Goal: Task Accomplishment & Management: Use online tool/utility

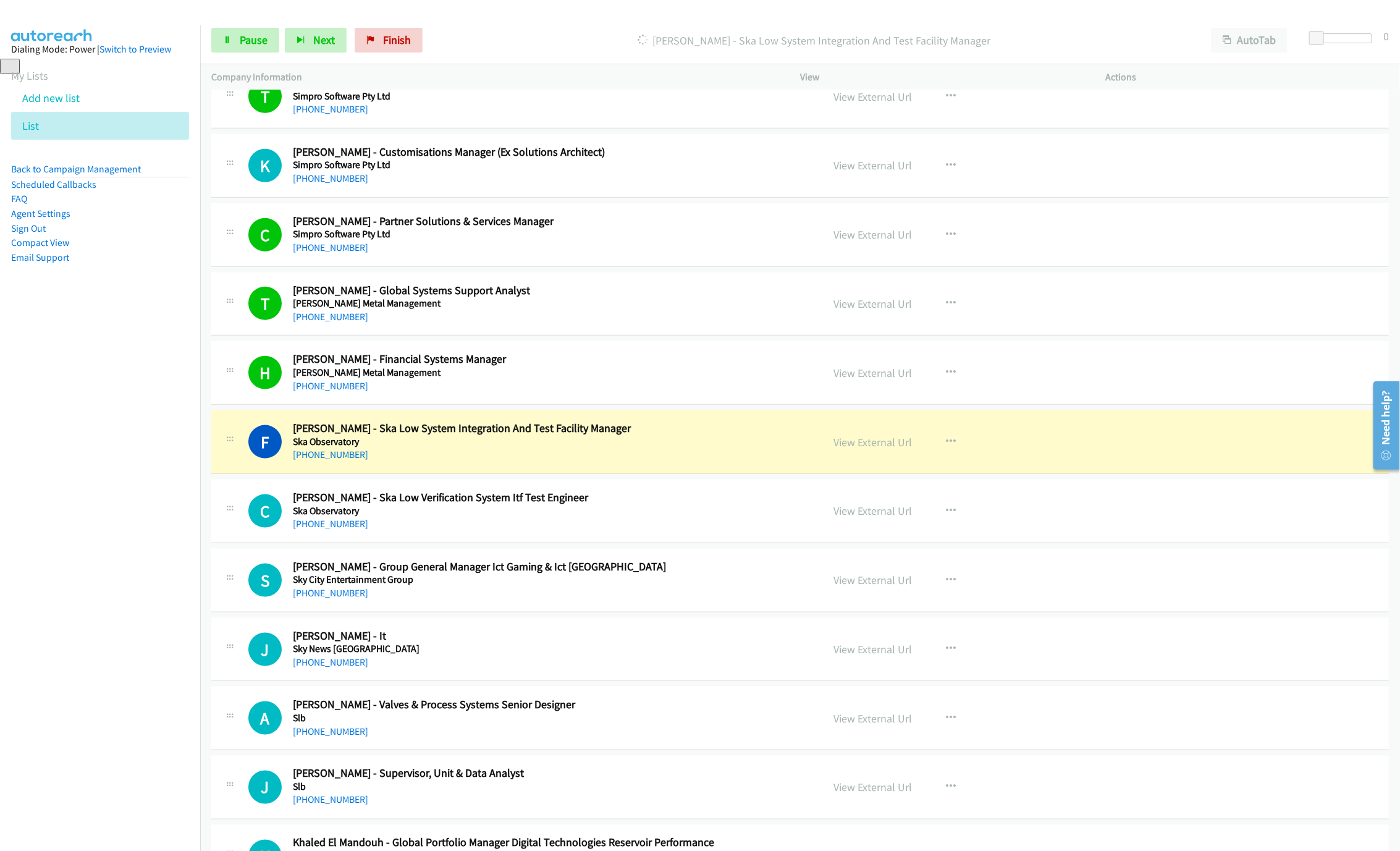
click at [564, 448] on h5 "Ska Observatory" at bounding box center [548, 442] width 511 height 12
click at [881, 449] on link "View External Url" at bounding box center [872, 442] width 79 height 14
click at [249, 45] on span "Pause" at bounding box center [253, 40] width 28 height 14
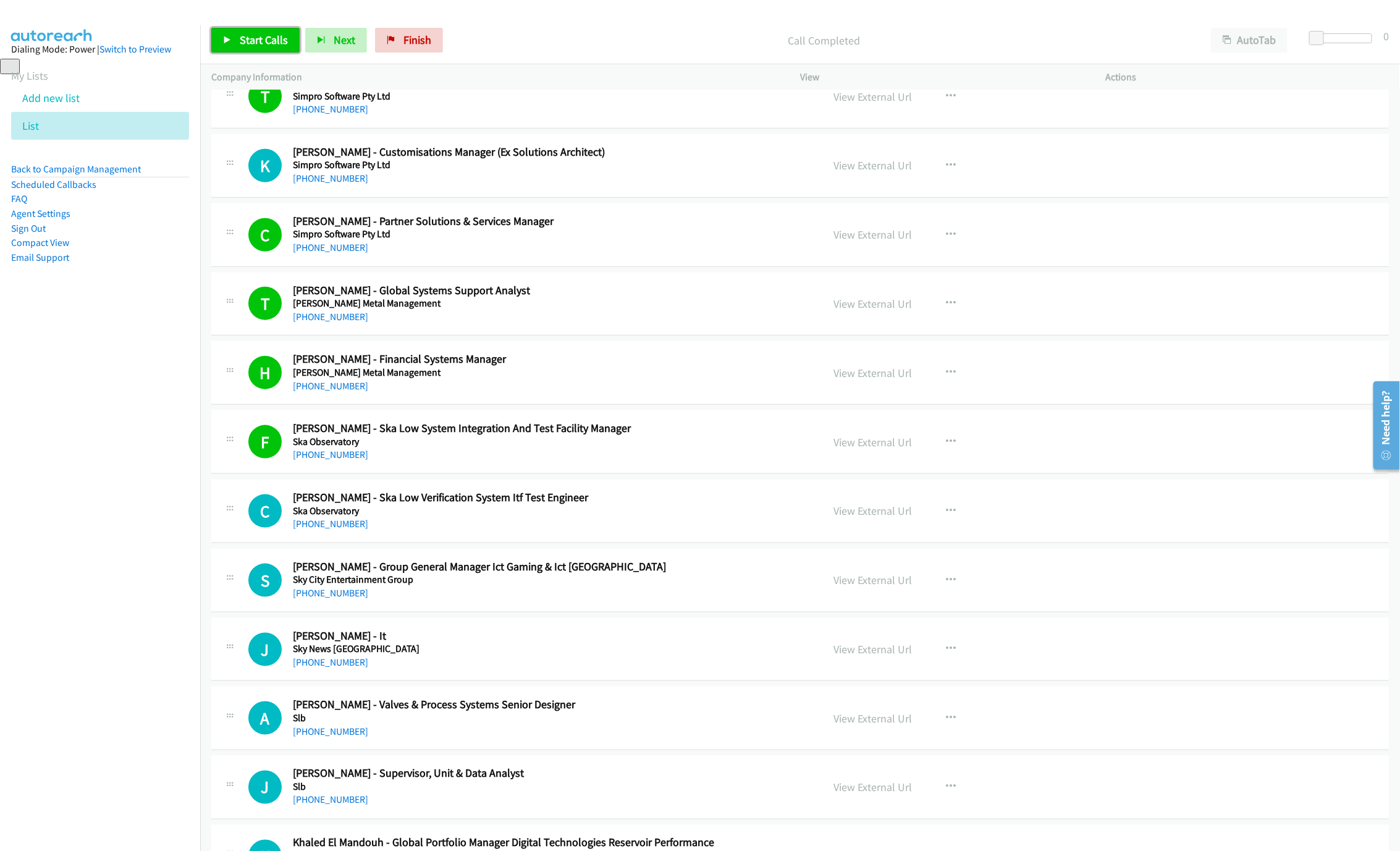
click at [249, 28] on link "Start Calls" at bounding box center [255, 40] width 88 height 25
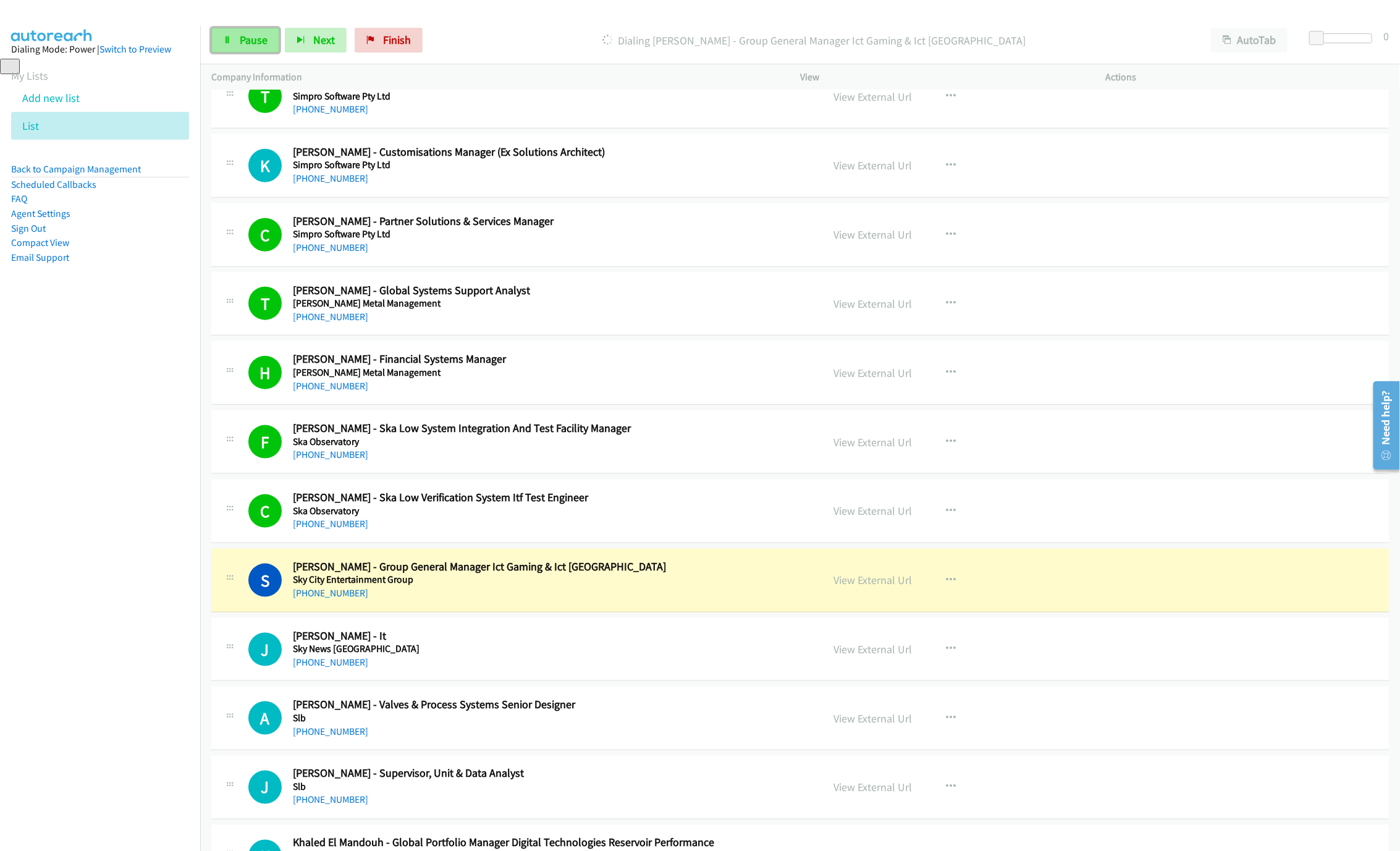
click at [229, 34] on link "Pause" at bounding box center [245, 40] width 68 height 25
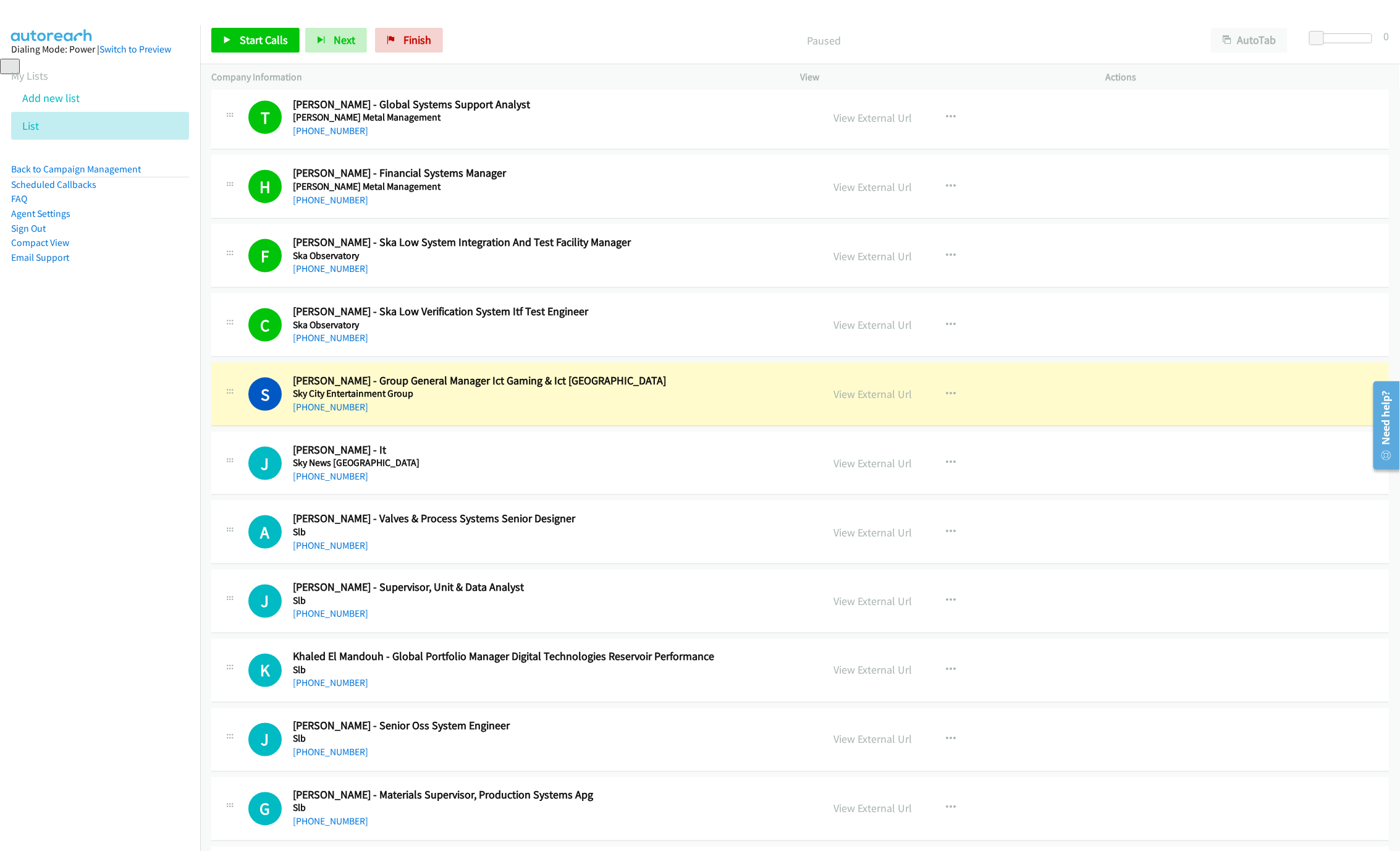
scroll to position [3800, 0]
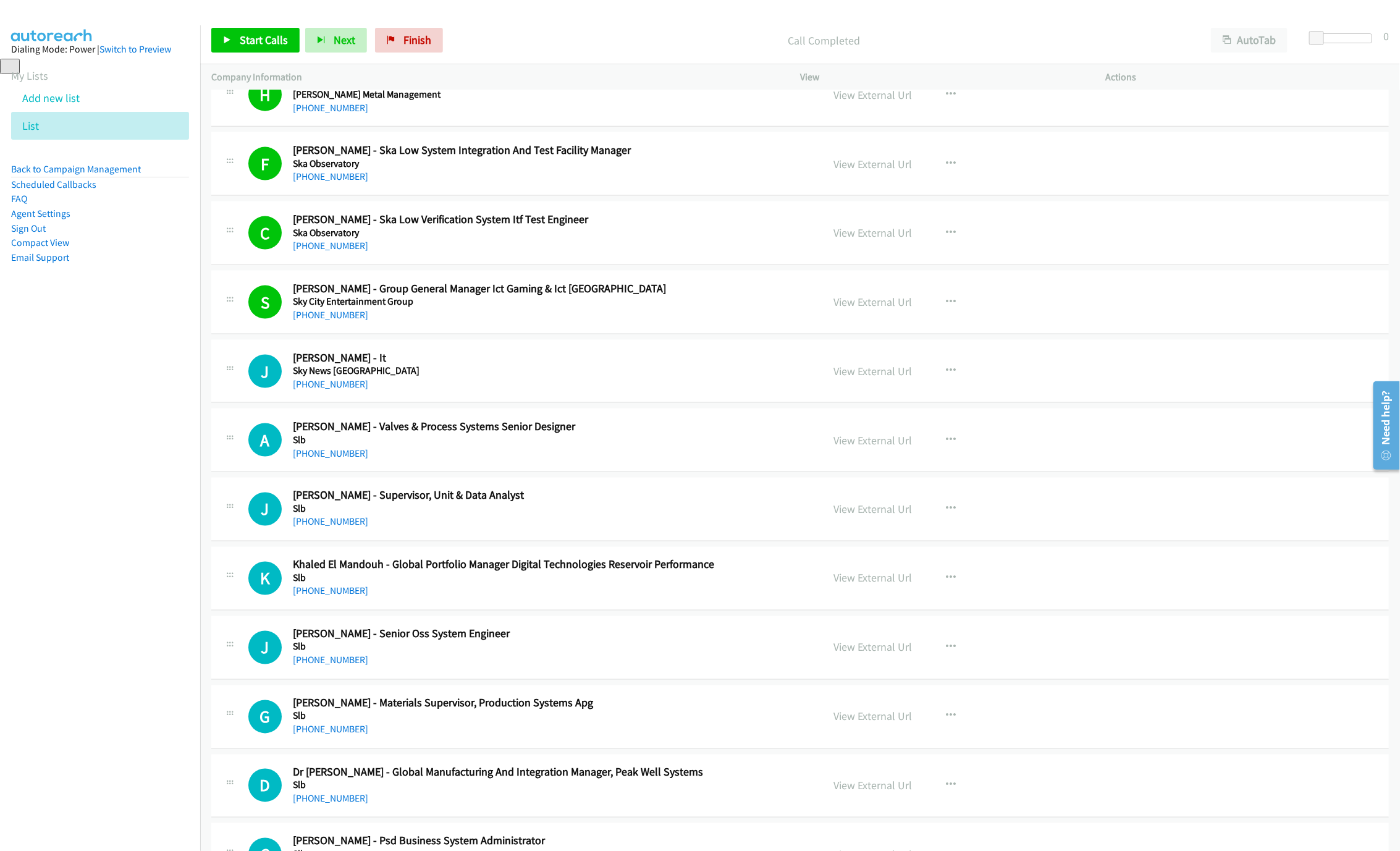
drag, startPoint x: 225, startPoint y: 16, endPoint x: 220, endPoint y: 27, distance: 12.1
click at [225, 16] on div at bounding box center [694, 23] width 1389 height 47
click at [220, 40] on link "Start Calls" at bounding box center [255, 40] width 88 height 25
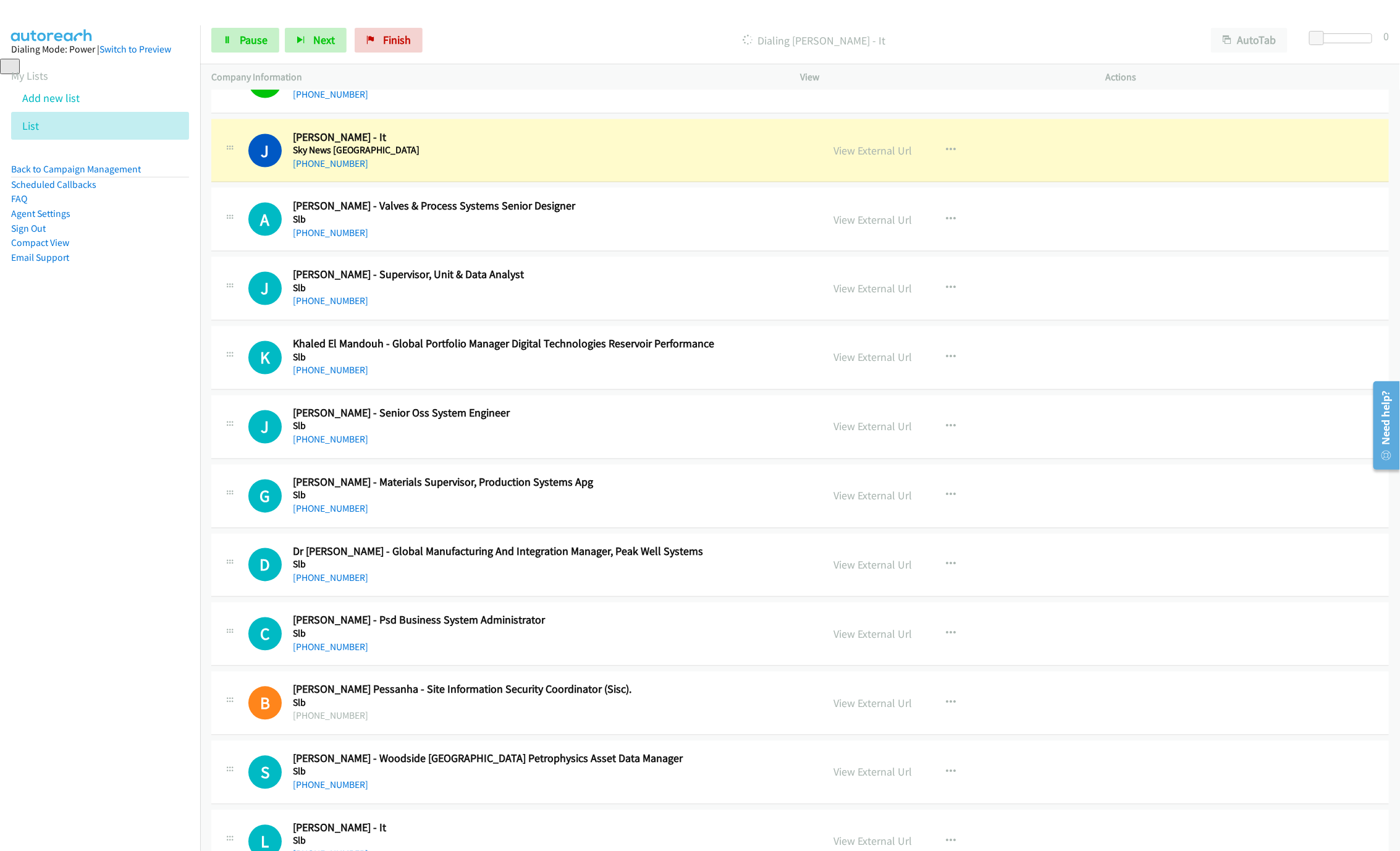
scroll to position [4078, 0]
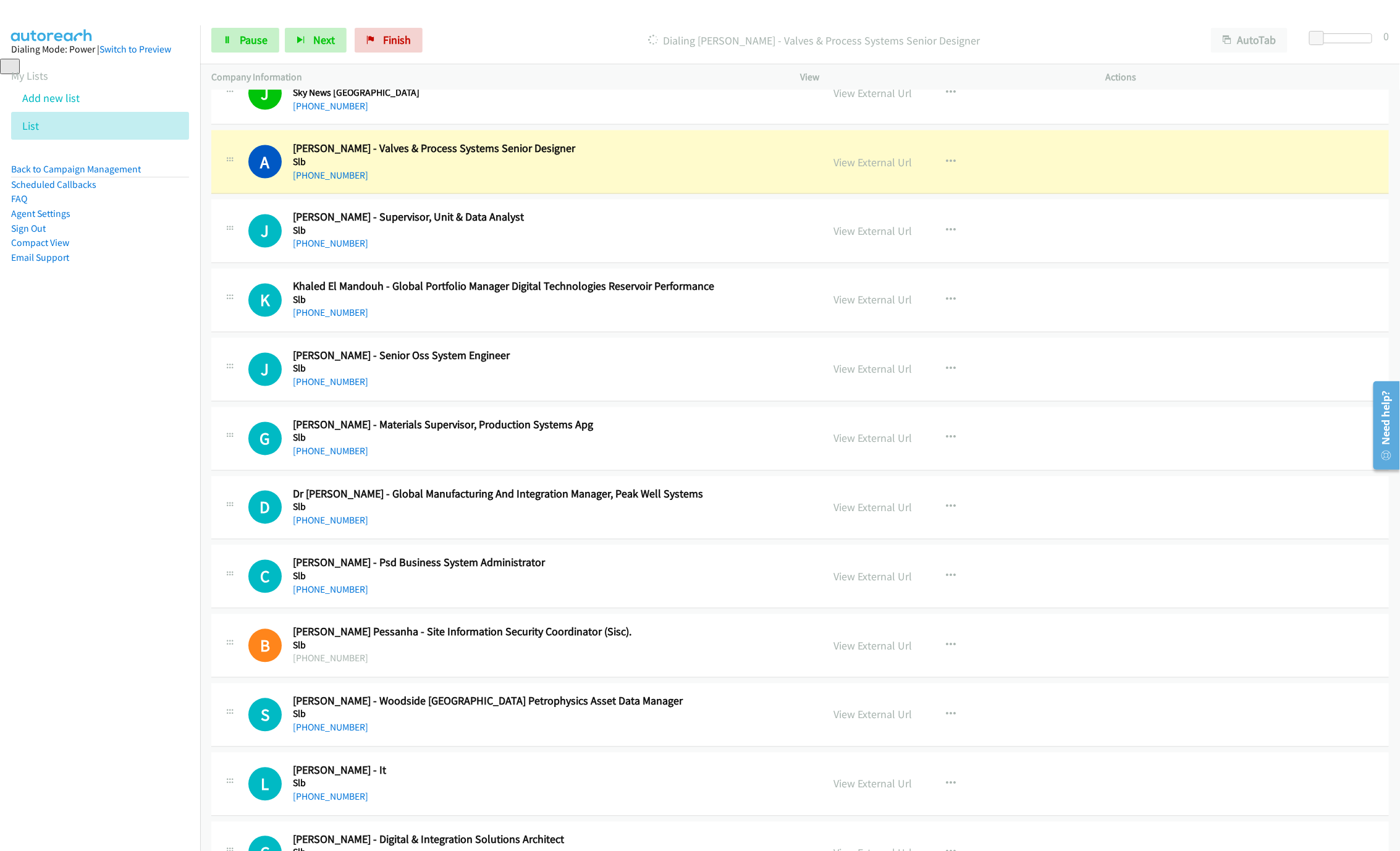
drag, startPoint x: 637, startPoint y: 166, endPoint x: 738, endPoint y: 171, distance: 101.1
click at [637, 155] on h2 "Andrija Obradovic - Valves & Process Systems Senior Designer" at bounding box center [548, 149] width 511 height 14
click at [857, 169] on link "View External Url" at bounding box center [872, 162] width 79 height 14
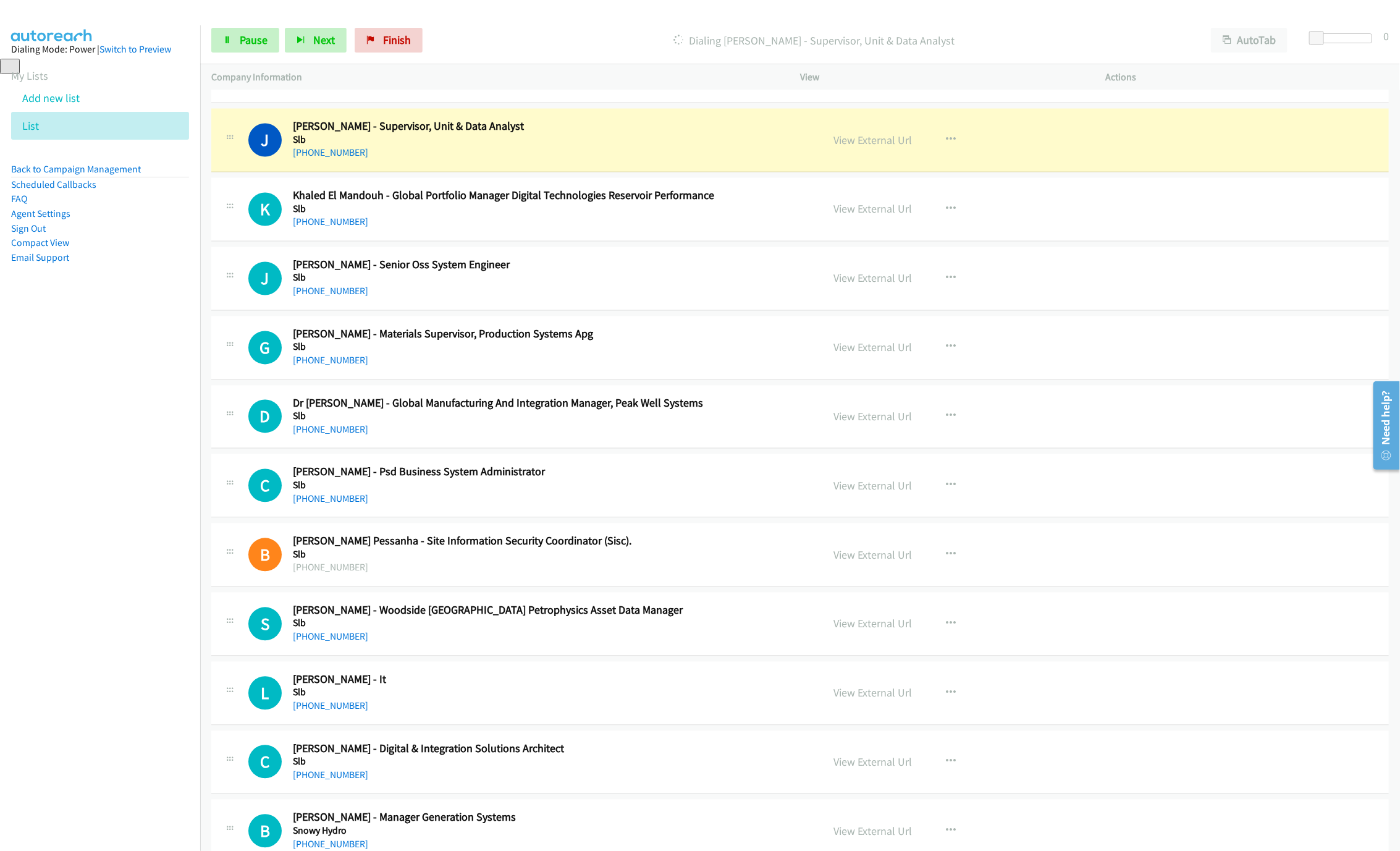
scroll to position [4170, 0]
click at [253, 41] on span "Pause" at bounding box center [253, 40] width 28 height 14
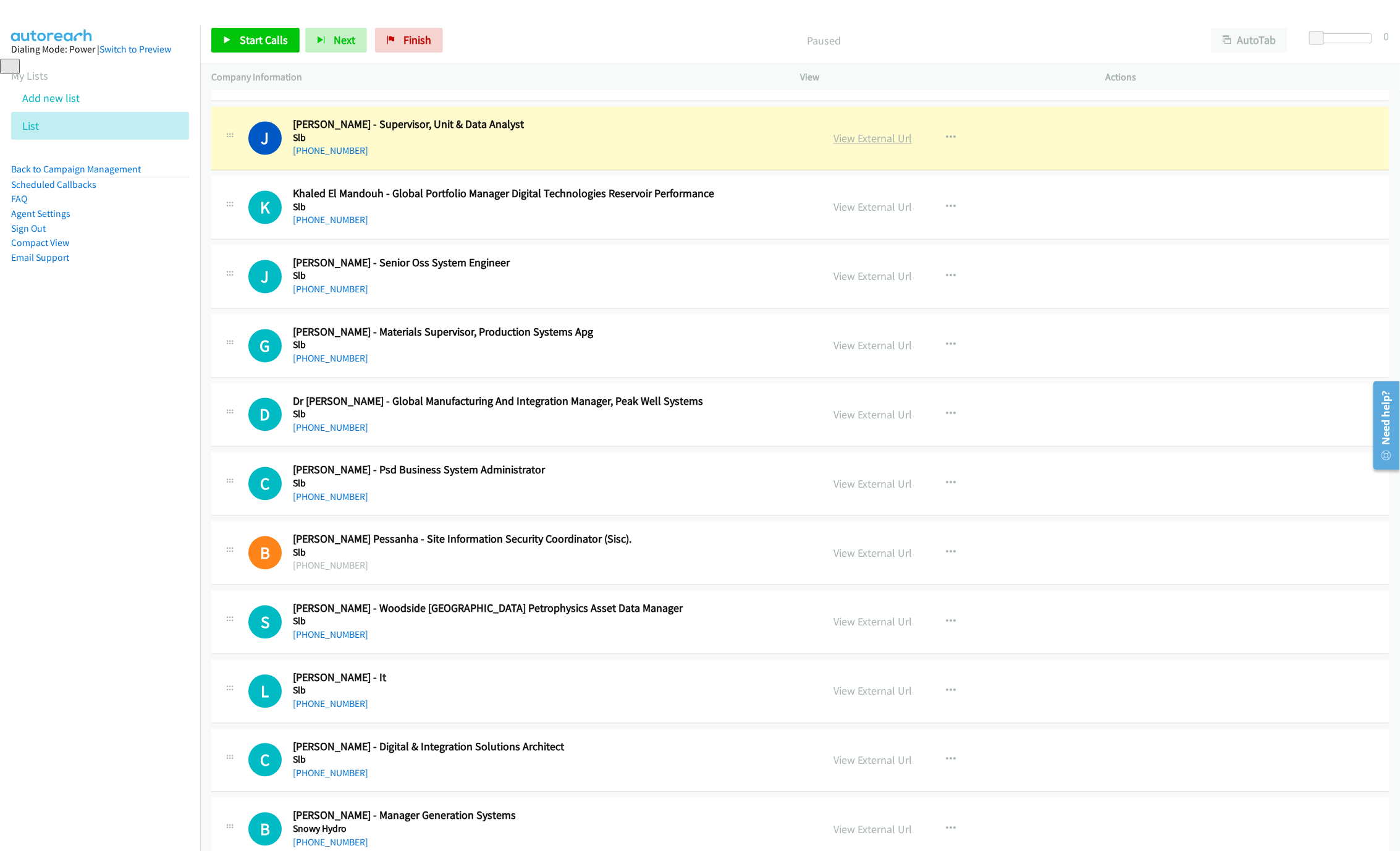
click at [884, 146] on link "View External Url" at bounding box center [872, 138] width 79 height 14
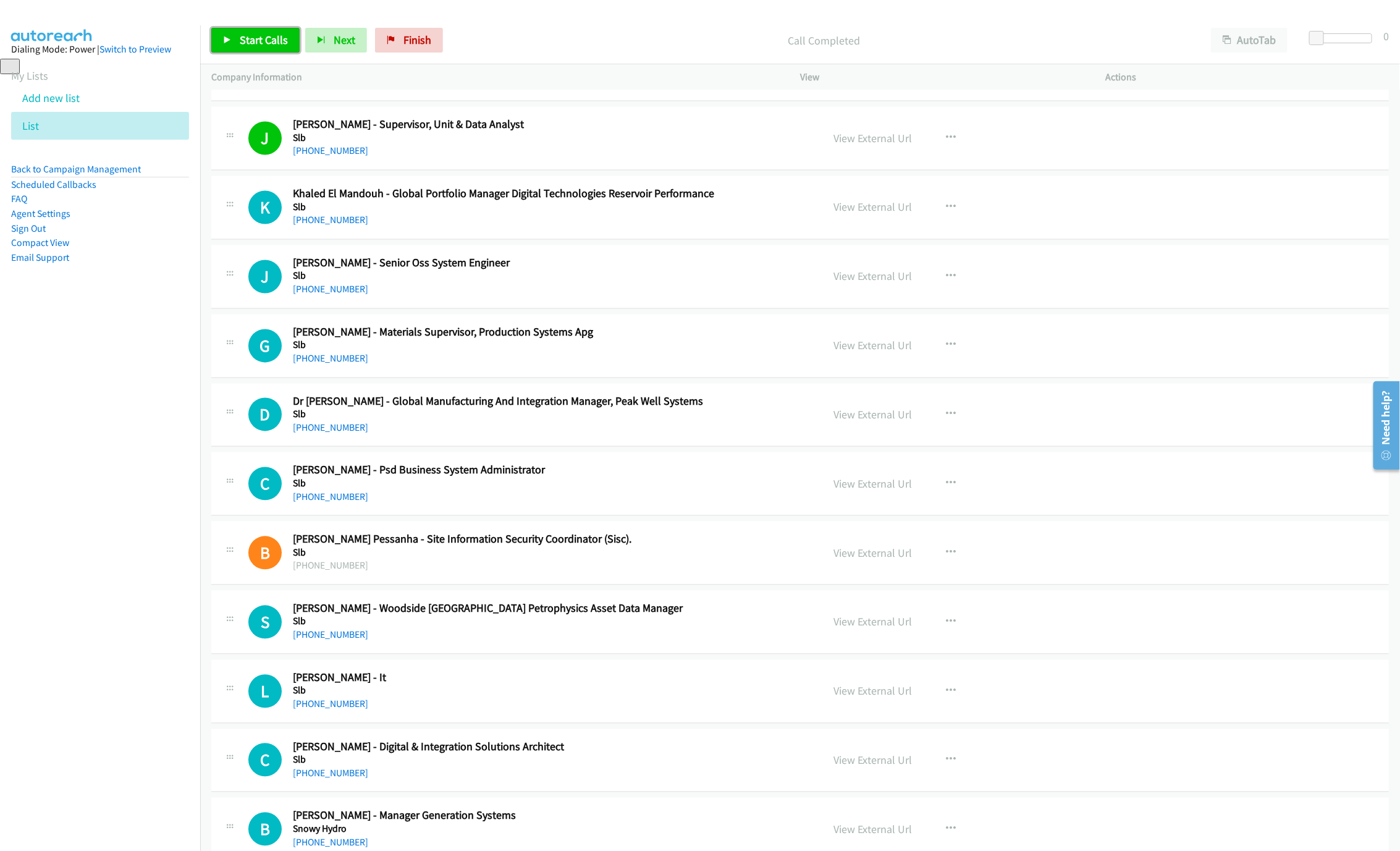
click at [251, 37] on span "Start Calls" at bounding box center [264, 40] width 48 height 14
drag, startPoint x: 1244, startPoint y: 188, endPoint x: 1238, endPoint y: 210, distance: 22.8
click at [1244, 170] on div "J Callback Scheduled Jason Troy Madigan - Supervisor, Unit & Data Analyst Slb A…" at bounding box center [800, 138] width 1178 height 64
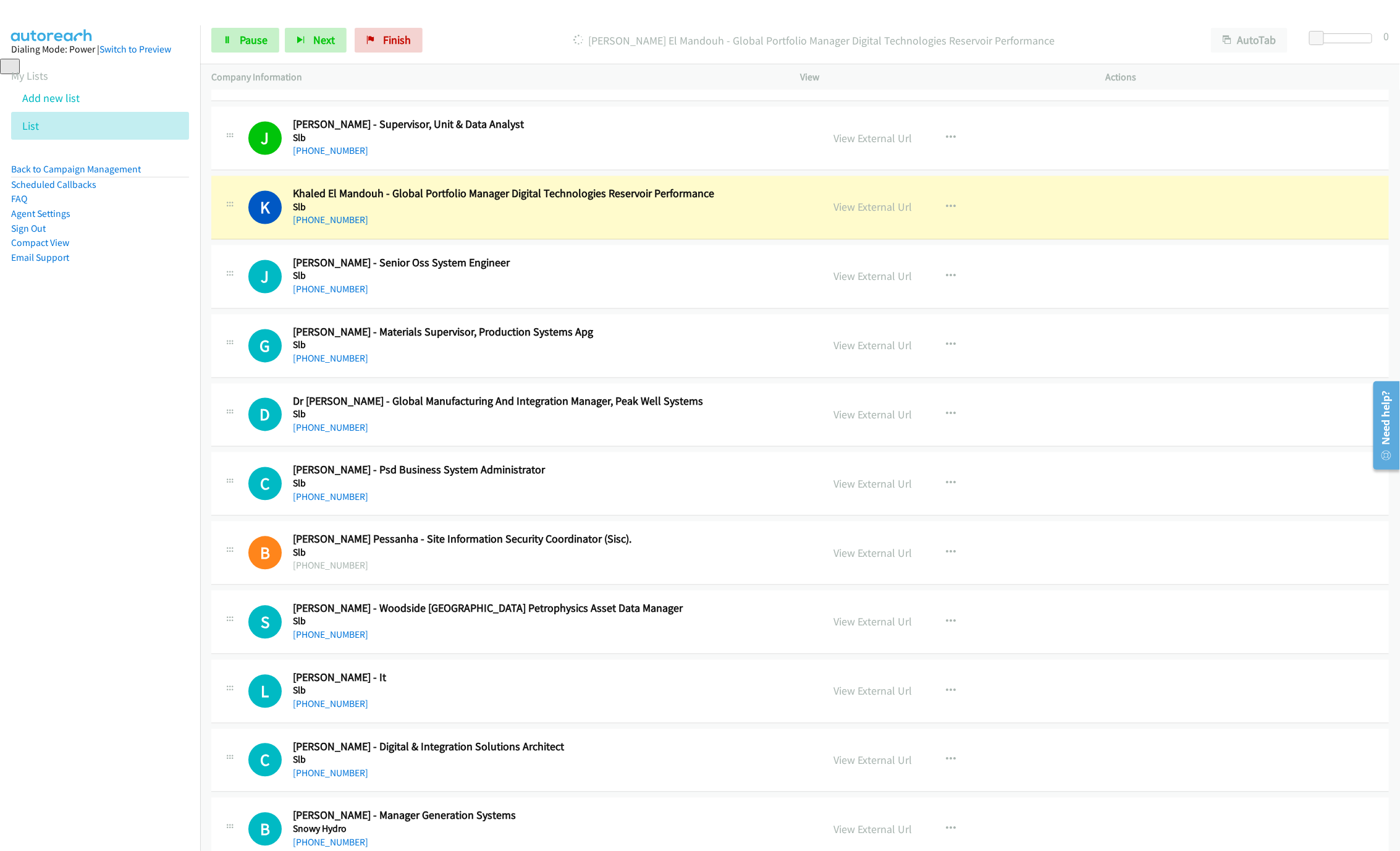
click at [687, 214] on h5 "Slb" at bounding box center [548, 207] width 511 height 12
click at [845, 214] on link "View External Url" at bounding box center [872, 207] width 79 height 14
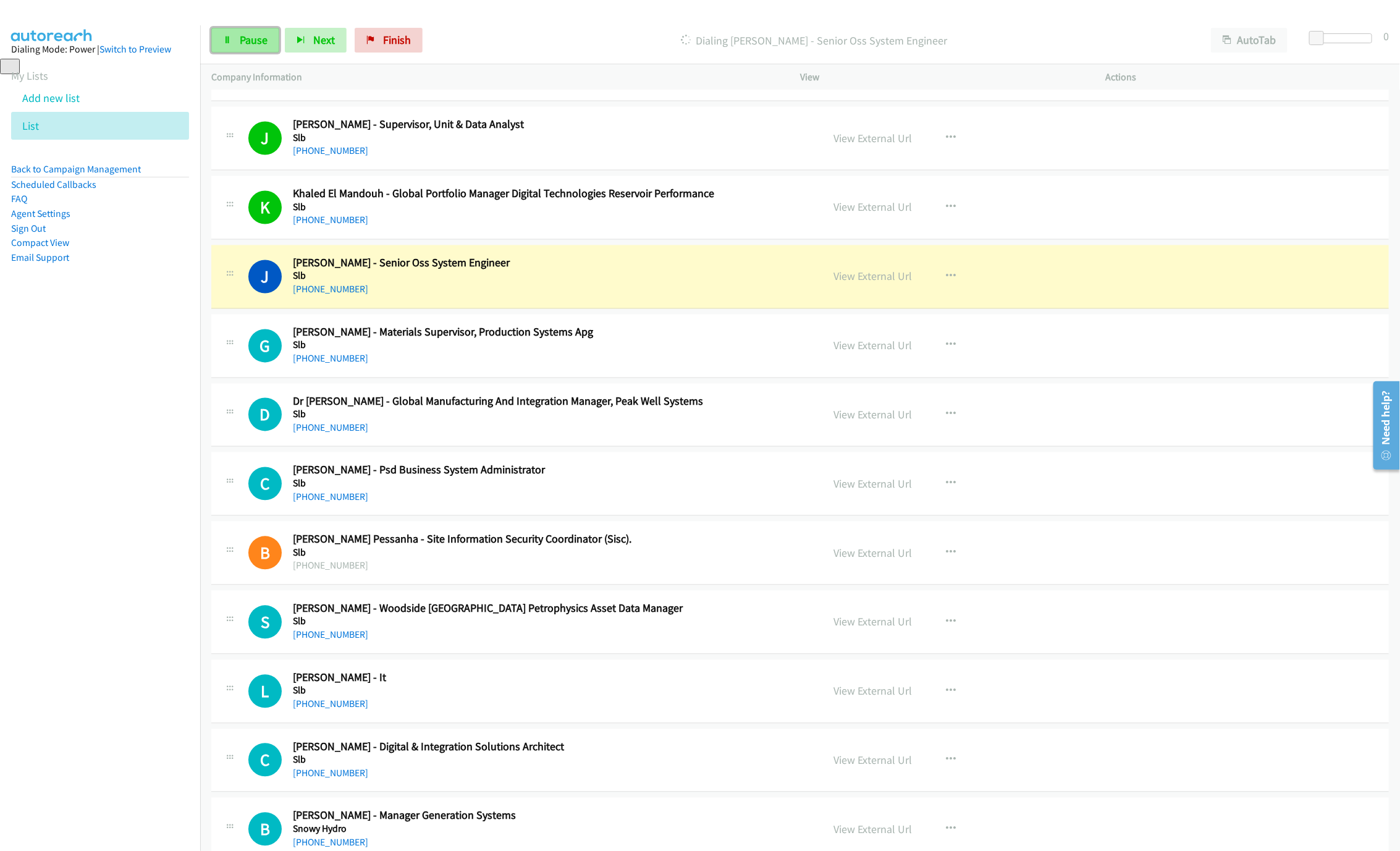
click at [249, 34] on span "Pause" at bounding box center [253, 40] width 28 height 14
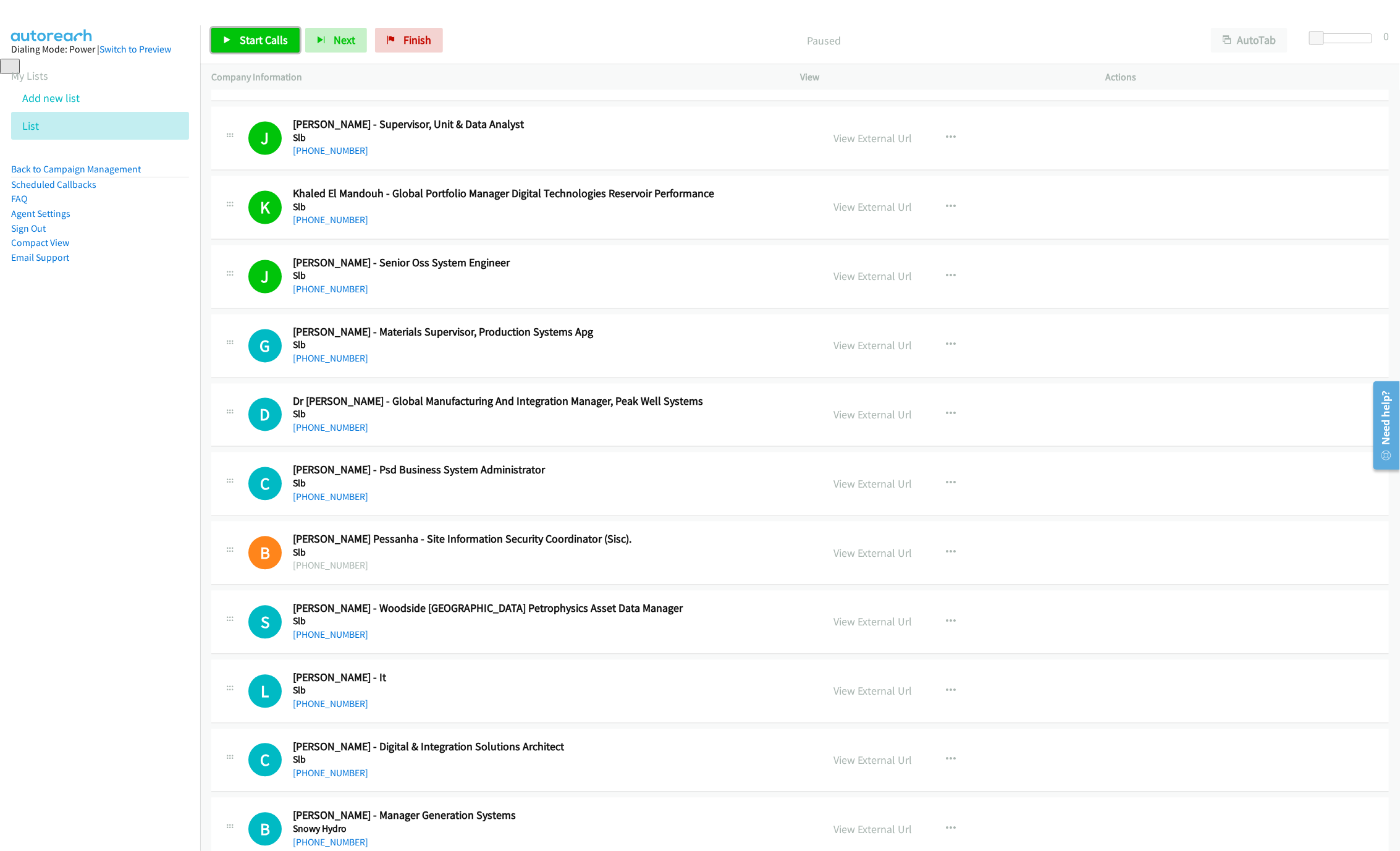
click at [256, 29] on link "Start Calls" at bounding box center [255, 40] width 88 height 25
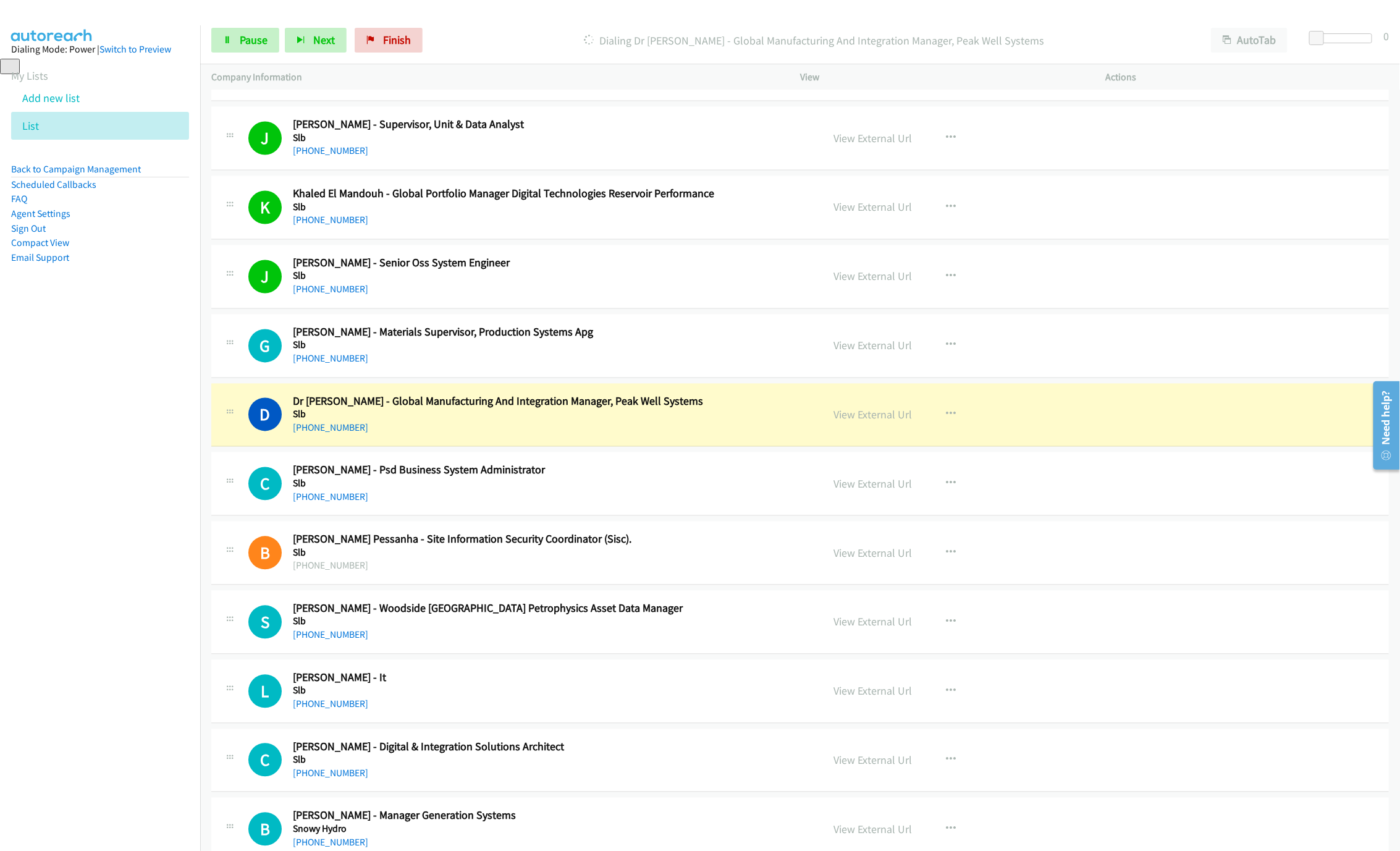
click at [654, 435] on div "+61 406 513 301" at bounding box center [548, 429] width 511 height 15
click at [866, 422] on link "View External Url" at bounding box center [872, 415] width 79 height 14
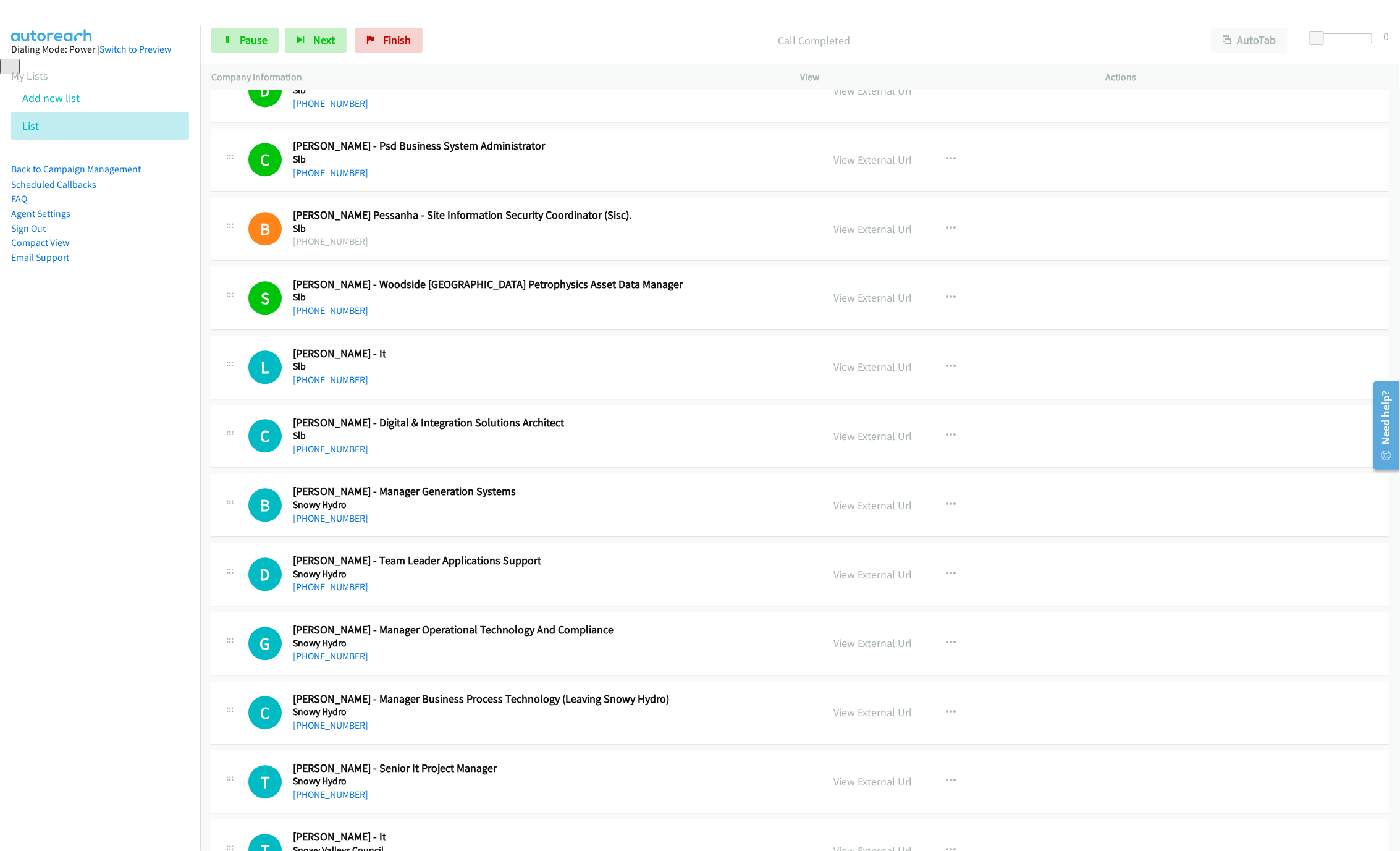
scroll to position [4726, 0]
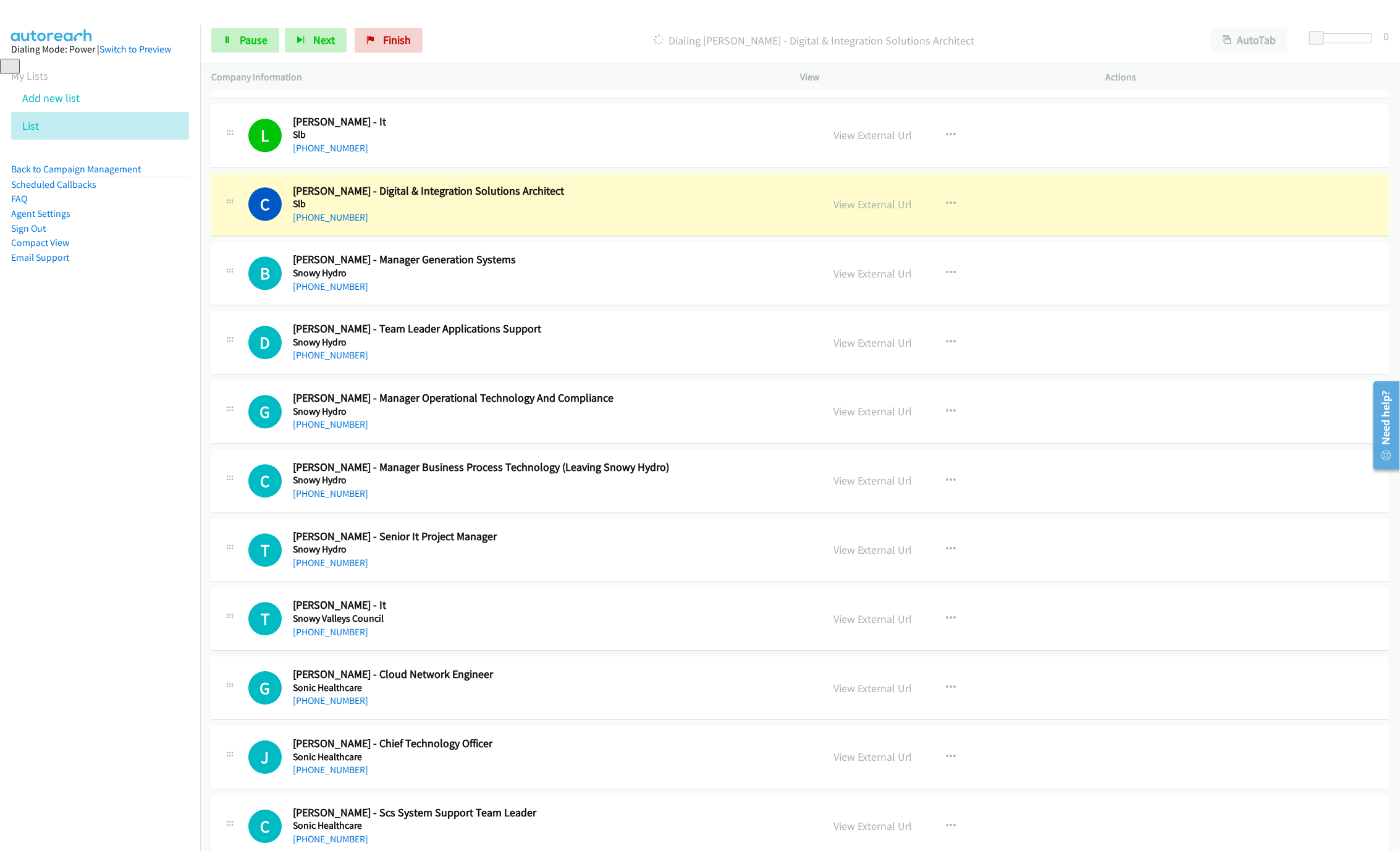
drag, startPoint x: 764, startPoint y: 240, endPoint x: 791, endPoint y: 233, distance: 27.9
click at [764, 225] on div "+61 432 659 628" at bounding box center [548, 218] width 511 height 15
click at [864, 212] on link "View External Url" at bounding box center [872, 204] width 79 height 14
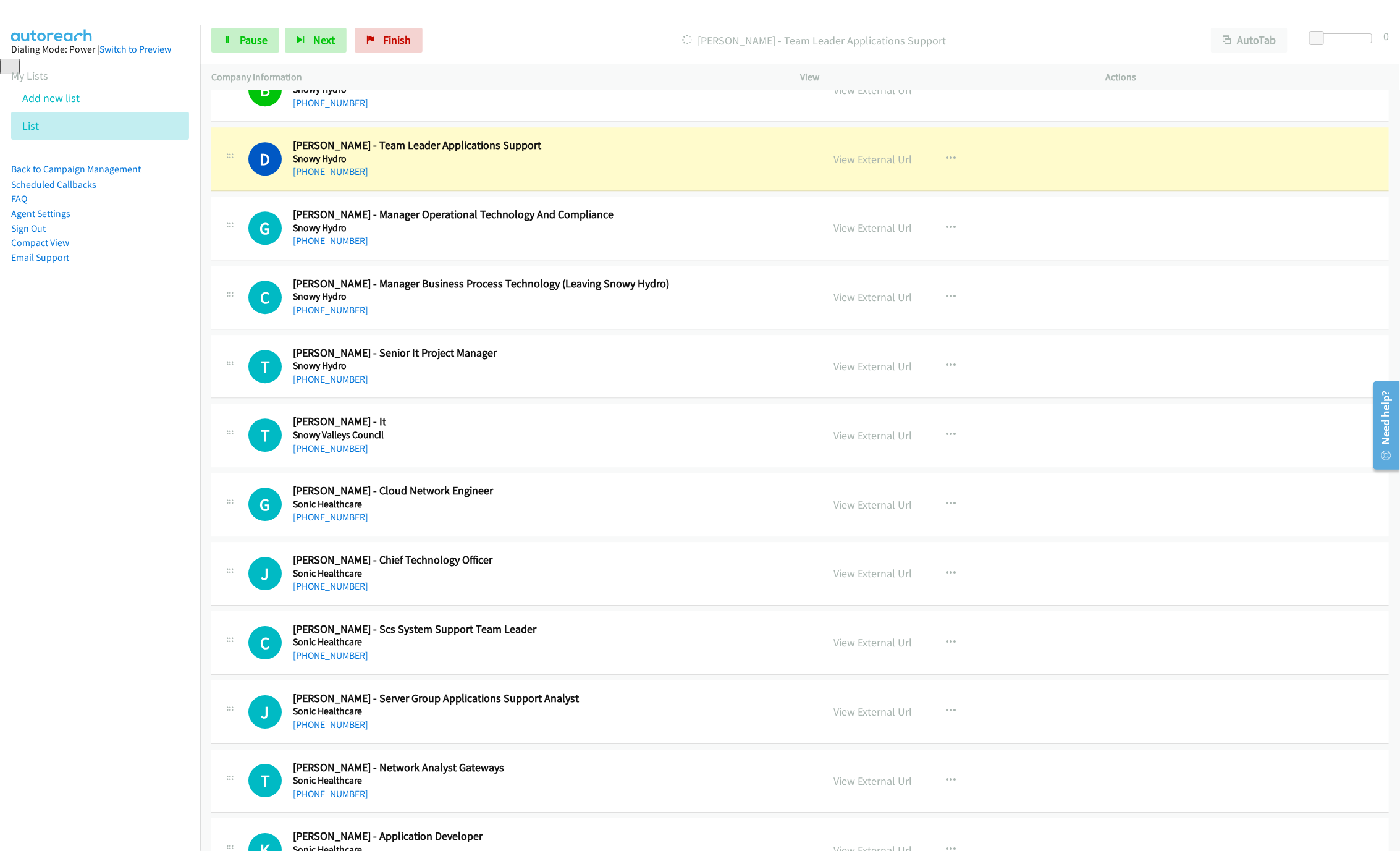
scroll to position [4912, 0]
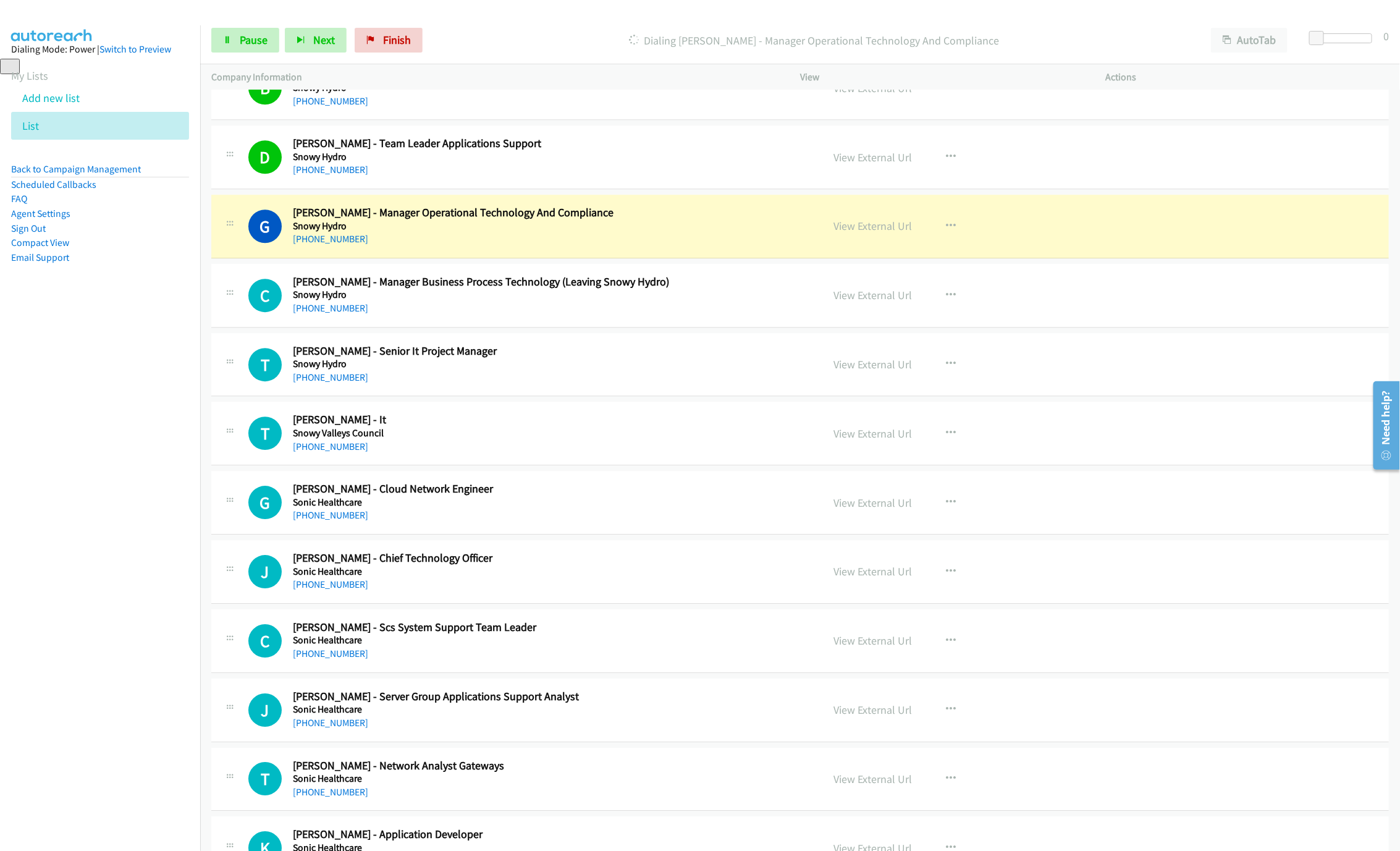
click at [208, 37] on div "Start Calls Pause Next Finish Dialing Greg Falconer - Manager Operational Techn…" at bounding box center [800, 40] width 1199 height 47
click at [250, 38] on span "Pause" at bounding box center [253, 40] width 28 height 14
click at [639, 220] on h2 "Greg Falconer - Manager Operational Technology And Compliance" at bounding box center [548, 212] width 511 height 14
click at [876, 233] on link "View External Url" at bounding box center [872, 225] width 79 height 14
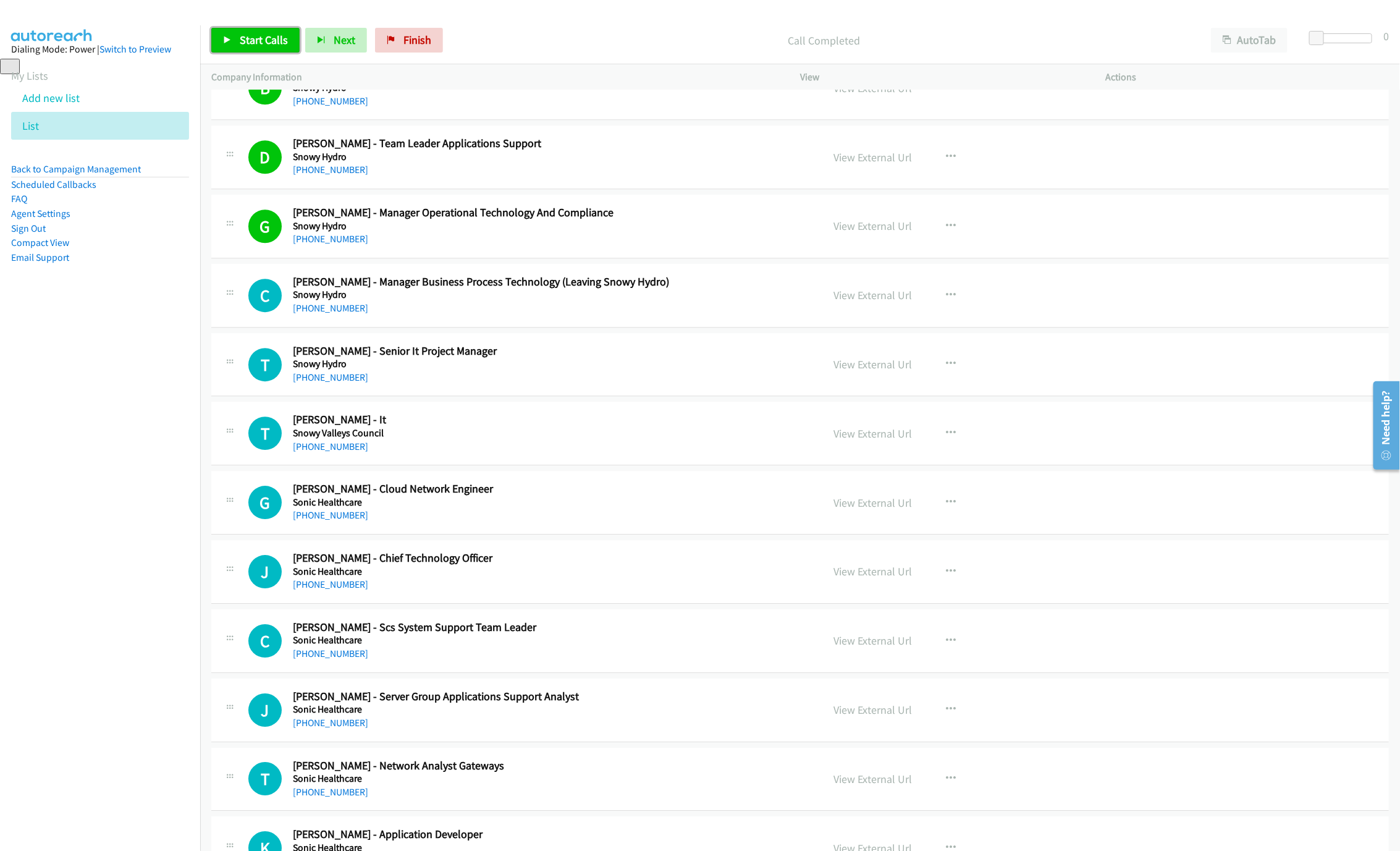
click at [230, 40] on icon at bounding box center [227, 40] width 9 height 9
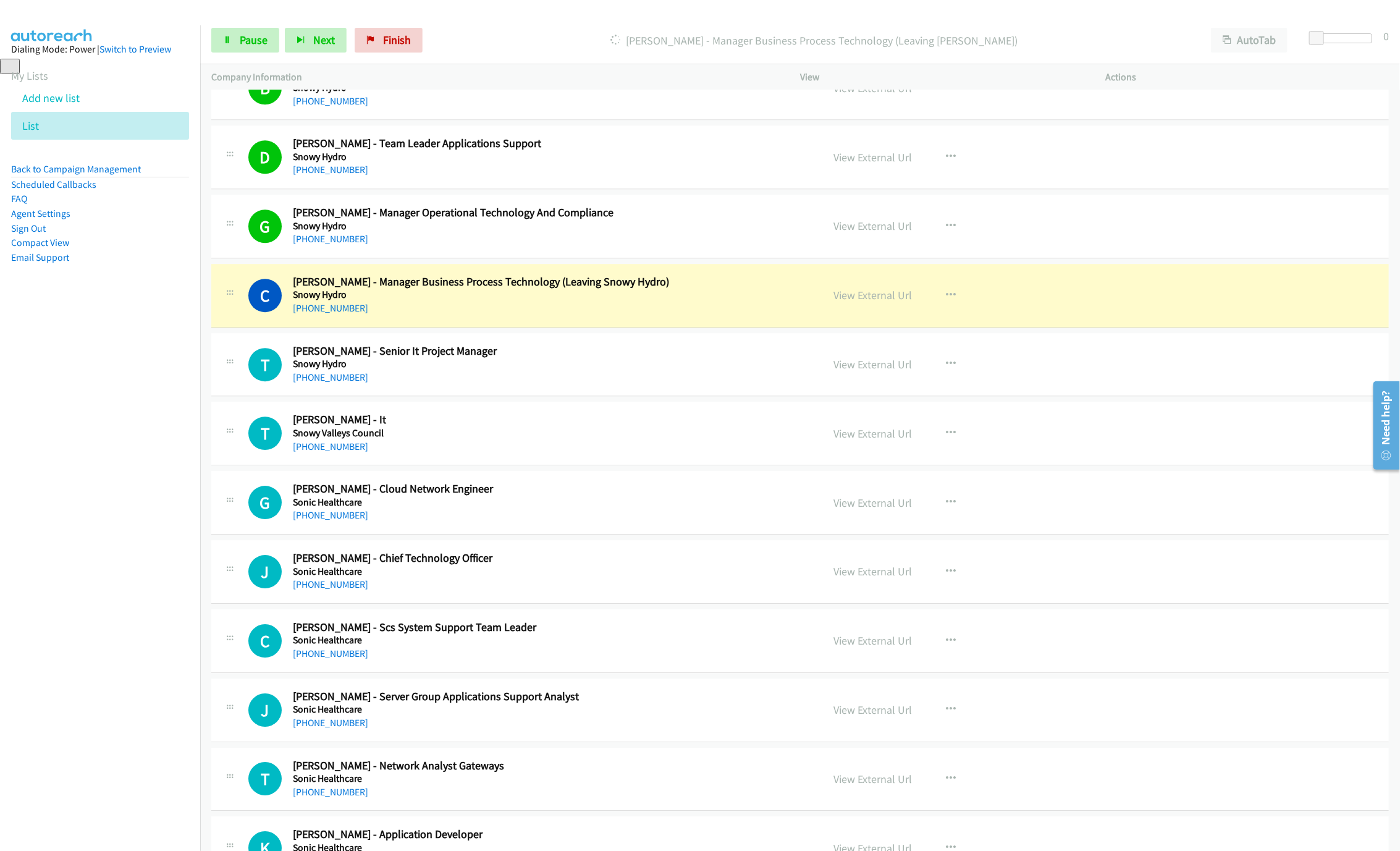
click at [623, 316] on div "+61 428 119 660" at bounding box center [548, 308] width 511 height 15
click at [851, 302] on link "View External Url" at bounding box center [872, 295] width 79 height 14
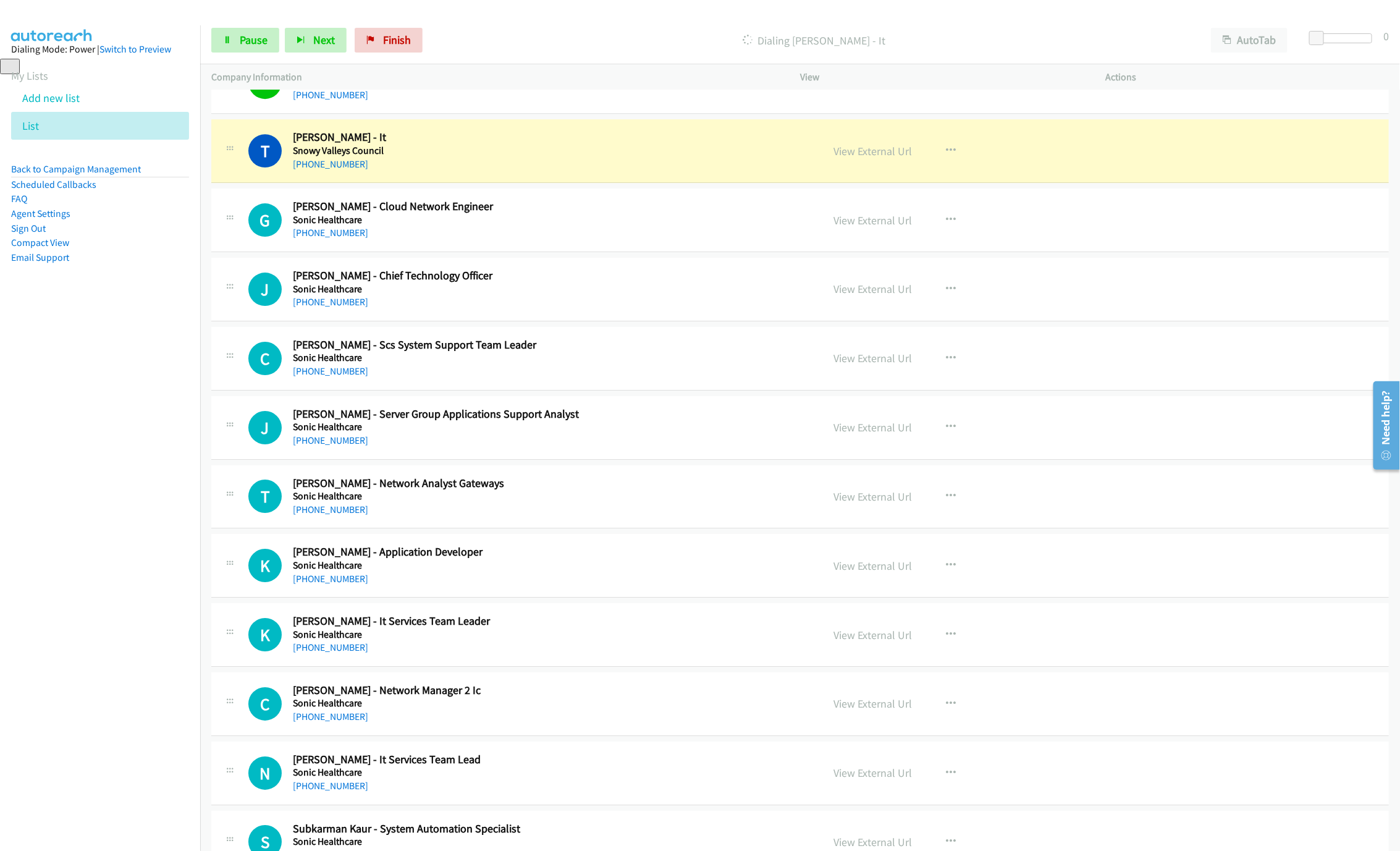
scroll to position [5190, 0]
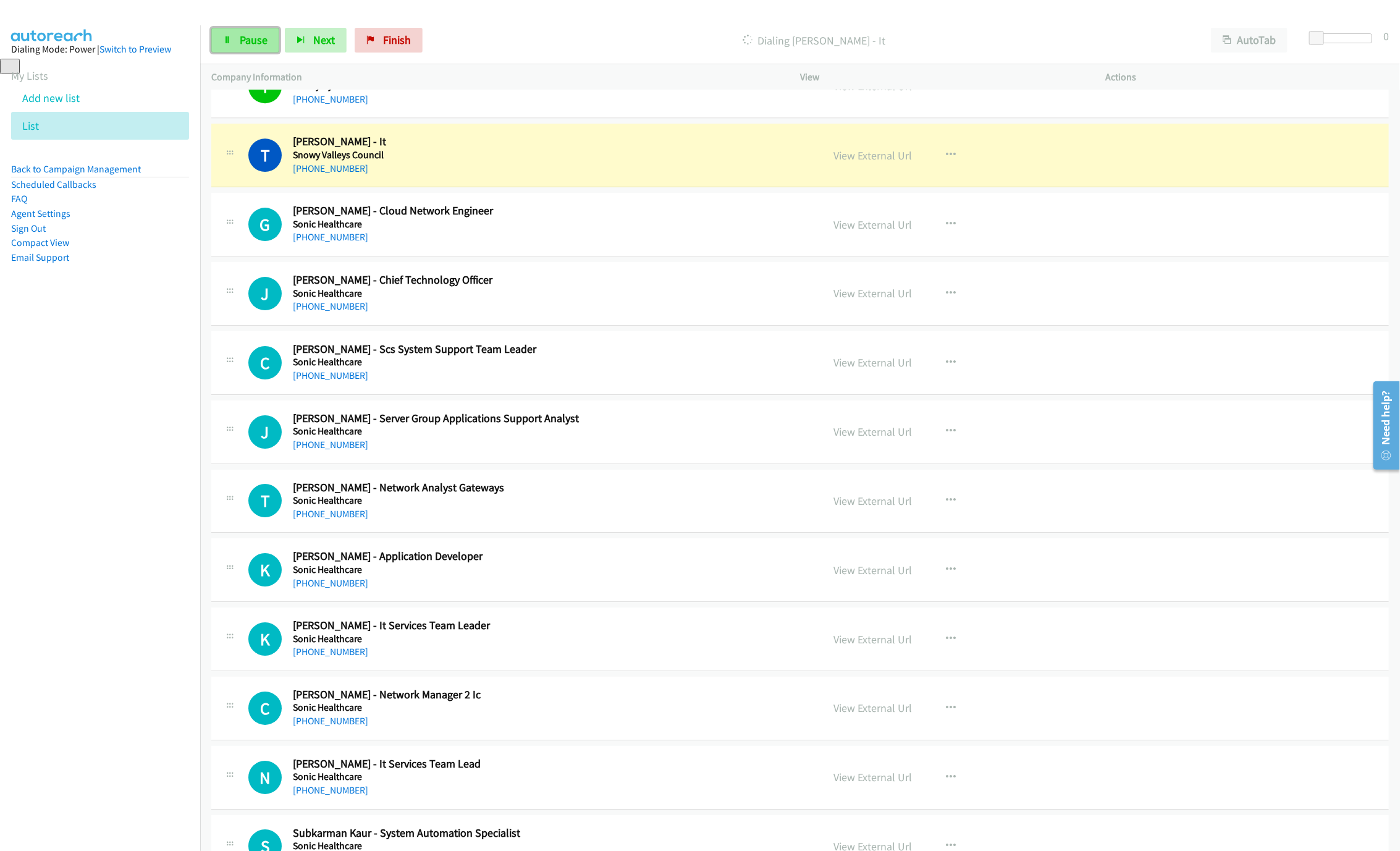
click at [220, 47] on link "Pause" at bounding box center [245, 40] width 68 height 25
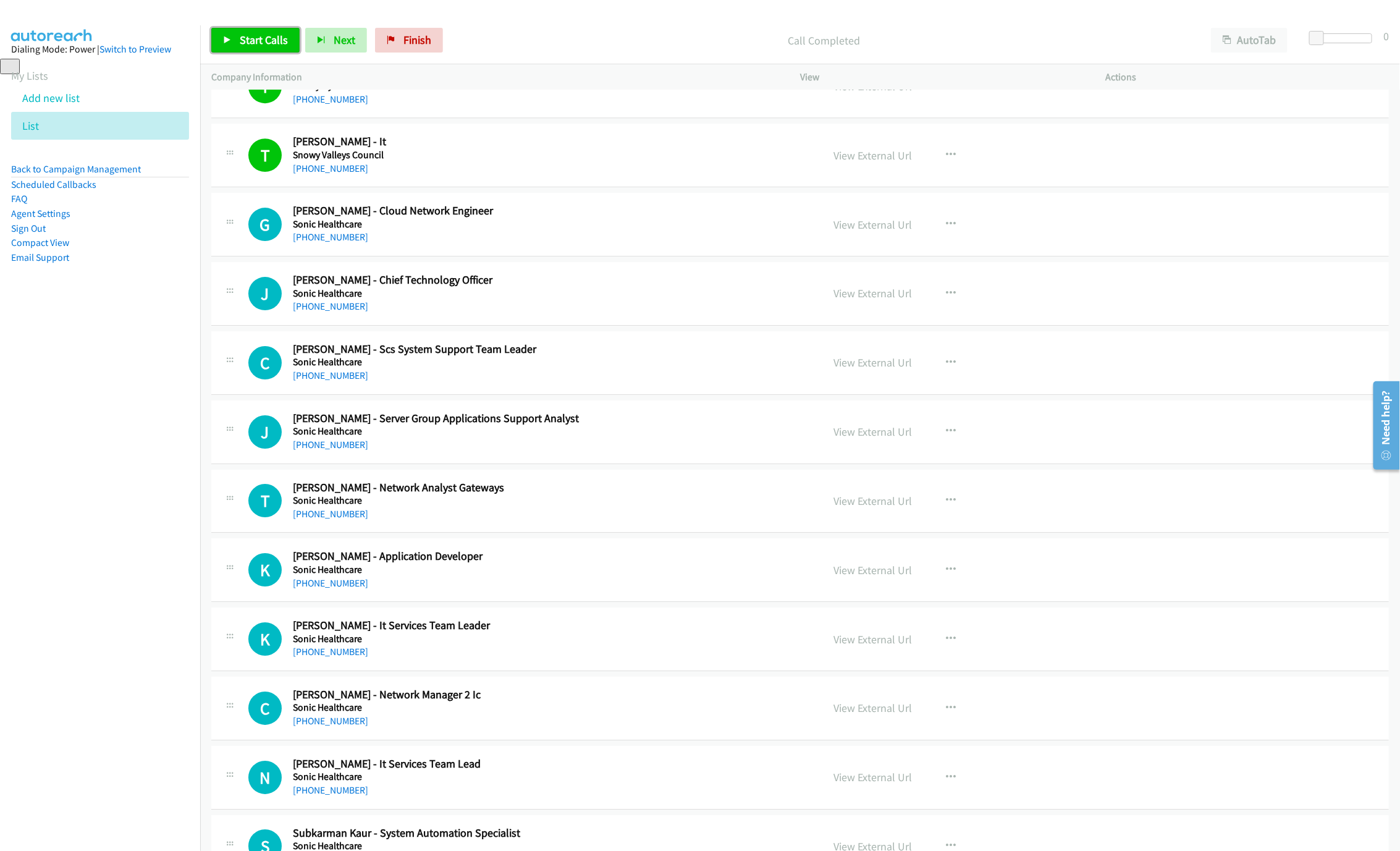
click at [284, 47] on link "Start Calls" at bounding box center [255, 40] width 88 height 25
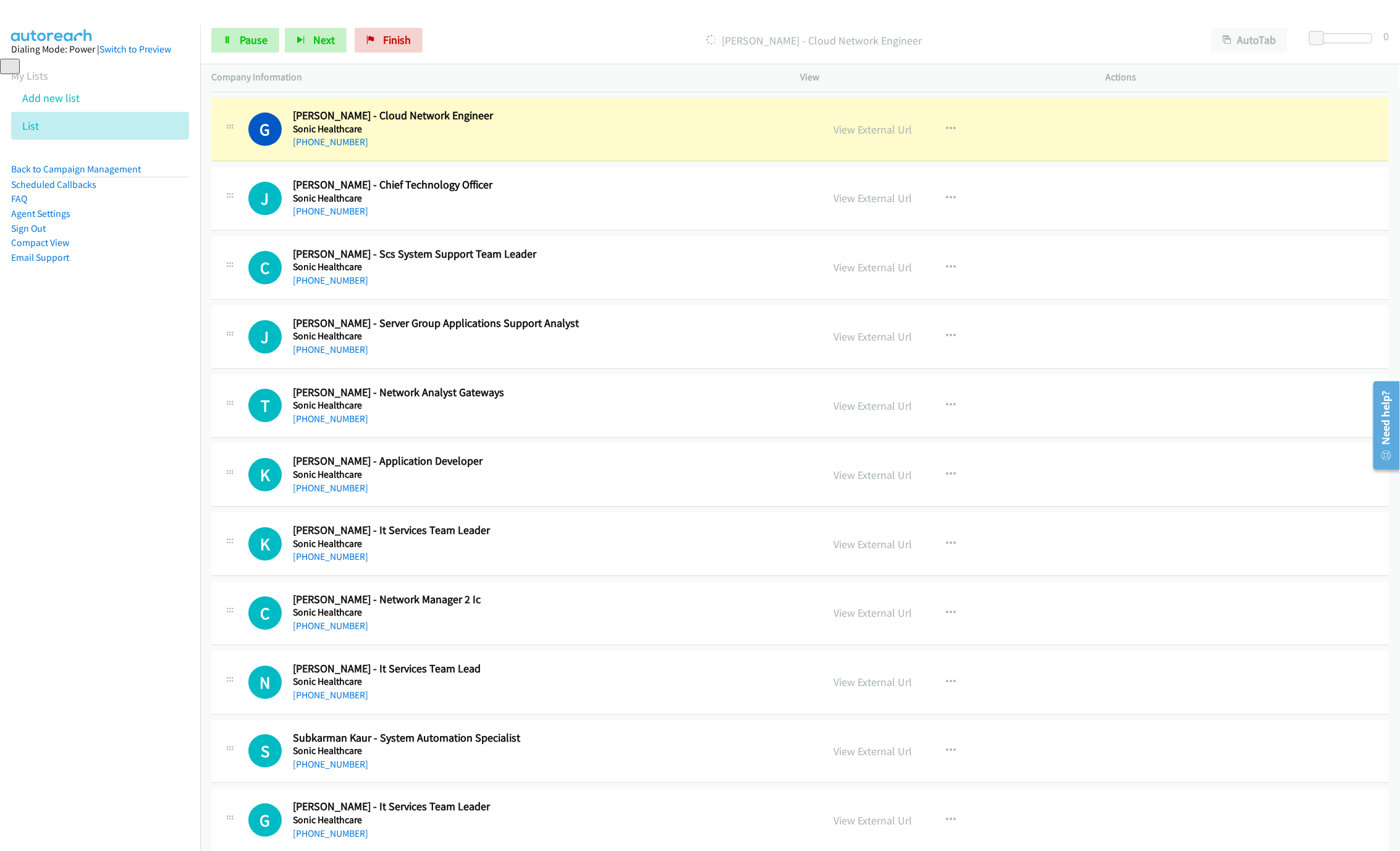
scroll to position [5282, 0]
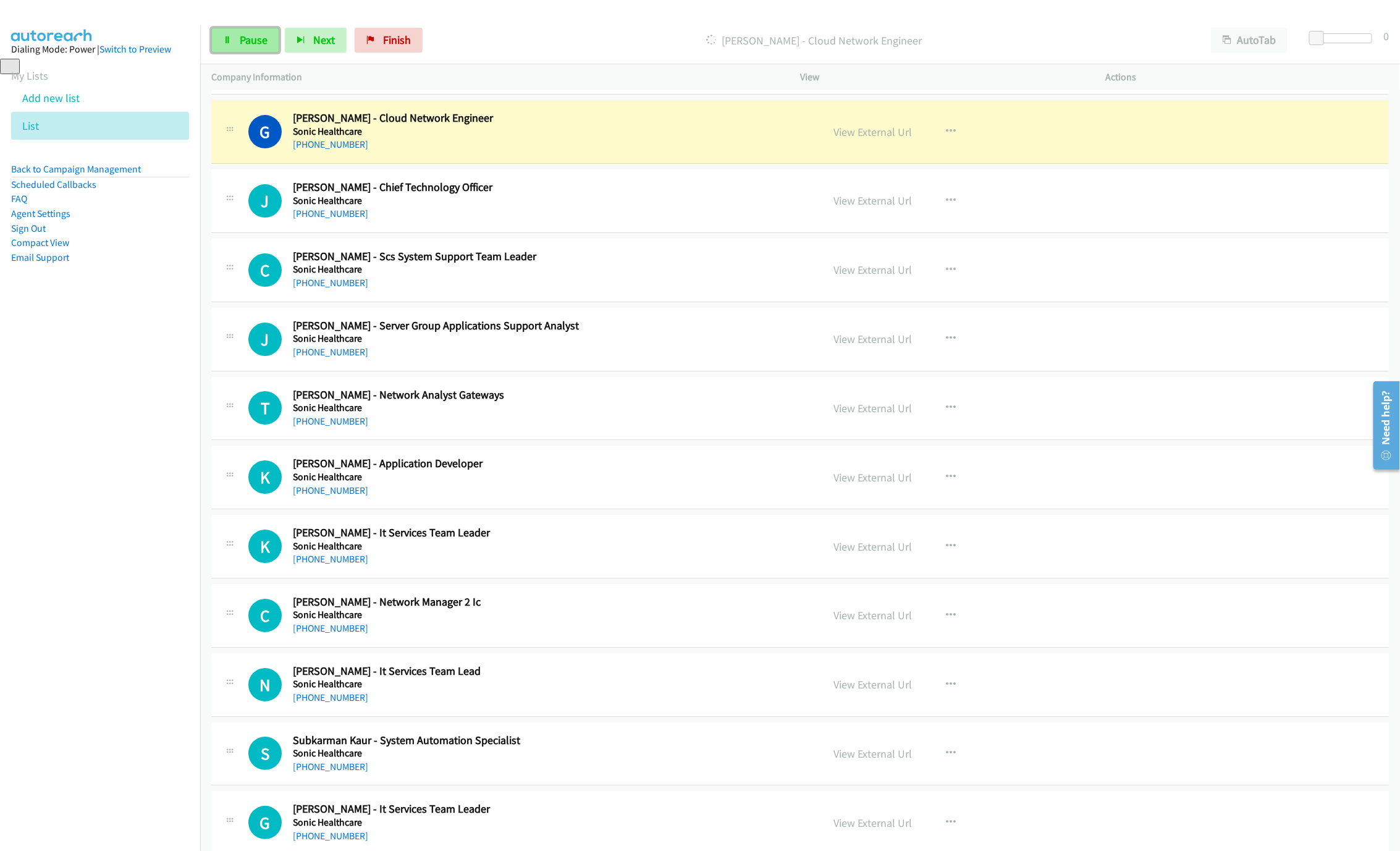
click at [270, 42] on link "Pause" at bounding box center [245, 40] width 68 height 25
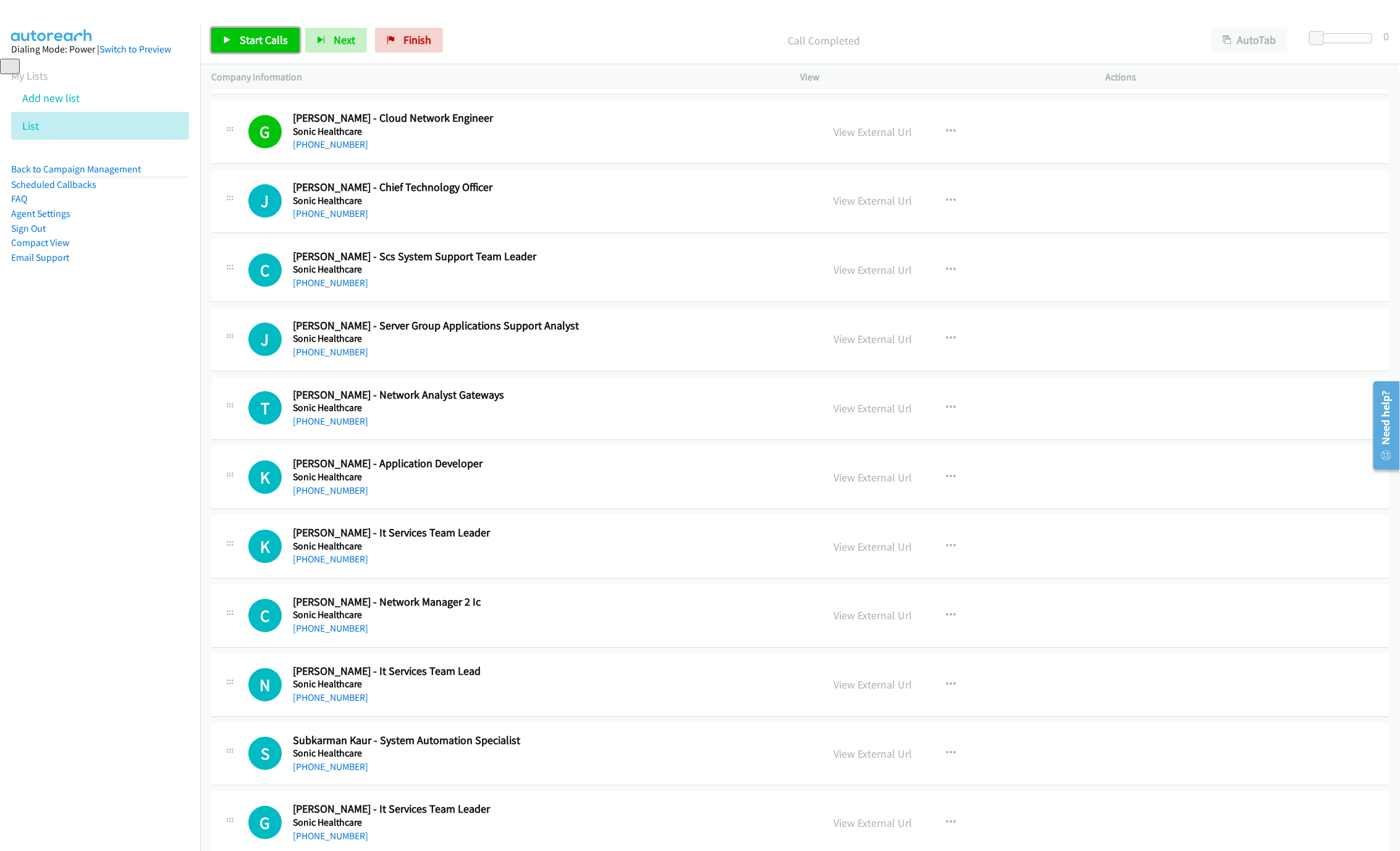
click at [284, 47] on span "Start Calls" at bounding box center [264, 40] width 48 height 14
click at [272, 42] on link "Pause" at bounding box center [245, 40] width 68 height 25
click at [240, 34] on span "Start Calls" at bounding box center [264, 40] width 48 height 14
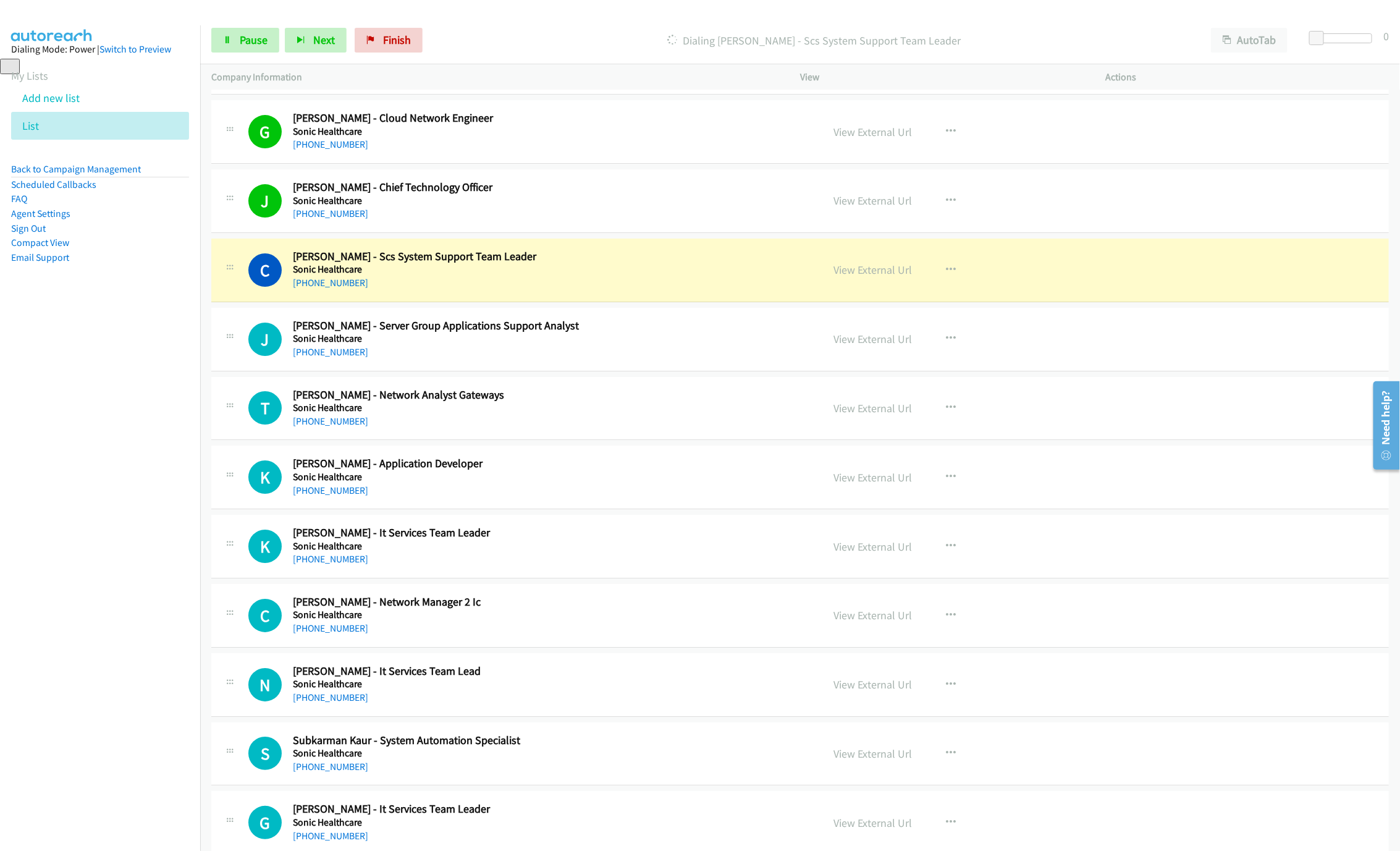
click at [658, 275] on h5 "Sonic Healthcare" at bounding box center [548, 269] width 511 height 12
click at [886, 277] on link "View External Url" at bounding box center [872, 270] width 79 height 14
click at [231, 34] on link "Pause" at bounding box center [245, 40] width 68 height 25
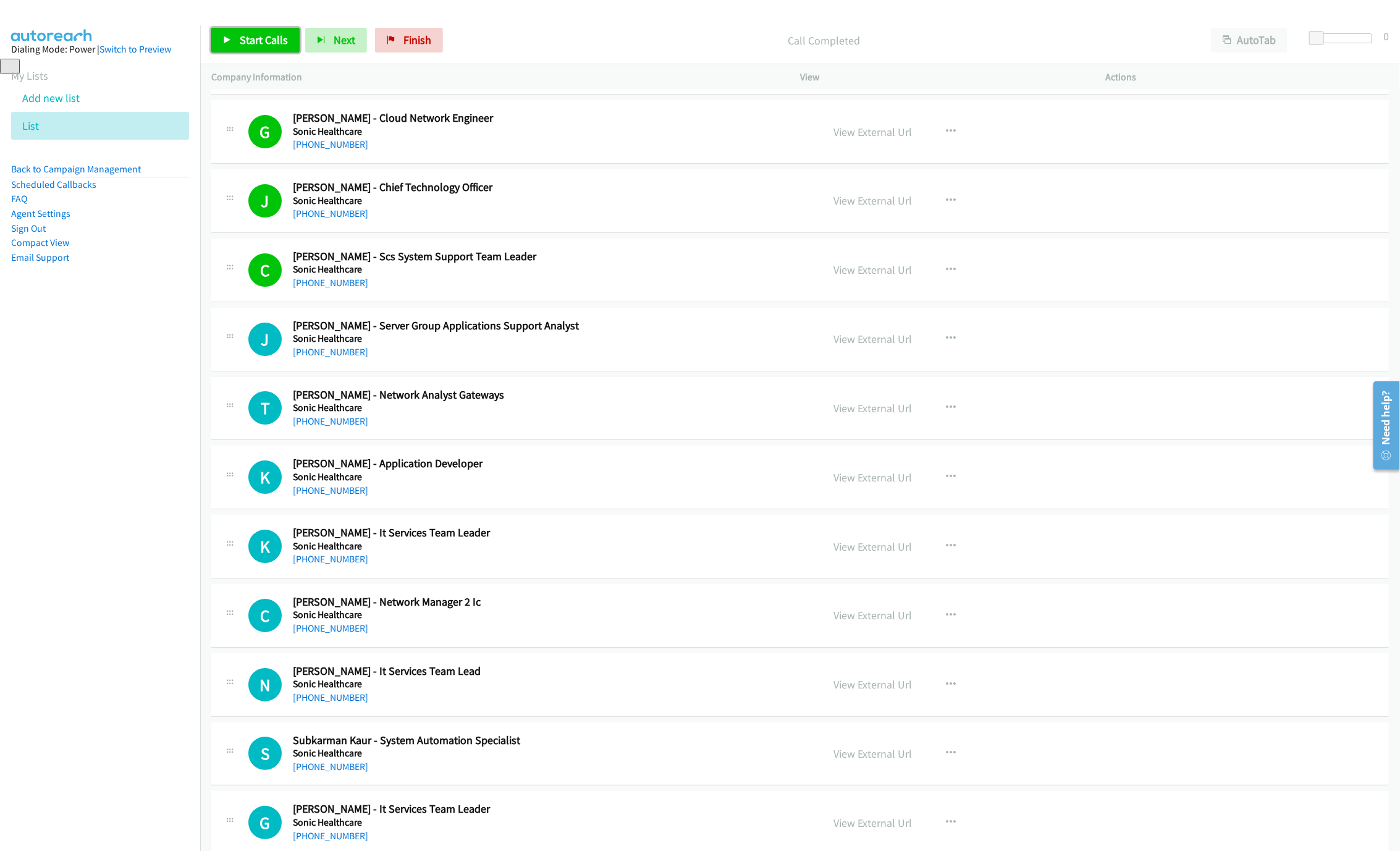
click at [245, 34] on span "Start Calls" at bounding box center [264, 40] width 48 height 14
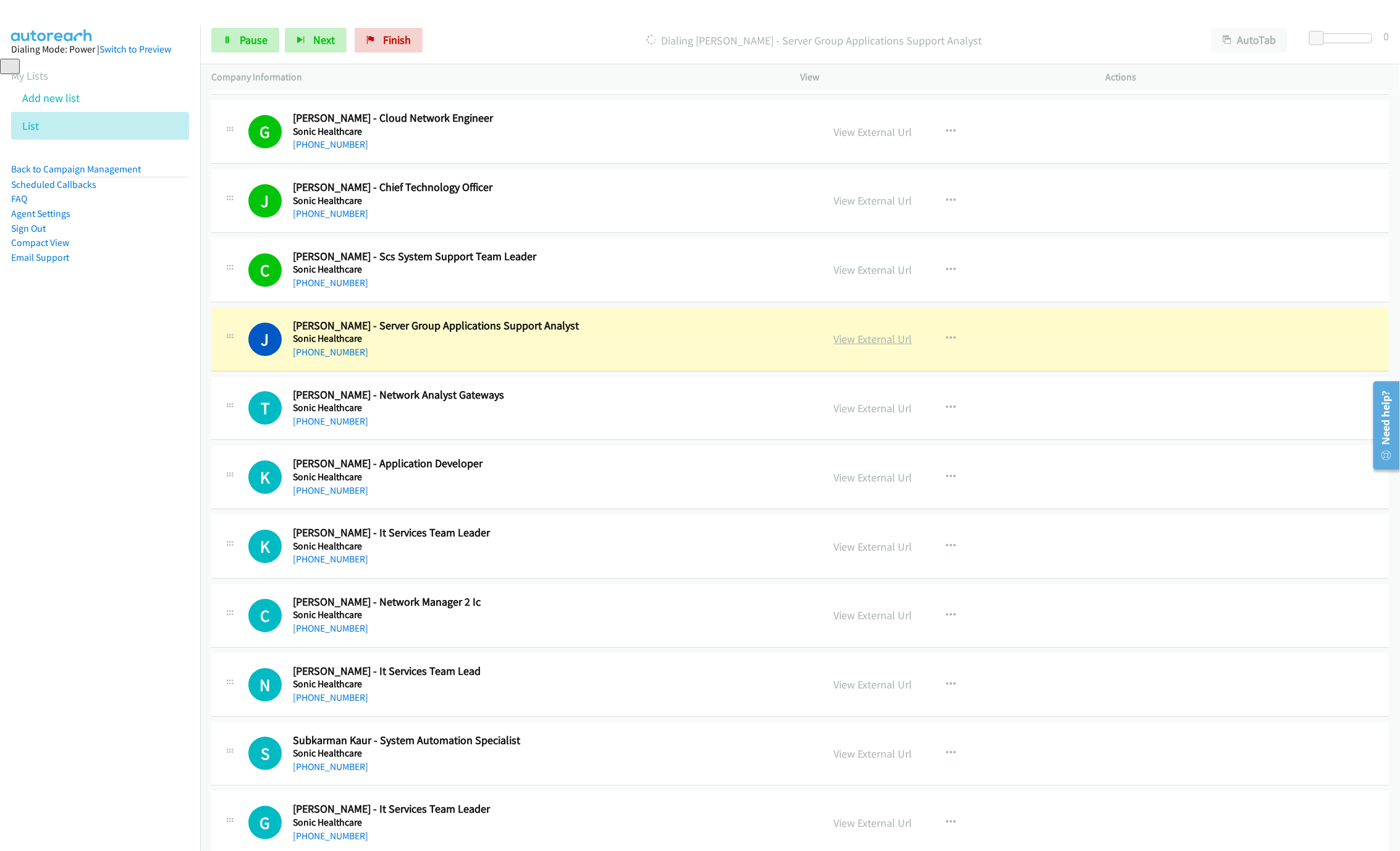
click at [849, 346] on link "View External Url" at bounding box center [872, 339] width 79 height 14
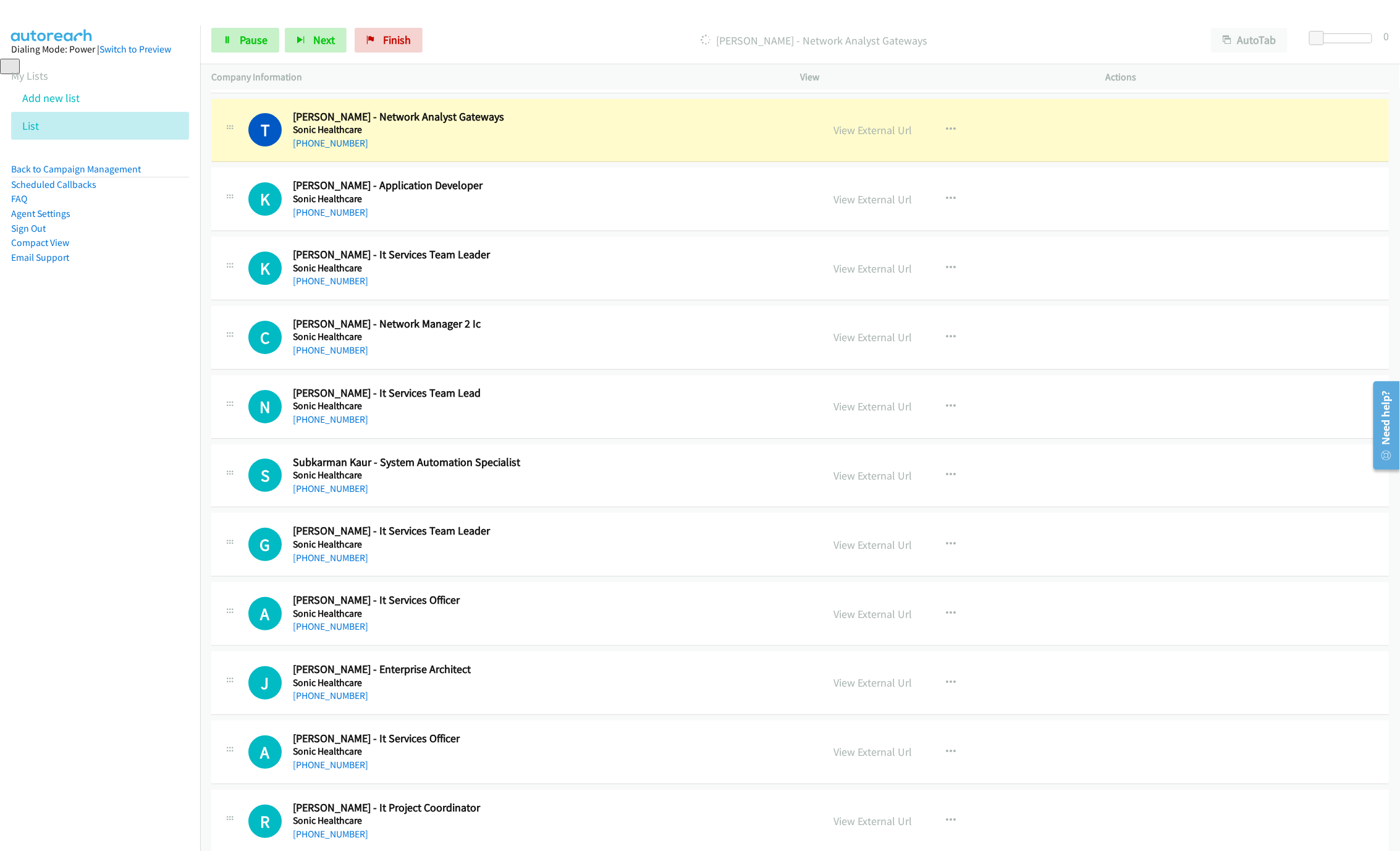
scroll to position [5597, 0]
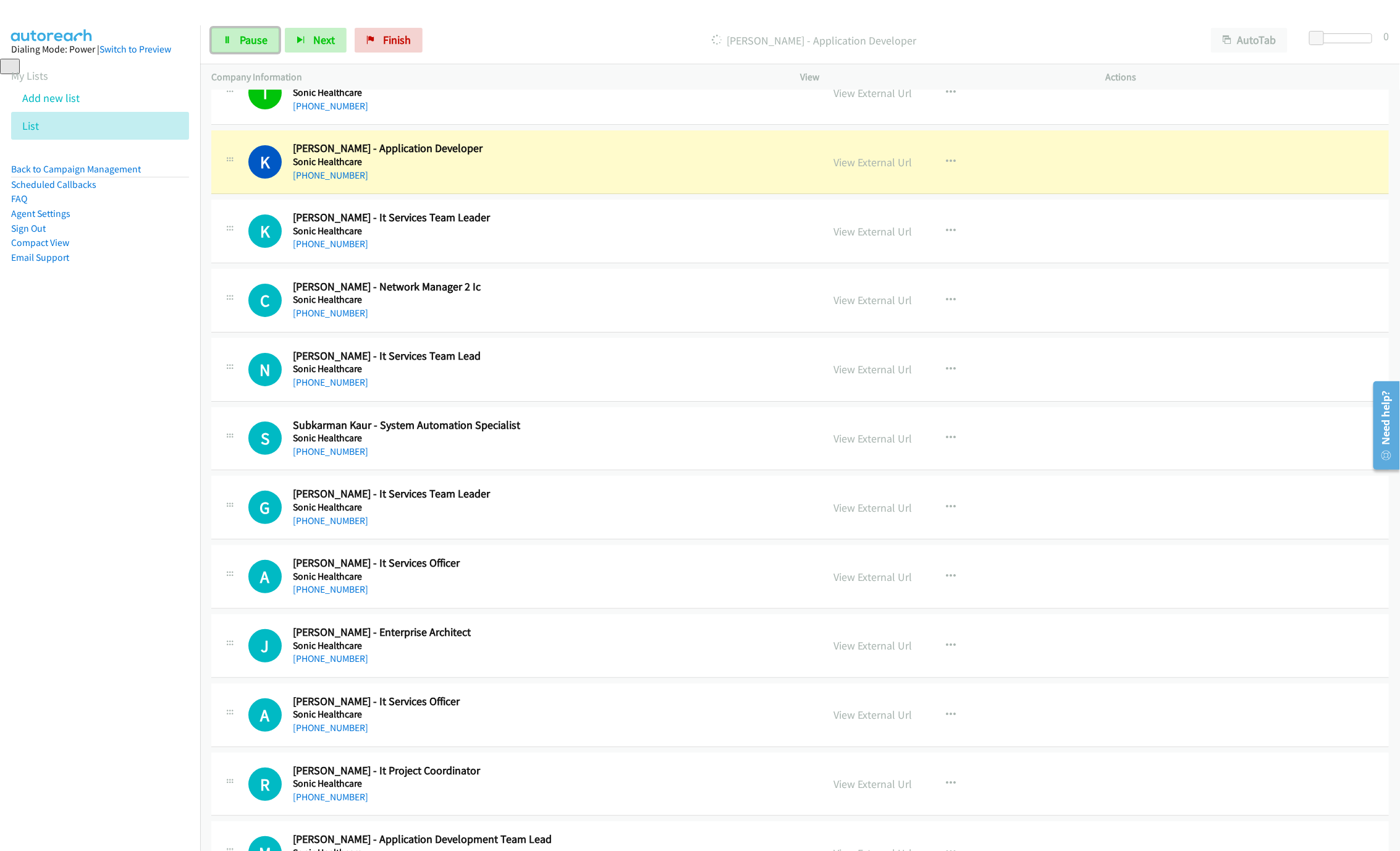
drag, startPoint x: 239, startPoint y: 45, endPoint x: 303, endPoint y: 0, distance: 78.2
click at [240, 45] on span "Pause" at bounding box center [253, 40] width 28 height 14
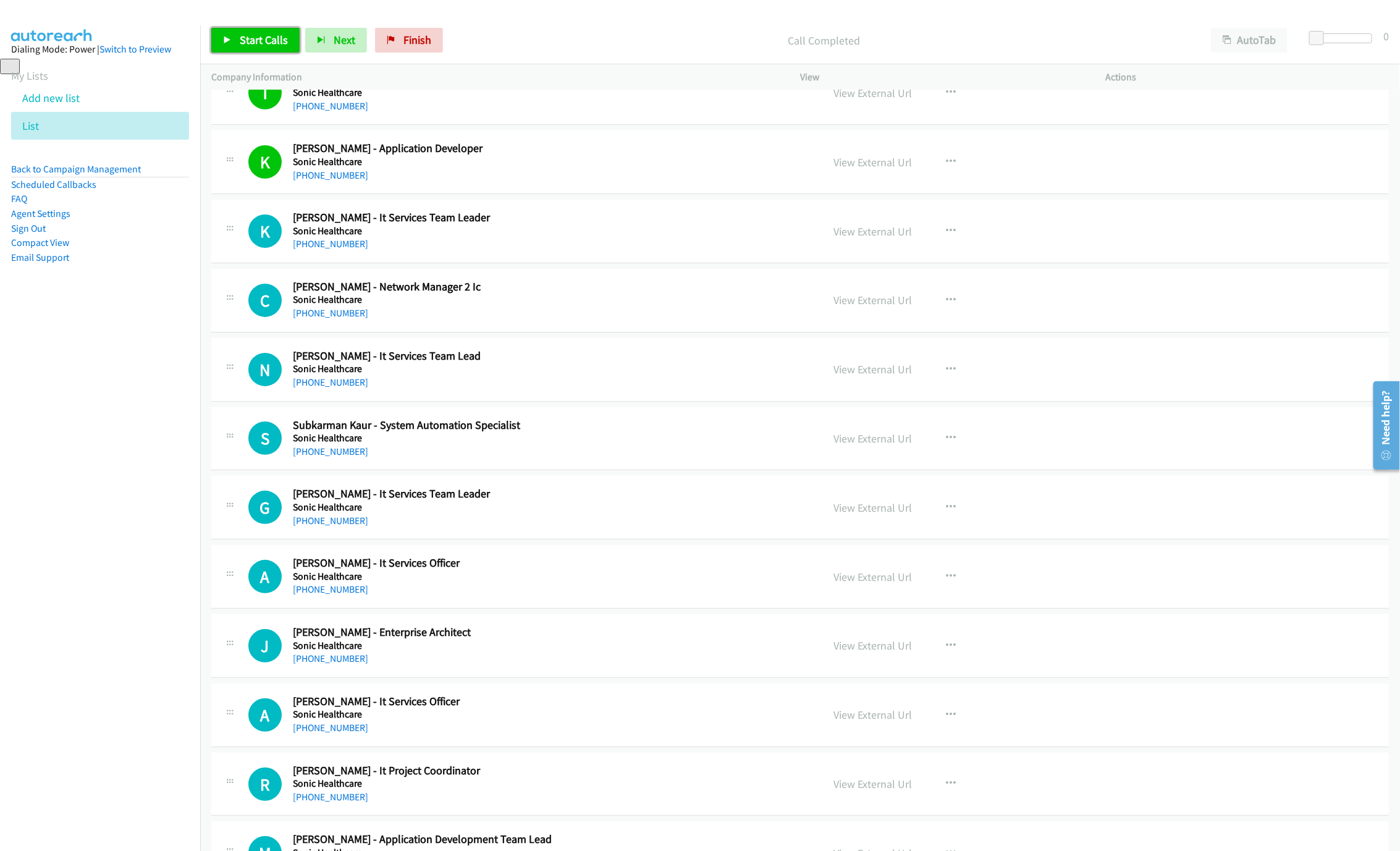
click at [251, 42] on span "Start Calls" at bounding box center [264, 40] width 48 height 14
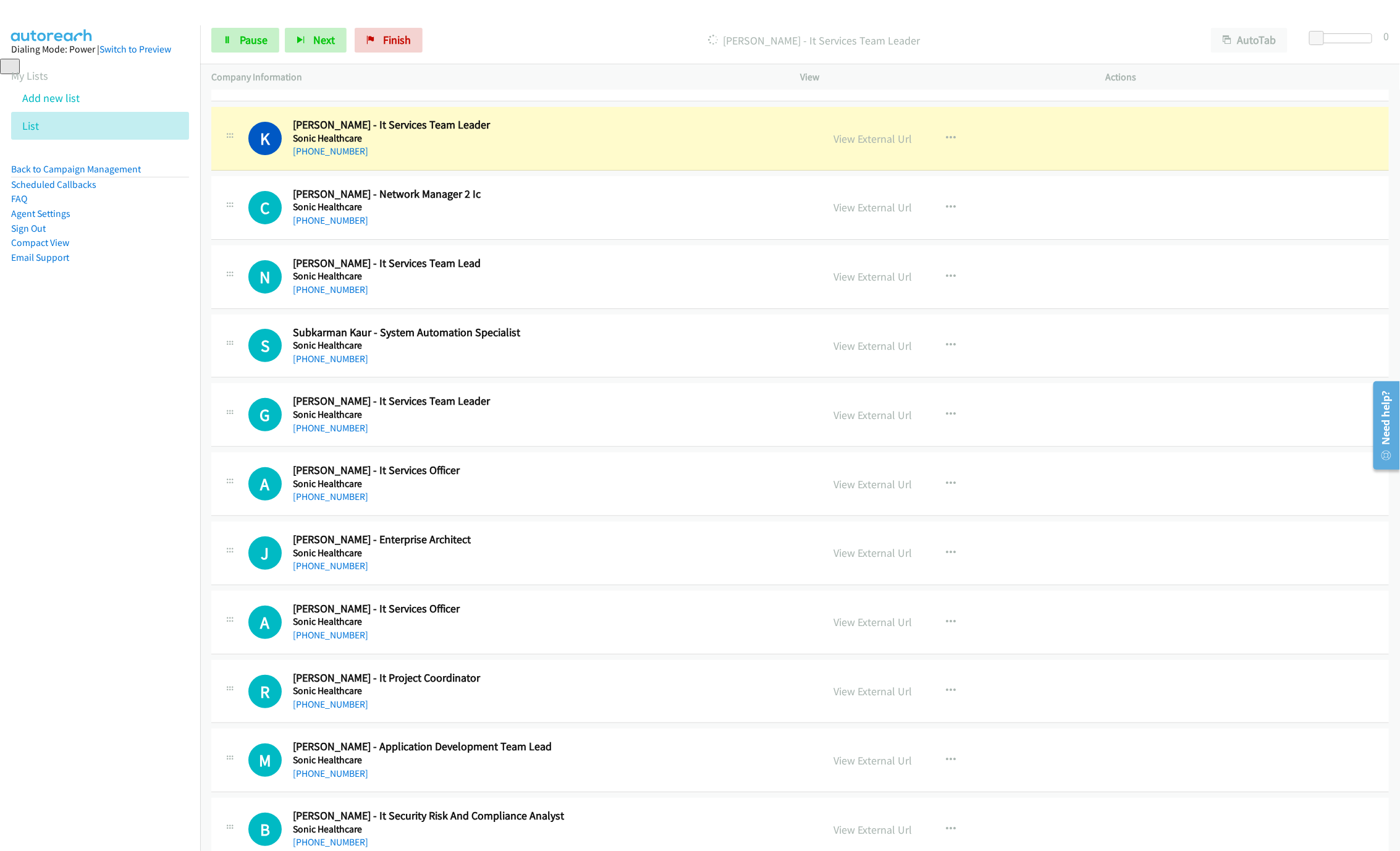
scroll to position [5727, 0]
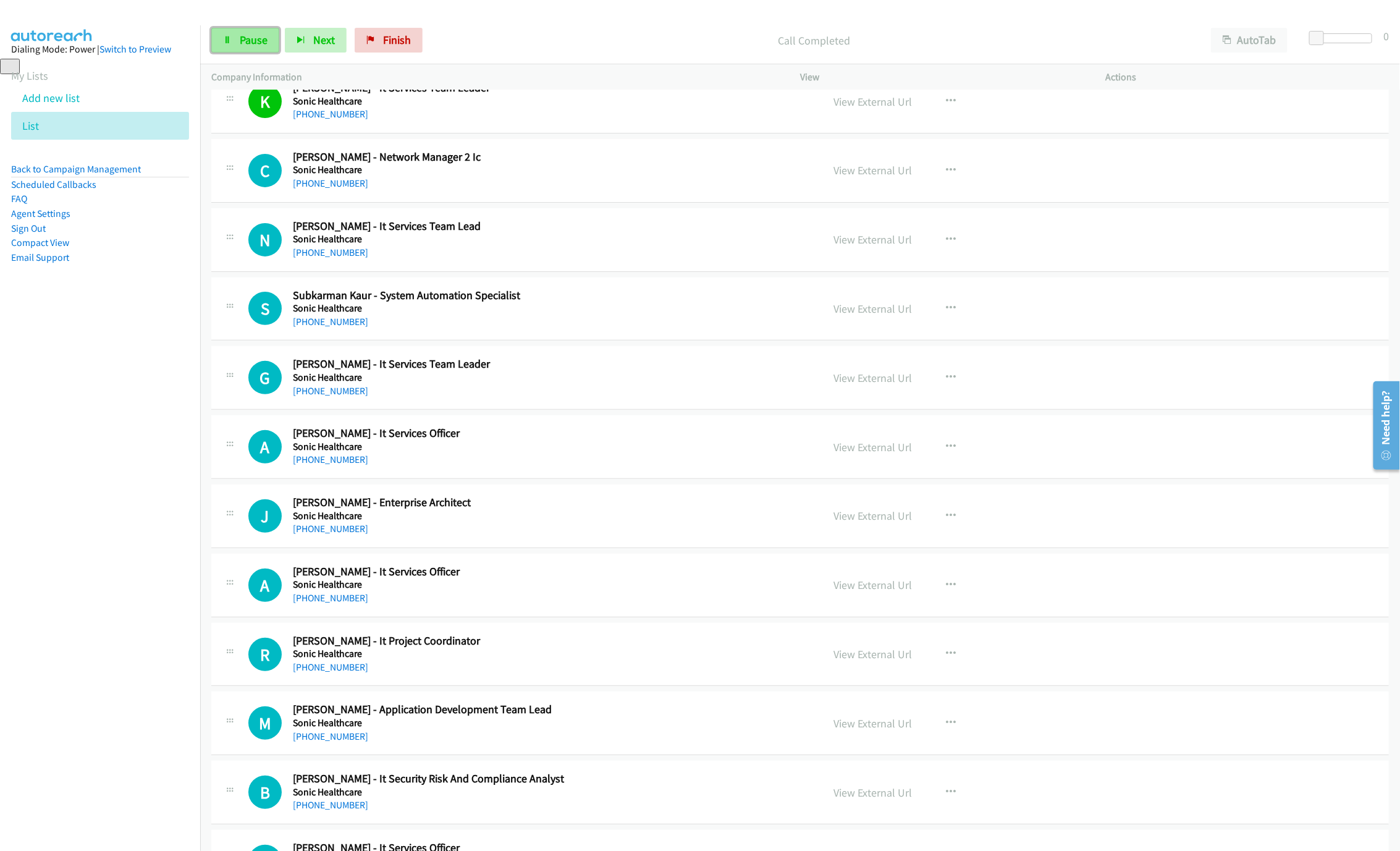
click at [259, 38] on span "Pause" at bounding box center [253, 40] width 28 height 14
click at [271, 47] on link "Start Calls" at bounding box center [255, 40] width 88 height 25
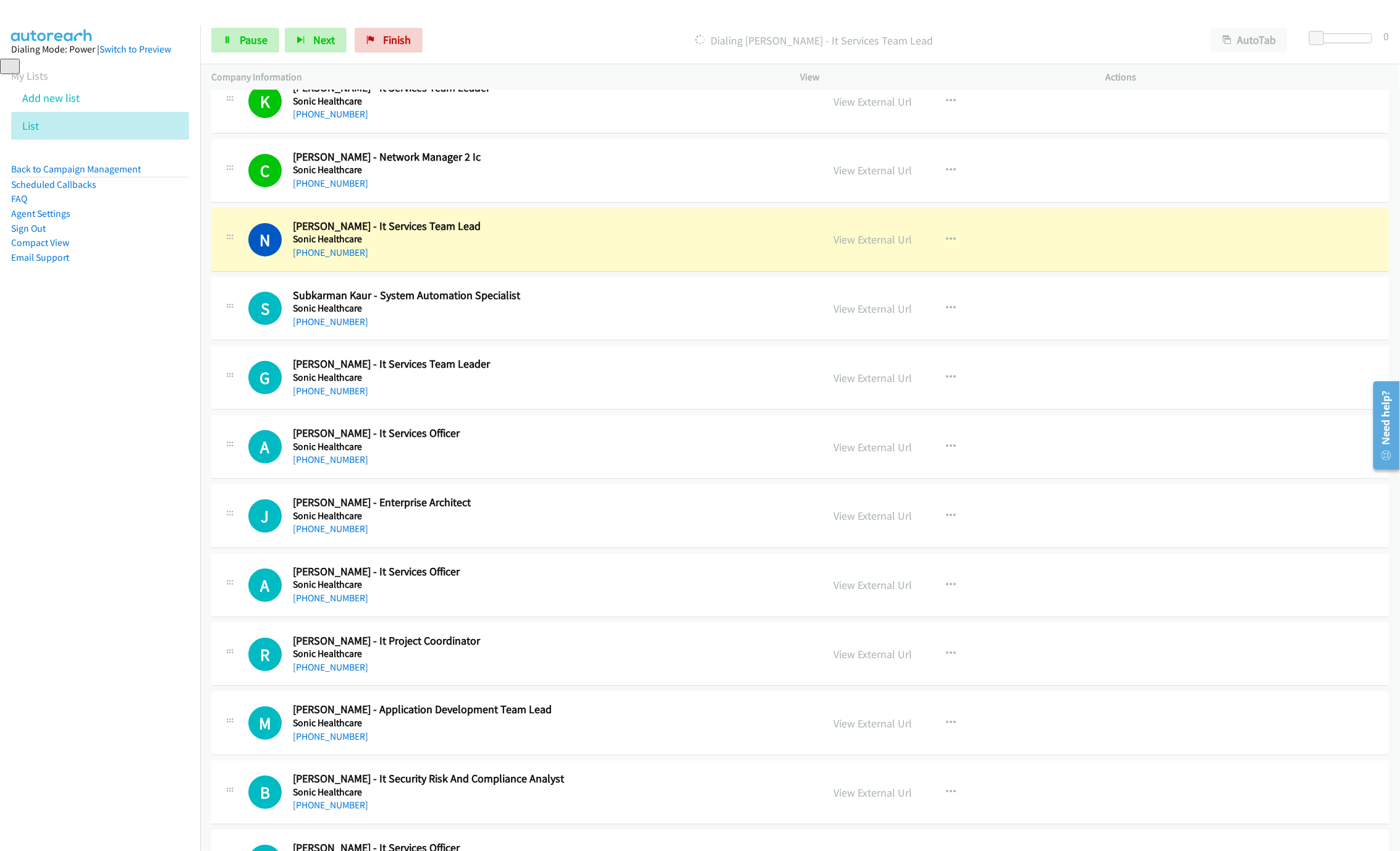
click at [649, 260] on div "+61 417 739 375" at bounding box center [548, 253] width 511 height 15
click at [868, 246] on link "View External Url" at bounding box center [872, 239] width 79 height 14
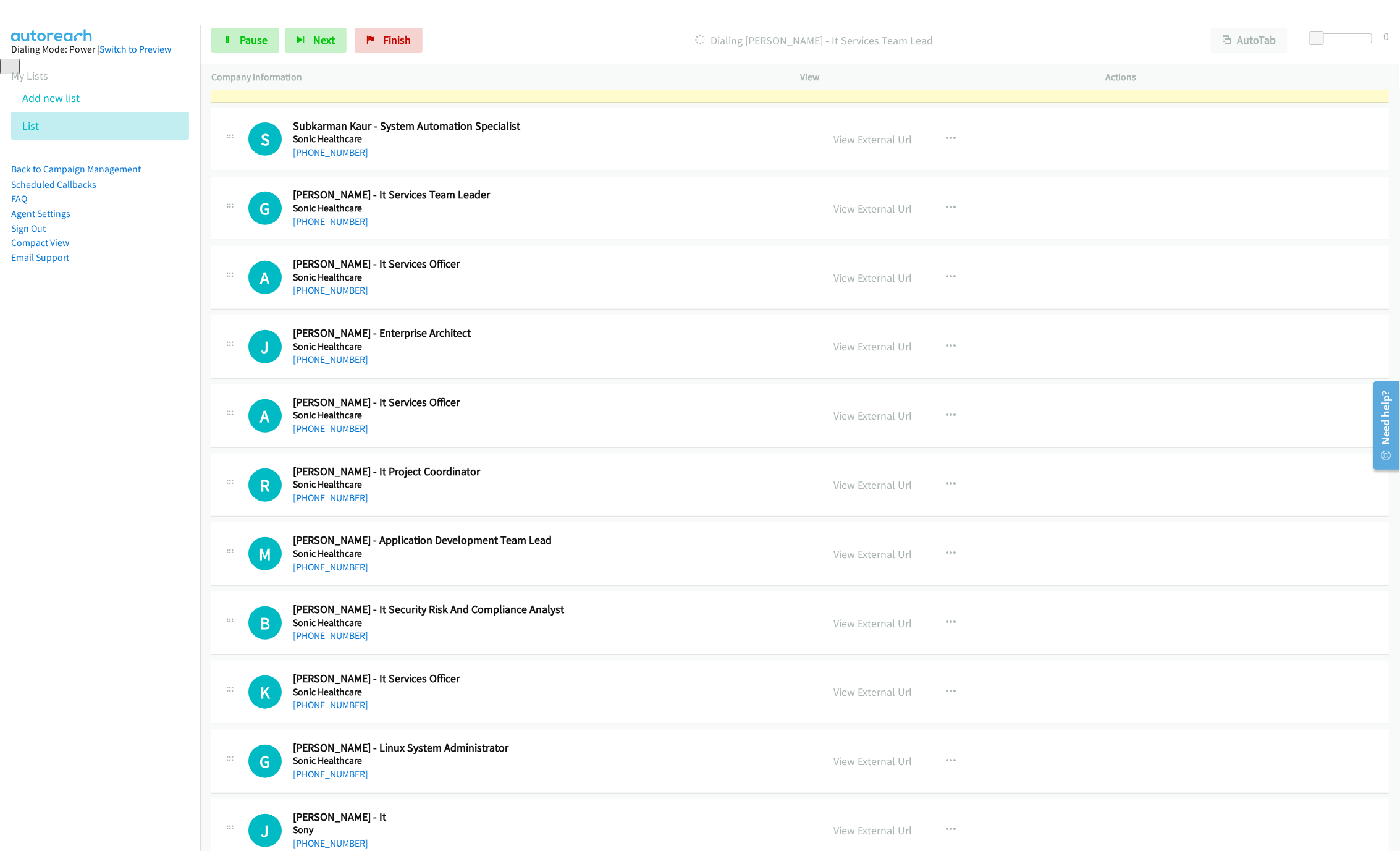
scroll to position [5912, 0]
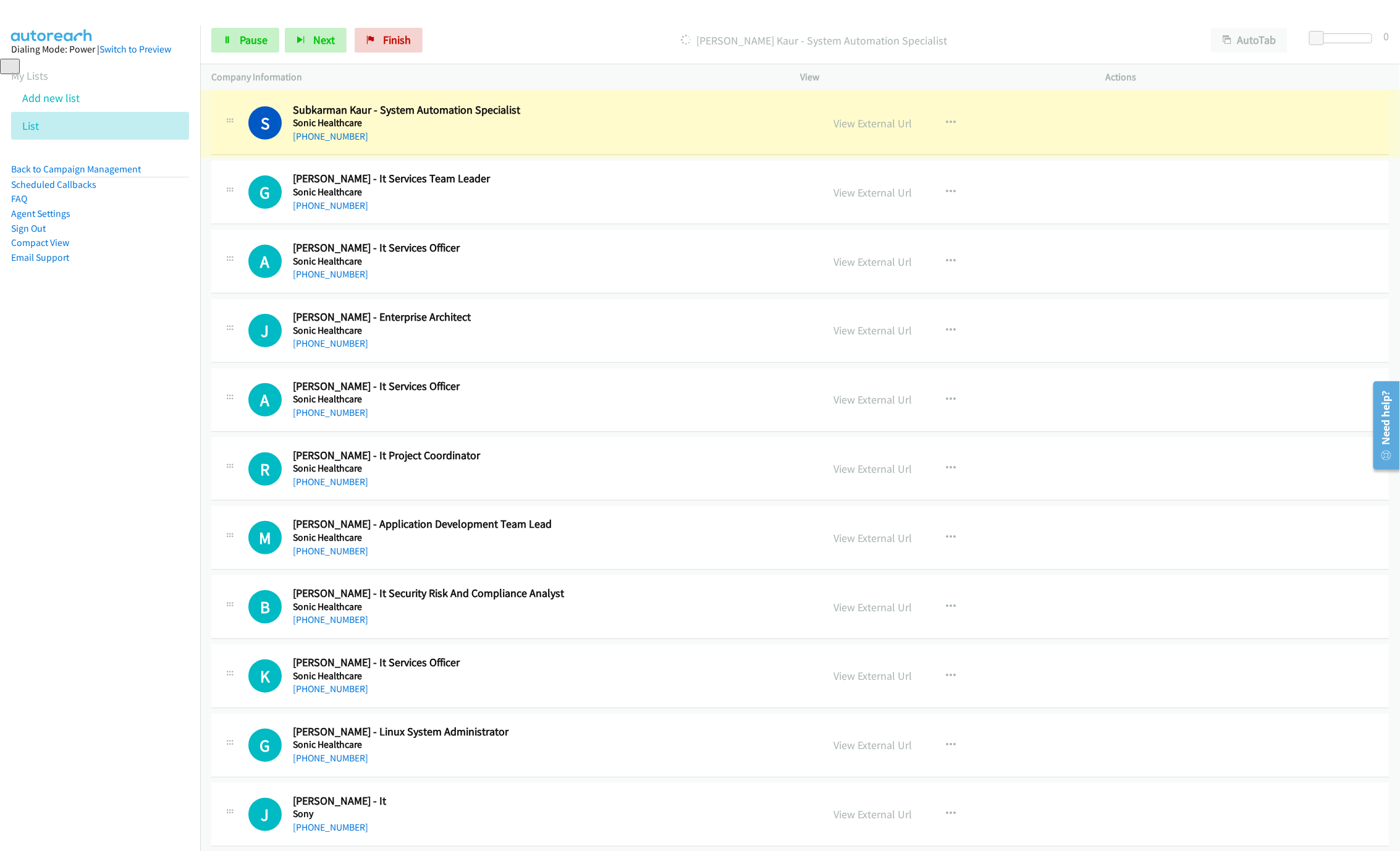
click at [878, 130] on link "View External Url" at bounding box center [872, 123] width 79 height 14
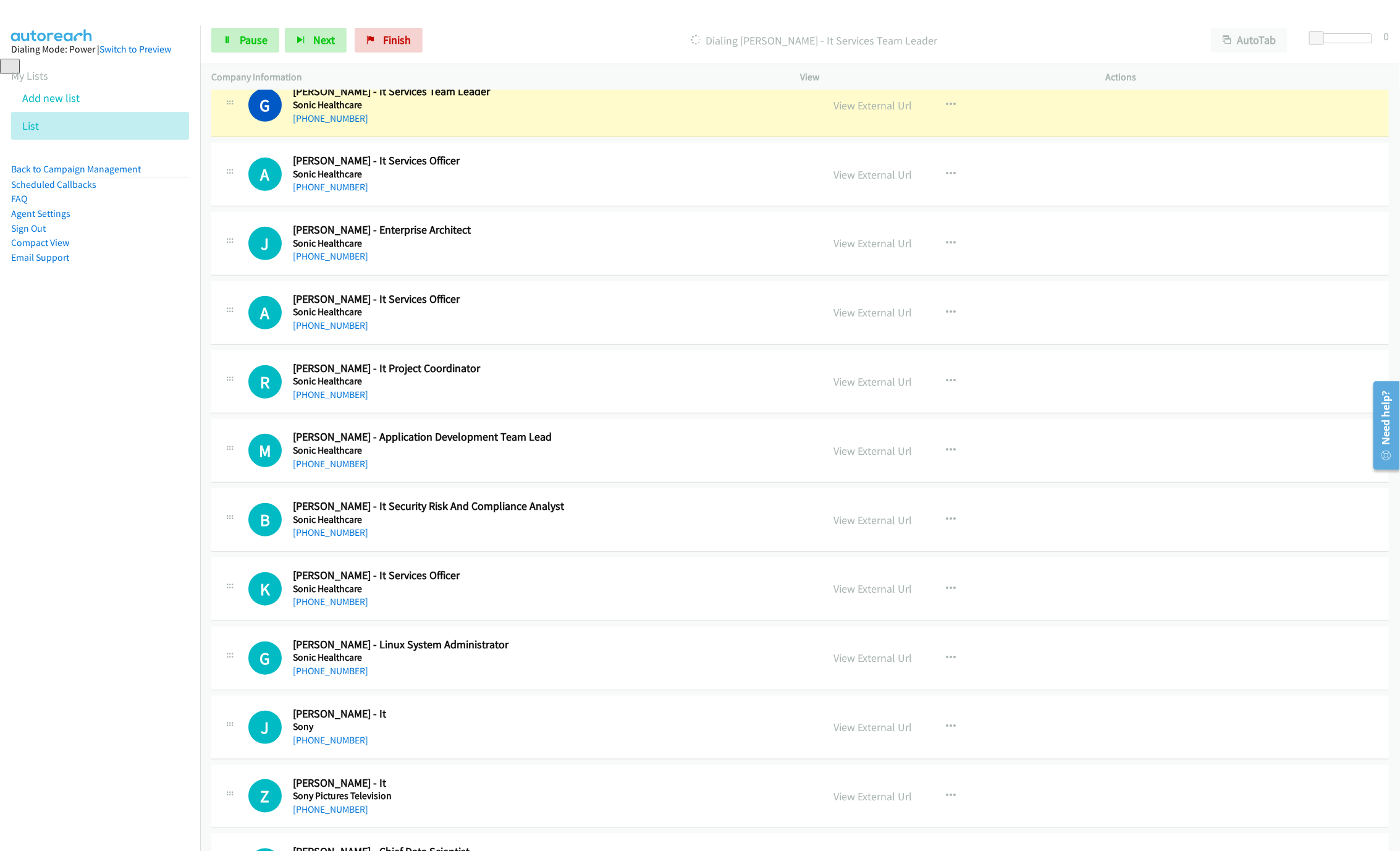
scroll to position [6005, 0]
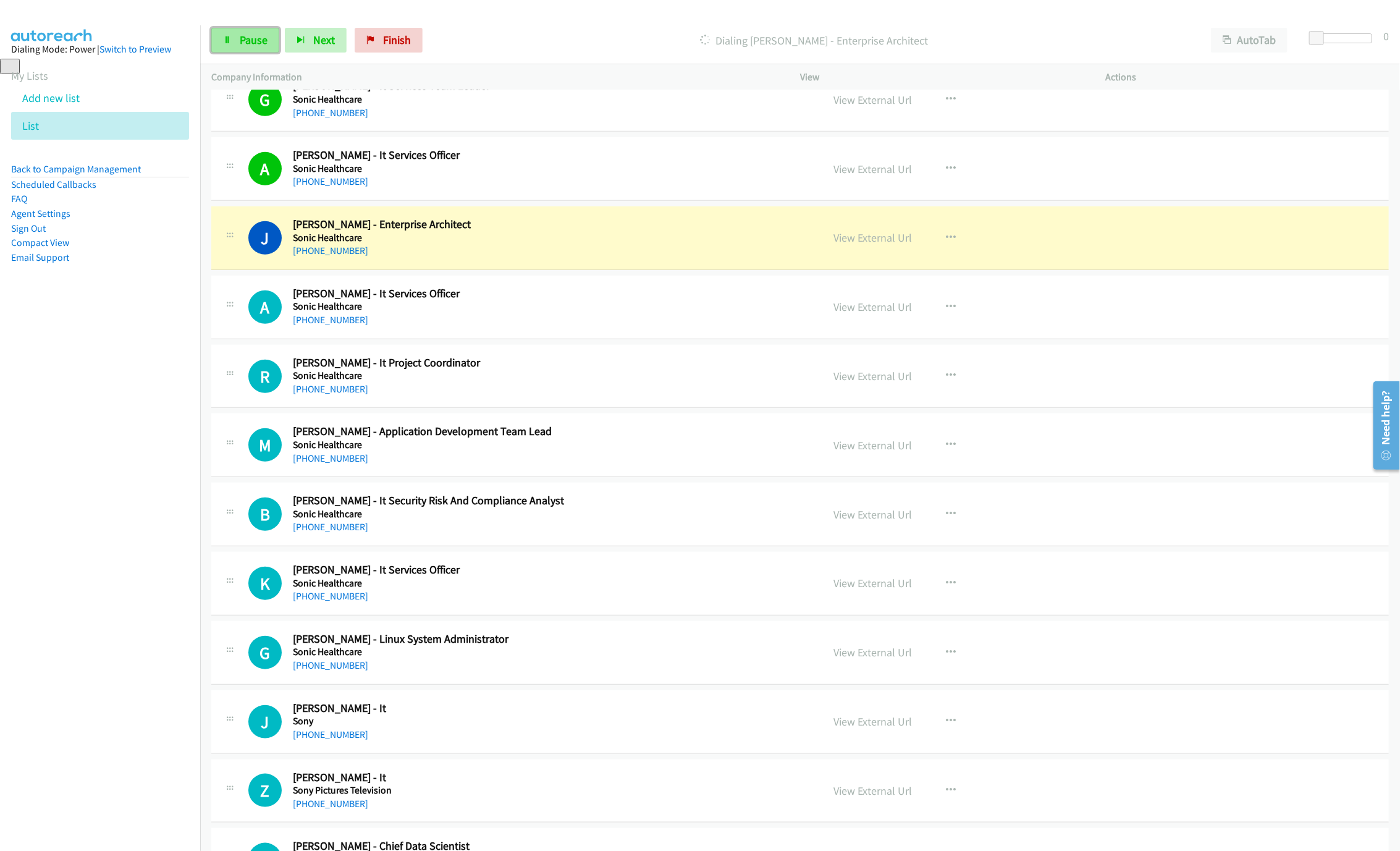
click at [221, 29] on link "Pause" at bounding box center [245, 40] width 68 height 25
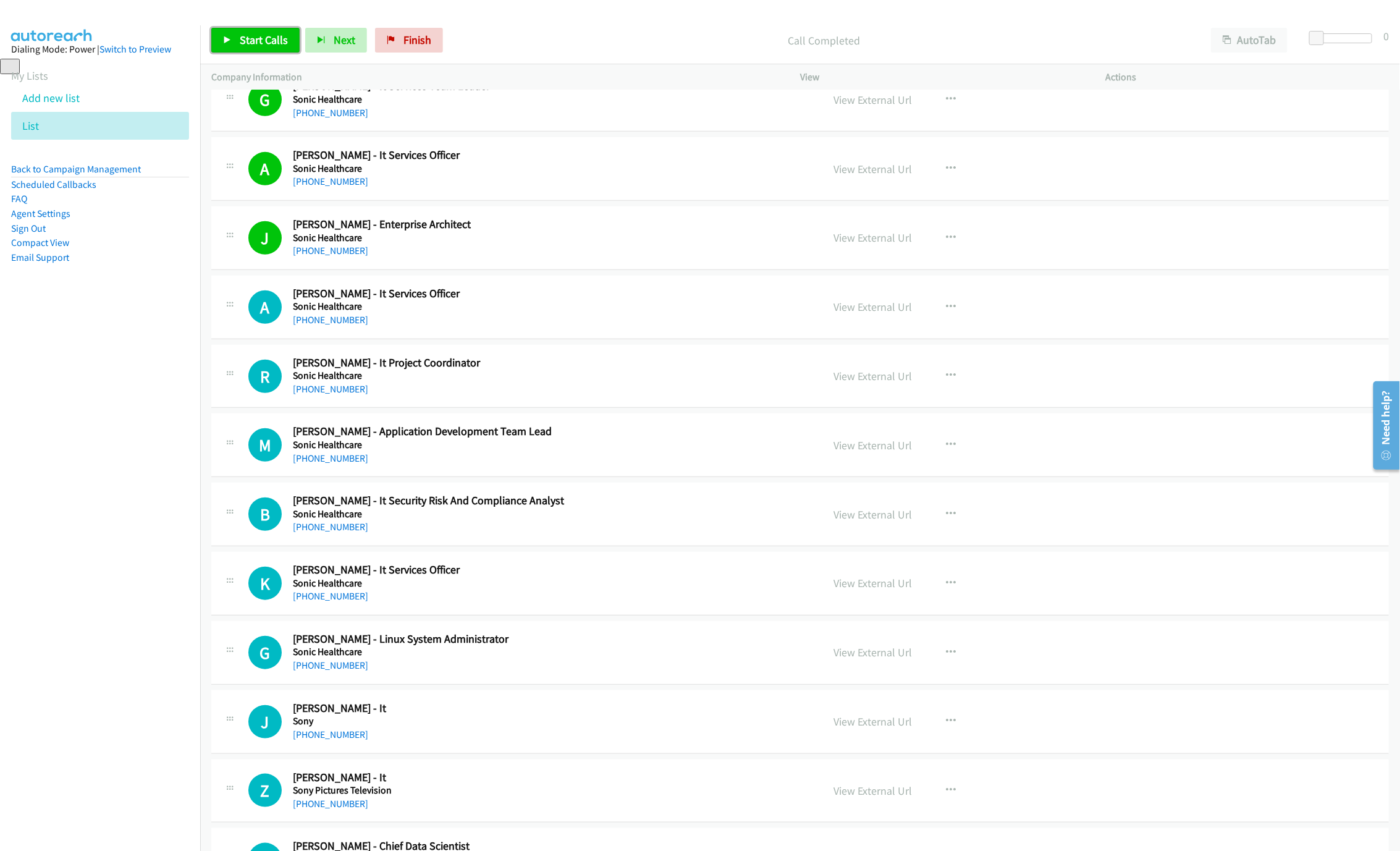
click at [245, 37] on span "Start Calls" at bounding box center [264, 40] width 48 height 14
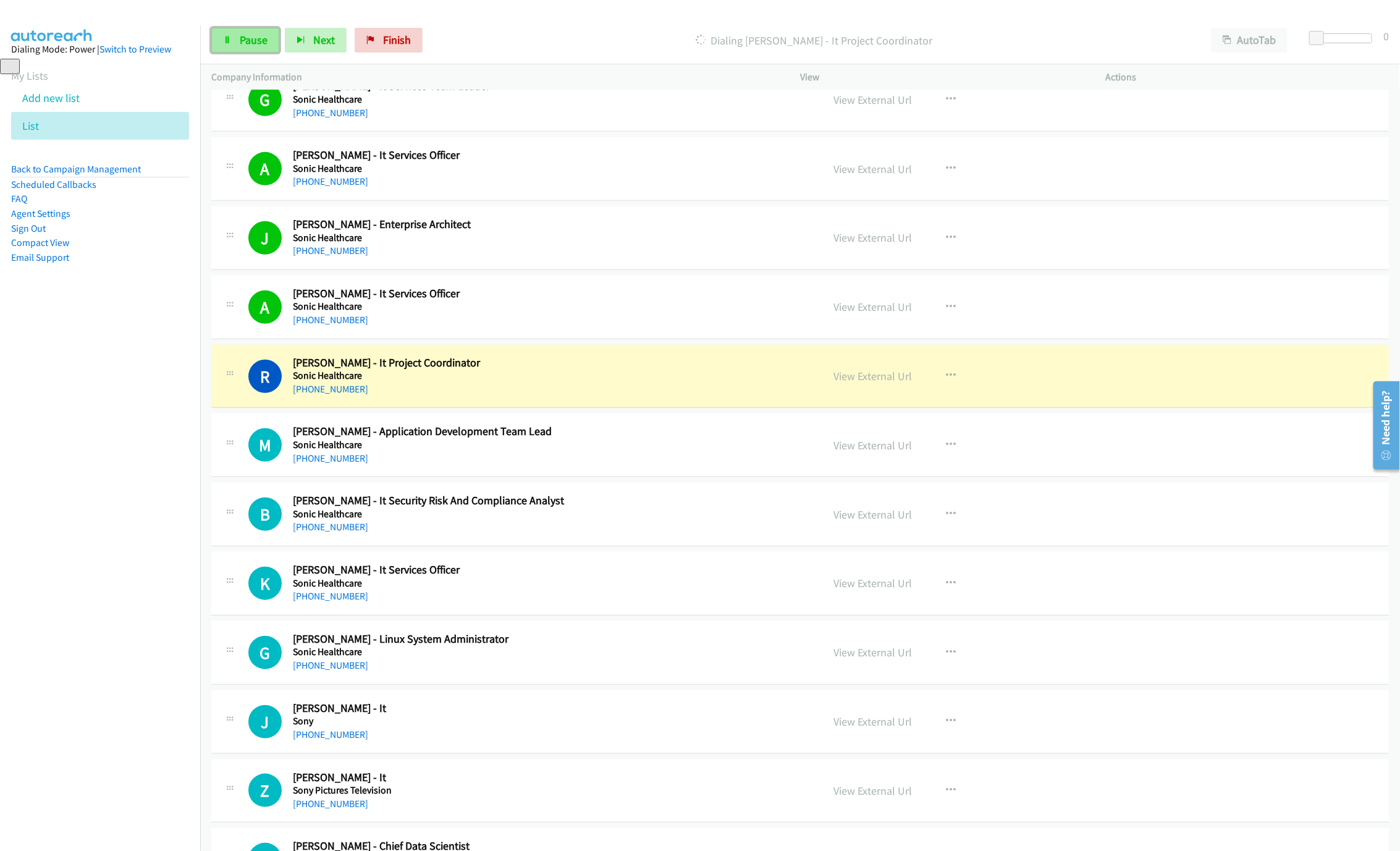
click at [231, 53] on link "Pause" at bounding box center [245, 40] width 68 height 25
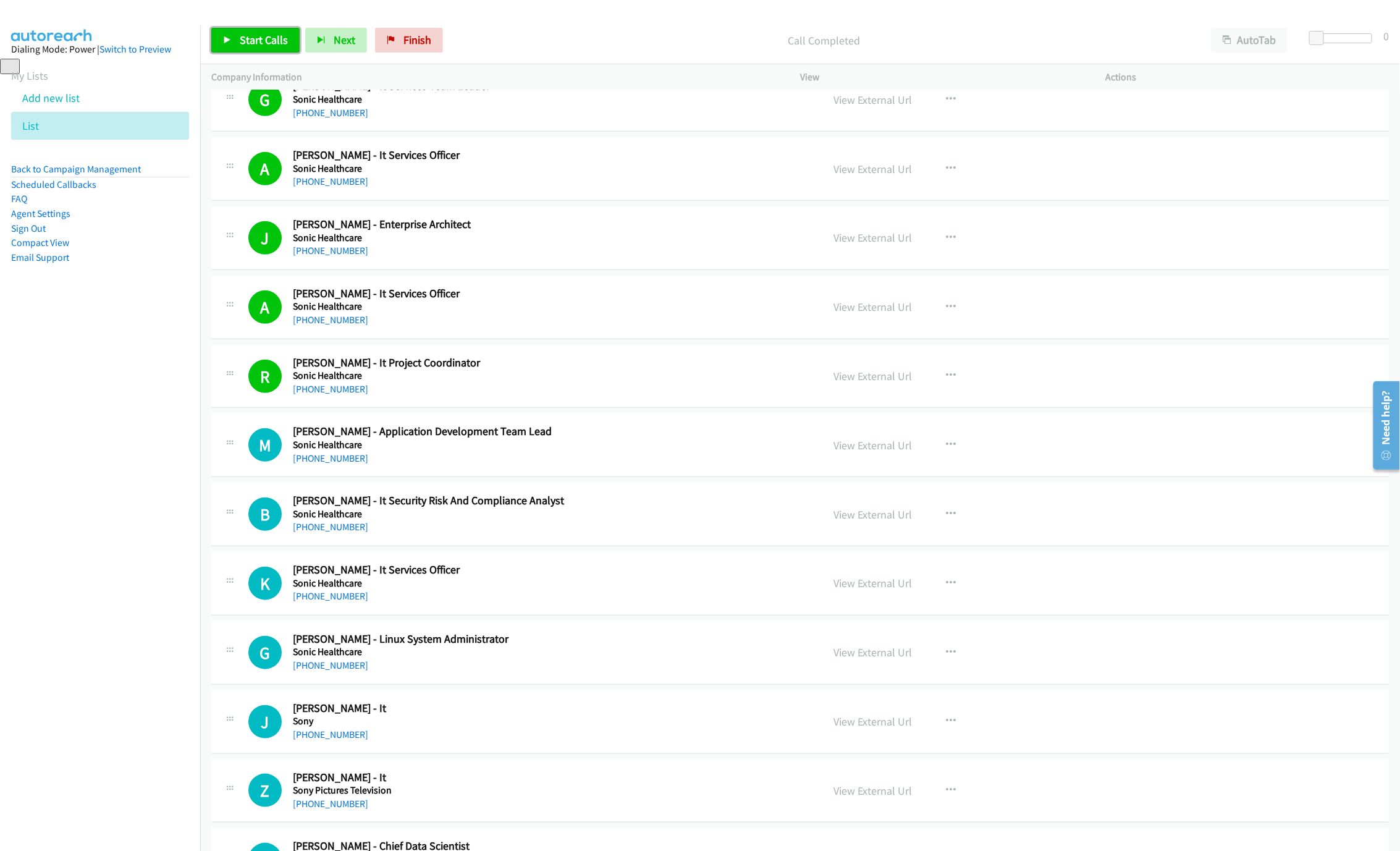
click at [275, 50] on link "Start Calls" at bounding box center [255, 40] width 88 height 25
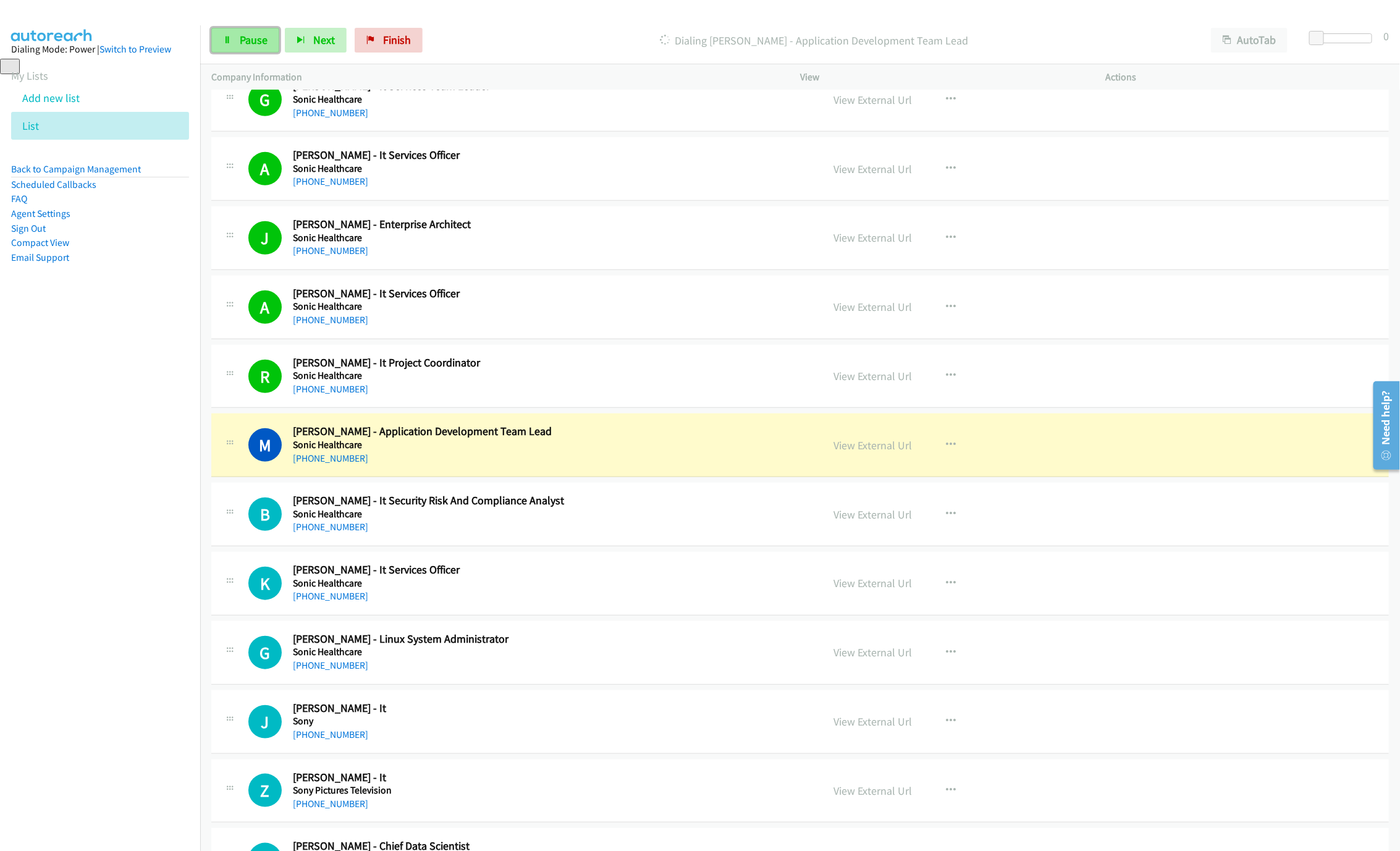
click at [236, 47] on link "Pause" at bounding box center [245, 40] width 68 height 25
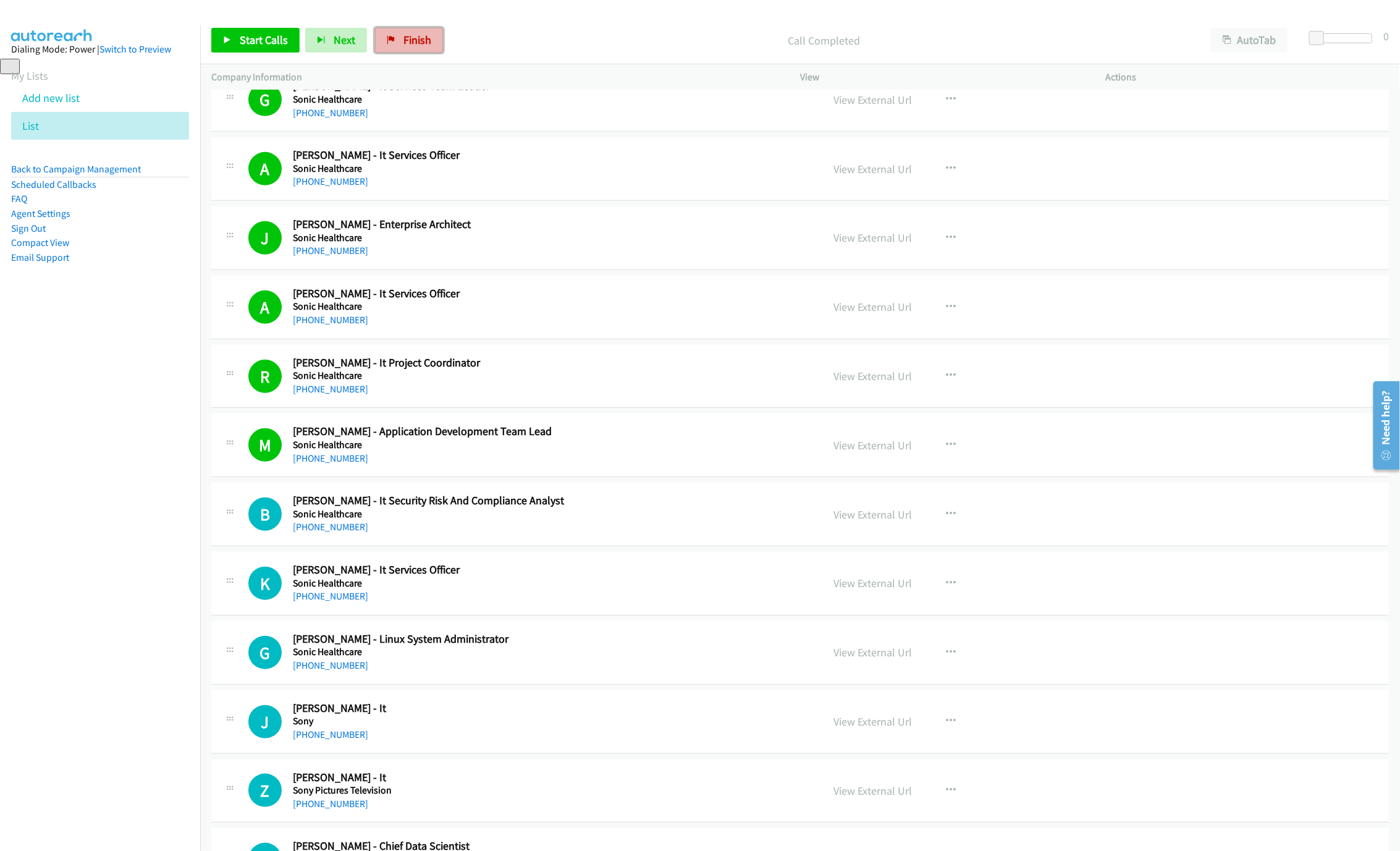
click at [421, 47] on span "Finish" at bounding box center [417, 40] width 28 height 14
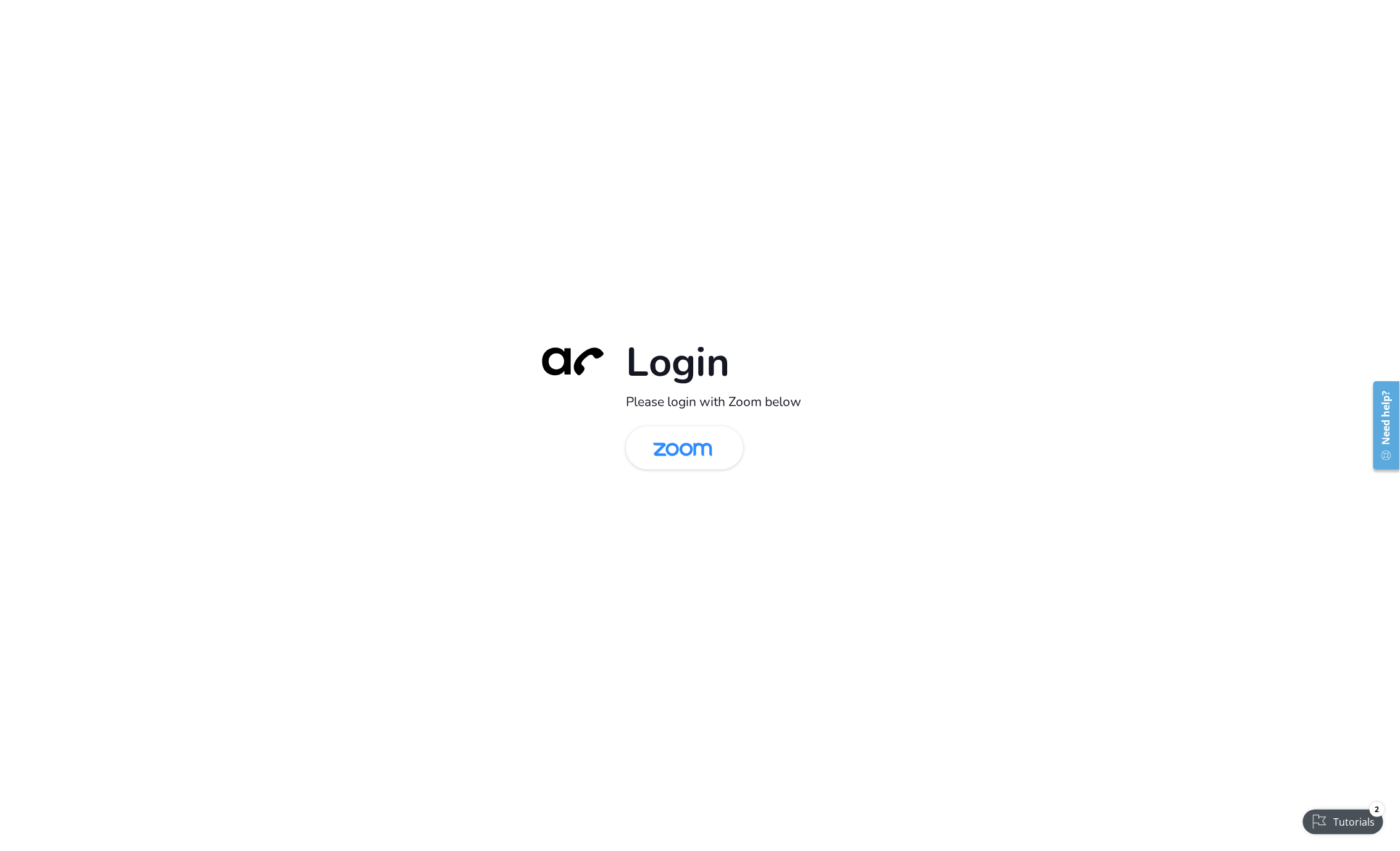
drag, startPoint x: 670, startPoint y: 441, endPoint x: 864, endPoint y: 186, distance: 320.4
click at [670, 441] on img at bounding box center [683, 448] width 86 height 40
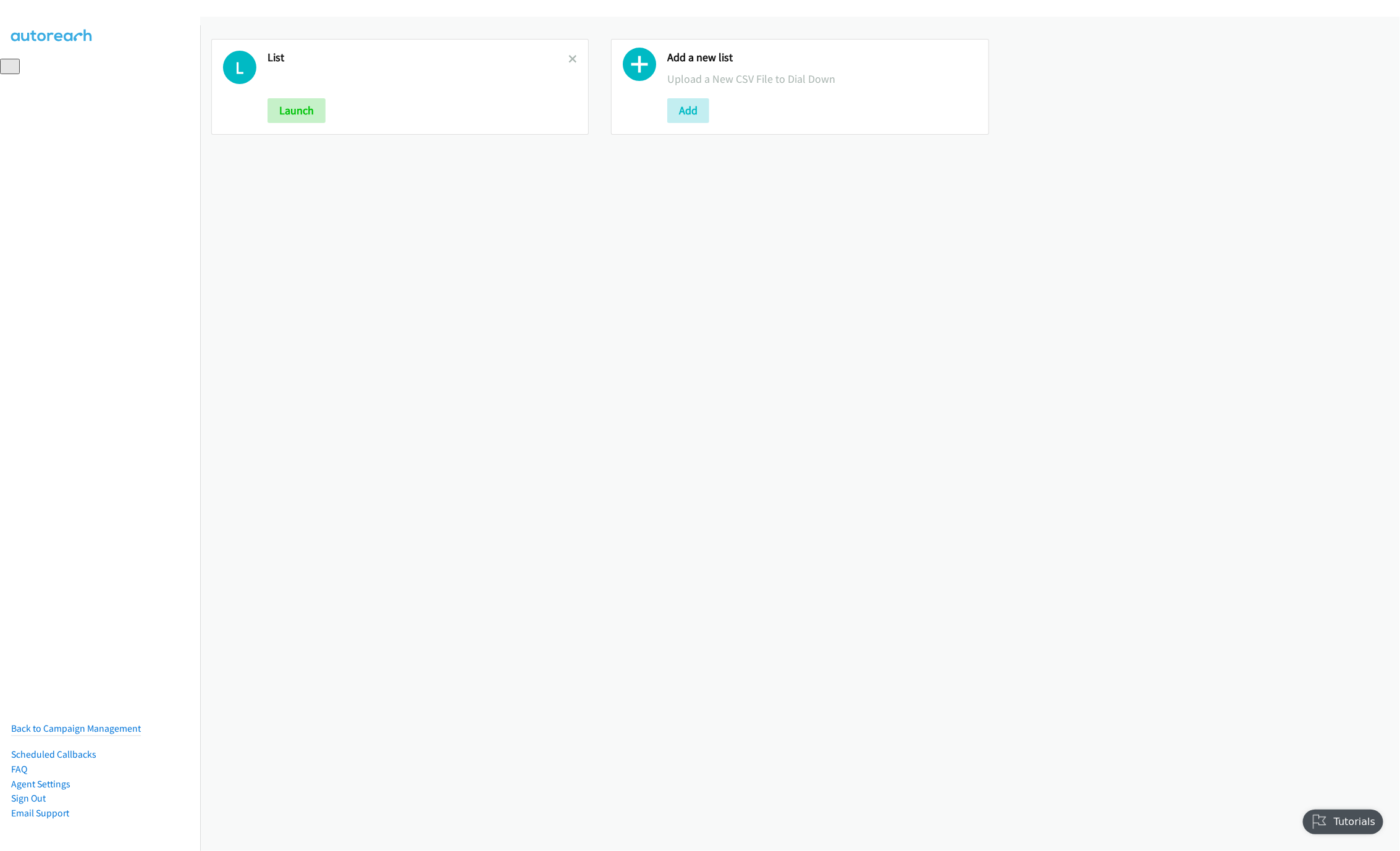
click at [568, 52] on link at bounding box center [572, 59] width 9 height 14
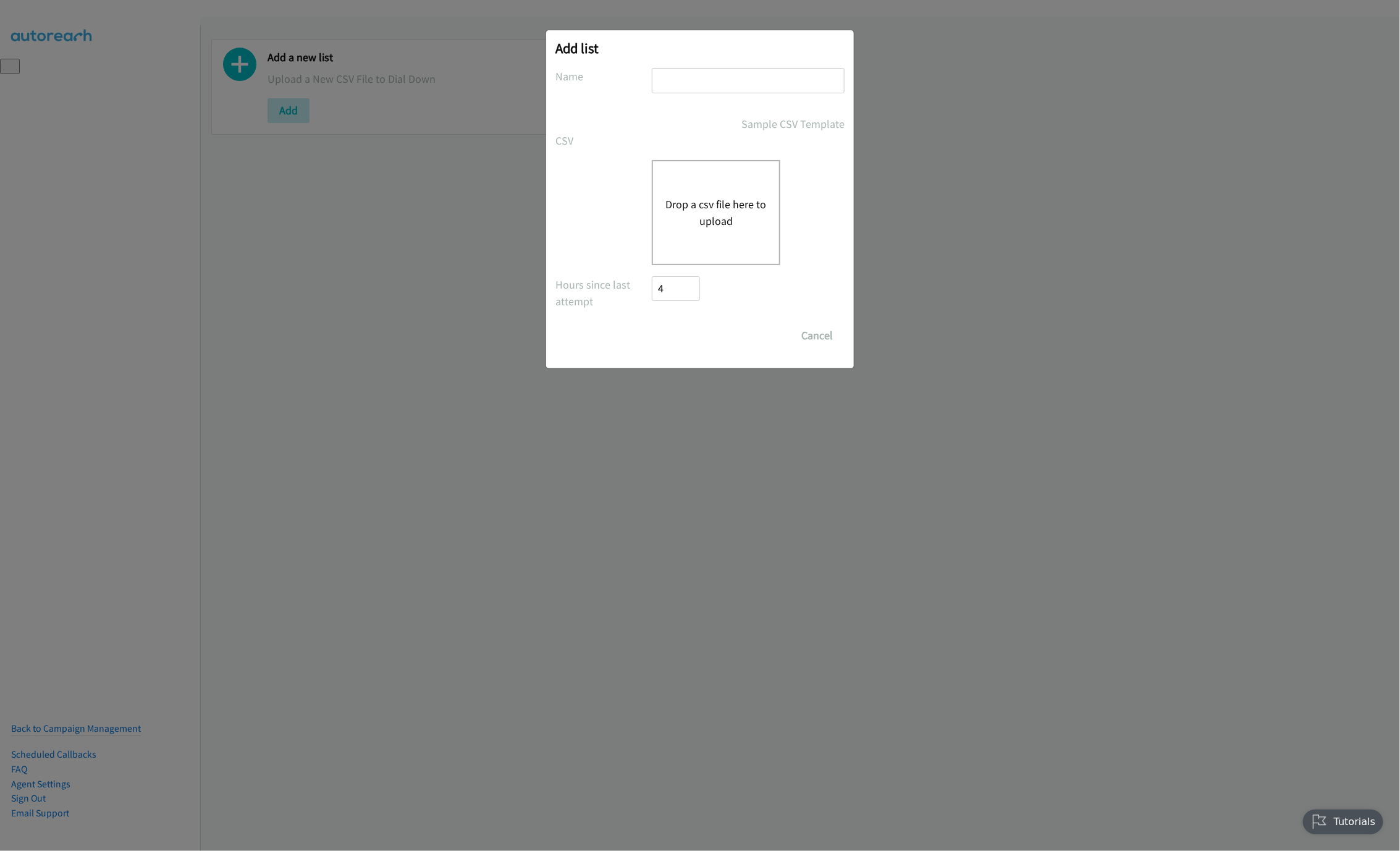
click at [726, 92] on input "text" at bounding box center [748, 80] width 193 height 25
type input "New List"
click at [712, 186] on div "Drop a csv file here to upload" at bounding box center [716, 212] width 129 height 105
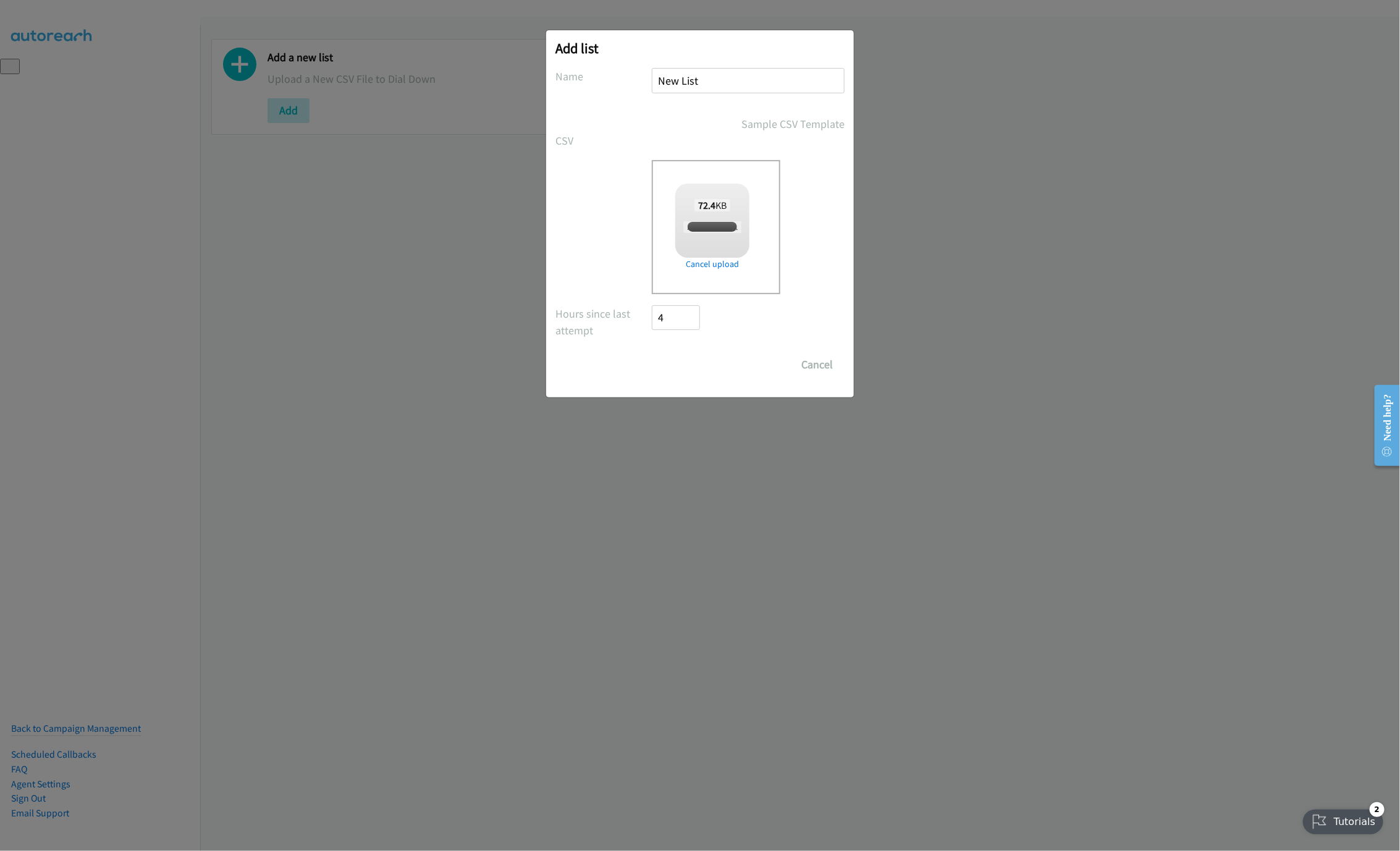
checkbox input "true"
click at [674, 359] on input "Save List" at bounding box center [684, 364] width 65 height 25
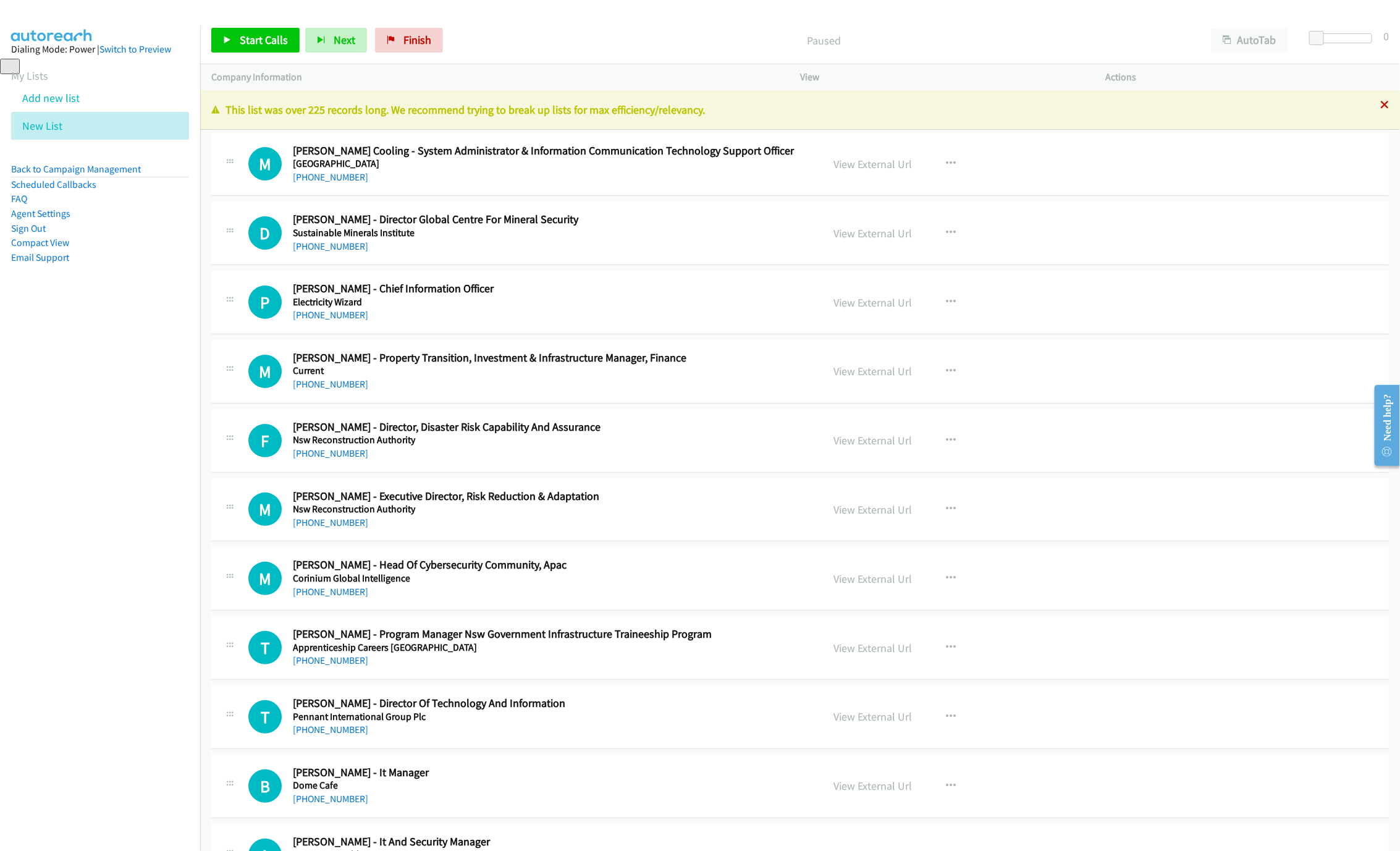
click at [1380, 103] on icon at bounding box center [1384, 105] width 9 height 9
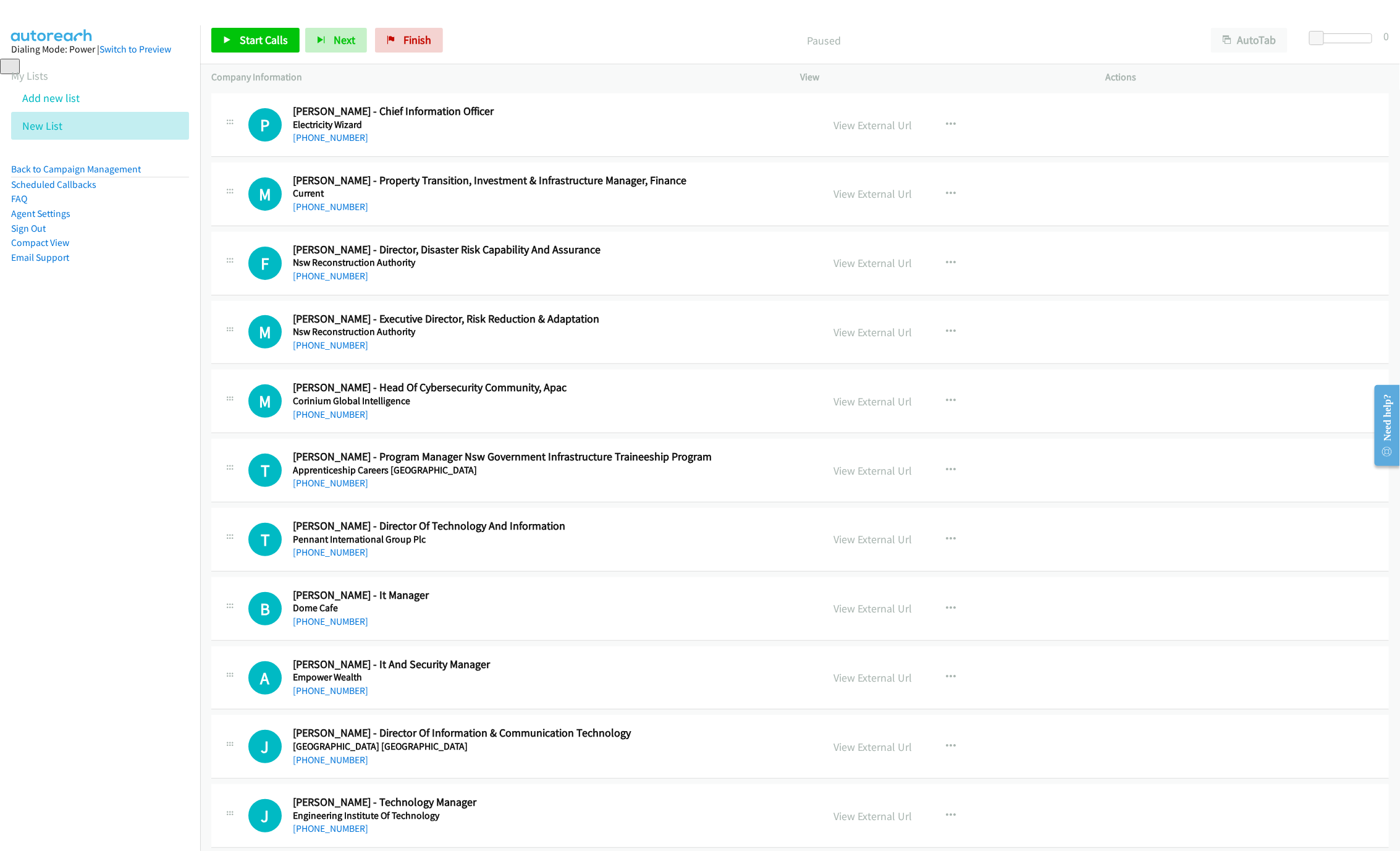
scroll to position [186, 0]
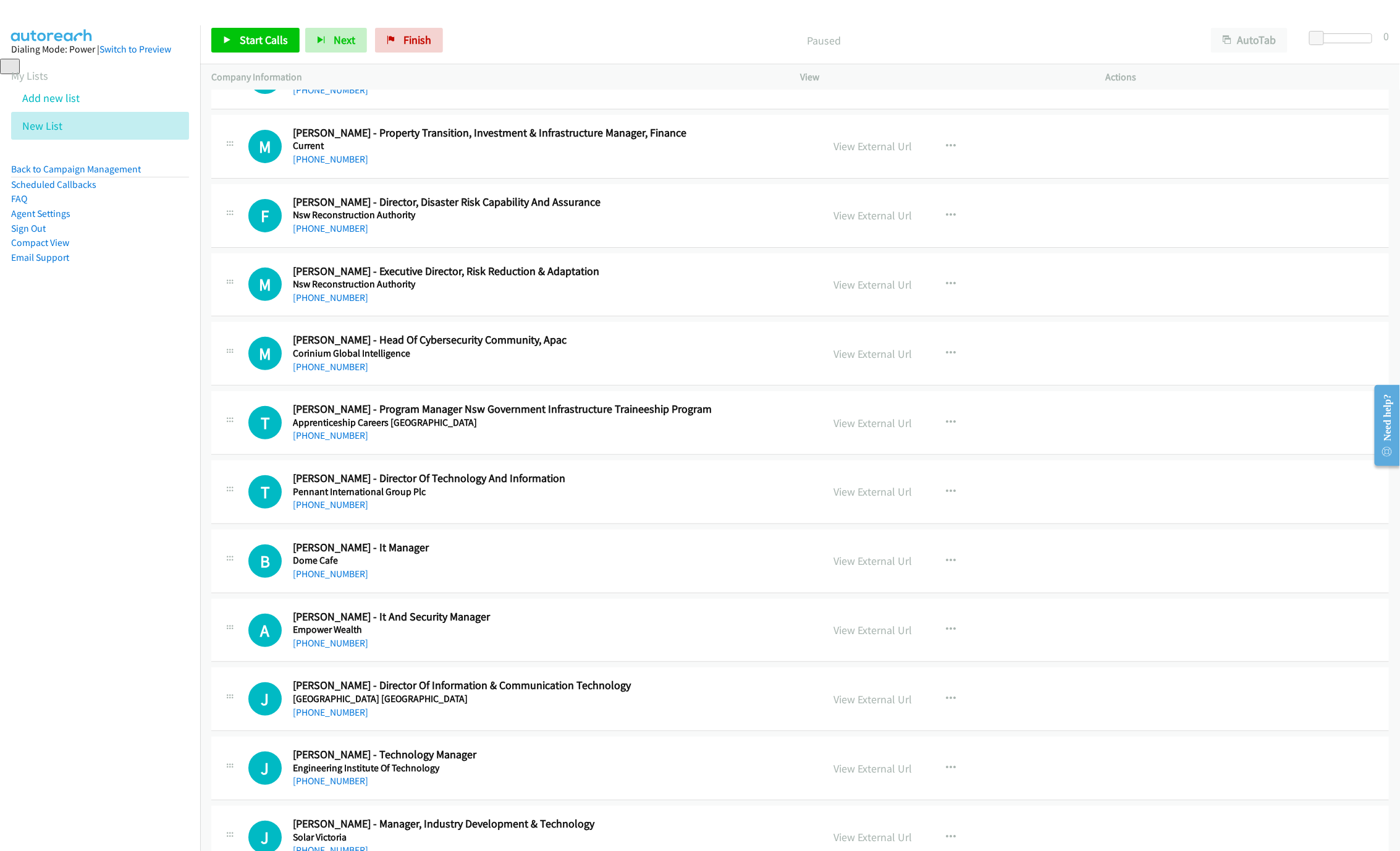
click at [339, 377] on div "M Callback Scheduled [PERSON_NAME] - Head Of Cybersecurity Community, Apac Cori…" at bounding box center [800, 353] width 1178 height 64
click at [340, 365] on link "[PHONE_NUMBER]" at bounding box center [331, 366] width 75 height 12
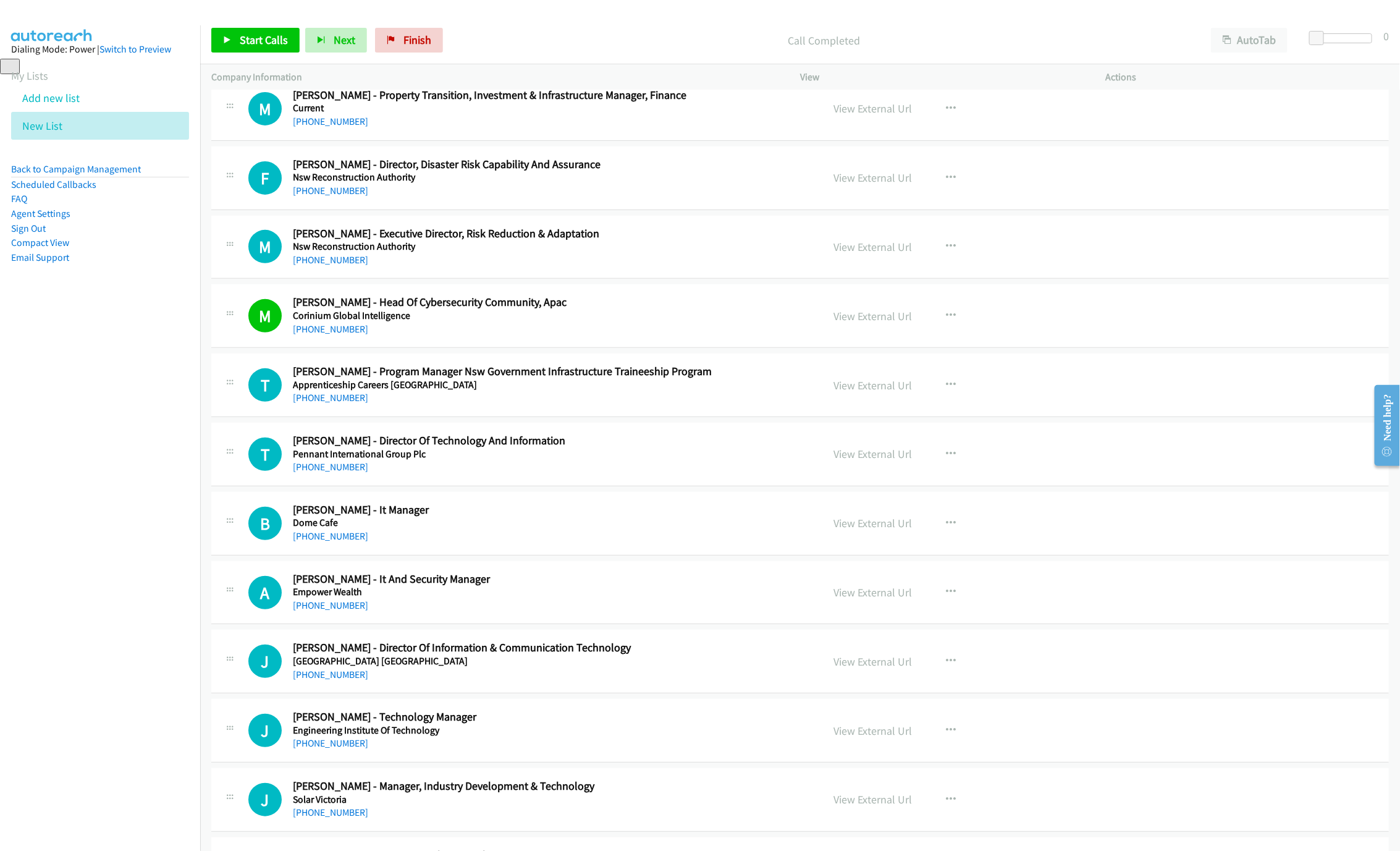
scroll to position [463, 0]
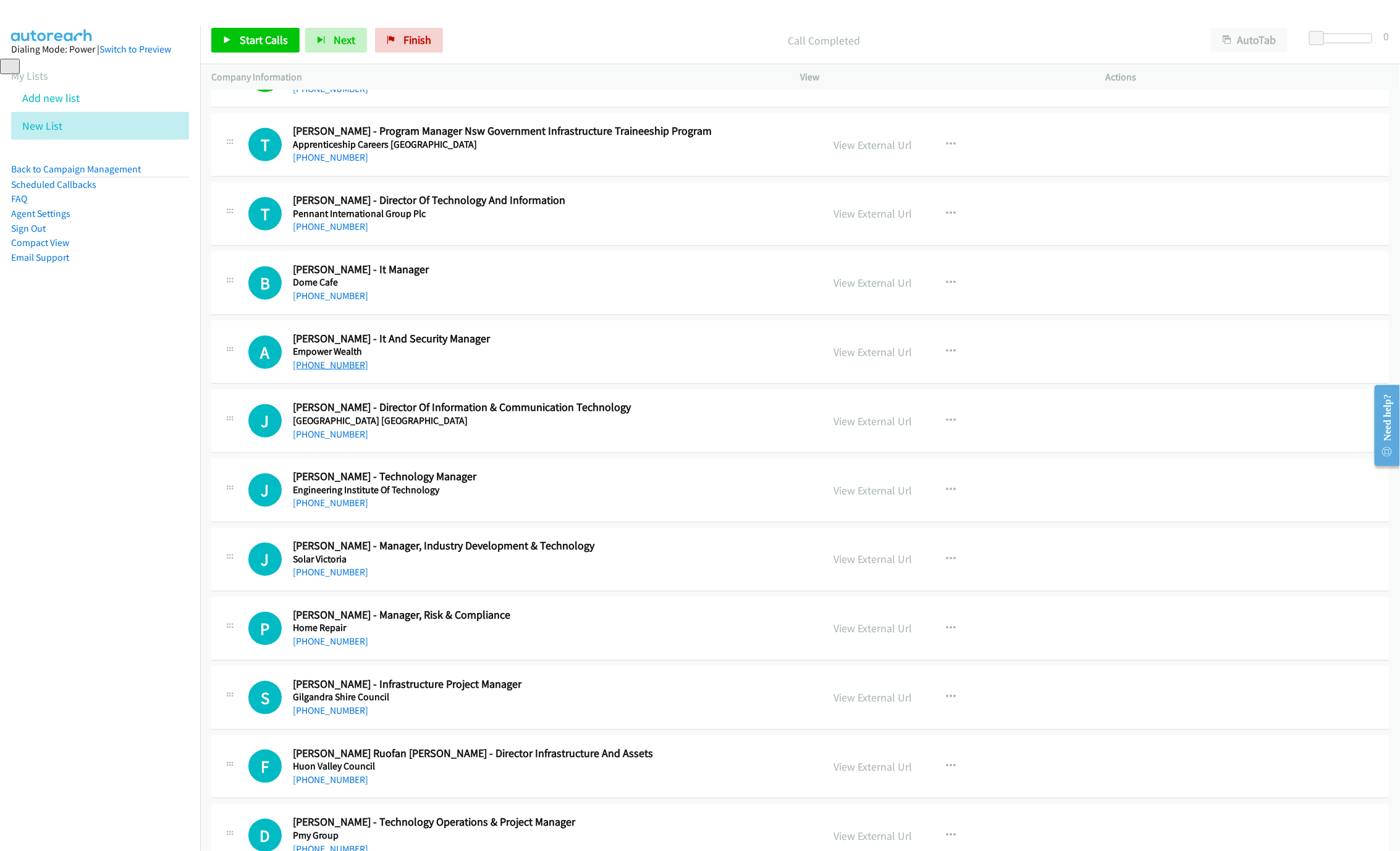
click at [331, 362] on link "[PHONE_NUMBER]" at bounding box center [331, 364] width 75 height 12
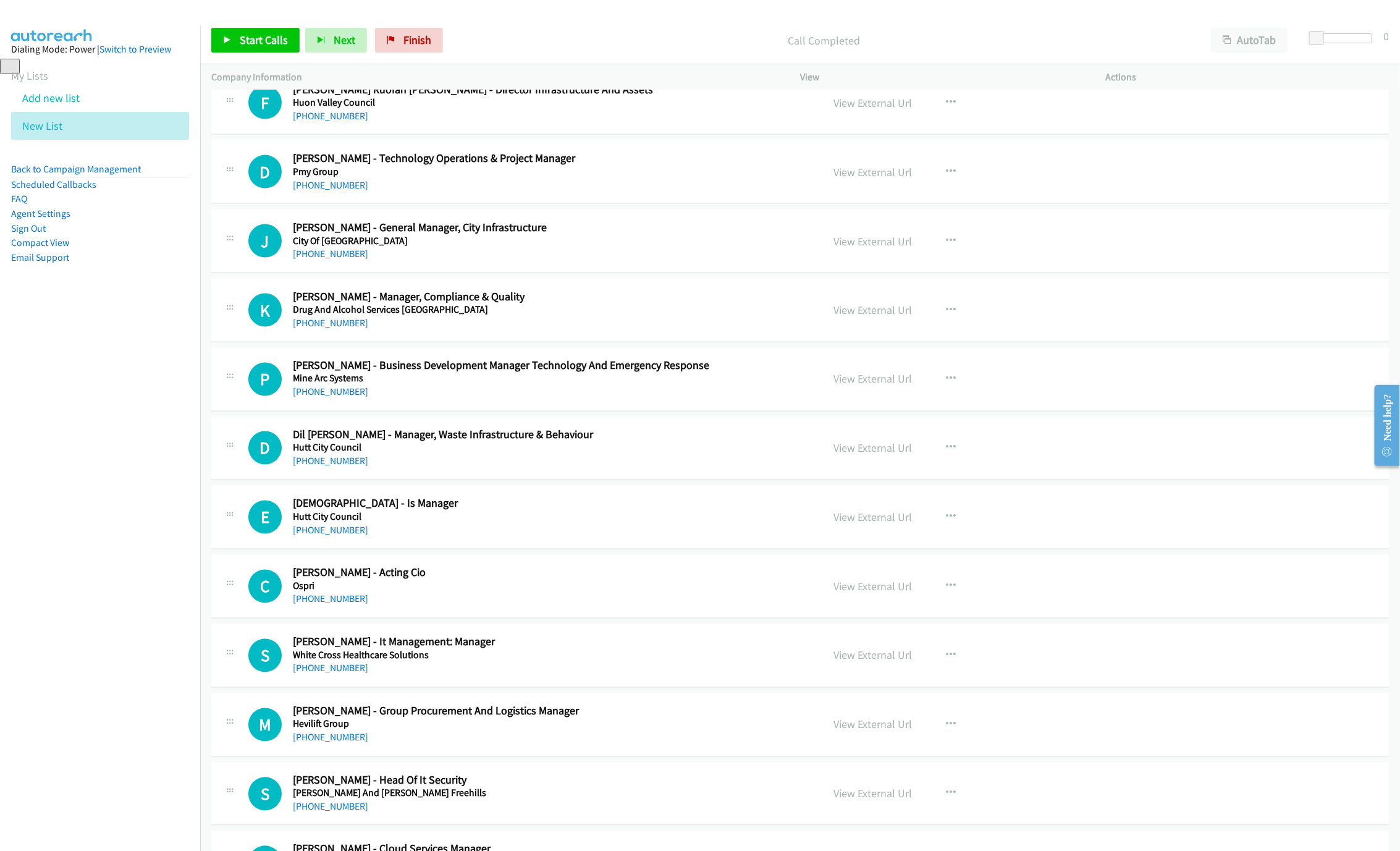
scroll to position [1297, 0]
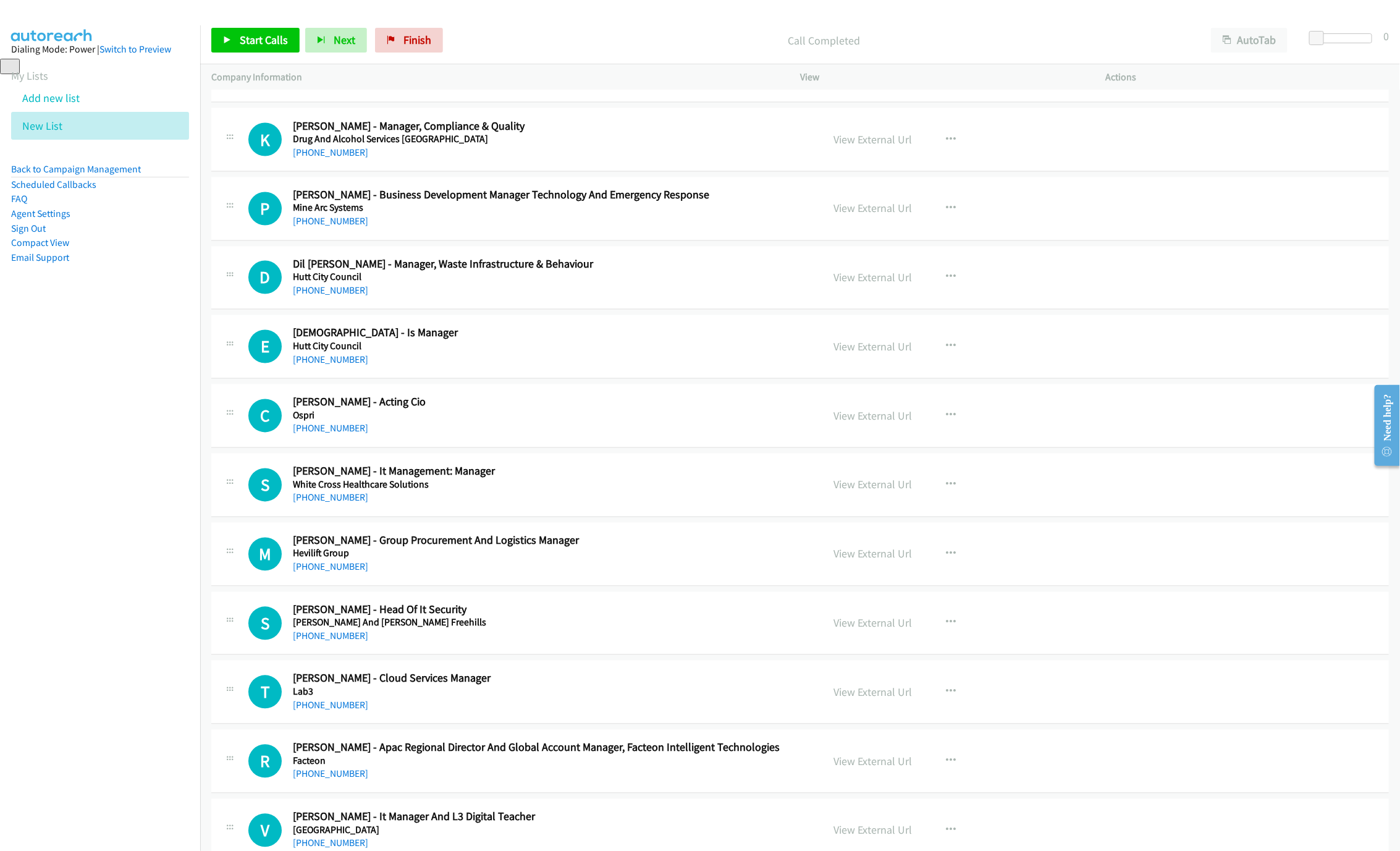
click at [338, 651] on div "S Callback Scheduled [PERSON_NAME] - Head Of It Security Greenwoods And [PERSON…" at bounding box center [800, 623] width 1178 height 64
click at [342, 642] on link "[PHONE_NUMBER]" at bounding box center [331, 635] width 75 height 12
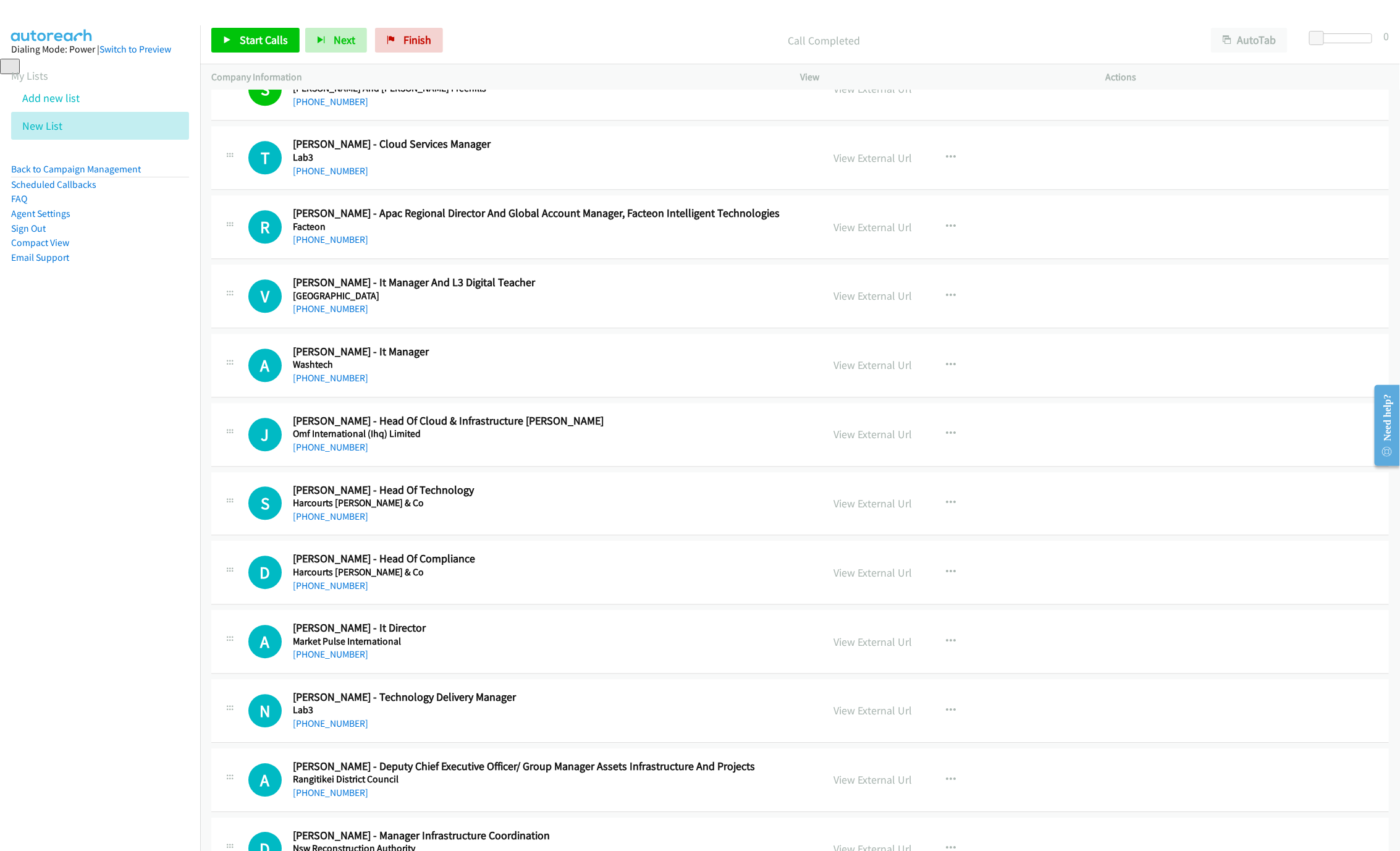
scroll to position [1853, 0]
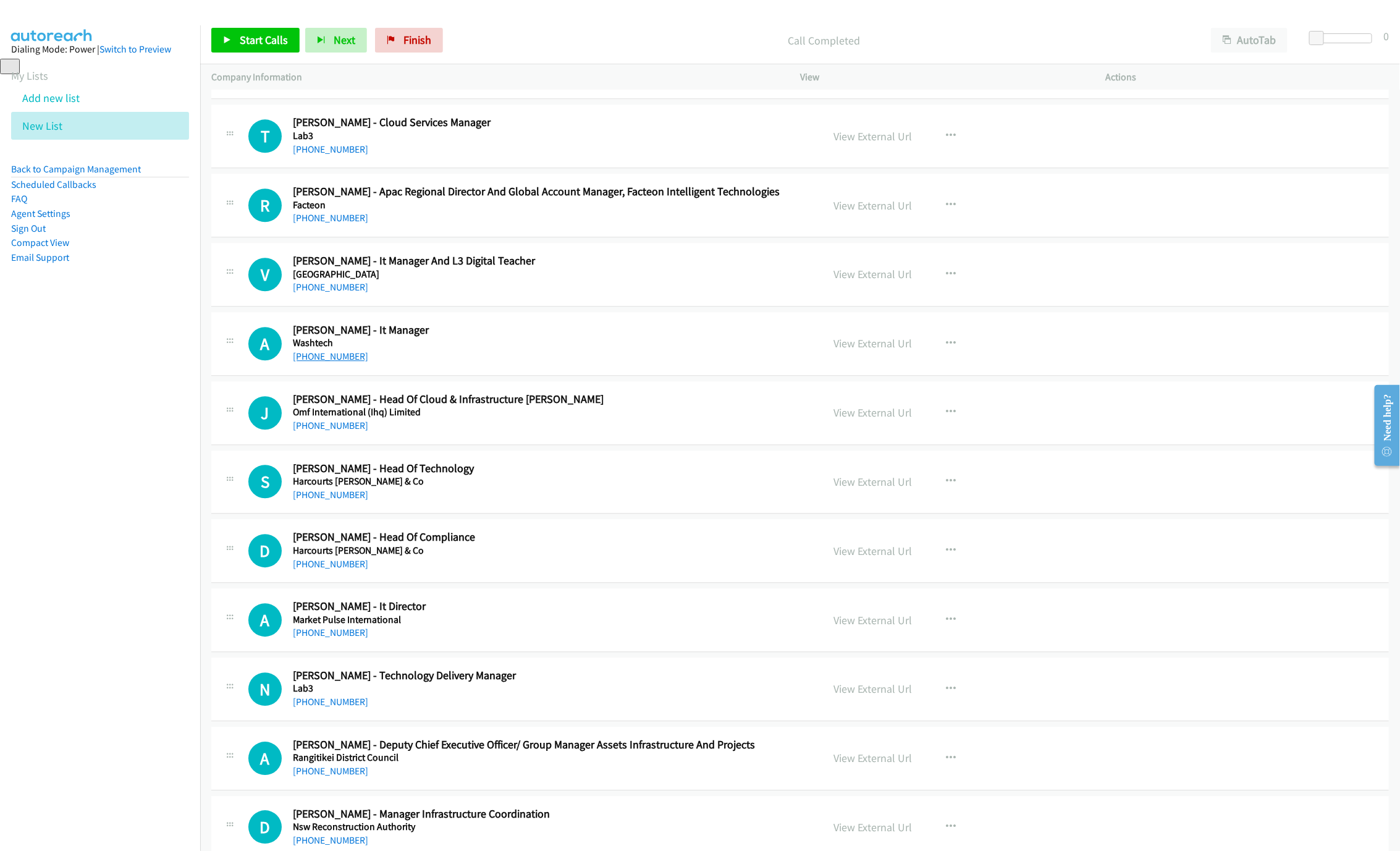
click at [332, 362] on link "[PHONE_NUMBER]" at bounding box center [331, 356] width 75 height 12
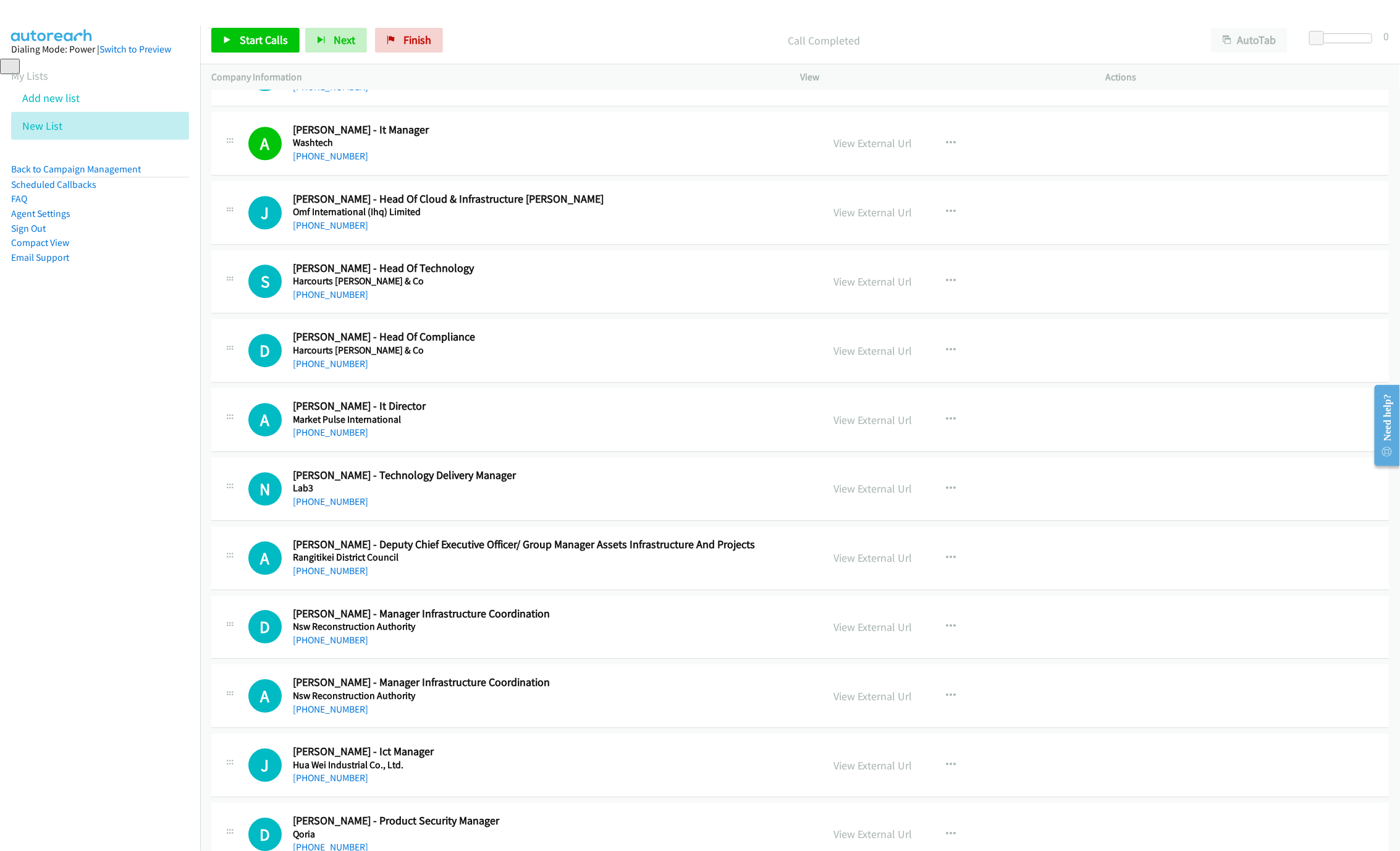
scroll to position [2131, 0]
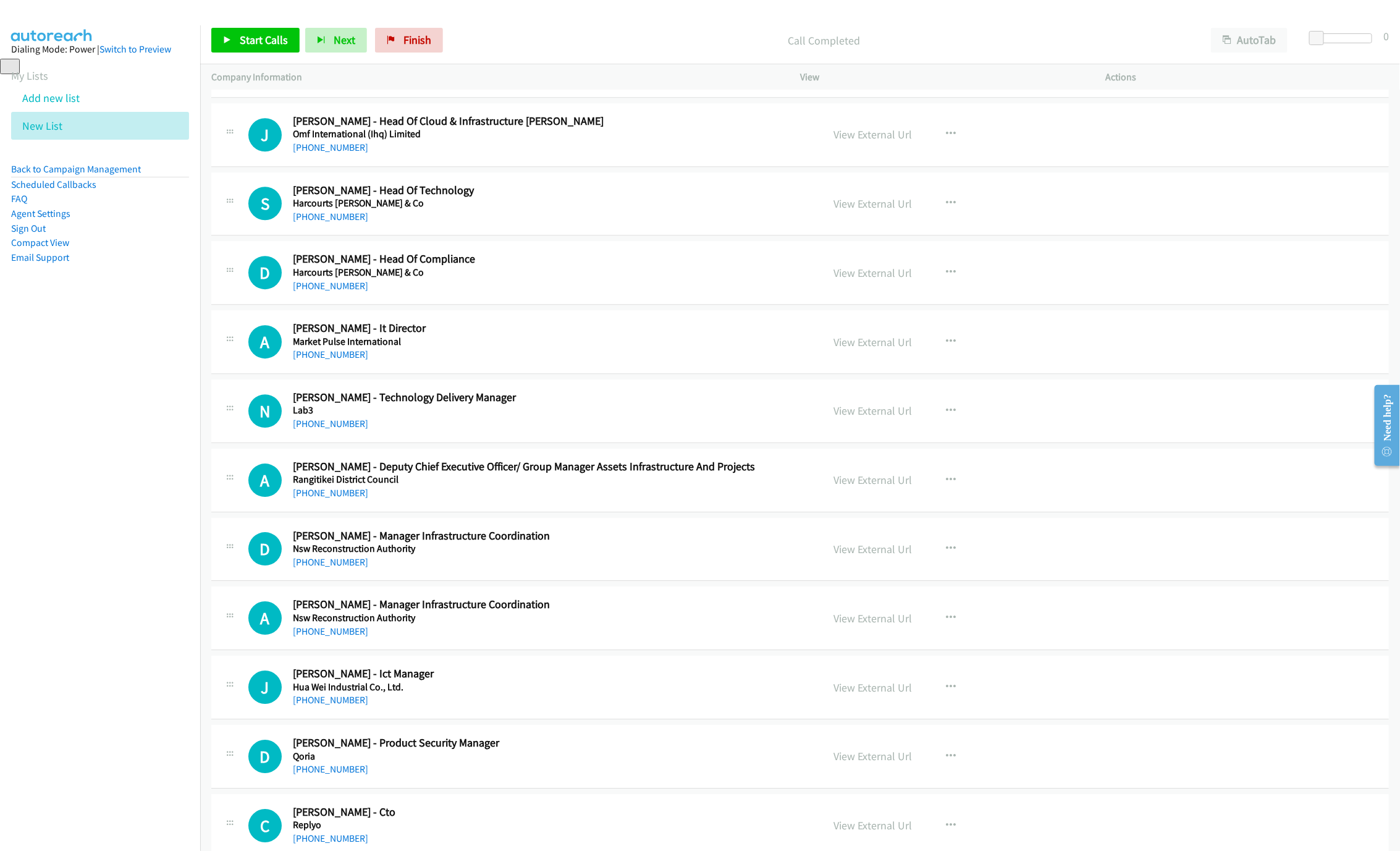
drag, startPoint x: 344, startPoint y: 364, endPoint x: 1392, endPoint y: 620, distance: 1078.8
click at [333, 360] on link "[PHONE_NUMBER]" at bounding box center [331, 354] width 75 height 12
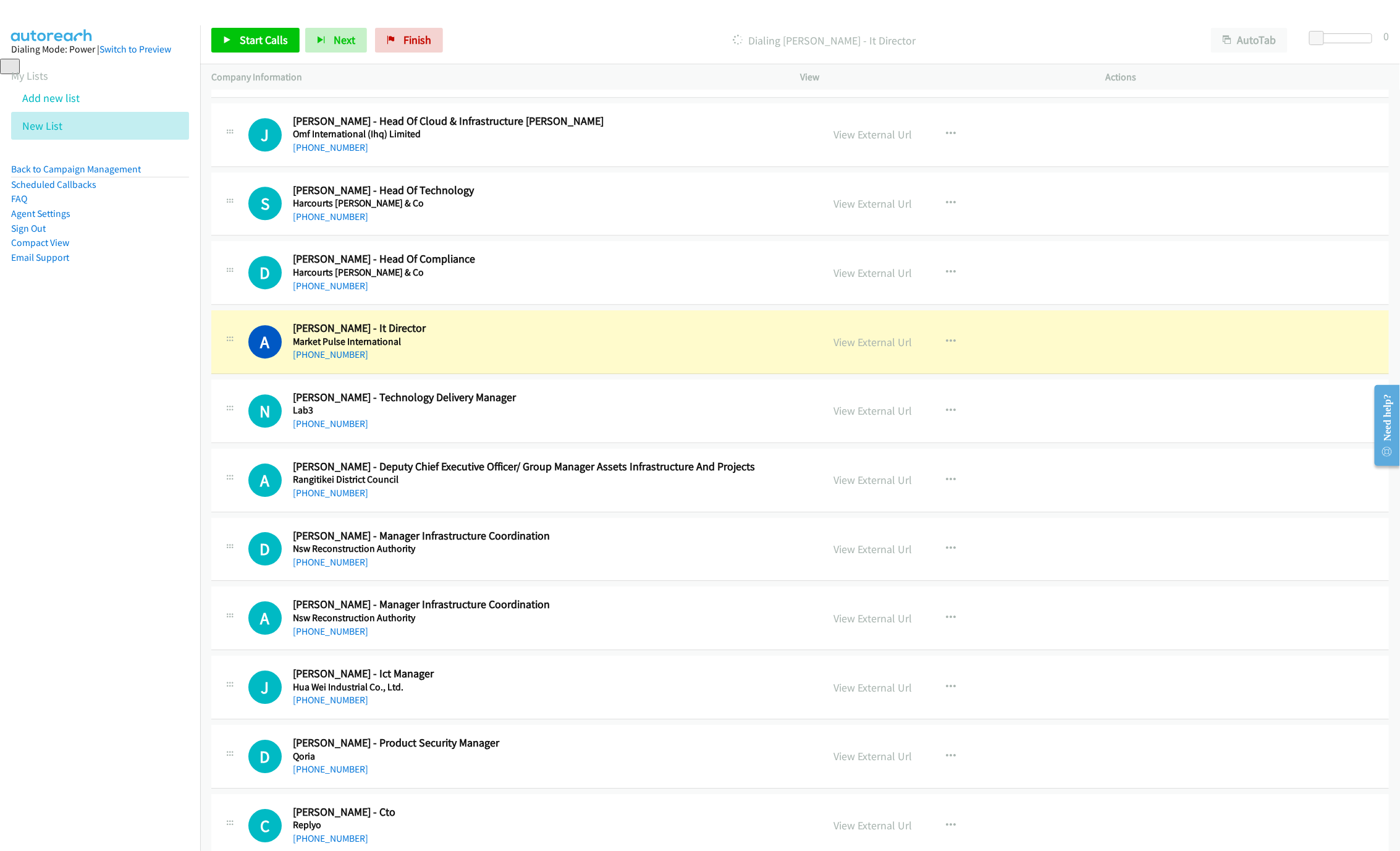
click at [553, 348] on h5 "Market Pulse International" at bounding box center [548, 342] width 511 height 12
click at [895, 349] on link "View External Url" at bounding box center [872, 342] width 79 height 14
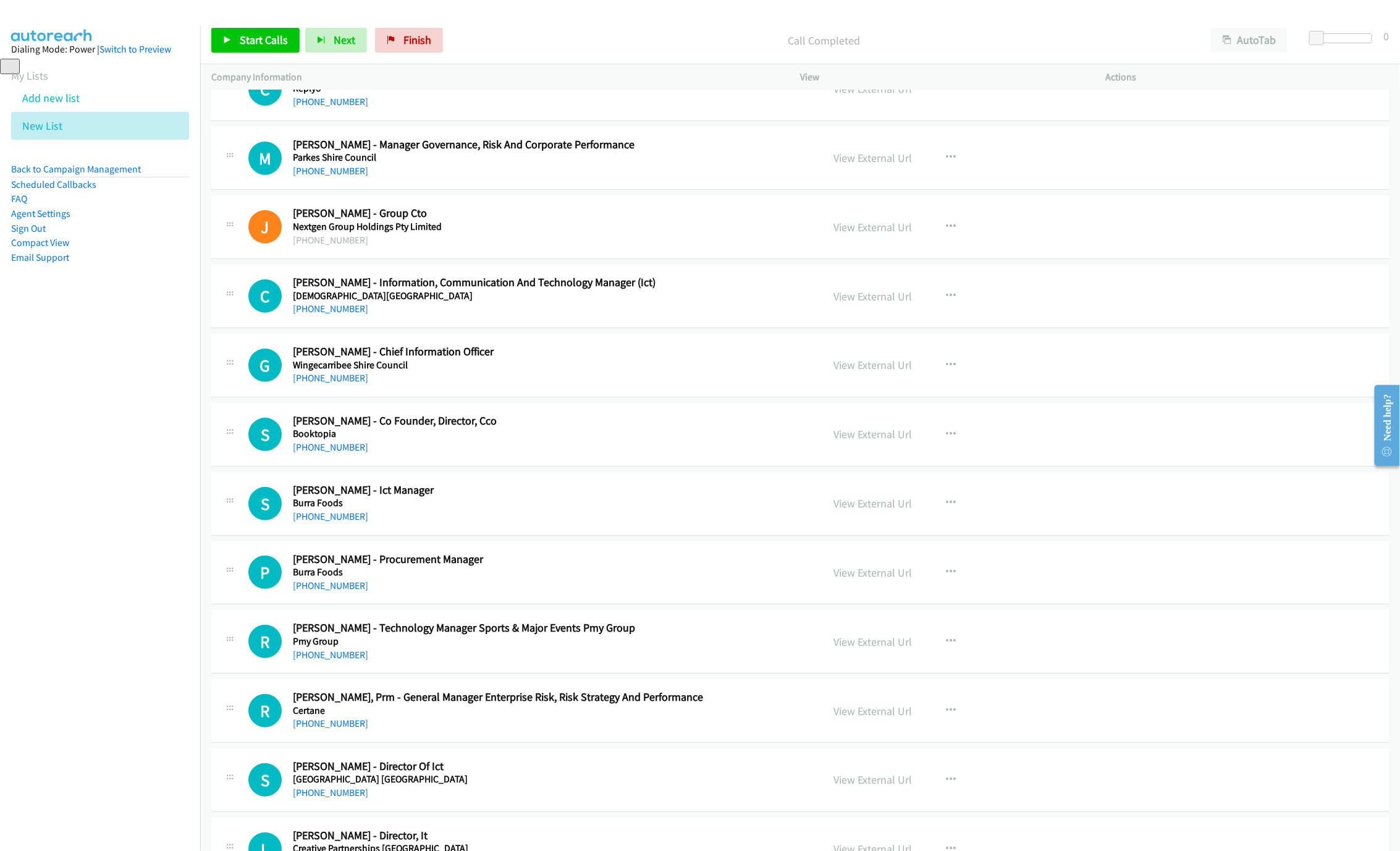
scroll to position [2873, 0]
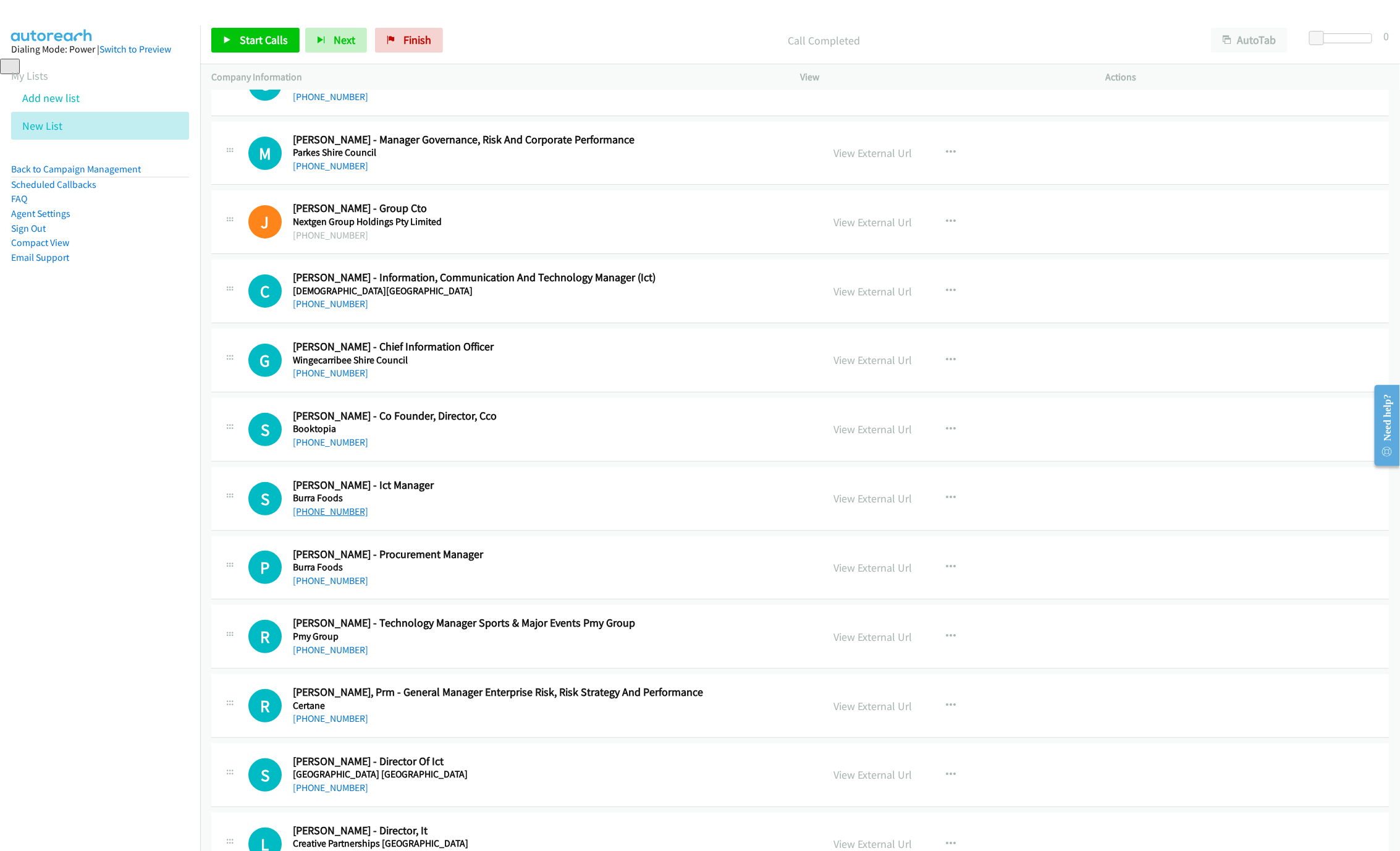
click at [333, 517] on link "[PHONE_NUMBER]" at bounding box center [331, 511] width 75 height 12
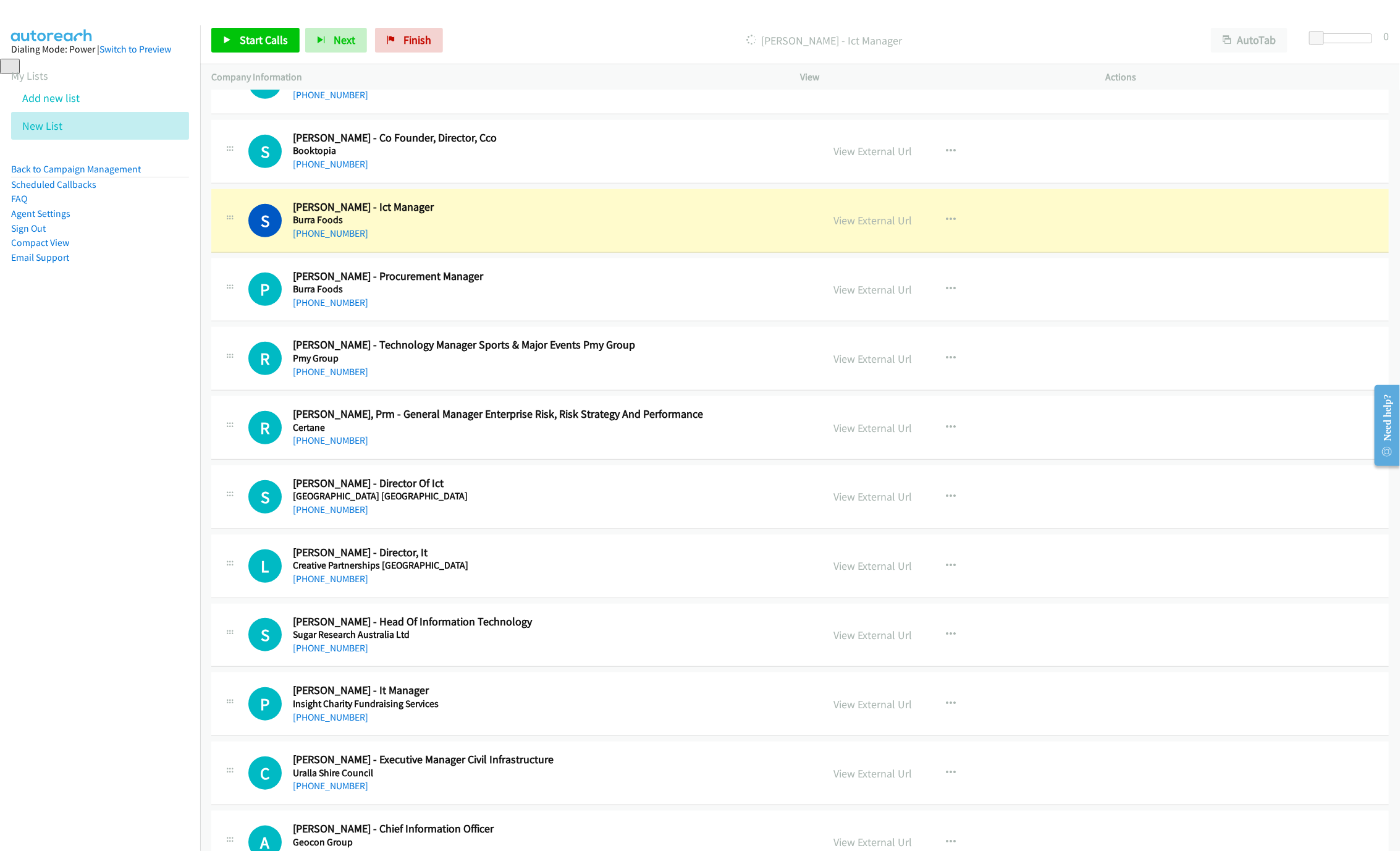
scroll to position [3336, 0]
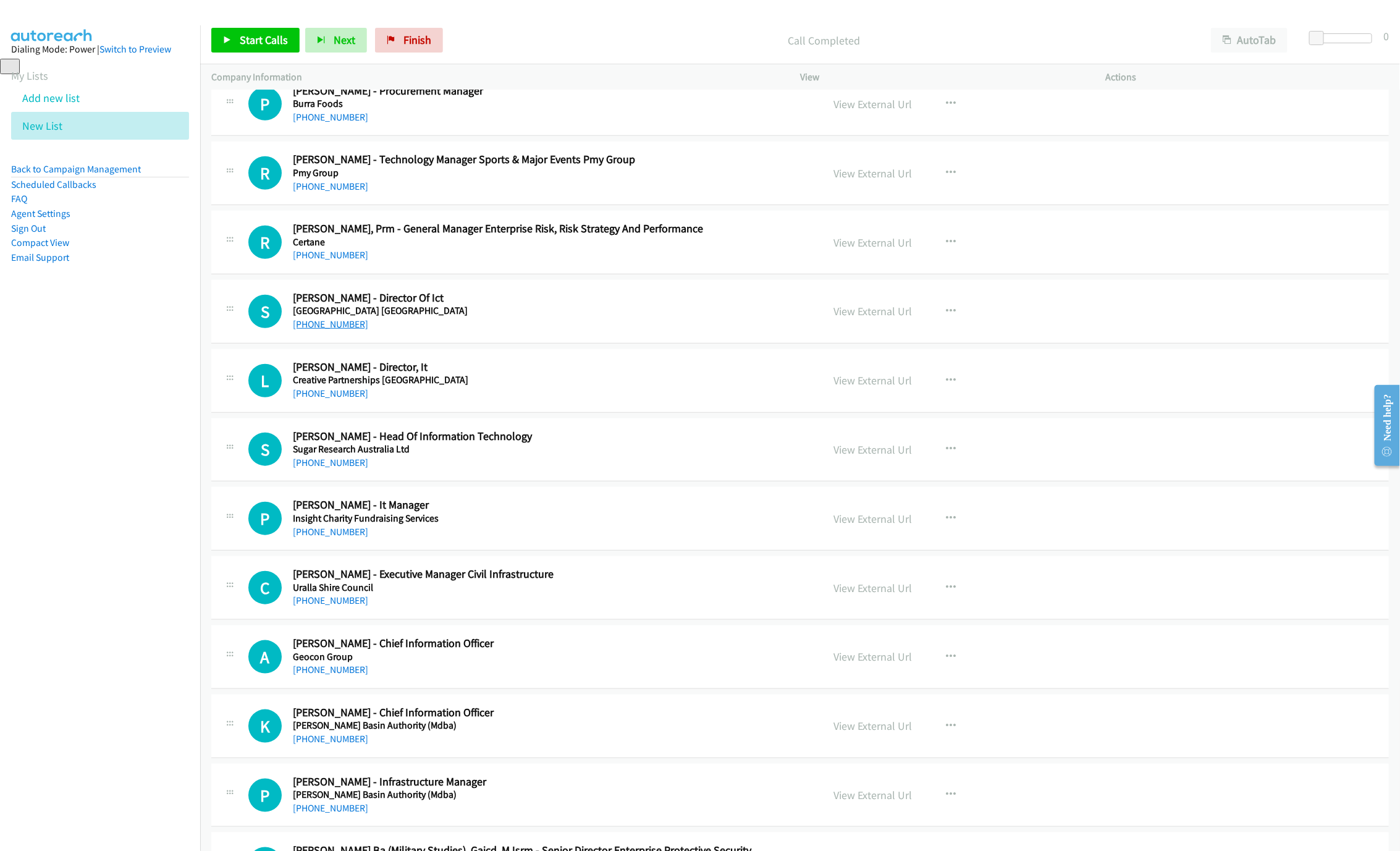
click at [320, 330] on link "[PHONE_NUMBER]" at bounding box center [331, 324] width 75 height 12
click at [343, 399] on link "[PHONE_NUMBER]" at bounding box center [331, 393] width 75 height 12
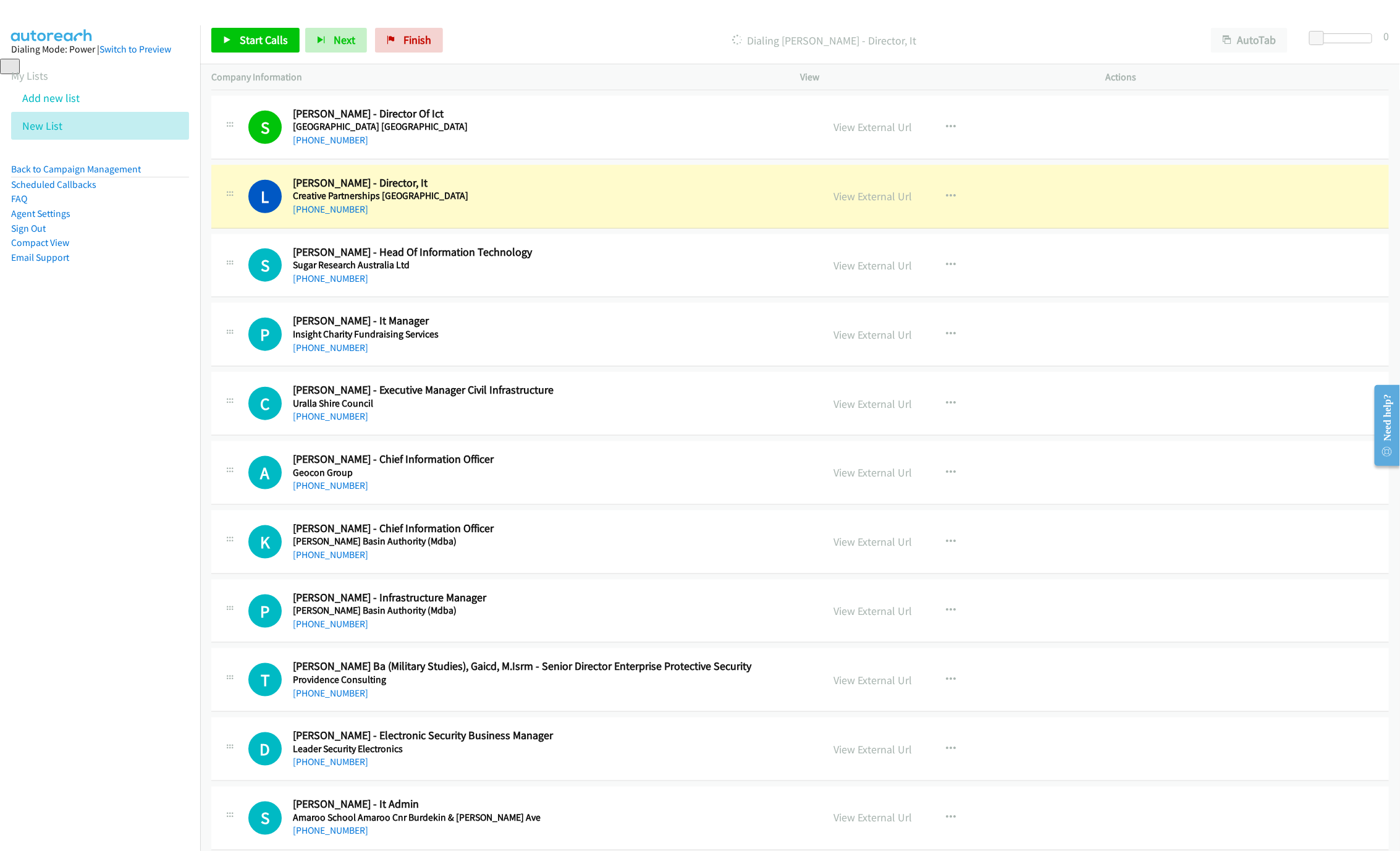
scroll to position [3522, 0]
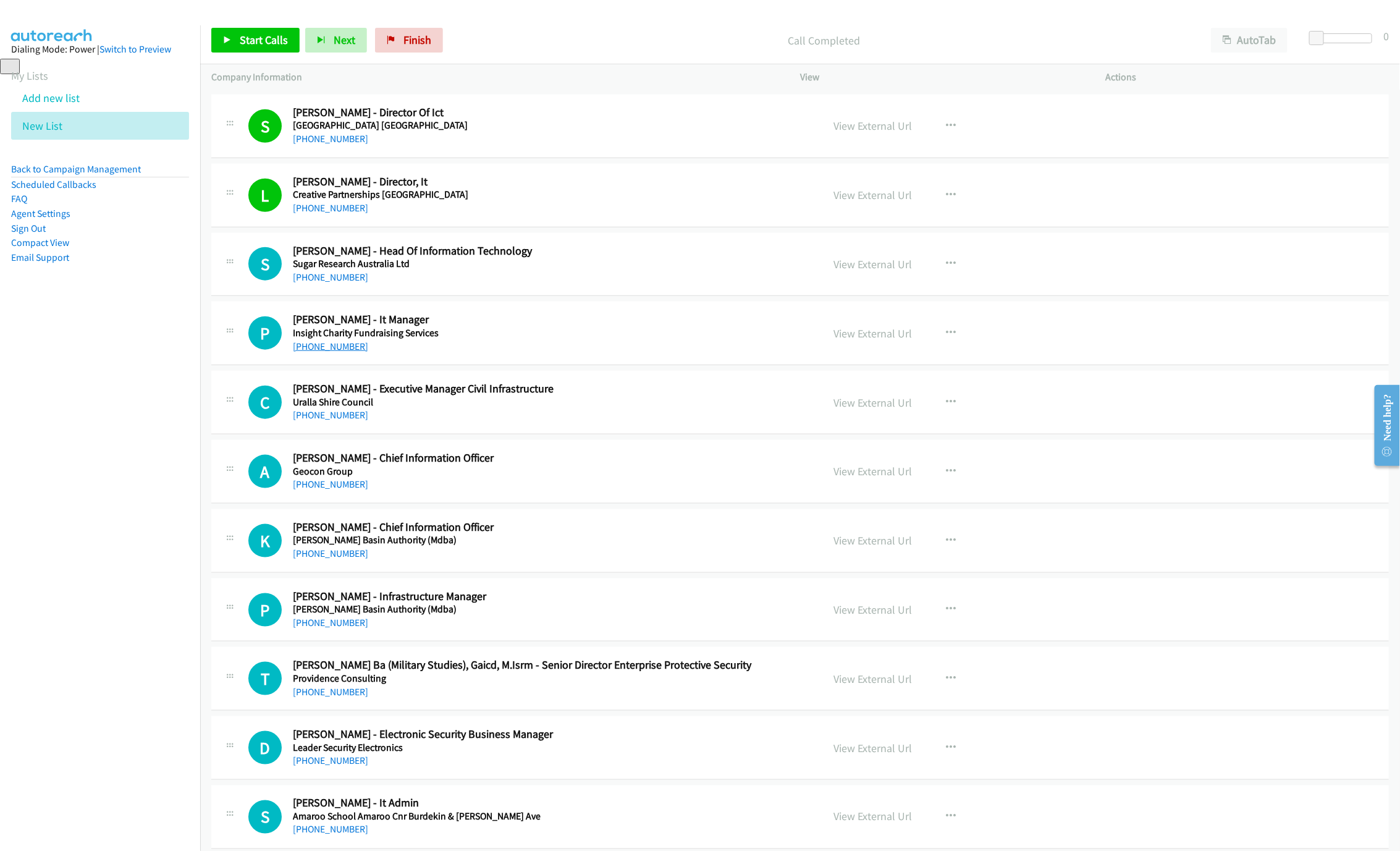
click at [326, 352] on link "[PHONE_NUMBER]" at bounding box center [331, 346] width 75 height 12
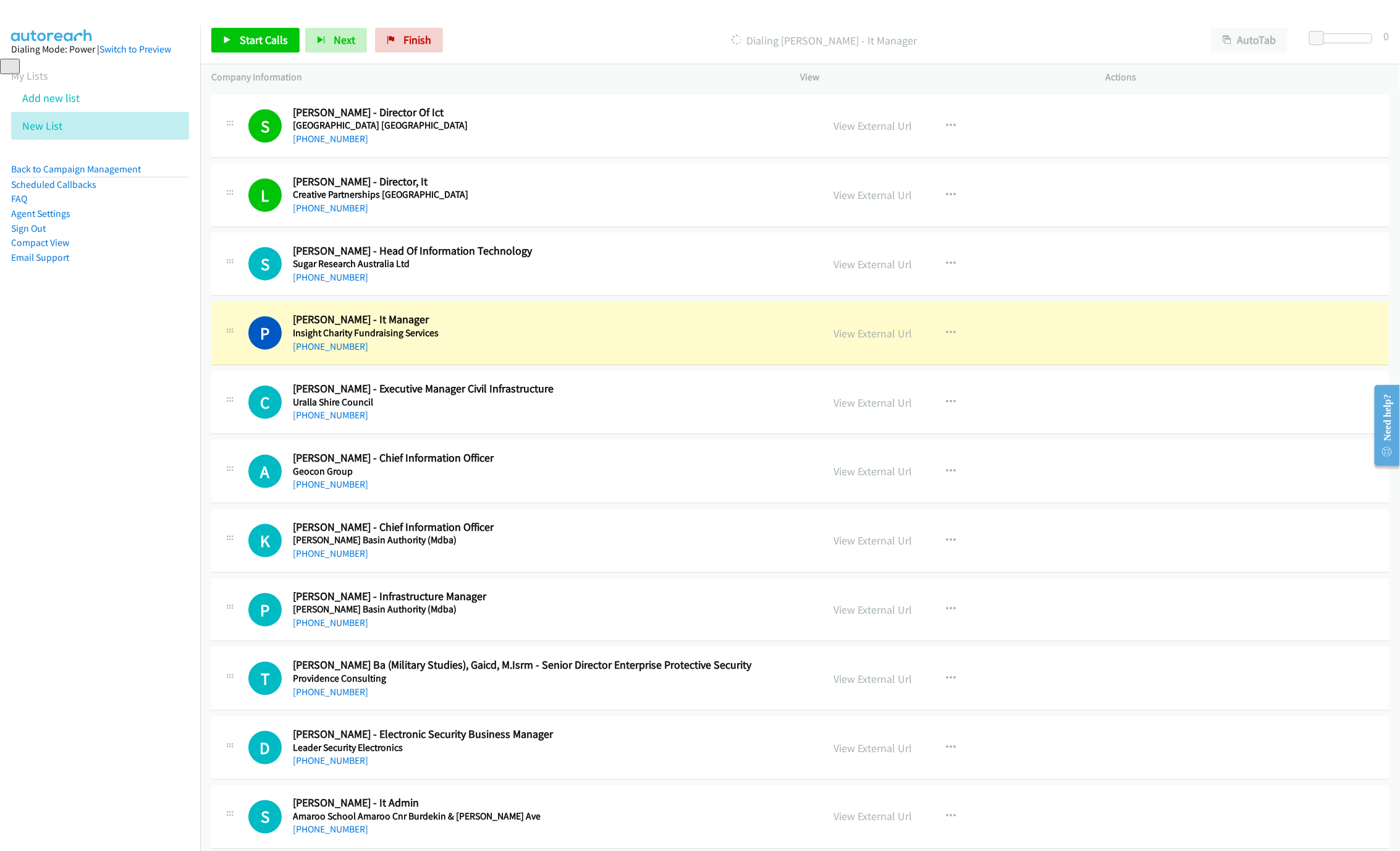
click at [718, 327] on h2 "[PERSON_NAME] - It Manager" at bounding box center [548, 320] width 511 height 14
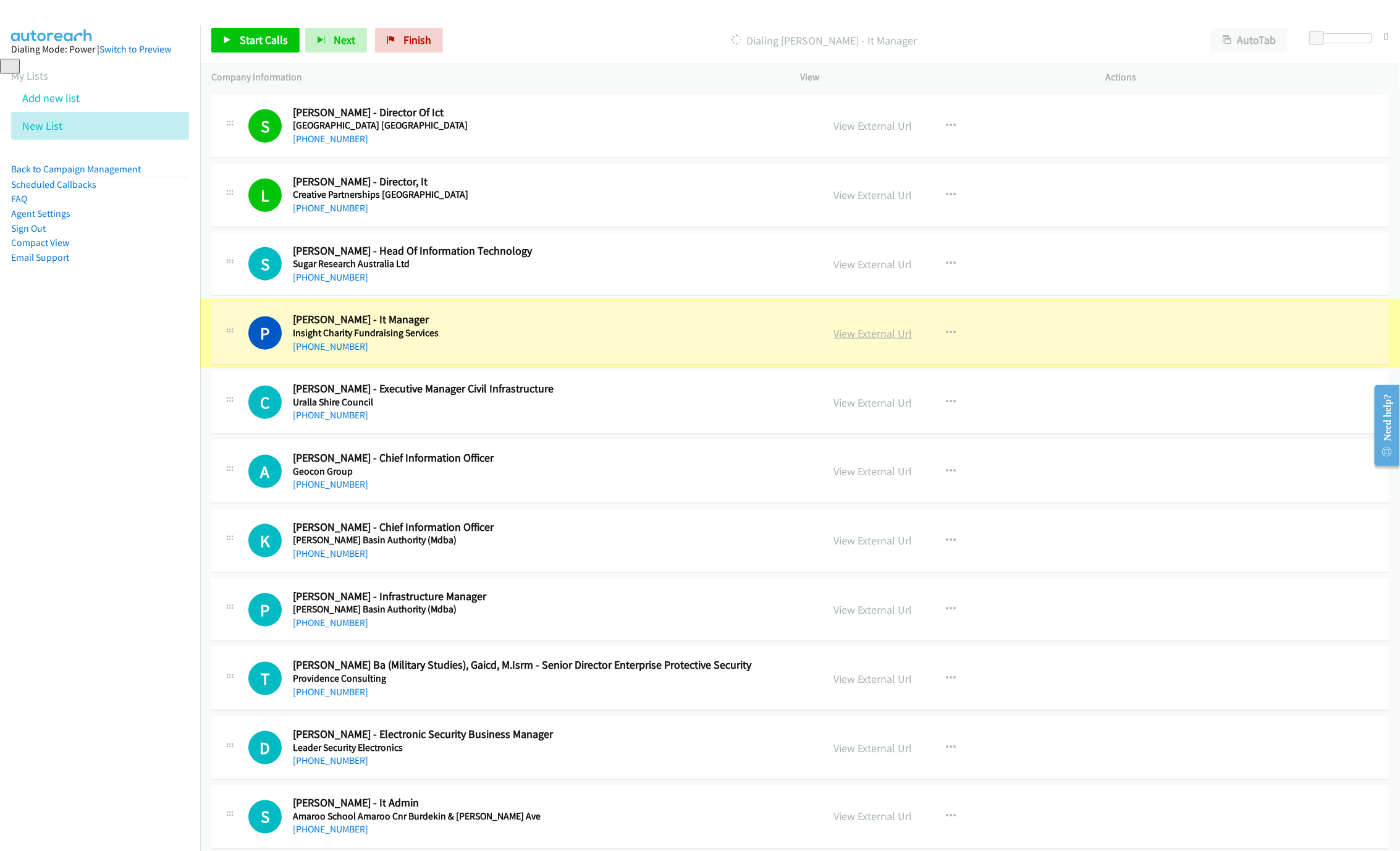
click at [877, 340] on link "View External Url" at bounding box center [872, 333] width 79 height 14
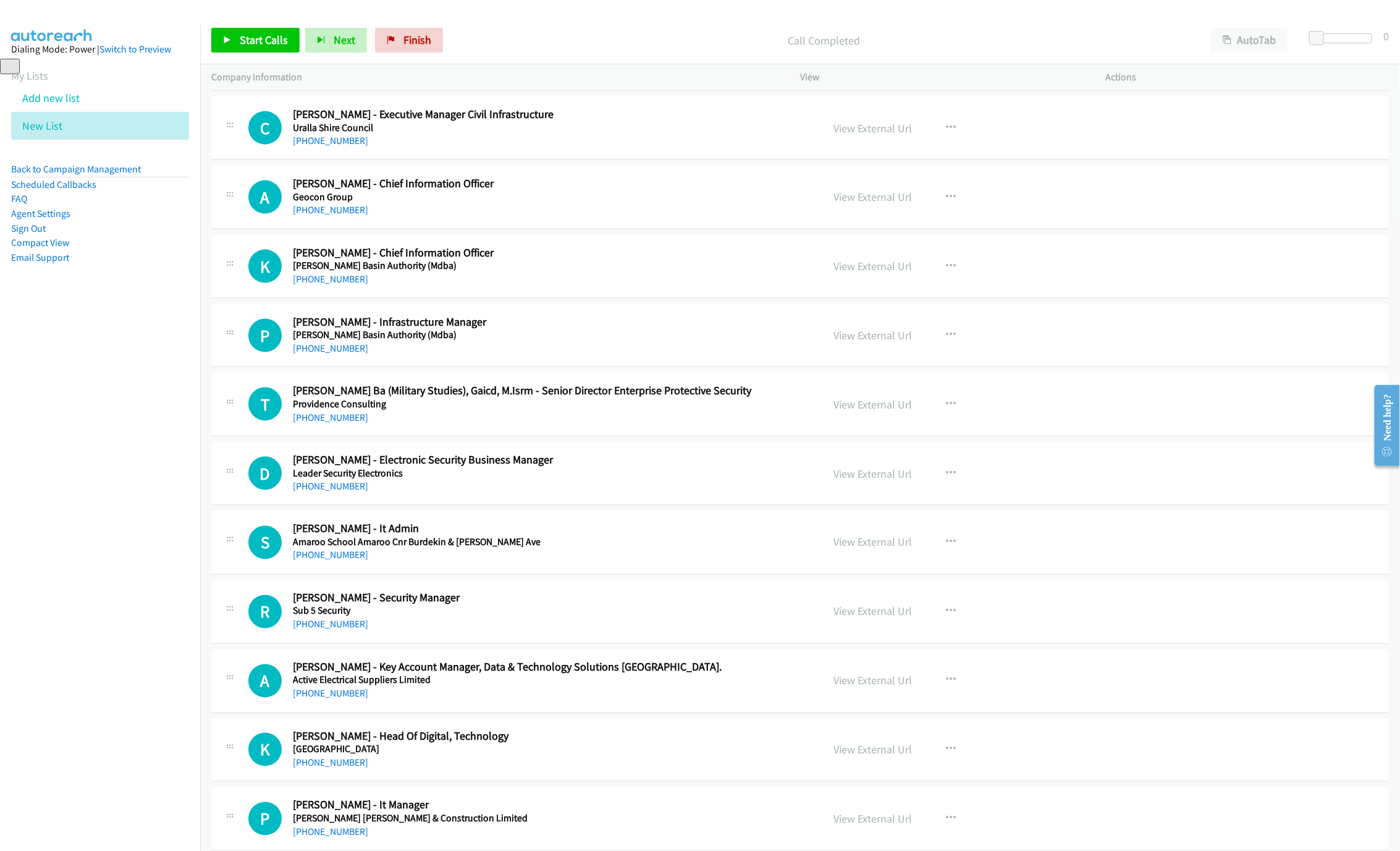
scroll to position [3800, 0]
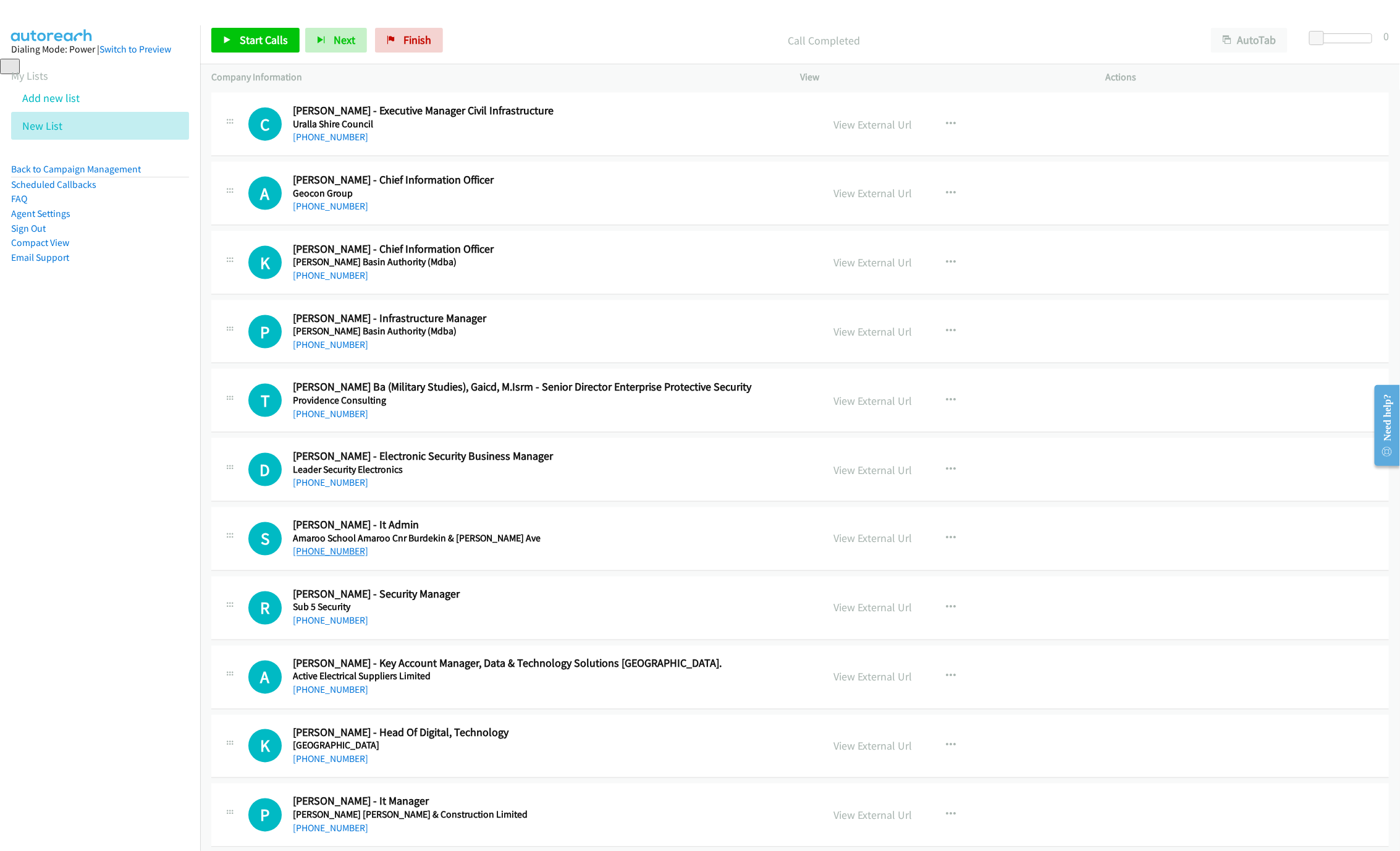
click at [306, 557] on link "[PHONE_NUMBER]" at bounding box center [331, 551] width 75 height 12
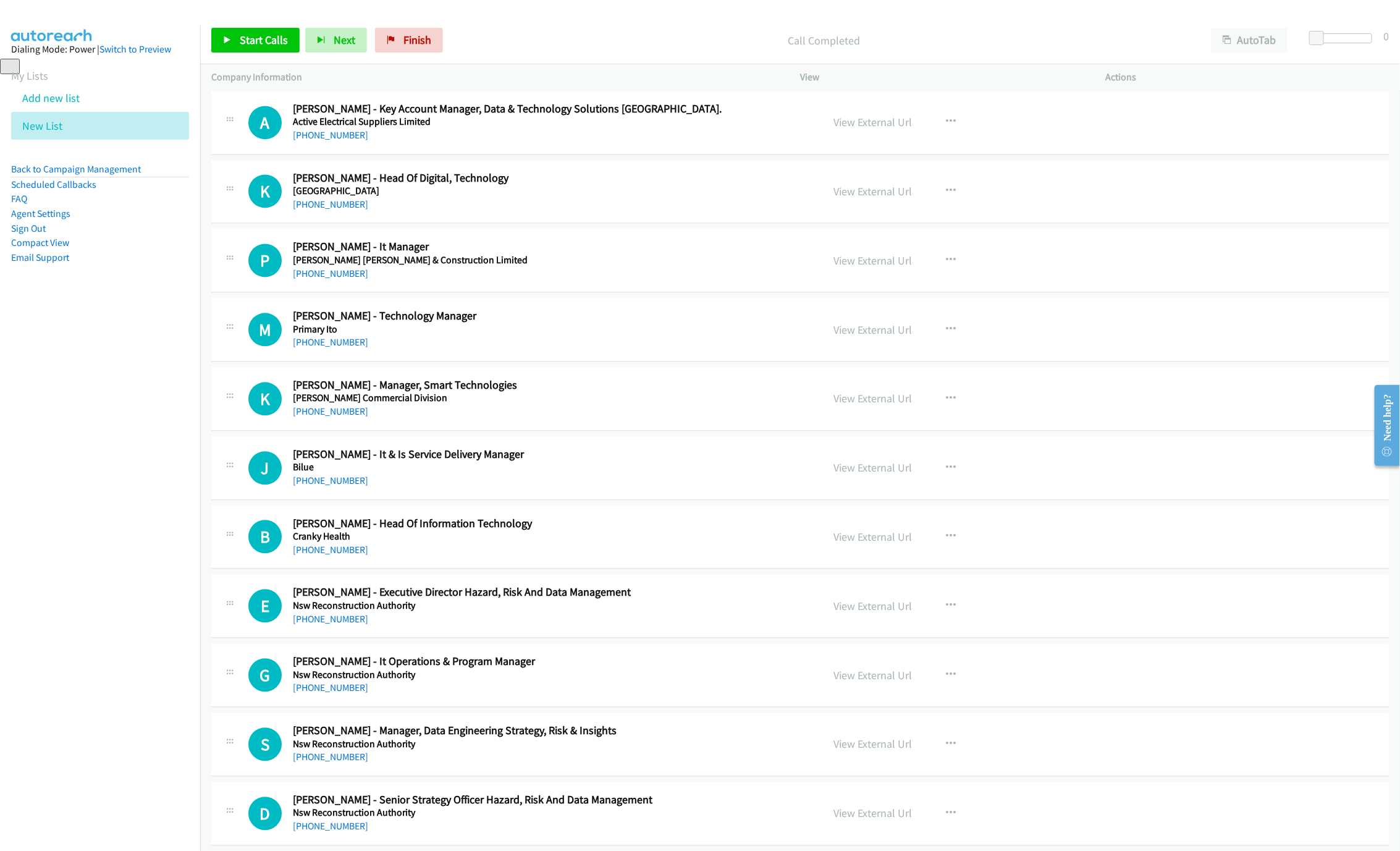
scroll to position [4356, 0]
click at [322, 278] on link "[PHONE_NUMBER]" at bounding box center [331, 272] width 75 height 12
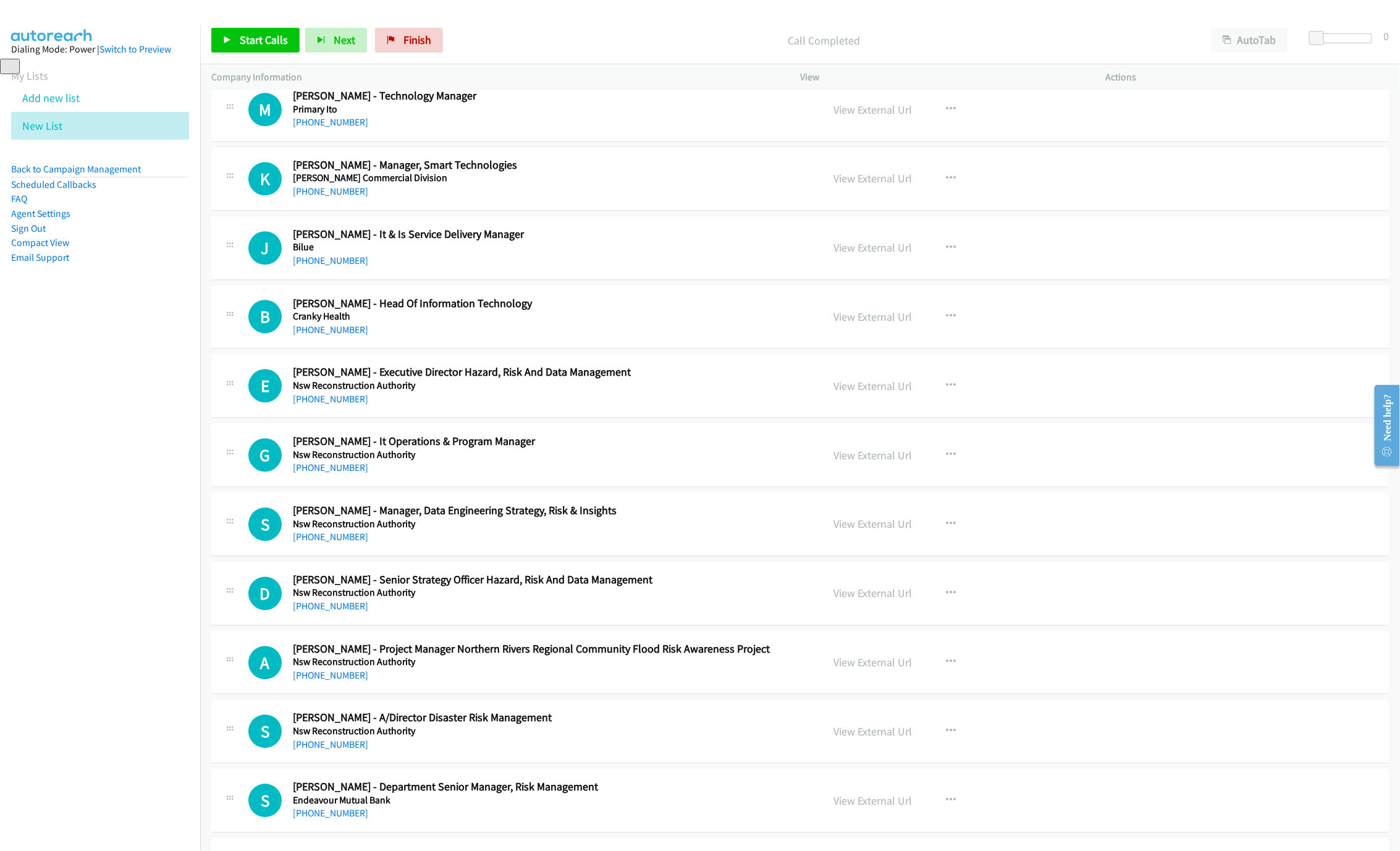
scroll to position [4634, 0]
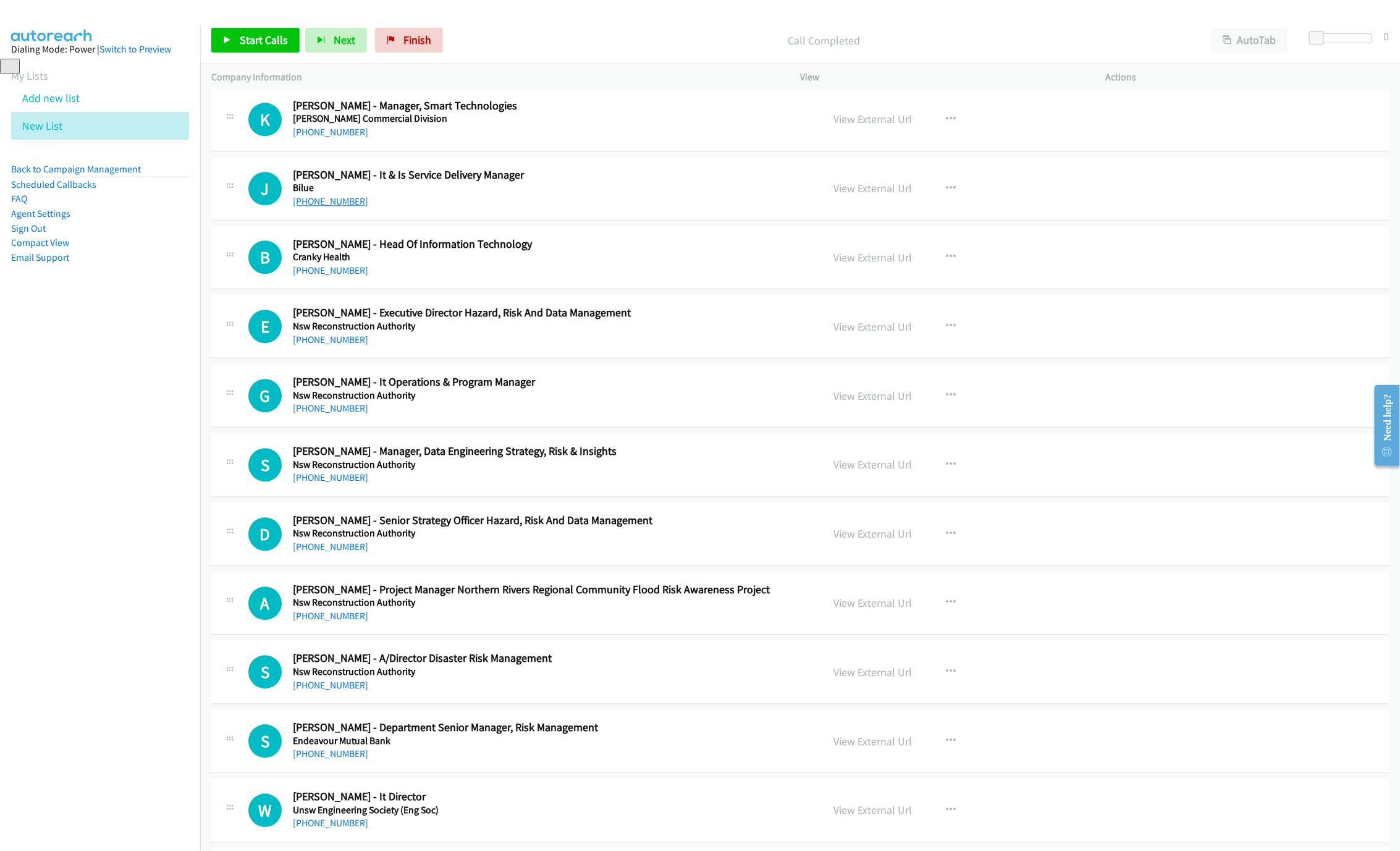
click at [331, 207] on link "[PHONE_NUMBER]" at bounding box center [331, 201] width 75 height 12
drag, startPoint x: 322, startPoint y: 307, endPoint x: 324, endPoint y: 294, distance: 13.2
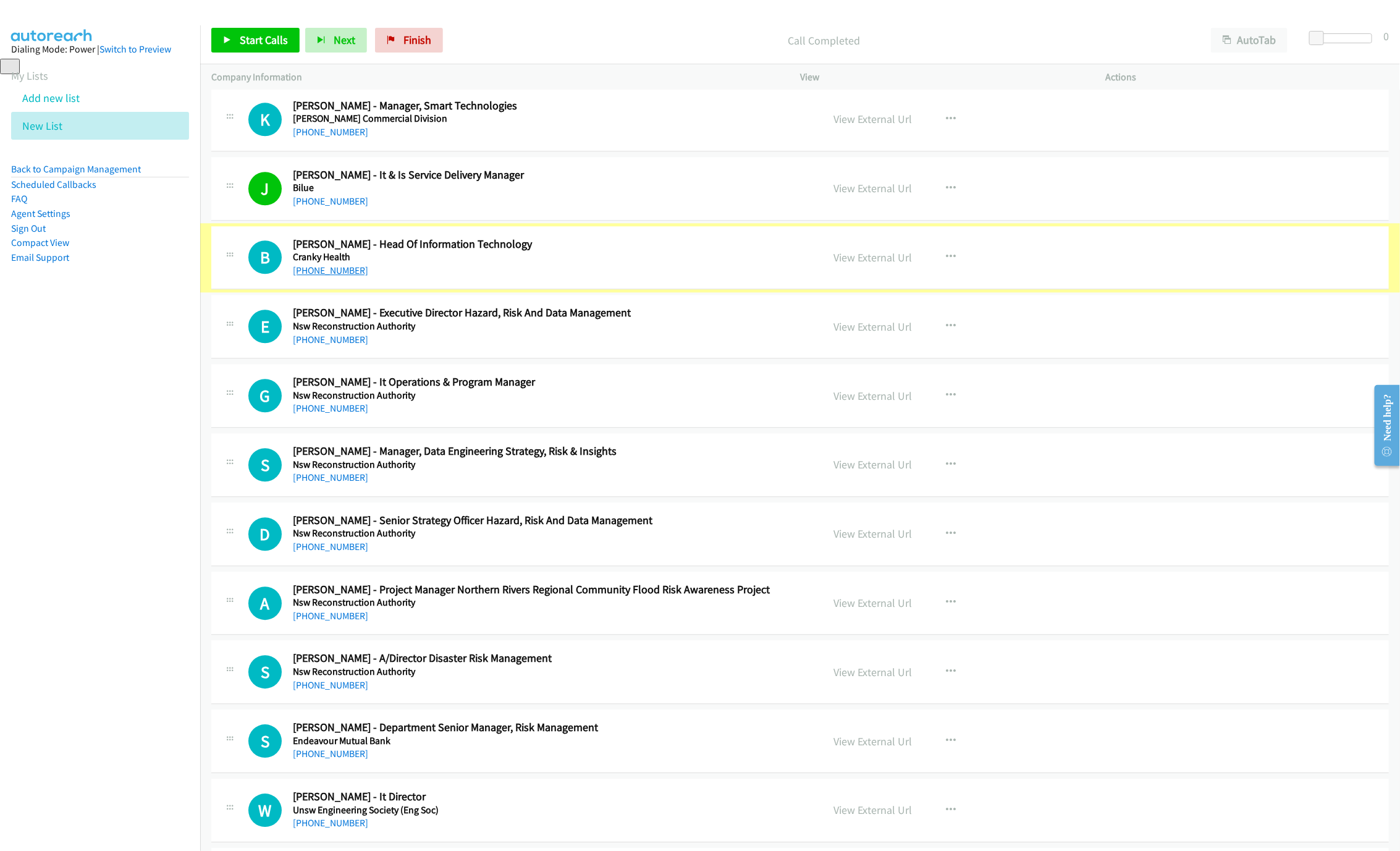
click at [328, 276] on link "[PHONE_NUMBER]" at bounding box center [331, 270] width 75 height 12
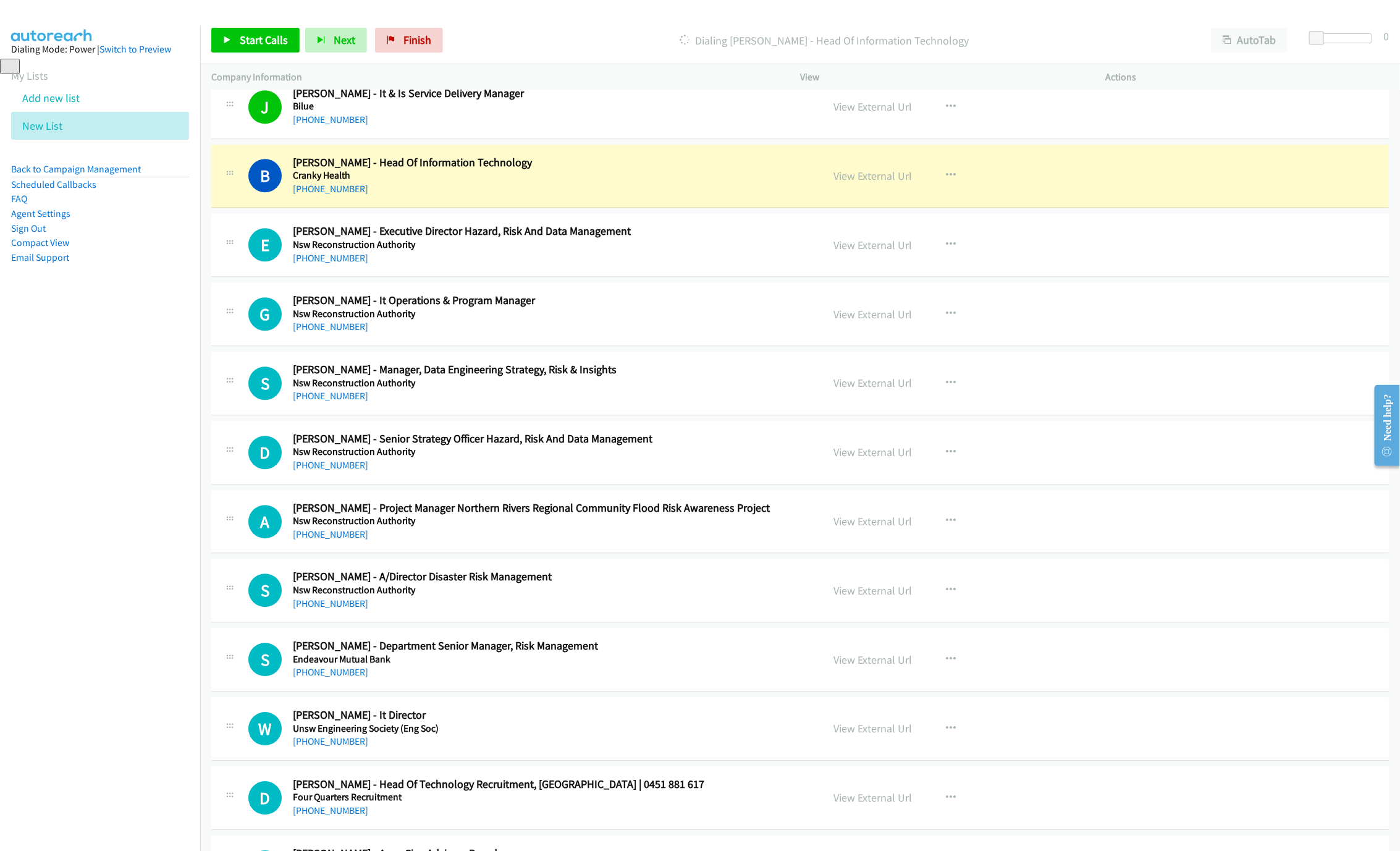
scroll to position [4726, 0]
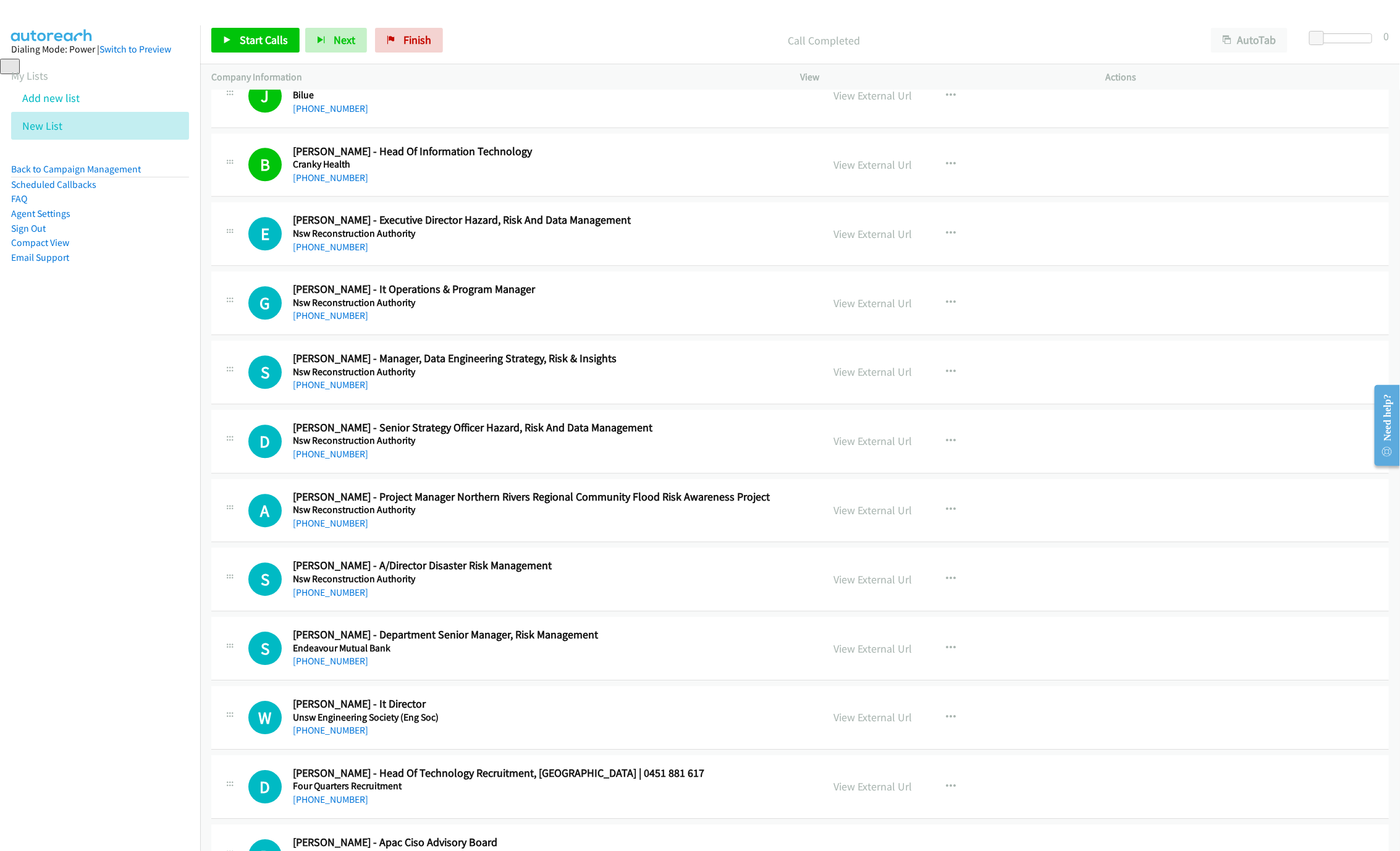
click at [345, 335] on div "G Callback Scheduled [PERSON_NAME] - It Operations & Program Manager Nsw Recons…" at bounding box center [800, 303] width 1178 height 64
click at [334, 321] on link "[PHONE_NUMBER]" at bounding box center [331, 315] width 75 height 12
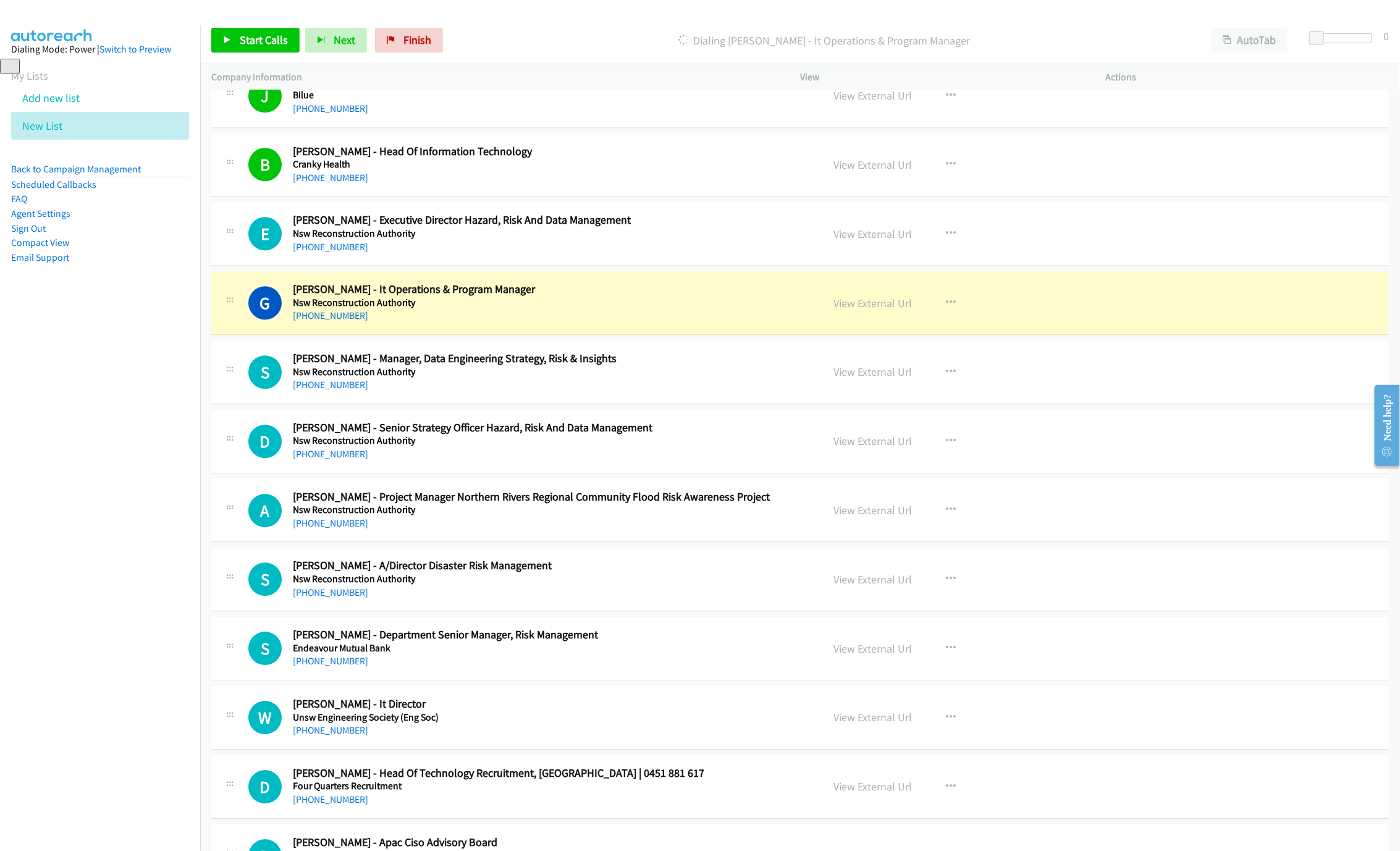
drag, startPoint x: 708, startPoint y: 320, endPoint x: 802, endPoint y: 321, distance: 94.0
click at [708, 309] on h5 "Nsw Reconstruction Authority" at bounding box center [548, 303] width 511 height 12
click at [836, 310] on link "View External Url" at bounding box center [872, 303] width 79 height 14
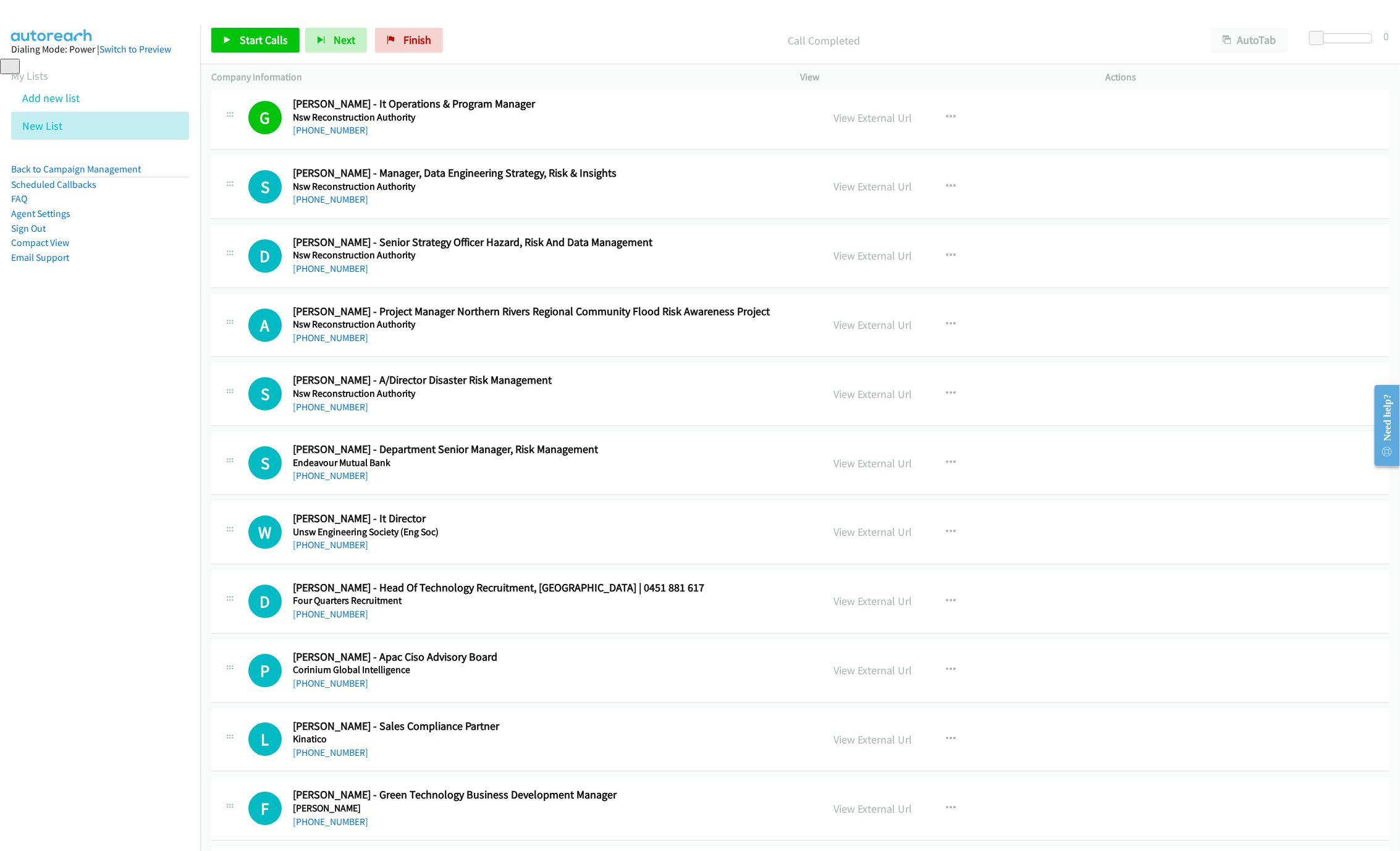
scroll to position [5004, 0]
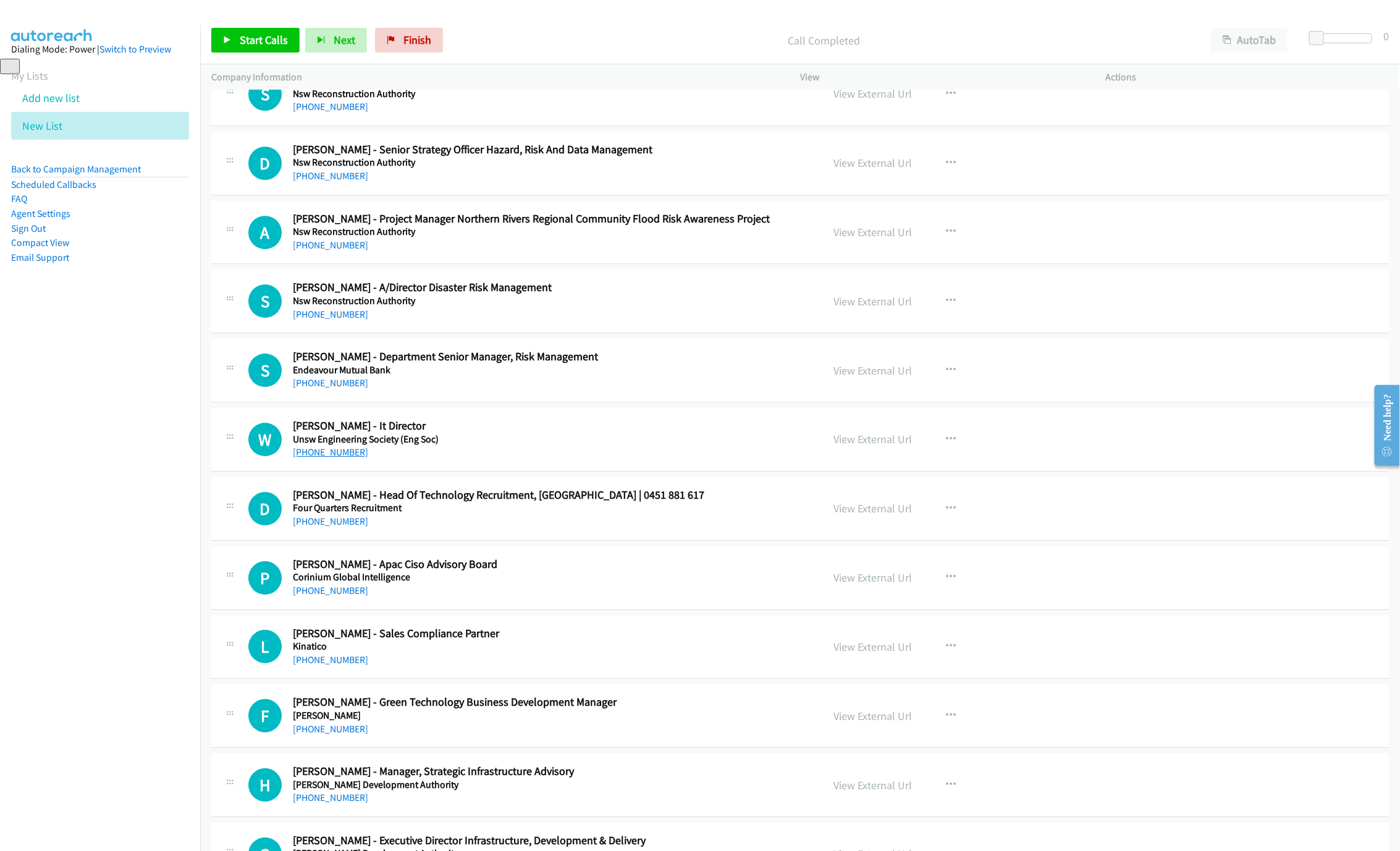
click at [342, 458] on link "[PHONE_NUMBER]" at bounding box center [331, 452] width 75 height 12
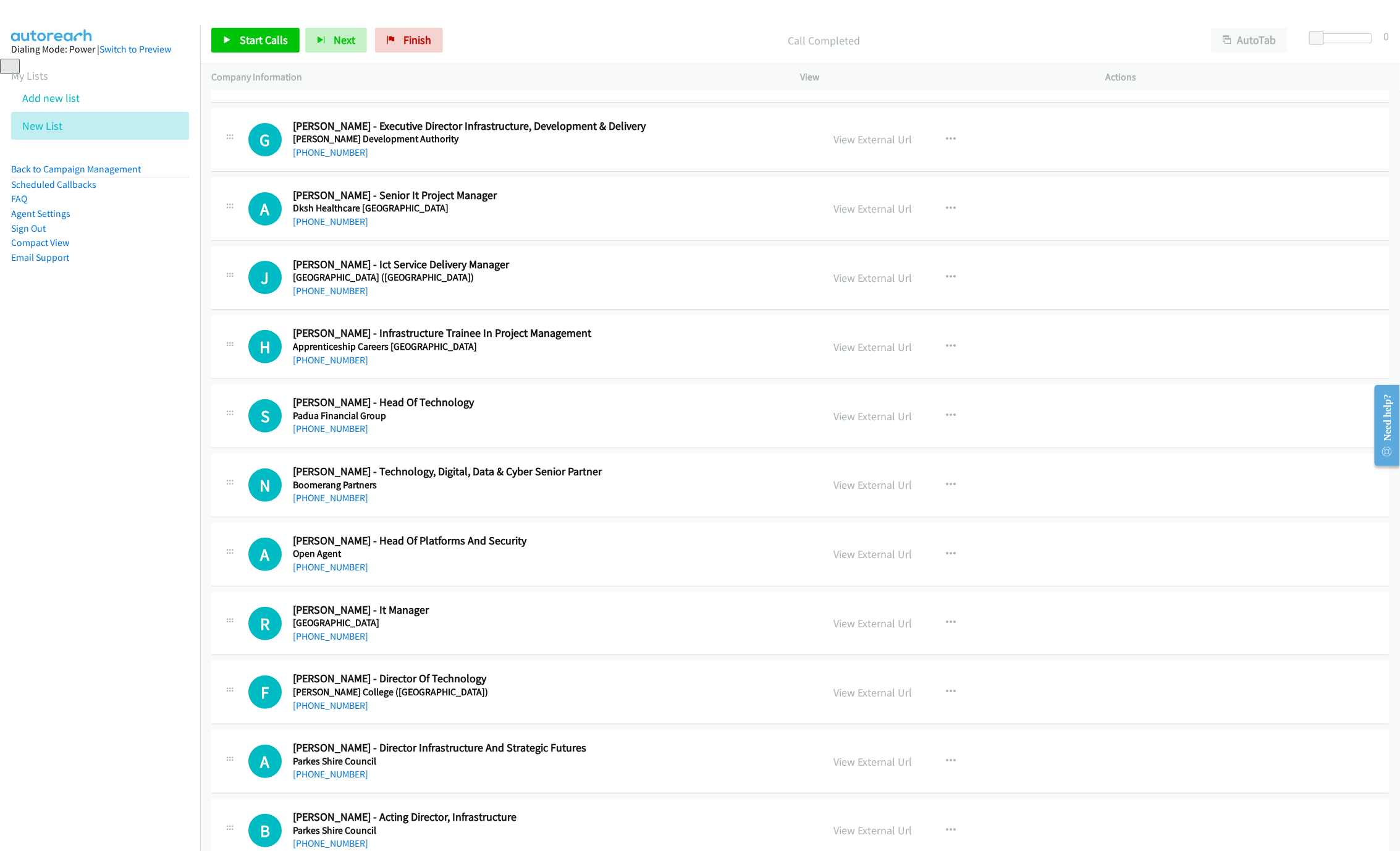
scroll to position [5745, 0]
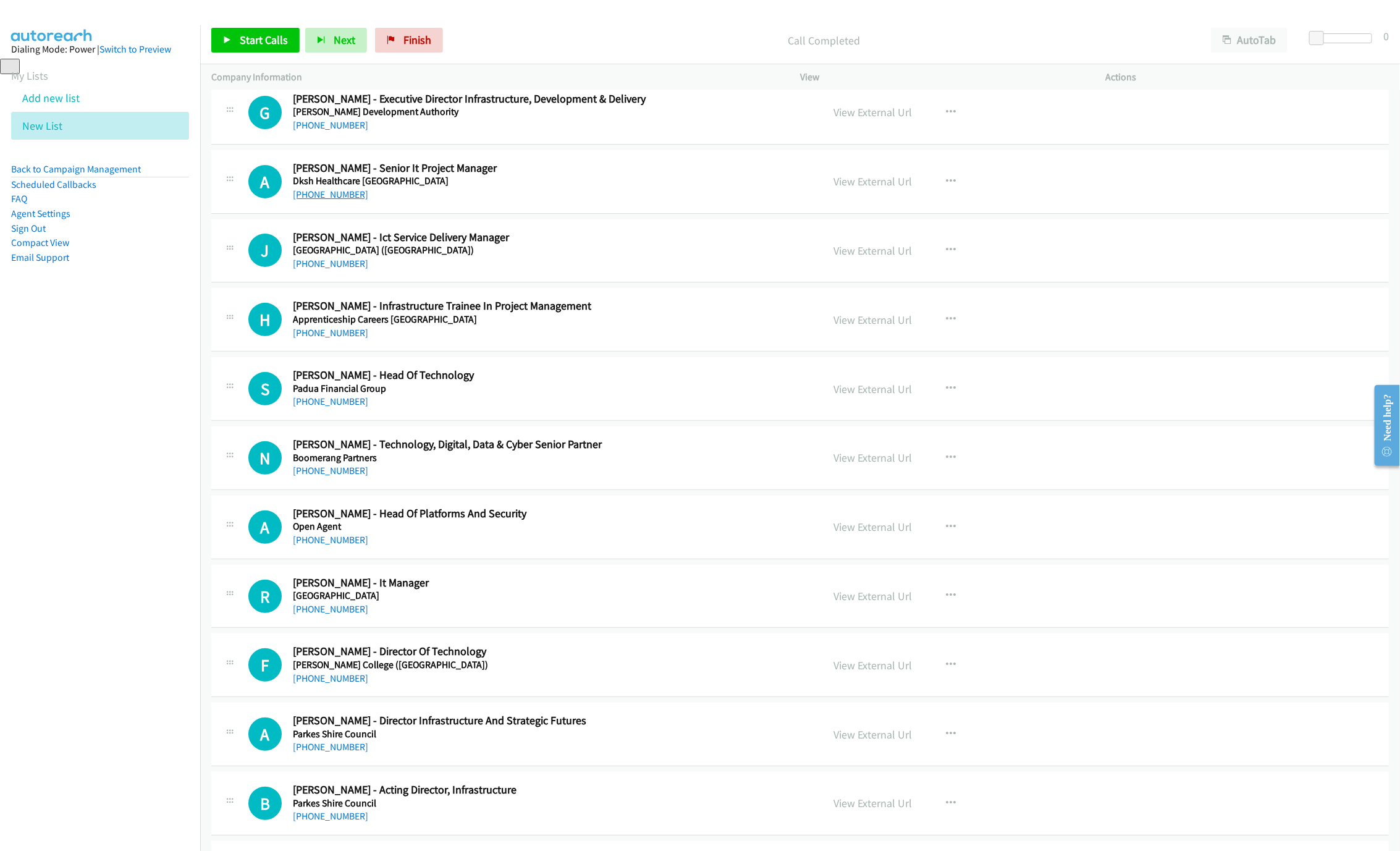
click at [314, 200] on link "[PHONE_NUMBER]" at bounding box center [331, 194] width 75 height 12
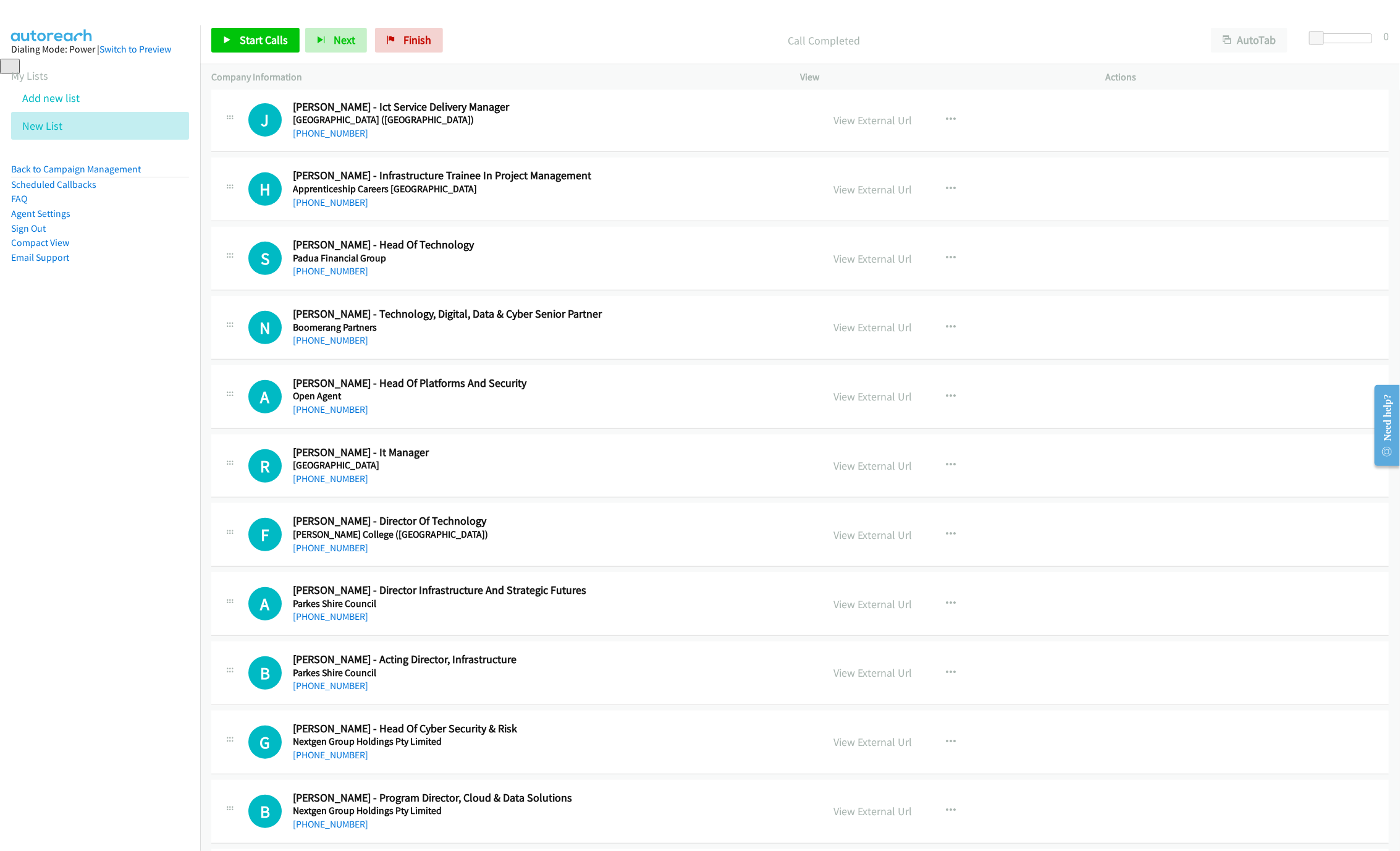
scroll to position [6023, 0]
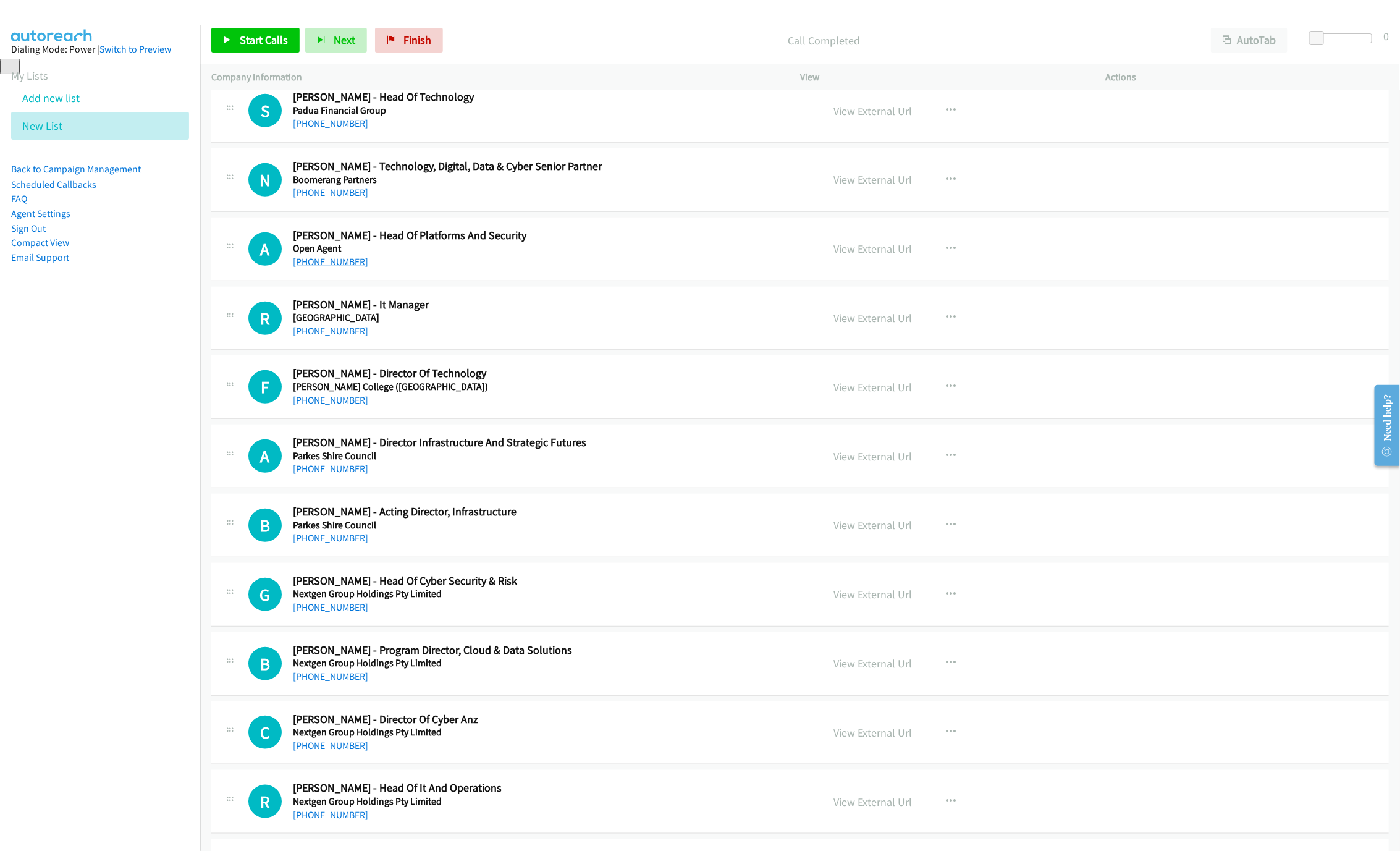
click at [318, 268] on link "[PHONE_NUMBER]" at bounding box center [331, 262] width 75 height 12
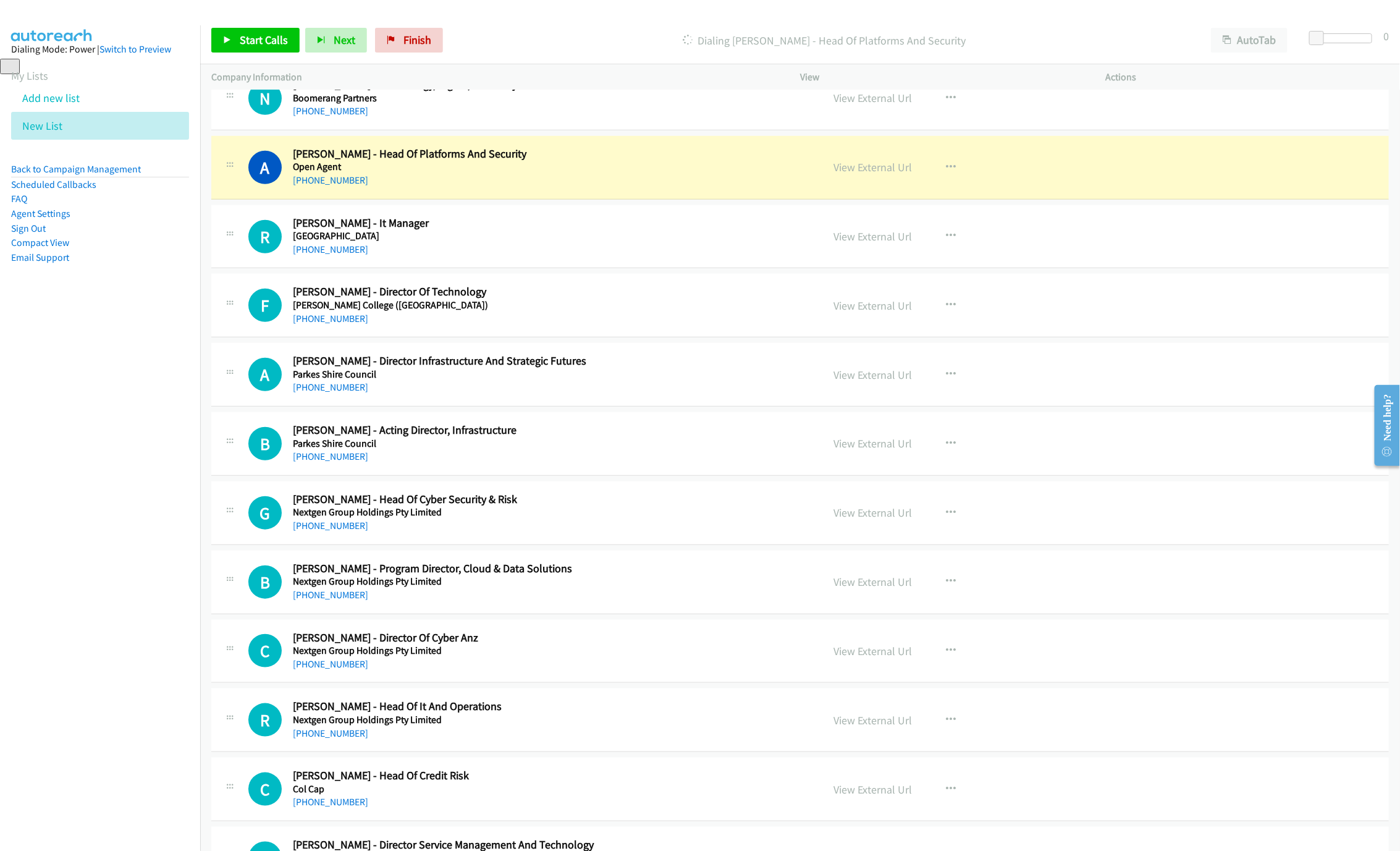
scroll to position [6116, 0]
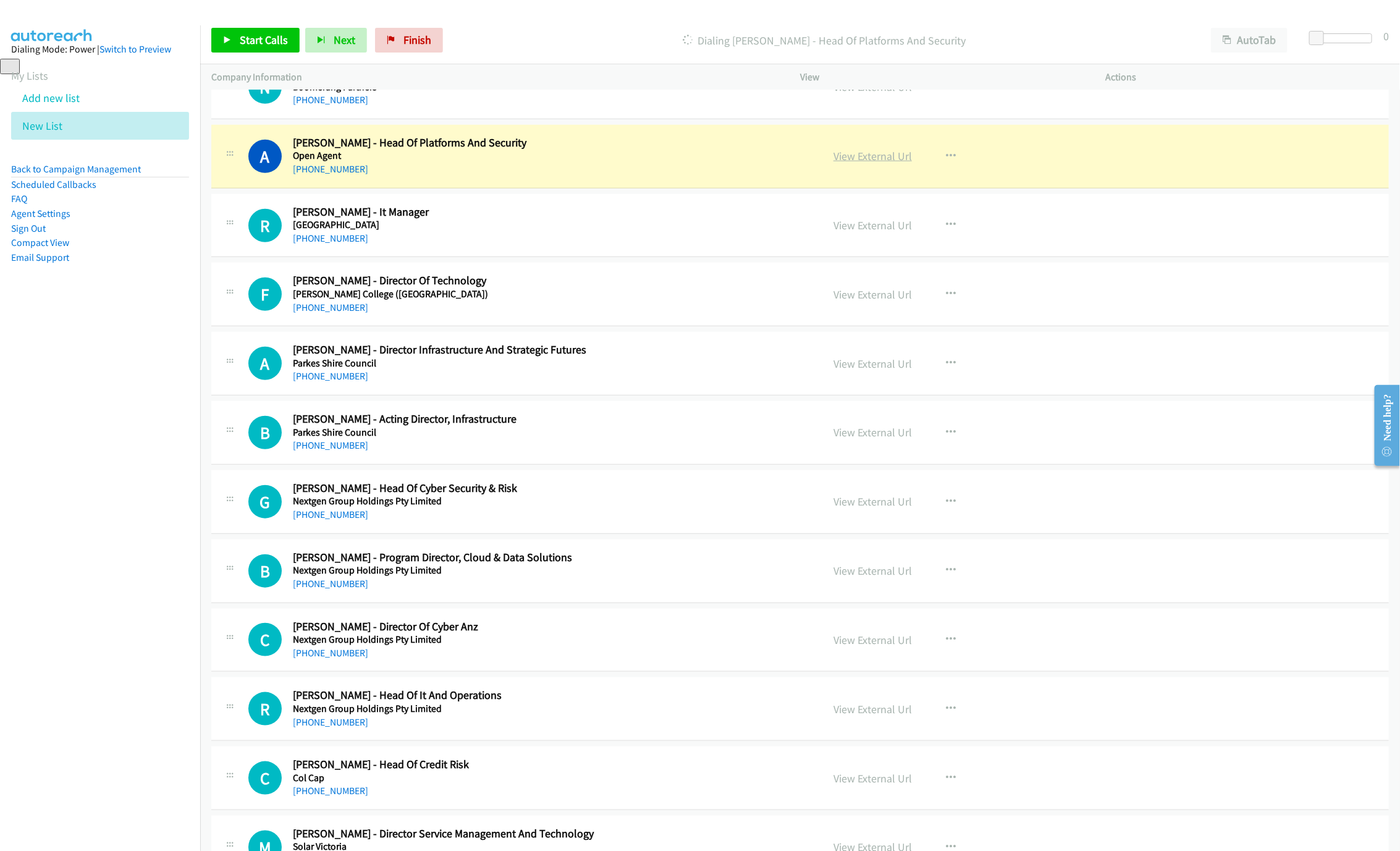
click at [871, 163] on link "View External Url" at bounding box center [872, 155] width 79 height 14
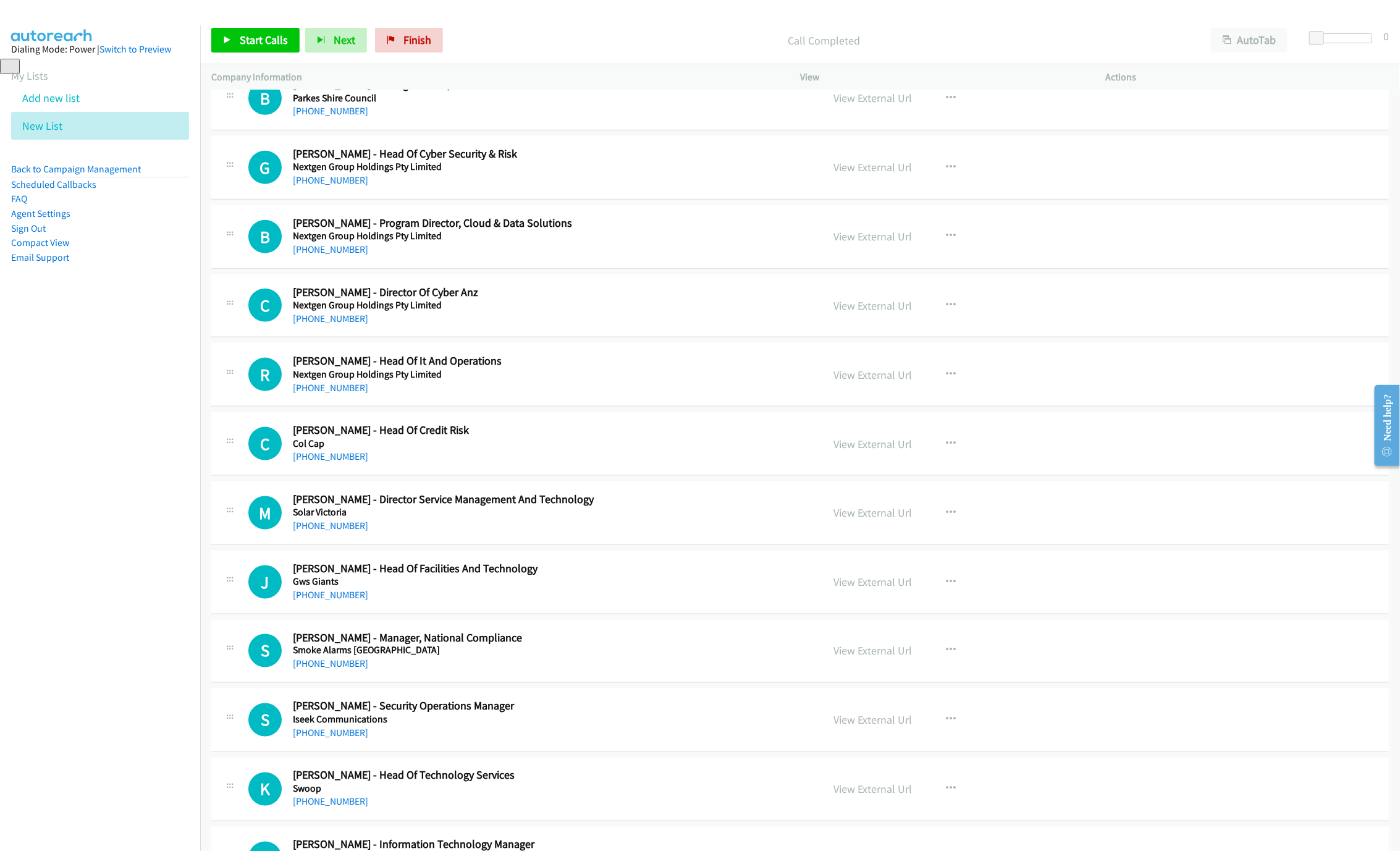
scroll to position [6487, 0]
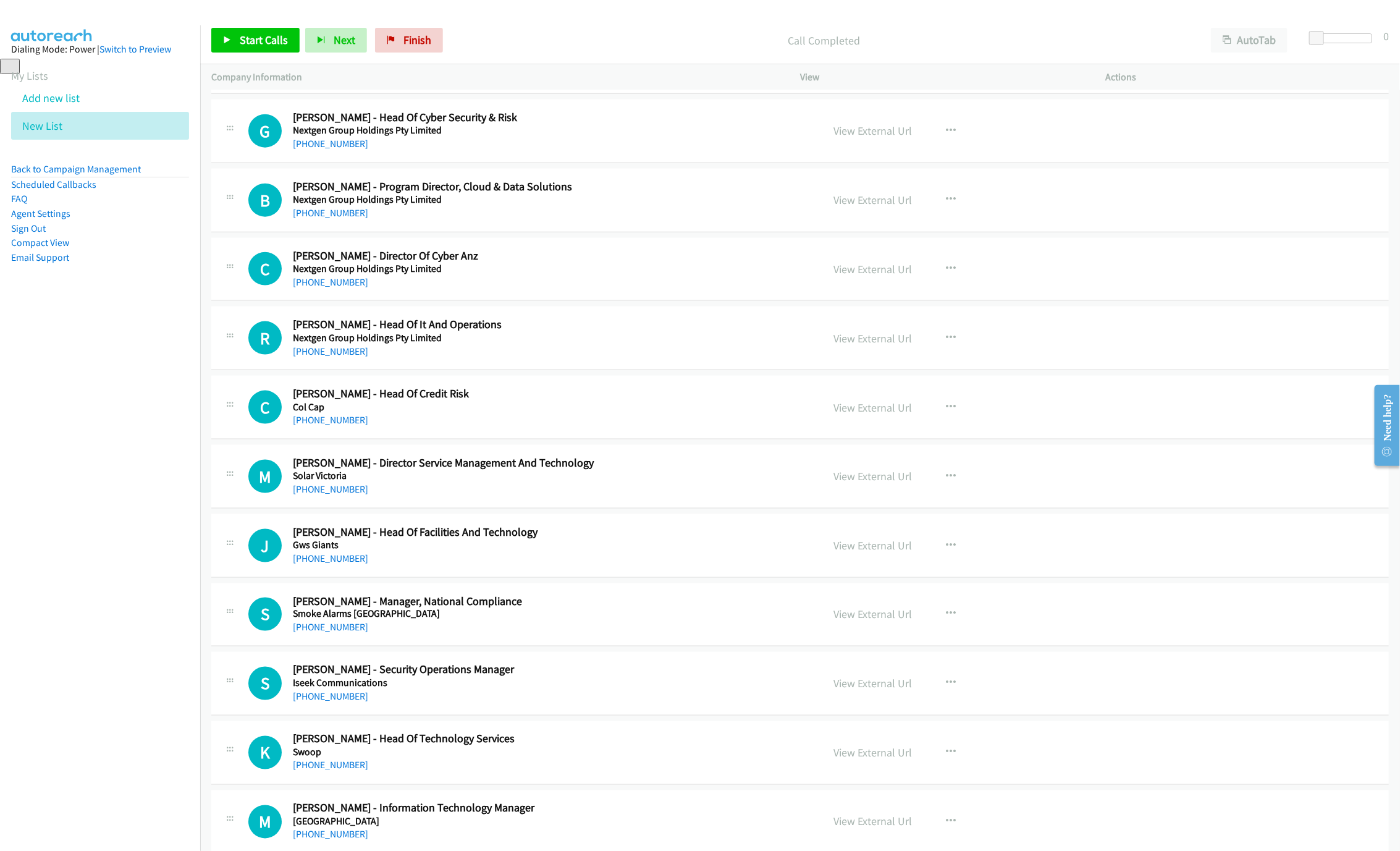
click at [324, 151] on div "[PHONE_NUMBER]" at bounding box center [548, 144] width 511 height 15
click at [327, 149] on link "[PHONE_NUMBER]" at bounding box center [331, 143] width 75 height 12
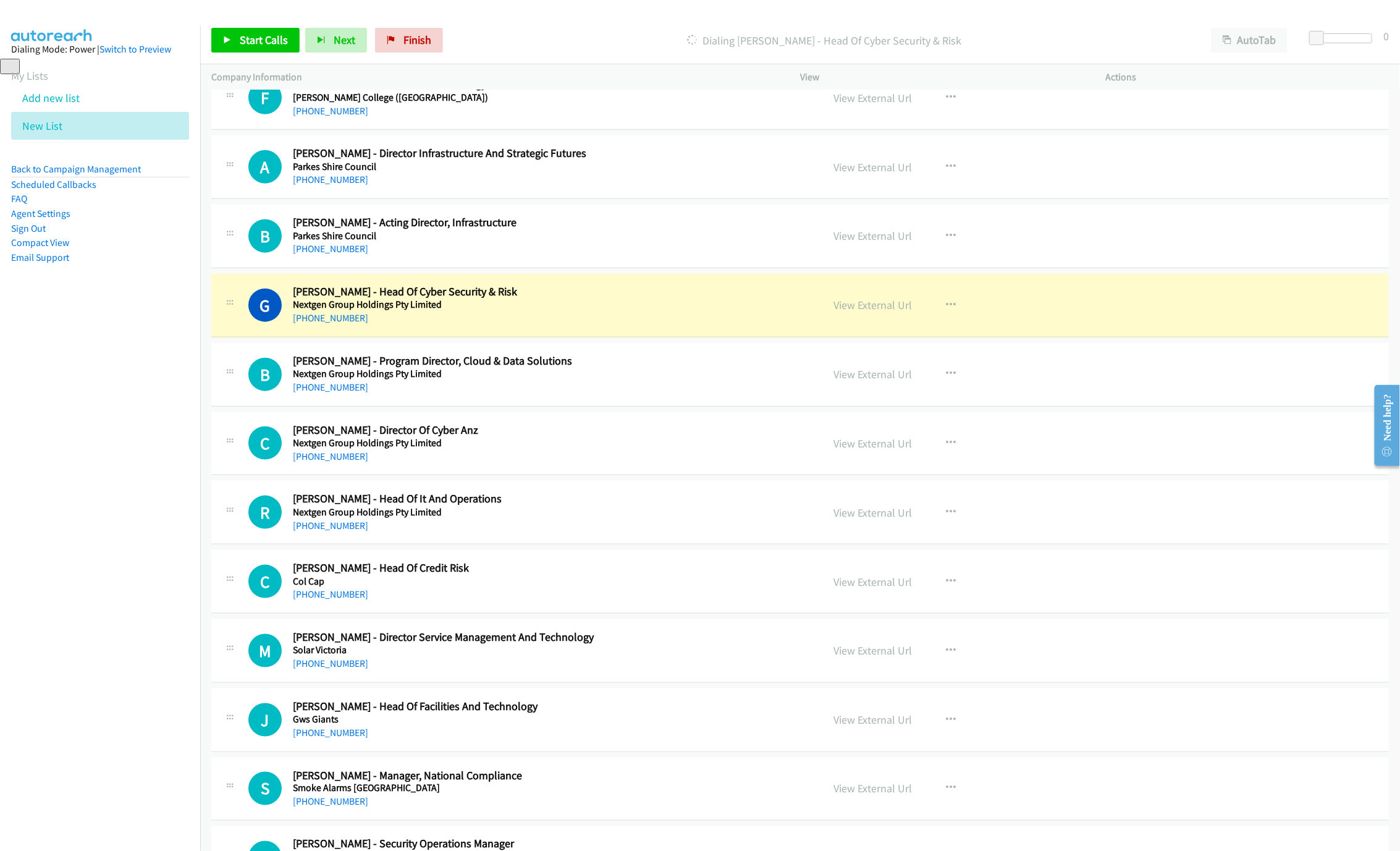
scroll to position [6301, 0]
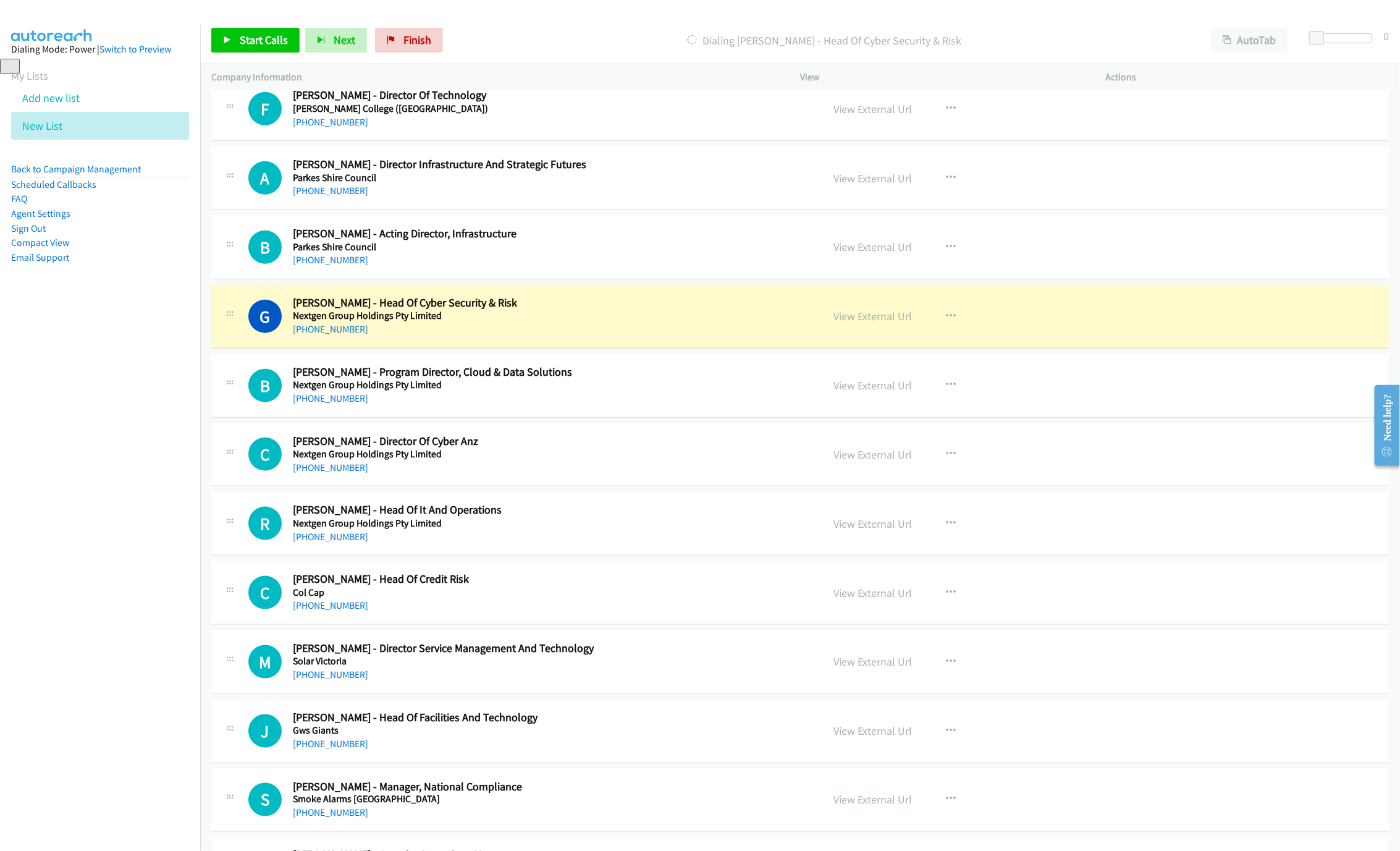
click at [571, 199] on div "[PHONE_NUMBER]" at bounding box center [548, 191] width 511 height 15
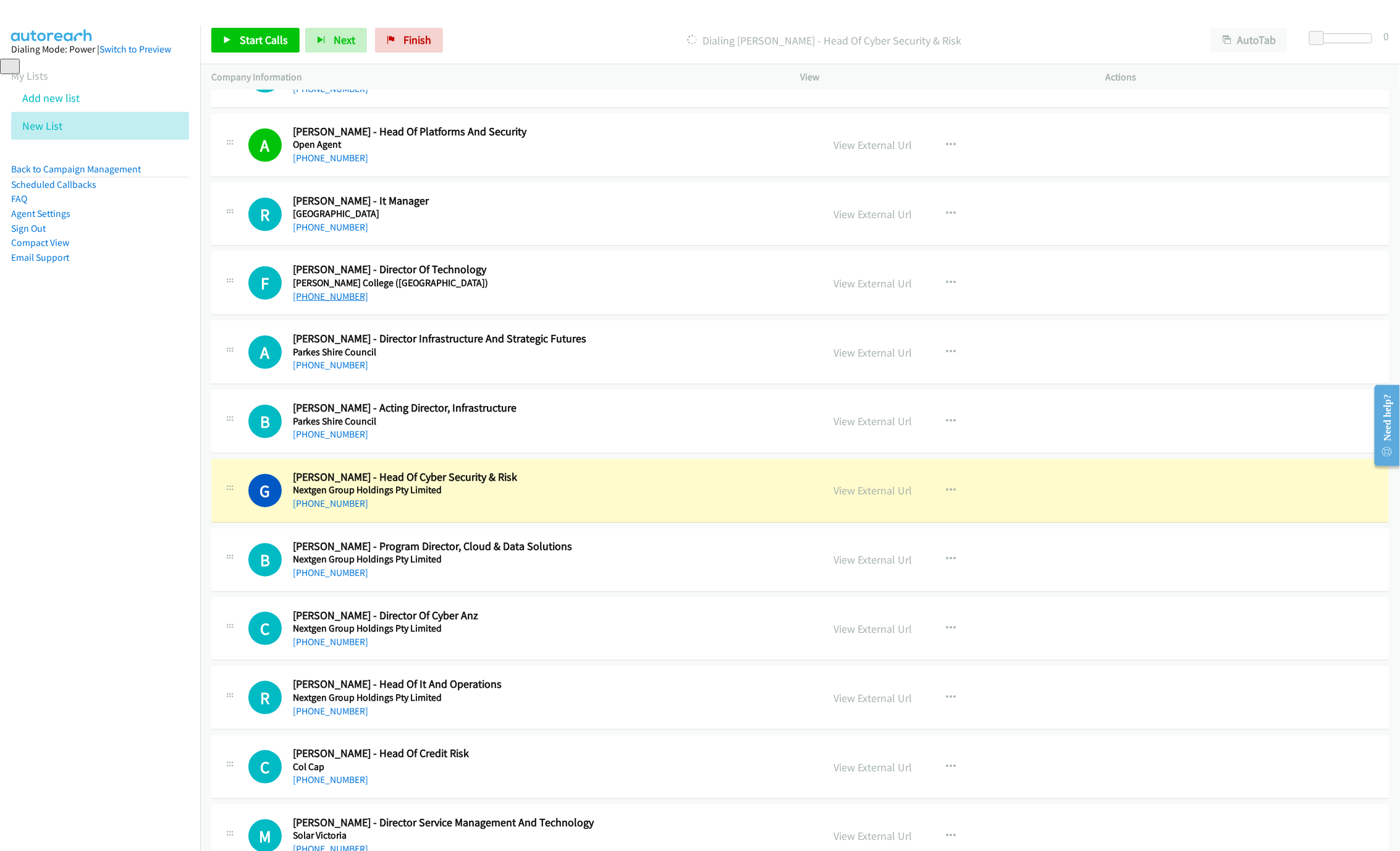
scroll to position [6116, 0]
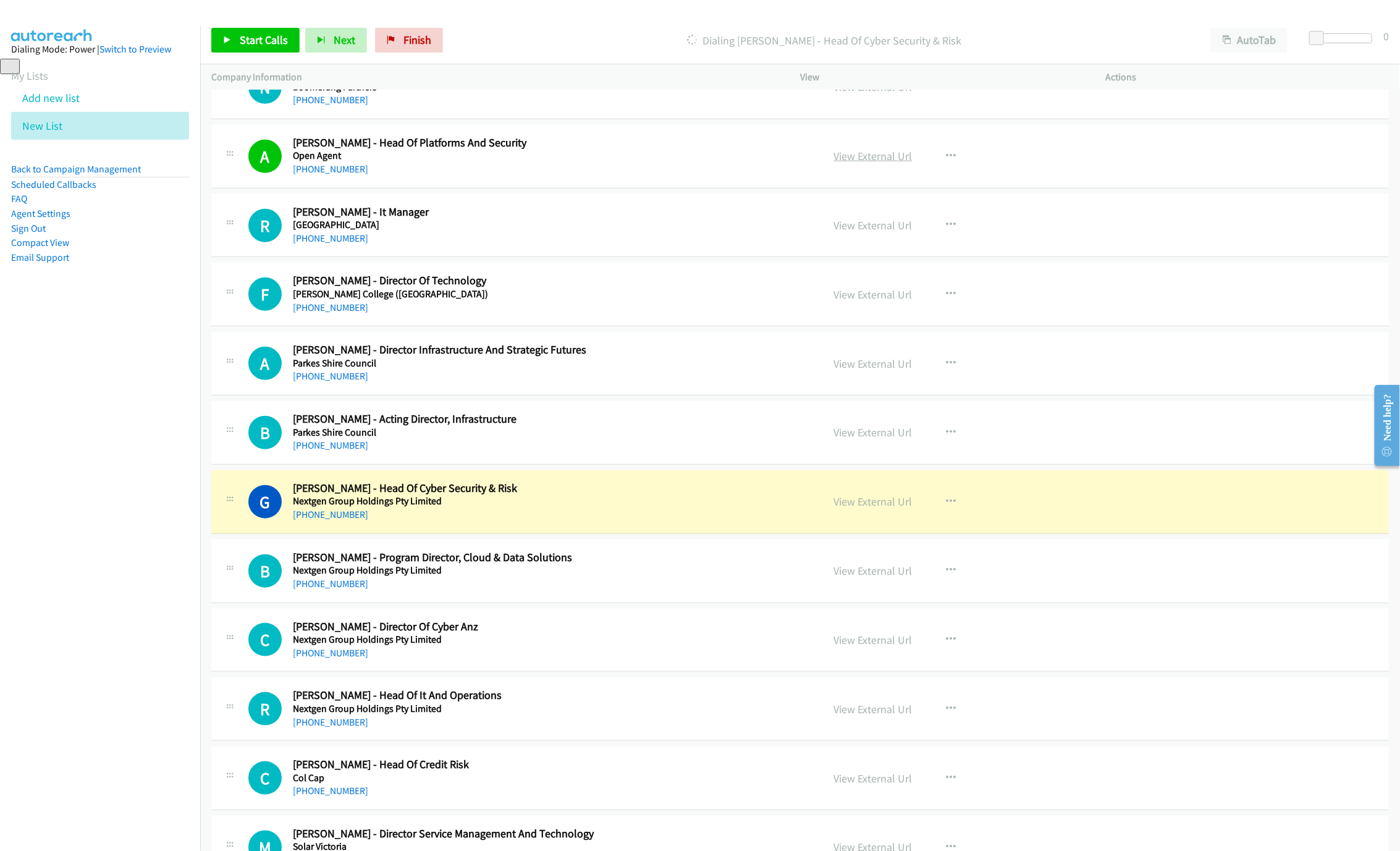
click at [893, 163] on link "View External Url" at bounding box center [872, 155] width 79 height 14
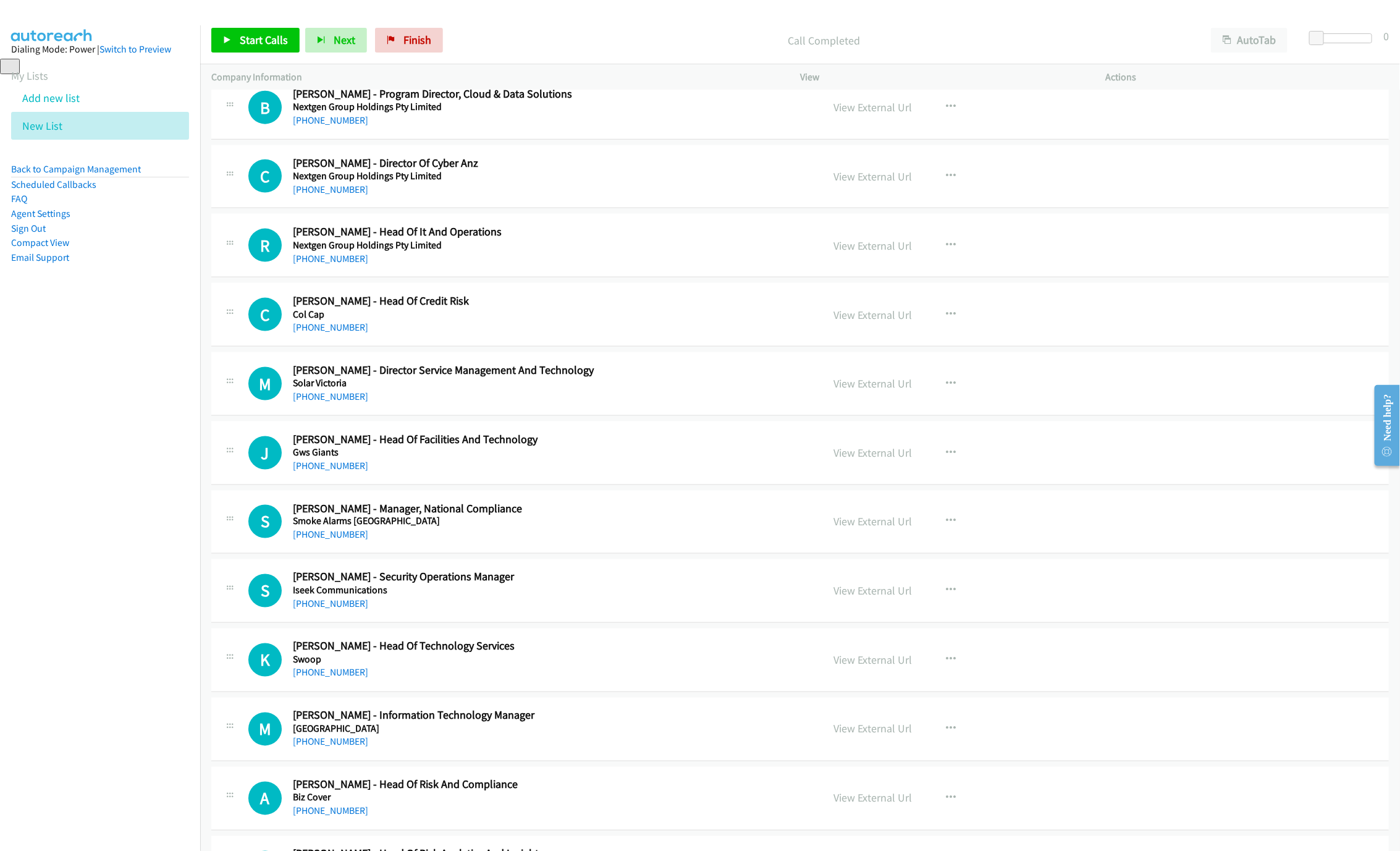
scroll to position [6765, 0]
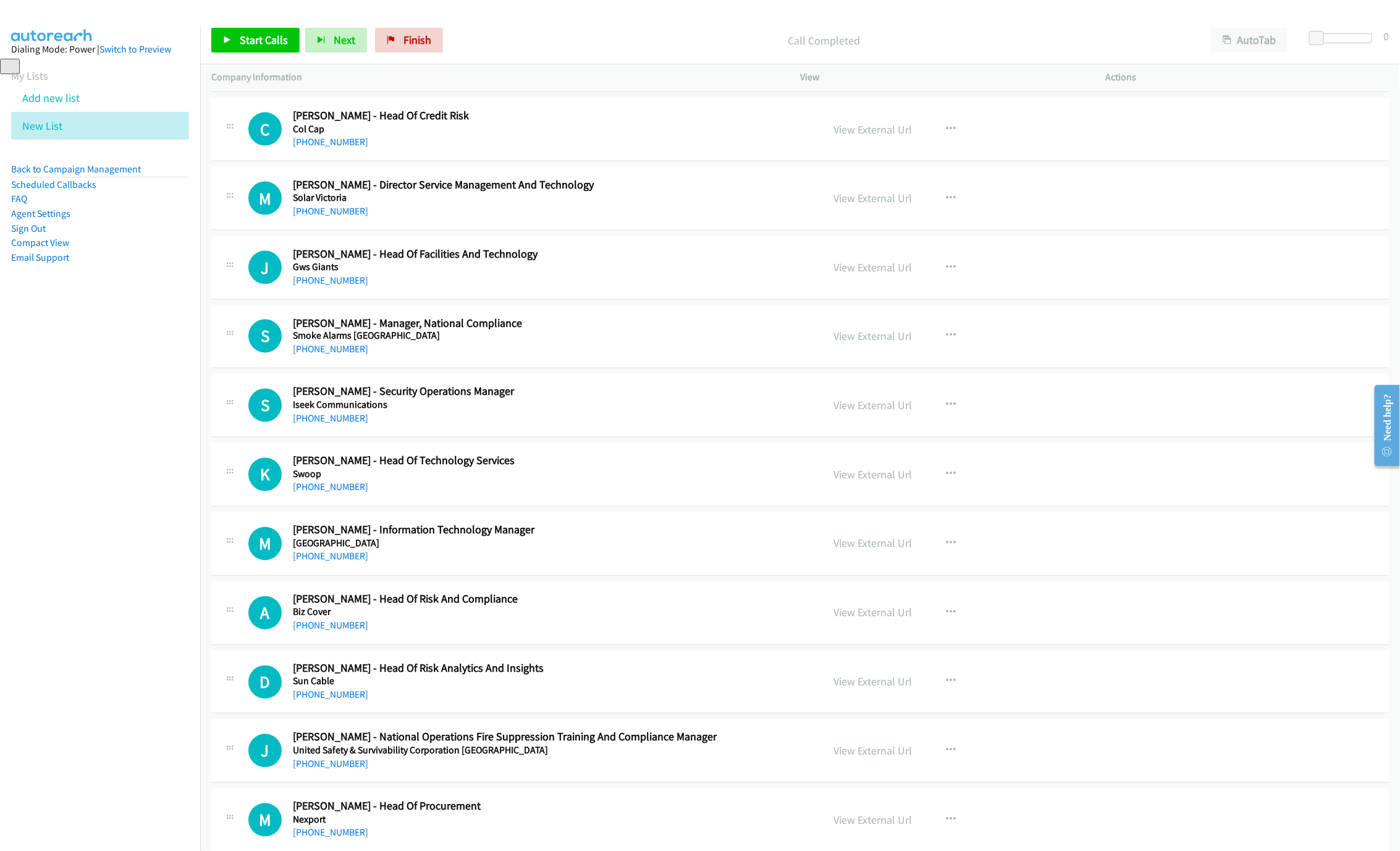
click at [341, 411] on h5 "Iseek Communications" at bounding box center [548, 405] width 511 height 12
click at [328, 424] on link "[PHONE_NUMBER]" at bounding box center [331, 418] width 75 height 12
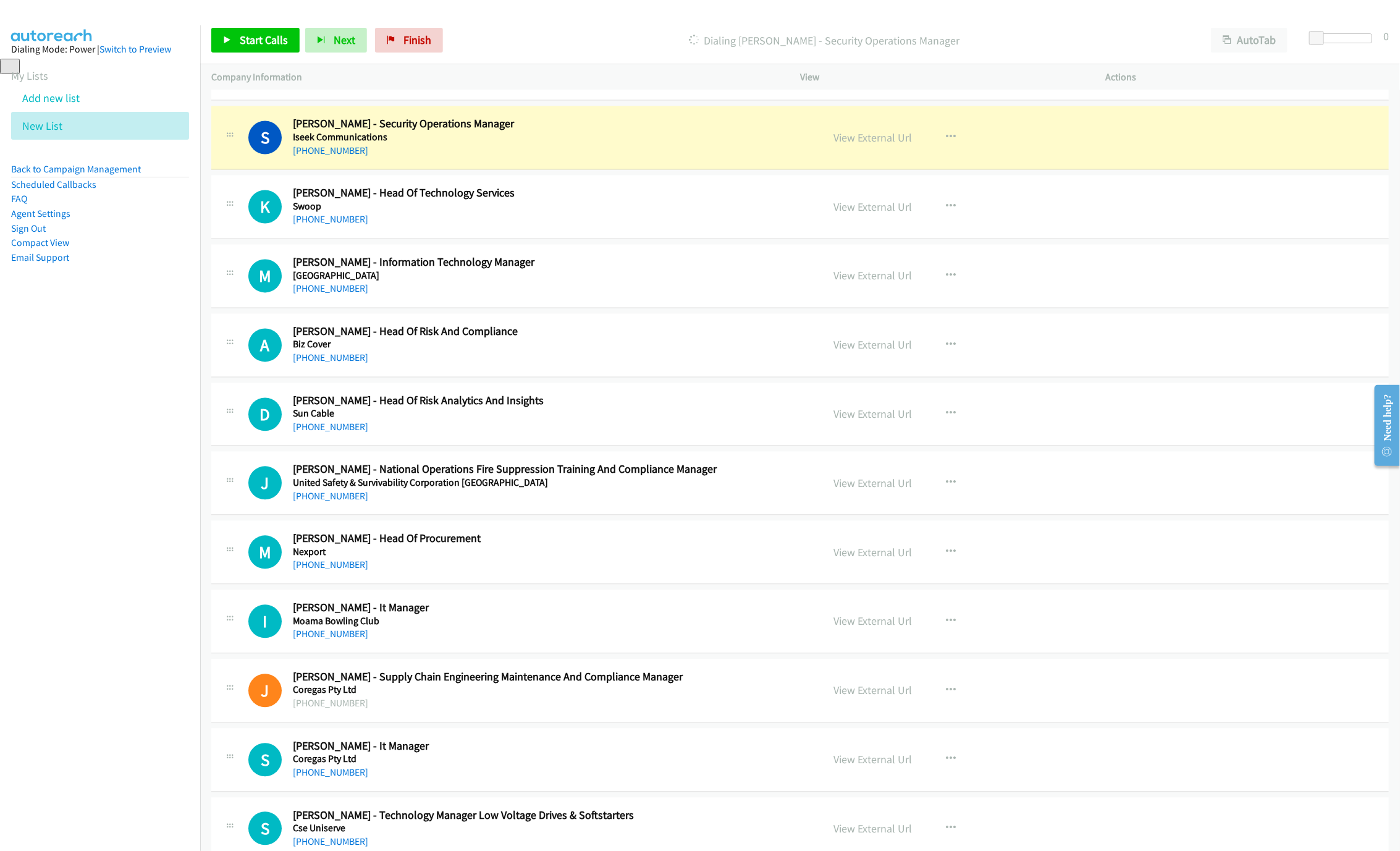
scroll to position [7043, 0]
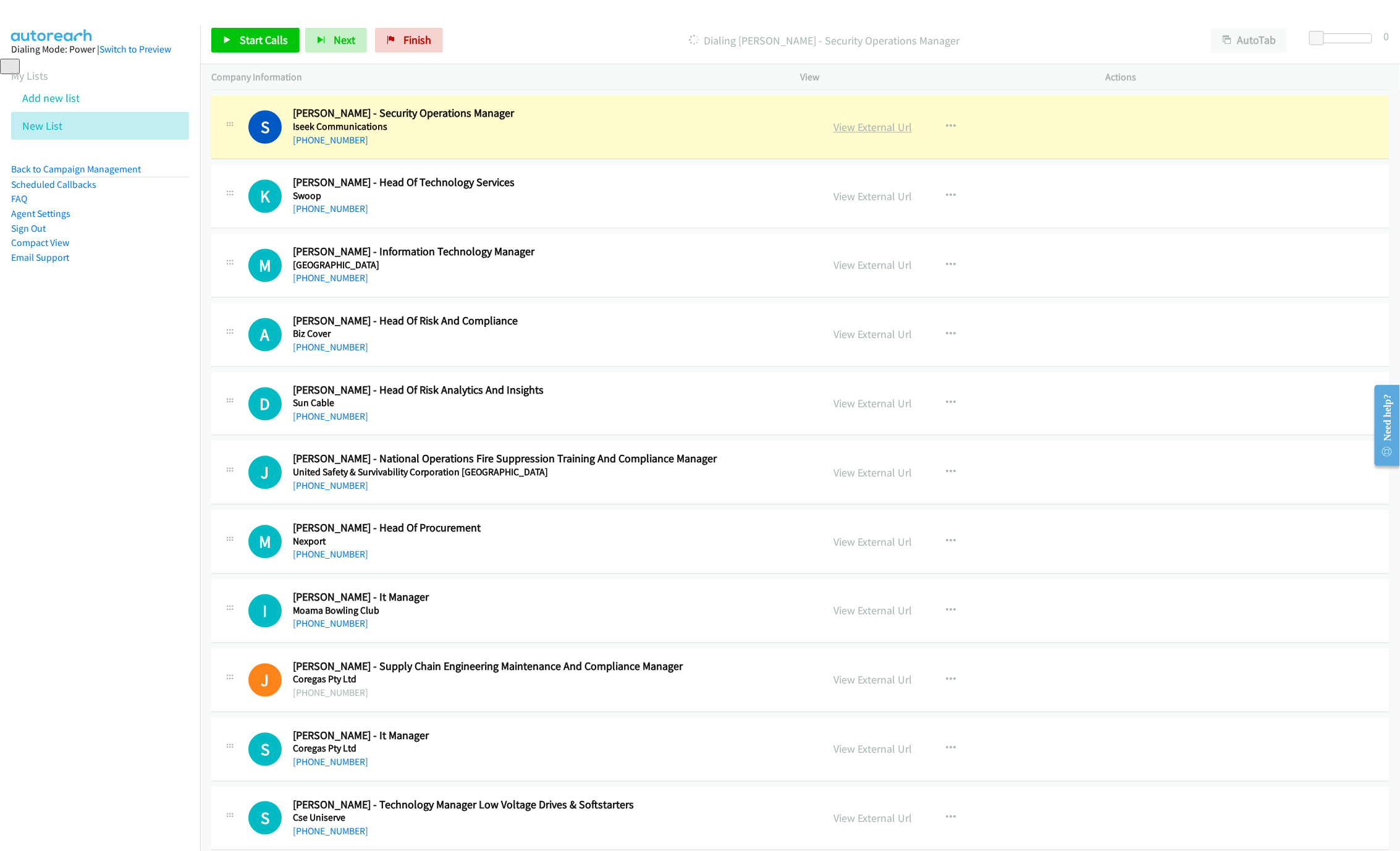
click at [861, 135] on link "View External Url" at bounding box center [872, 127] width 79 height 14
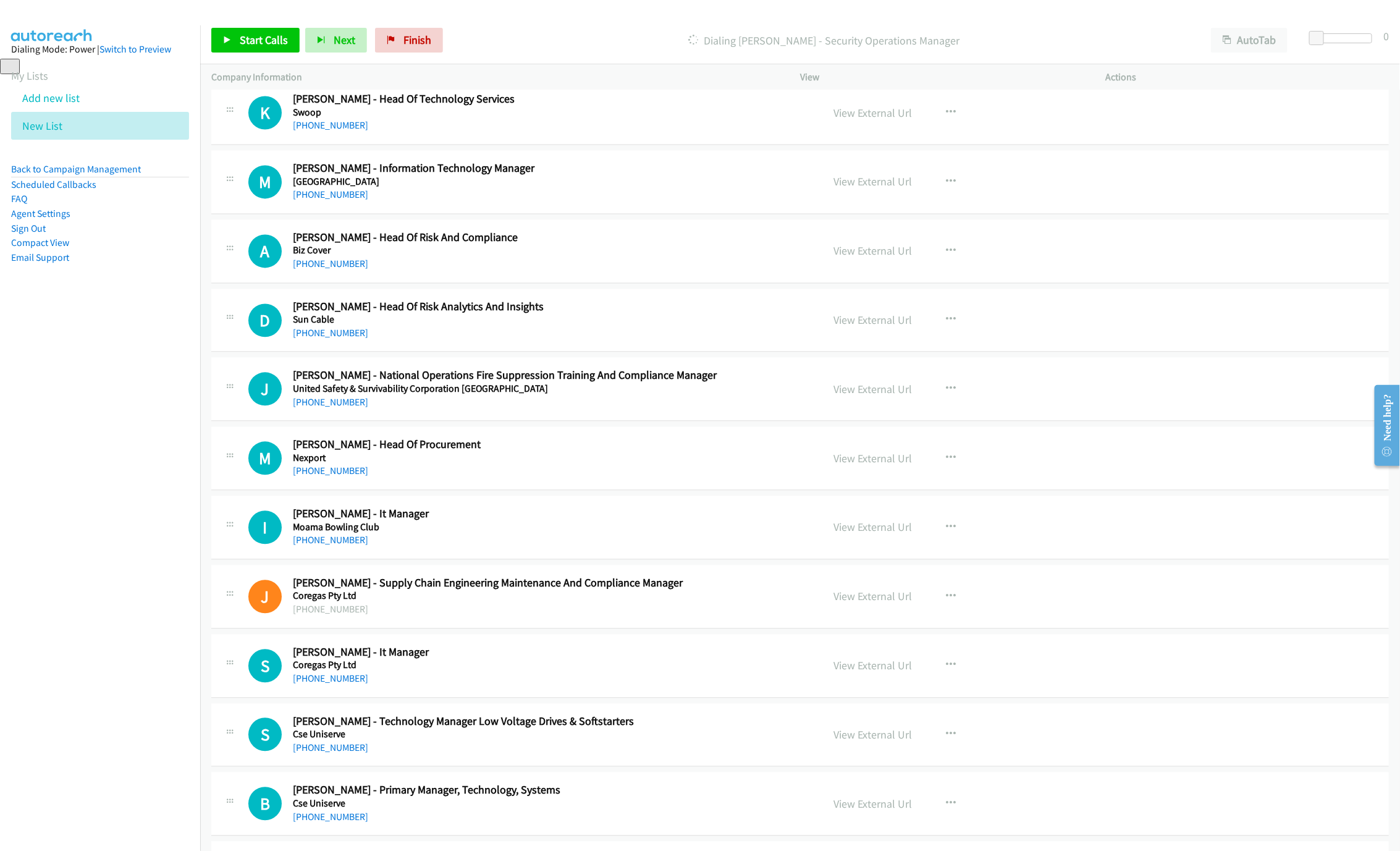
scroll to position [7135, 0]
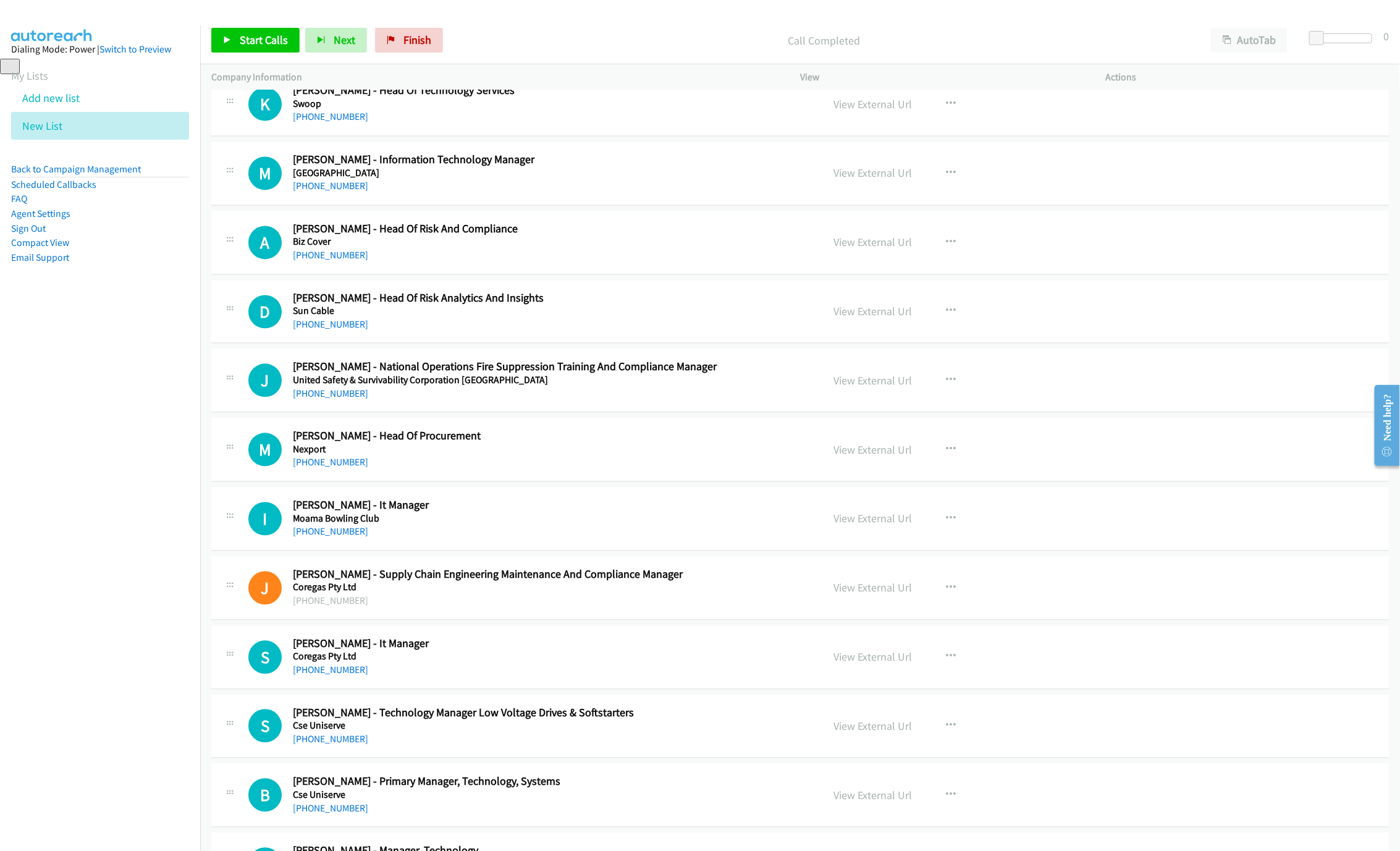
drag, startPoint x: 319, startPoint y: 212, endPoint x: 1091, endPoint y: 447, distance: 807.0
click at [319, 192] on link "[PHONE_NUMBER]" at bounding box center [331, 186] width 75 height 12
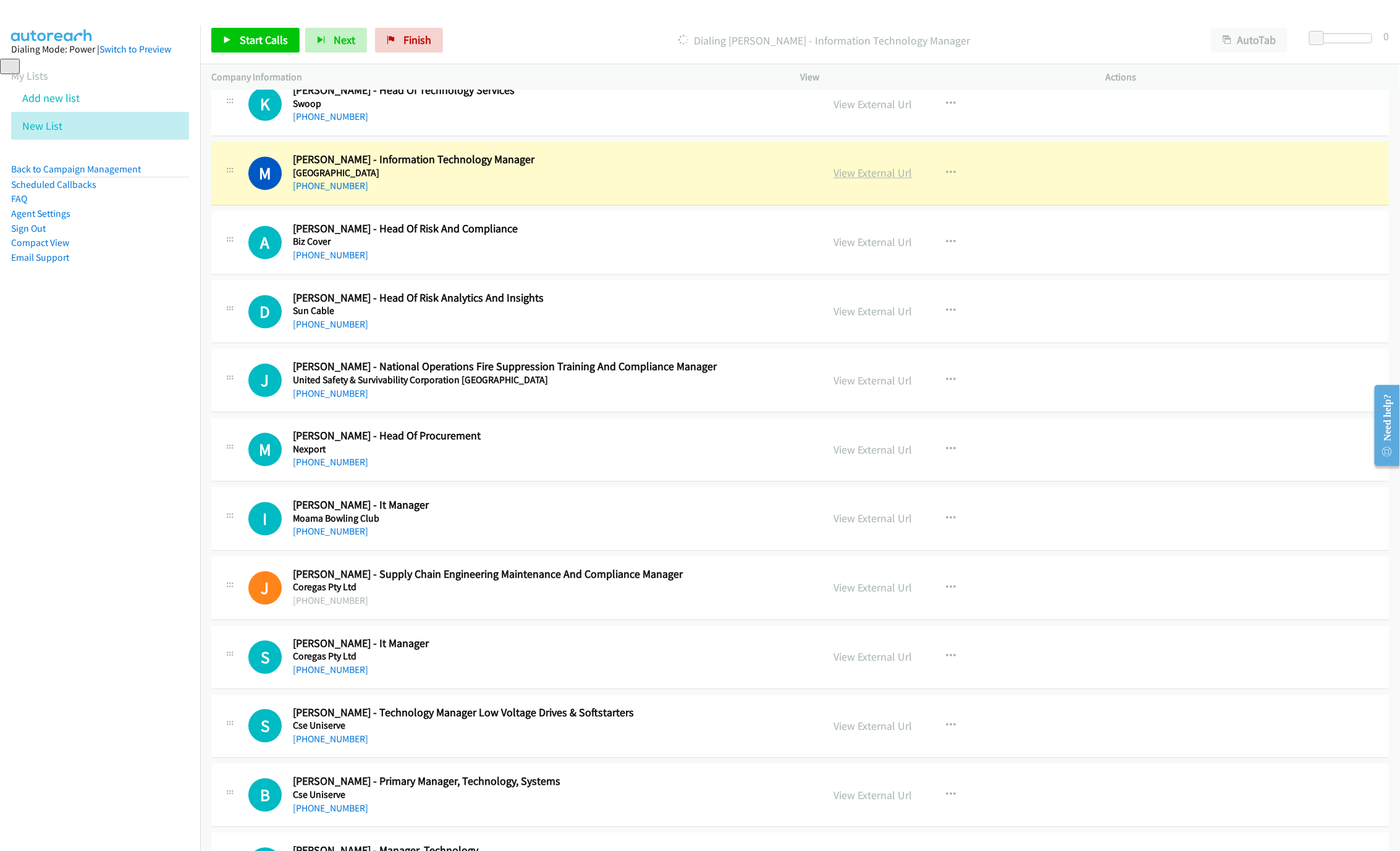
click at [891, 180] on link "View External Url" at bounding box center [872, 173] width 79 height 14
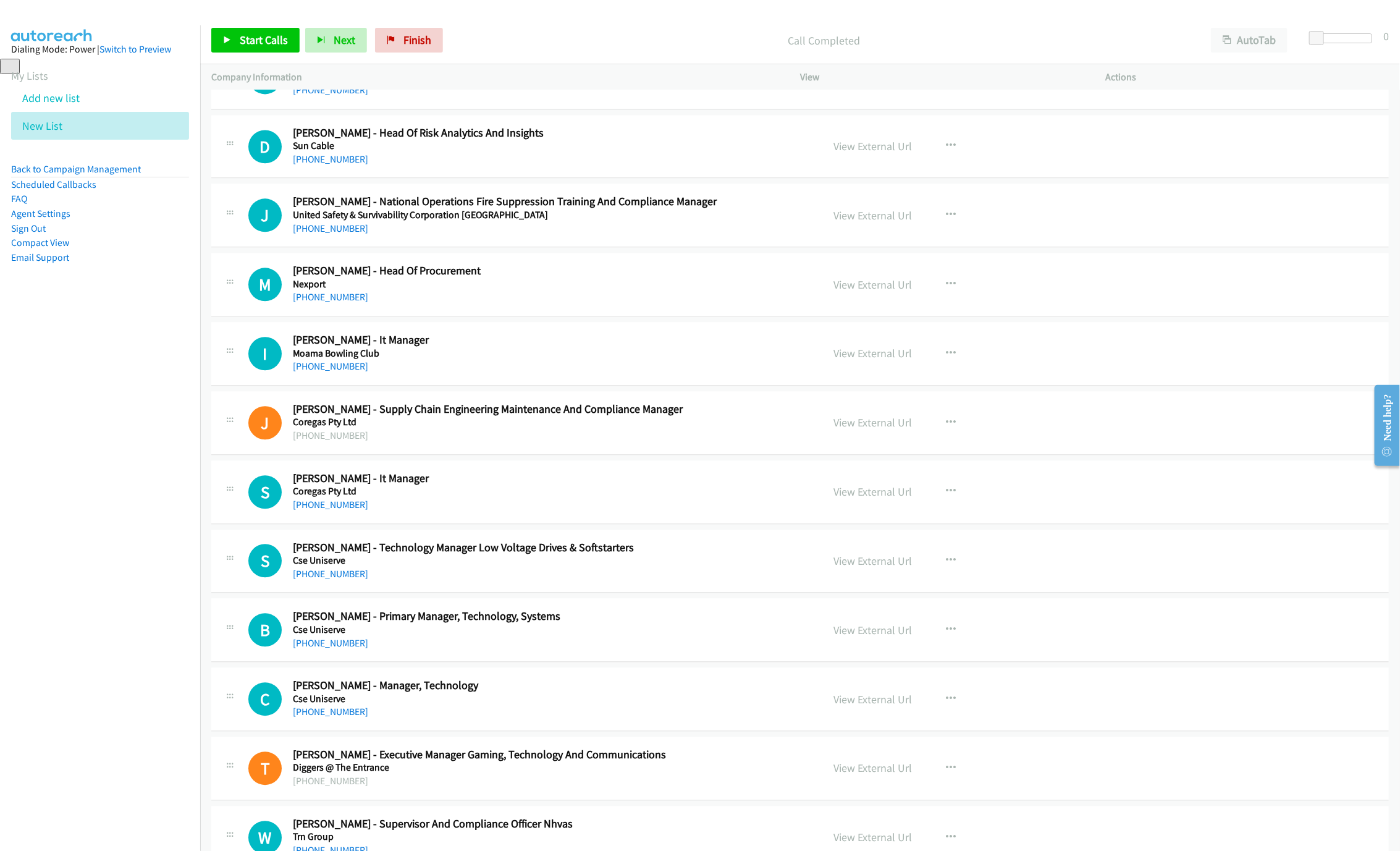
scroll to position [7321, 0]
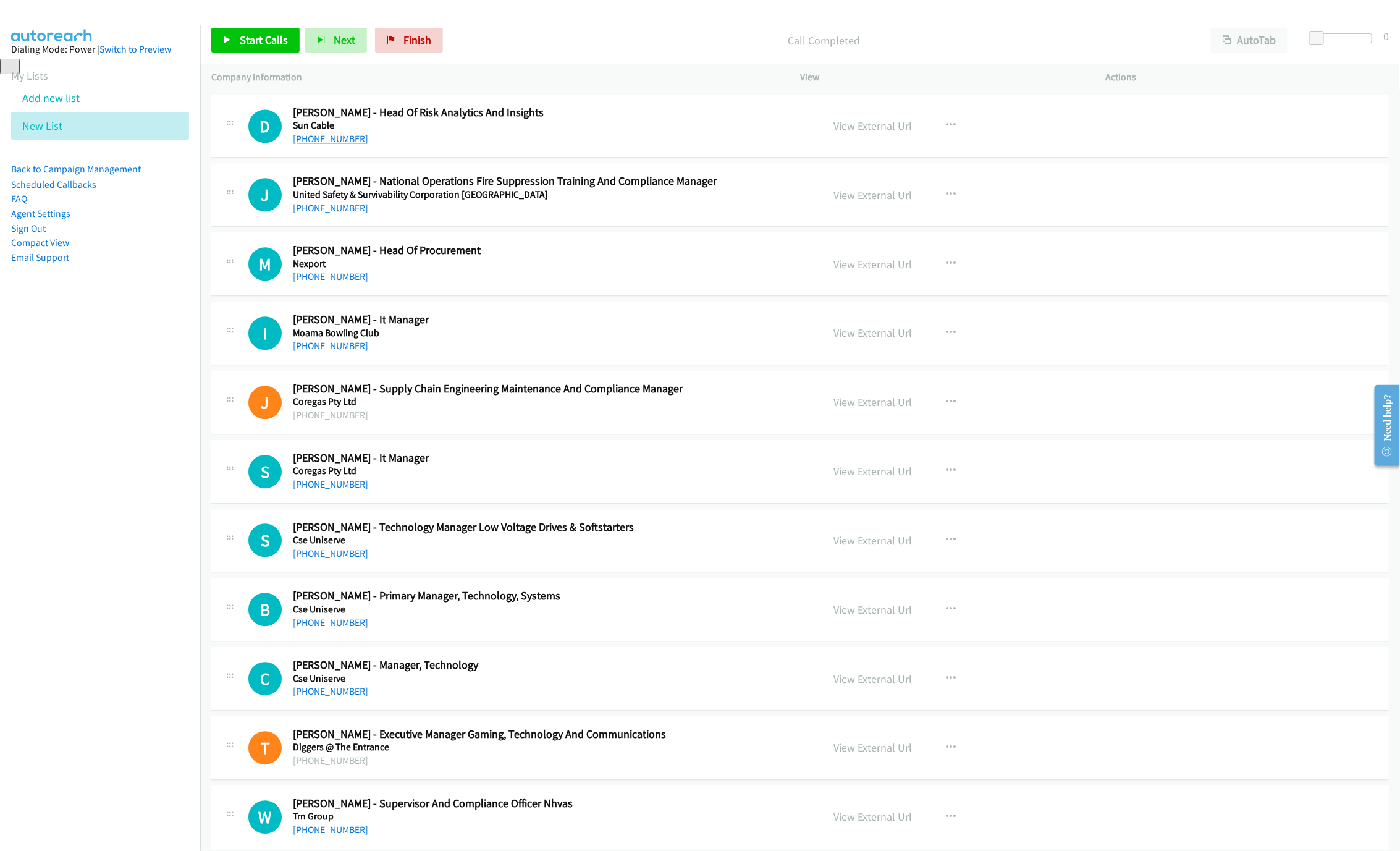
click at [314, 144] on link "[PHONE_NUMBER]" at bounding box center [331, 138] width 75 height 12
drag, startPoint x: 320, startPoint y: 384, endPoint x: 401, endPoint y: 408, distance: 84.5
click at [320, 351] on link "[PHONE_NUMBER]" at bounding box center [331, 345] width 75 height 12
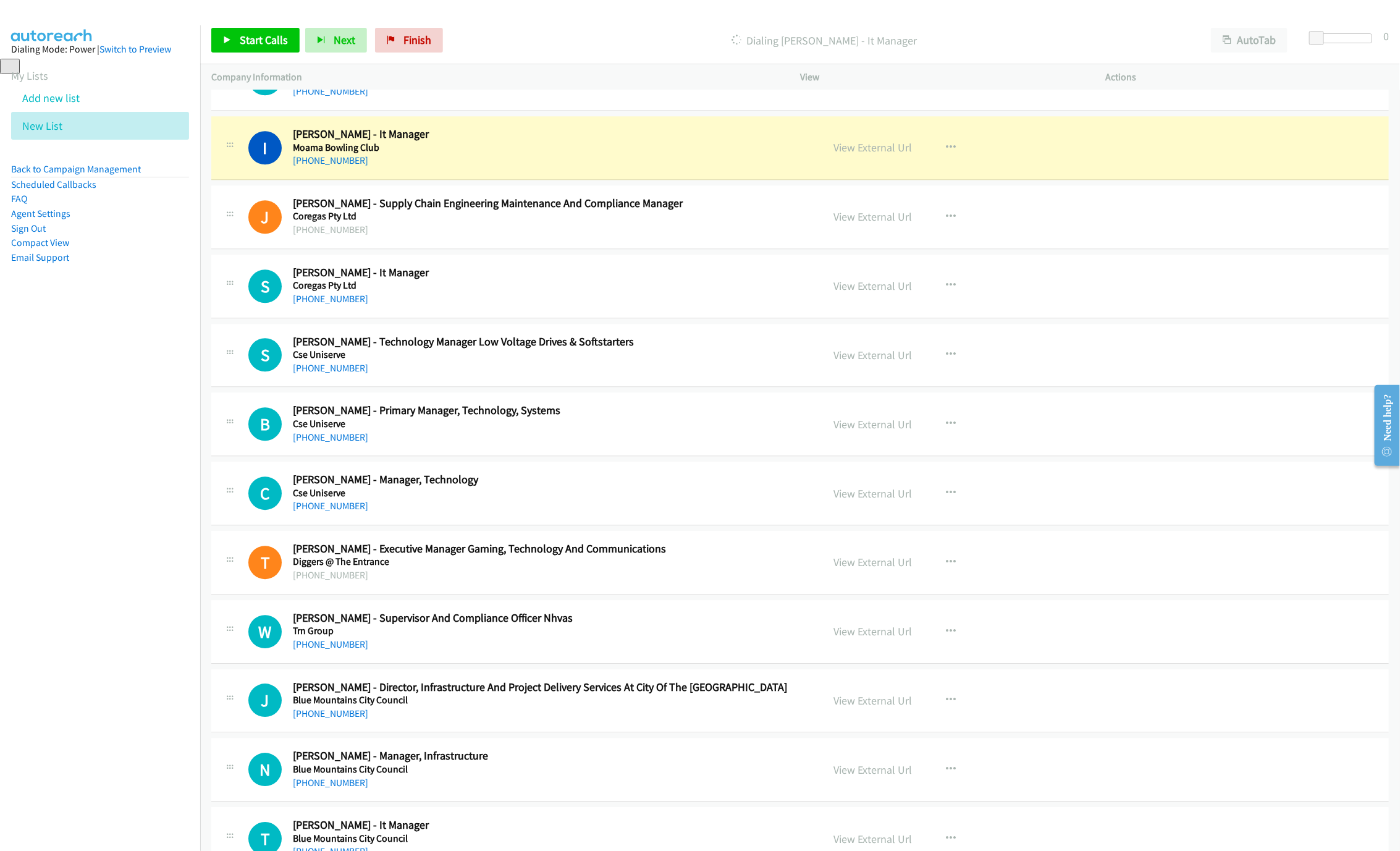
scroll to position [7543, 0]
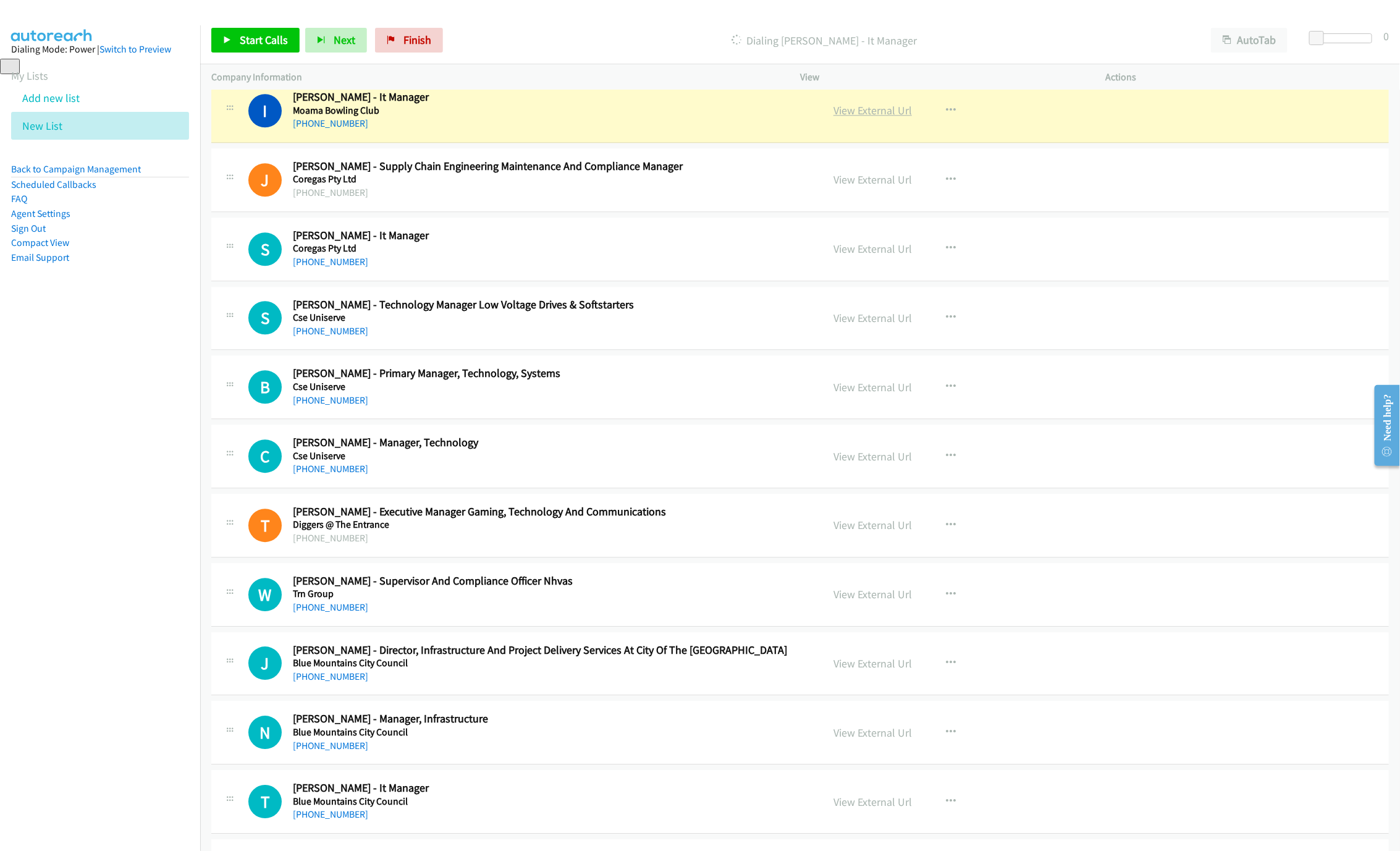
click at [850, 117] on link "View External Url" at bounding box center [872, 110] width 79 height 14
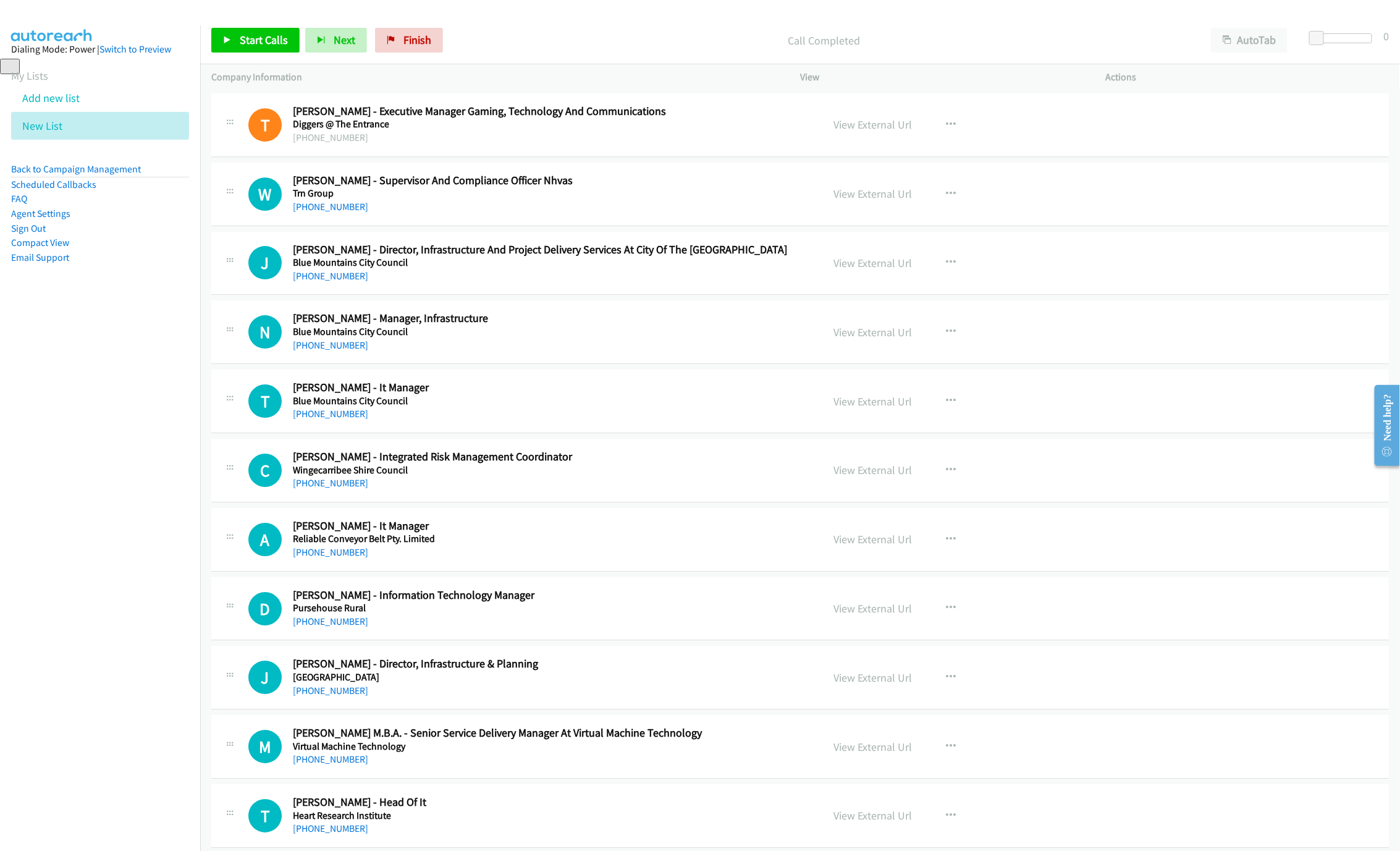
scroll to position [8007, 0]
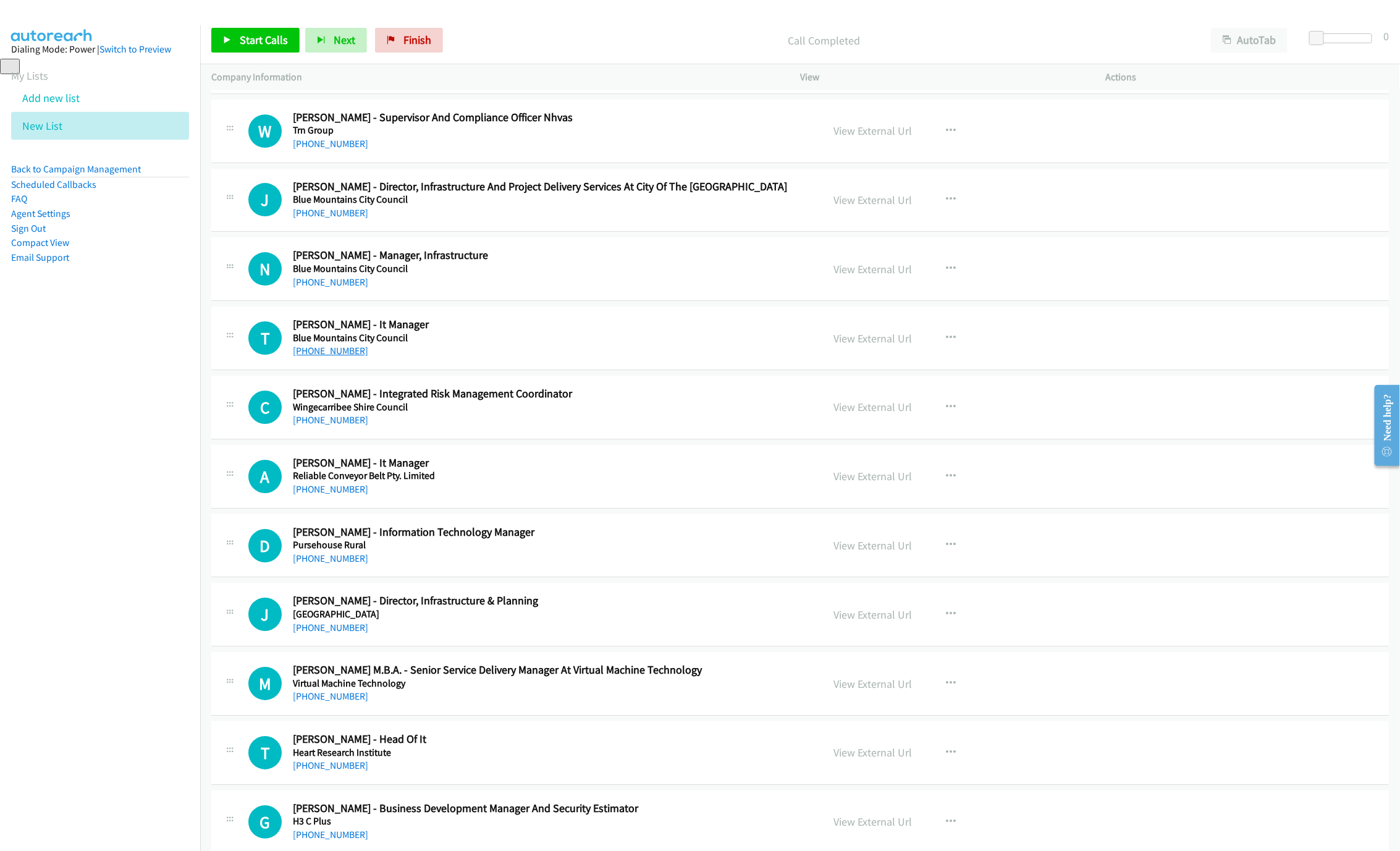
click at [334, 357] on link "[PHONE_NUMBER]" at bounding box center [331, 351] width 75 height 12
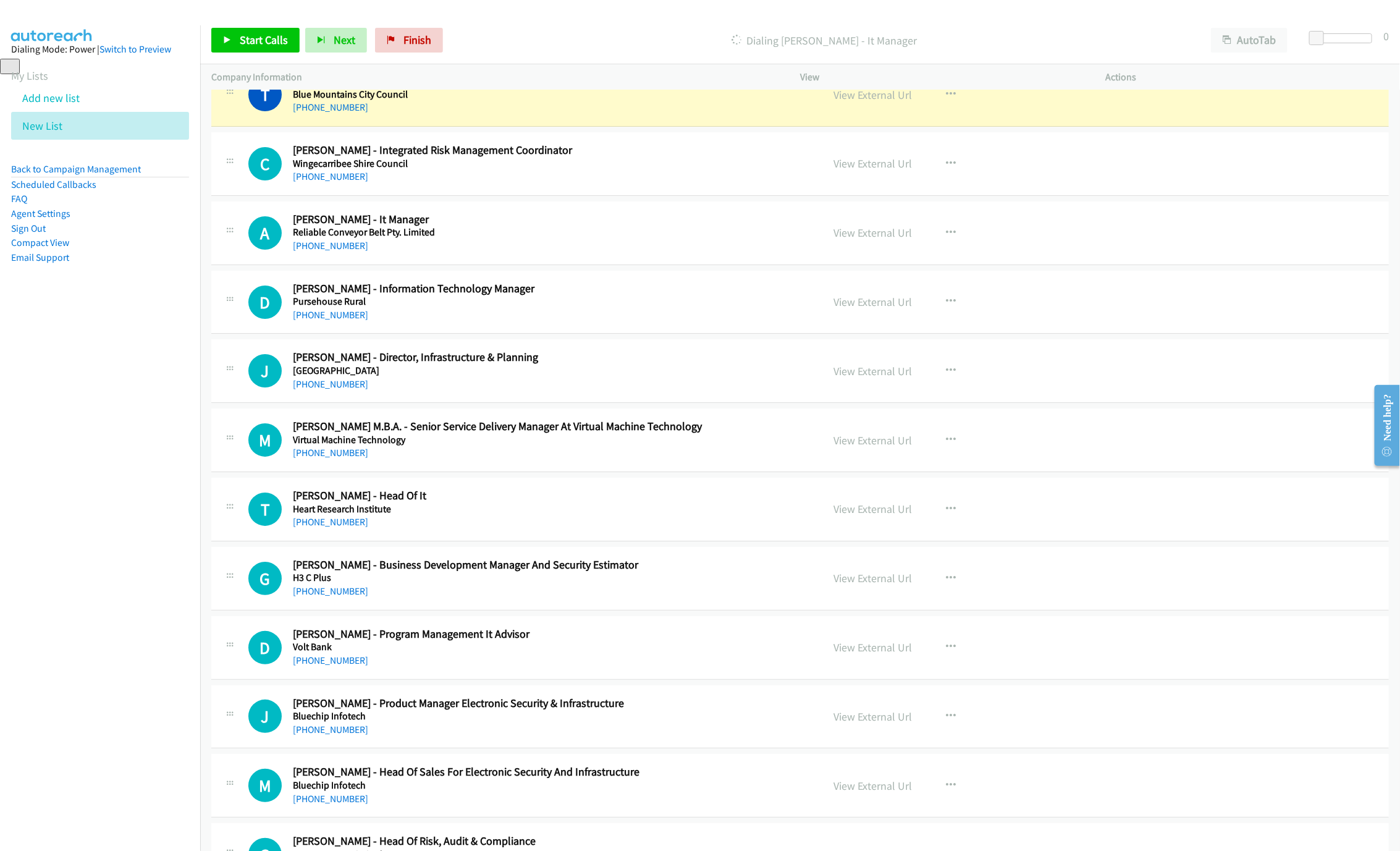
scroll to position [8192, 0]
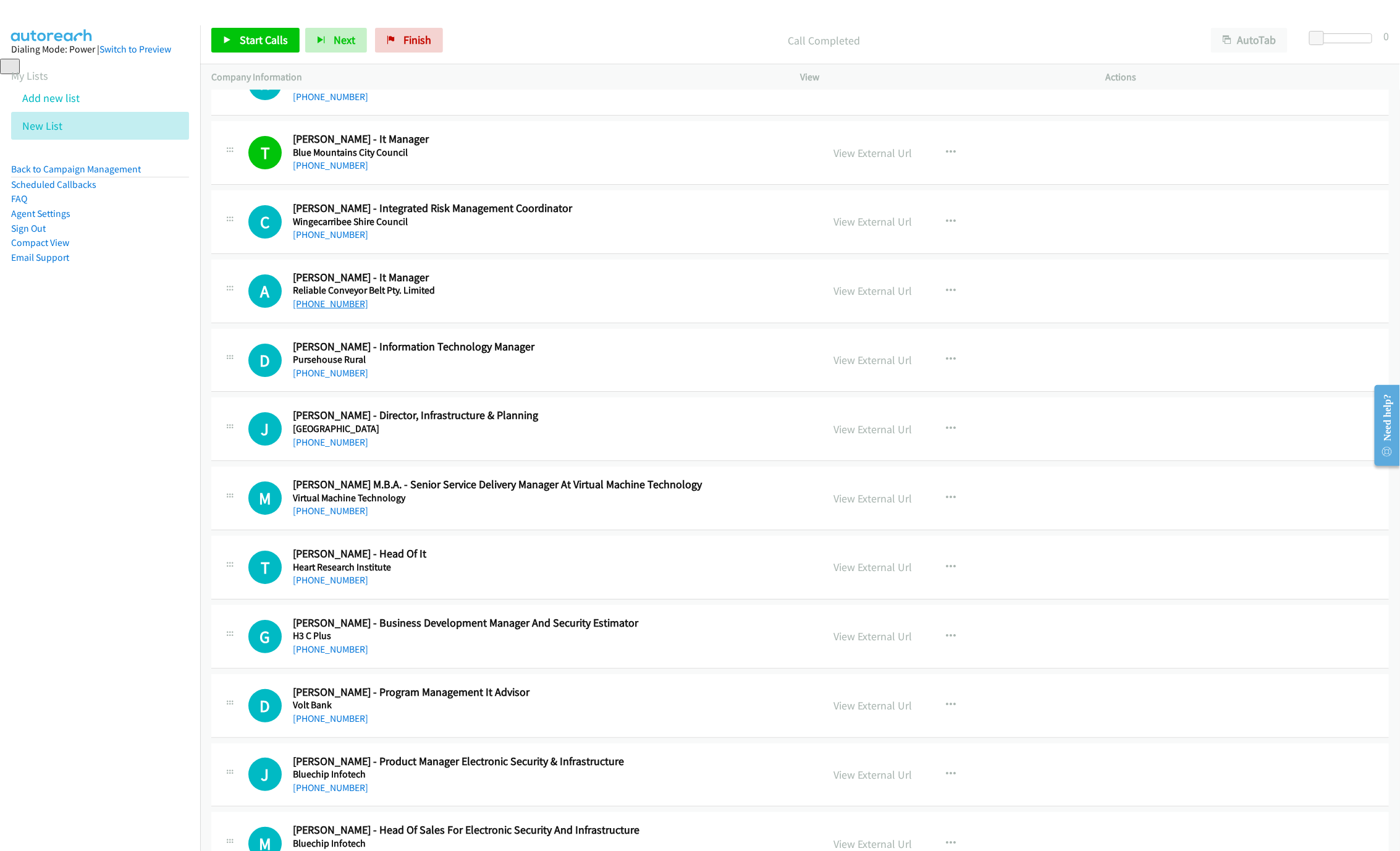
click at [320, 309] on link "[PHONE_NUMBER]" at bounding box center [331, 303] width 75 height 12
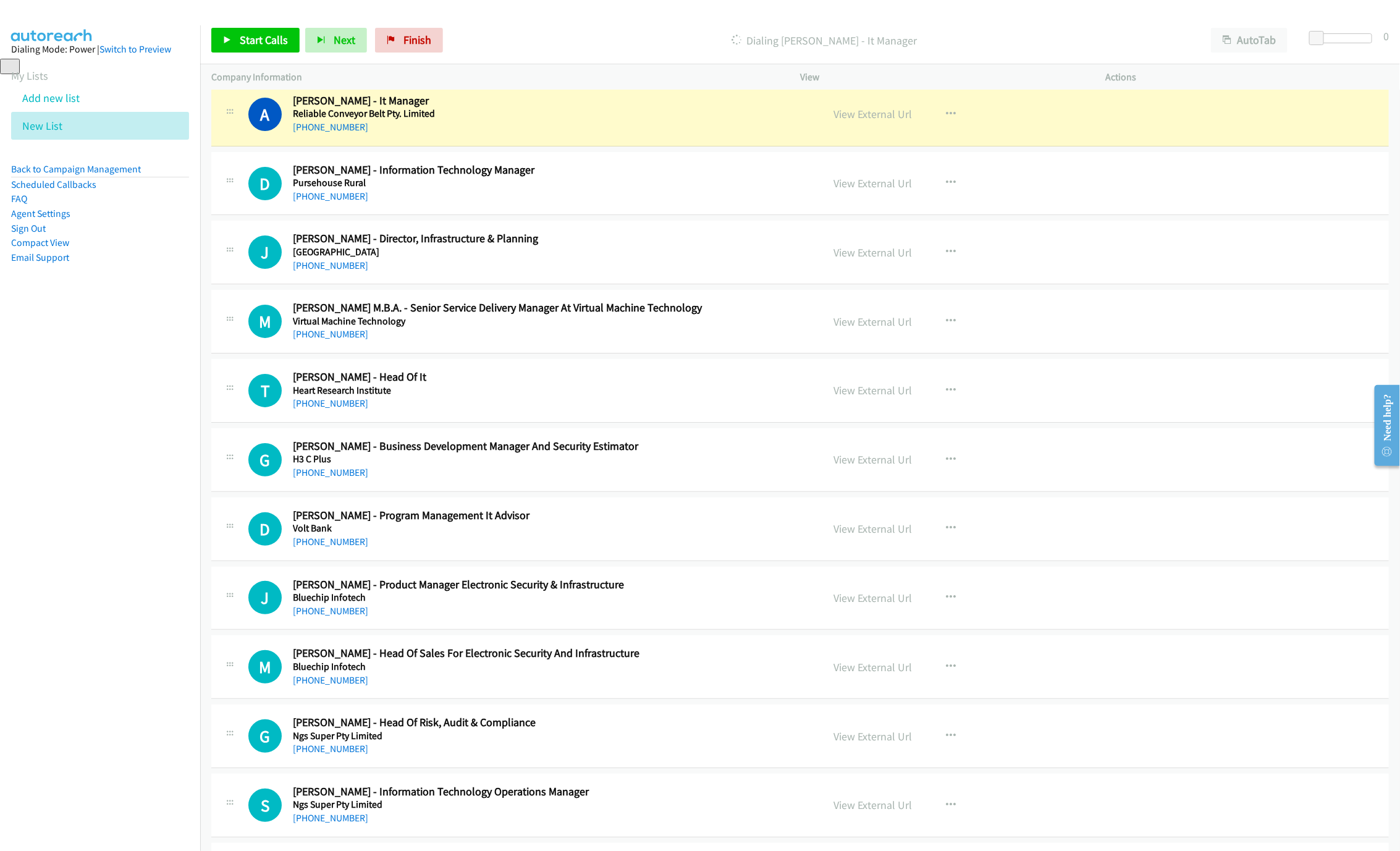
scroll to position [8377, 0]
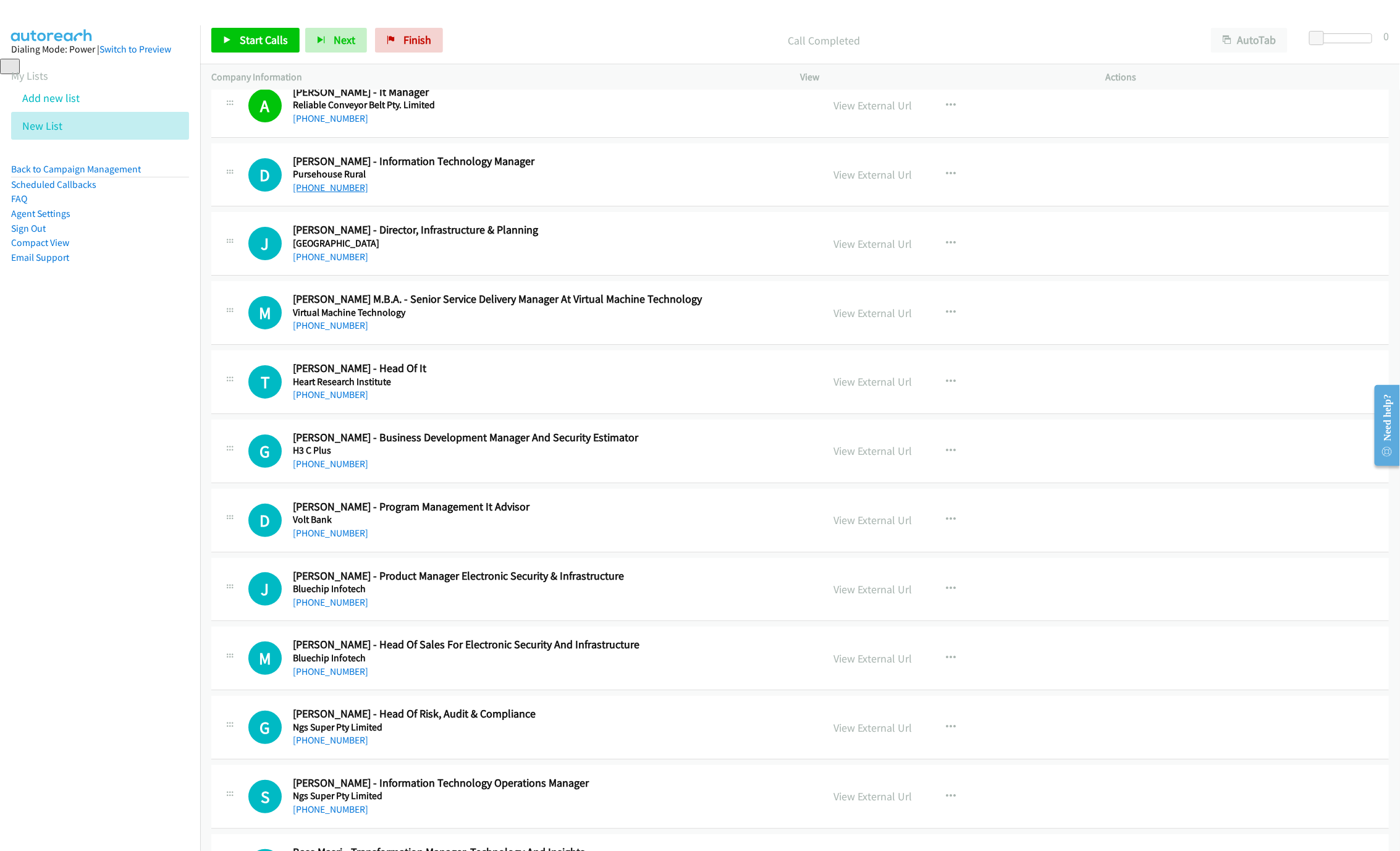
click at [322, 193] on link "[PHONE_NUMBER]" at bounding box center [331, 187] width 75 height 12
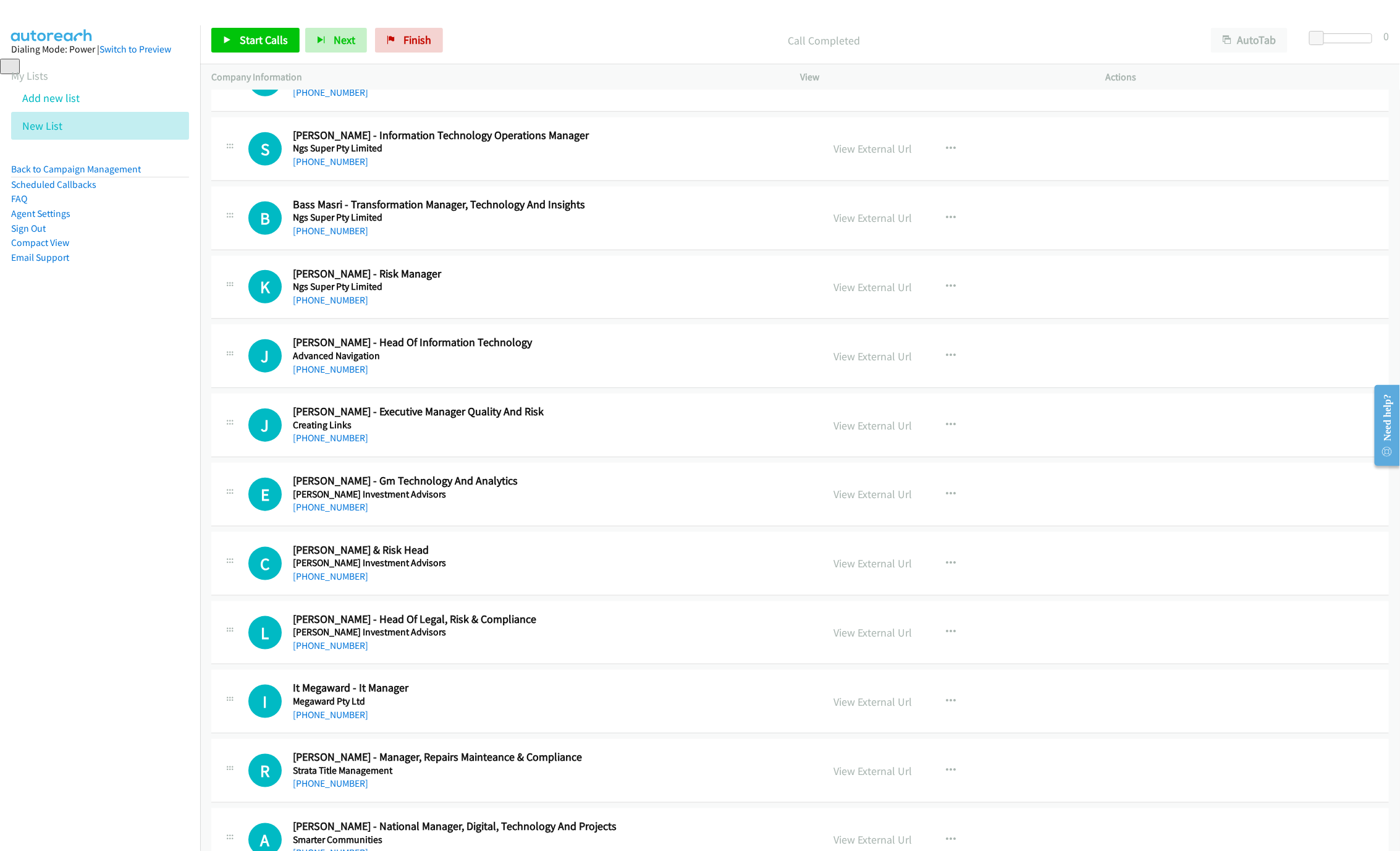
scroll to position [9026, 0]
click at [332, 376] on div "[PHONE_NUMBER]" at bounding box center [548, 368] width 511 height 15
drag, startPoint x: 334, startPoint y: 408, endPoint x: 1092, endPoint y: 684, distance: 806.7
click at [347, 374] on link "[PHONE_NUMBER]" at bounding box center [331, 368] width 75 height 12
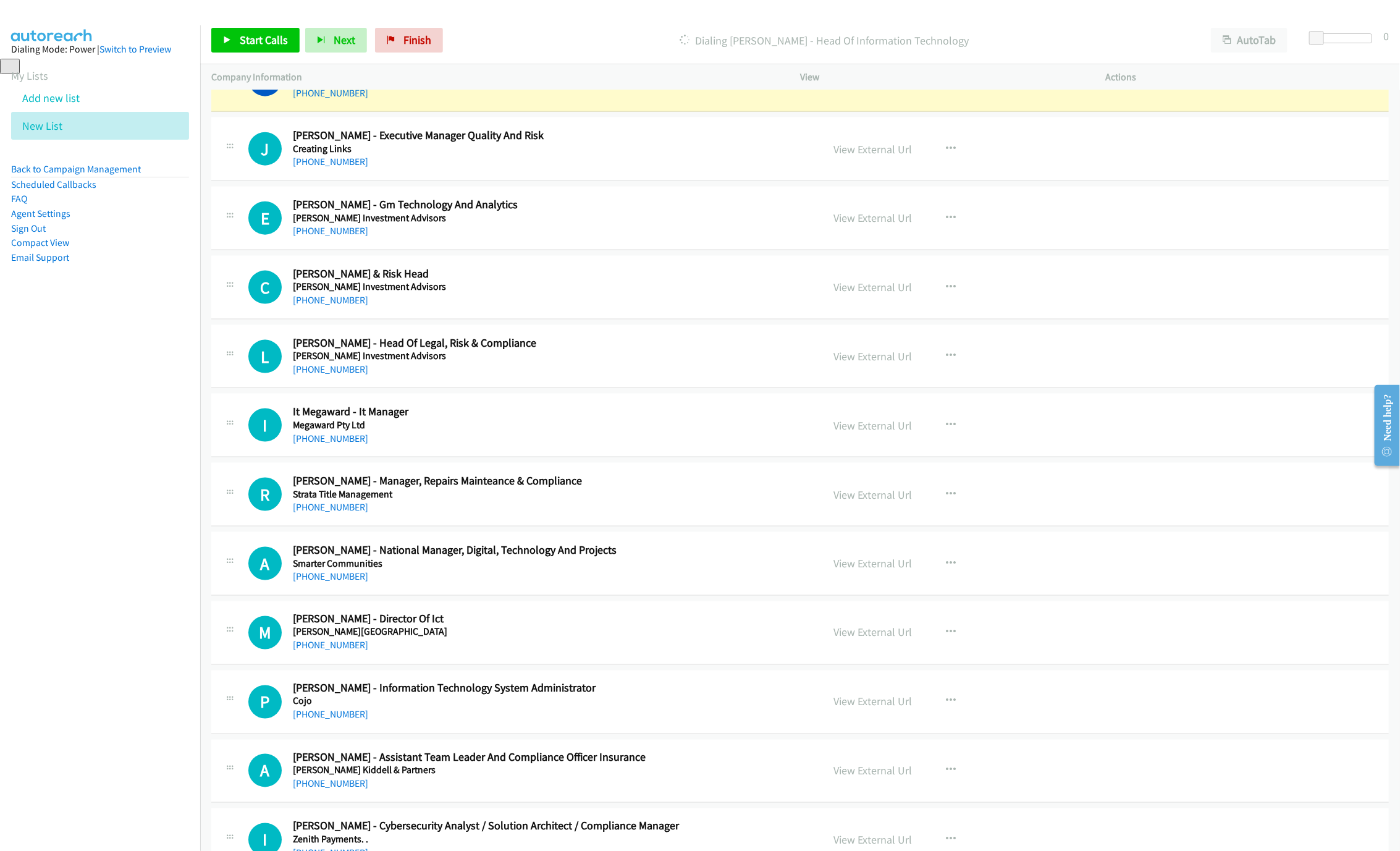
scroll to position [9304, 0]
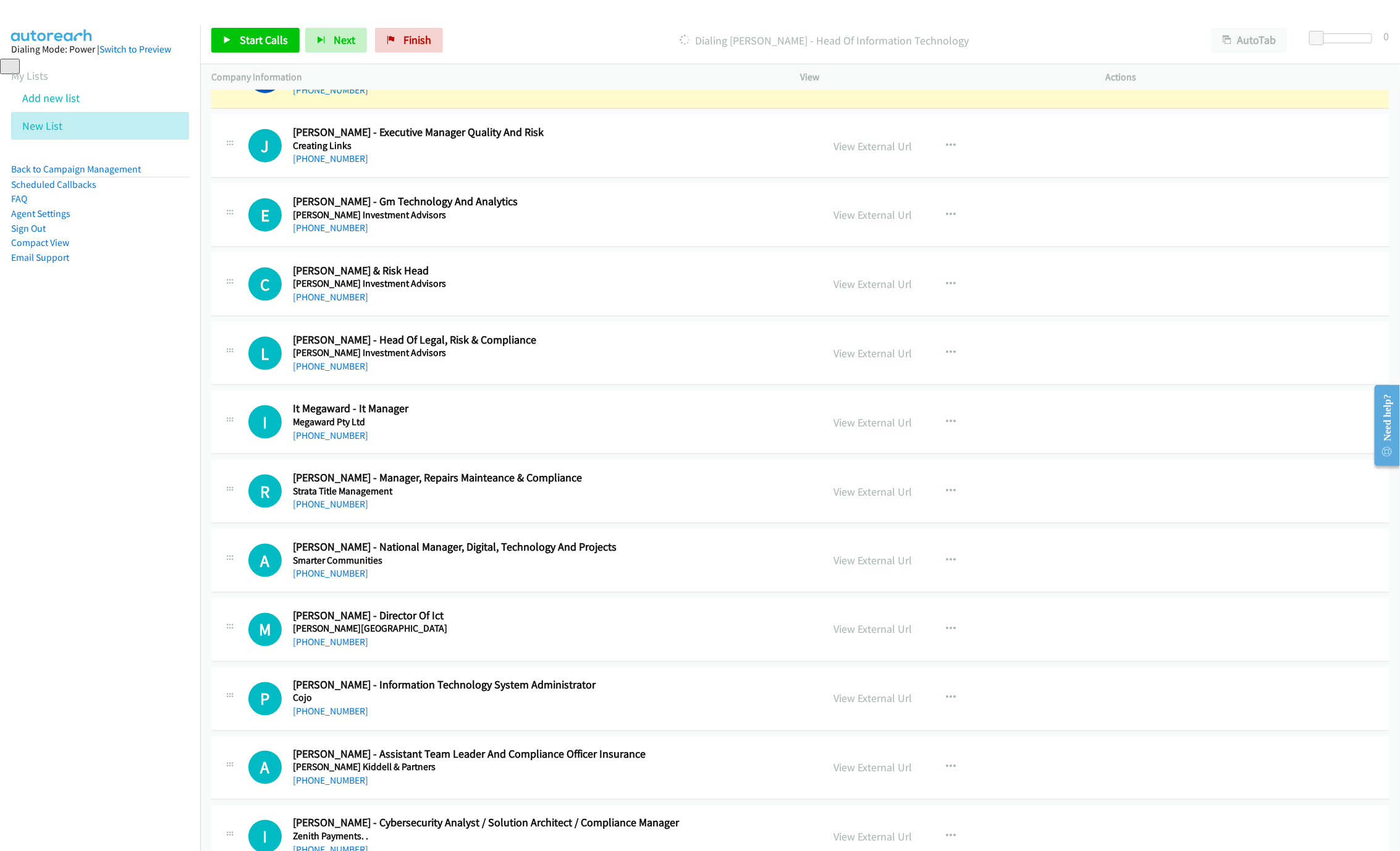
click at [861, 84] on link "View External Url" at bounding box center [872, 77] width 79 height 14
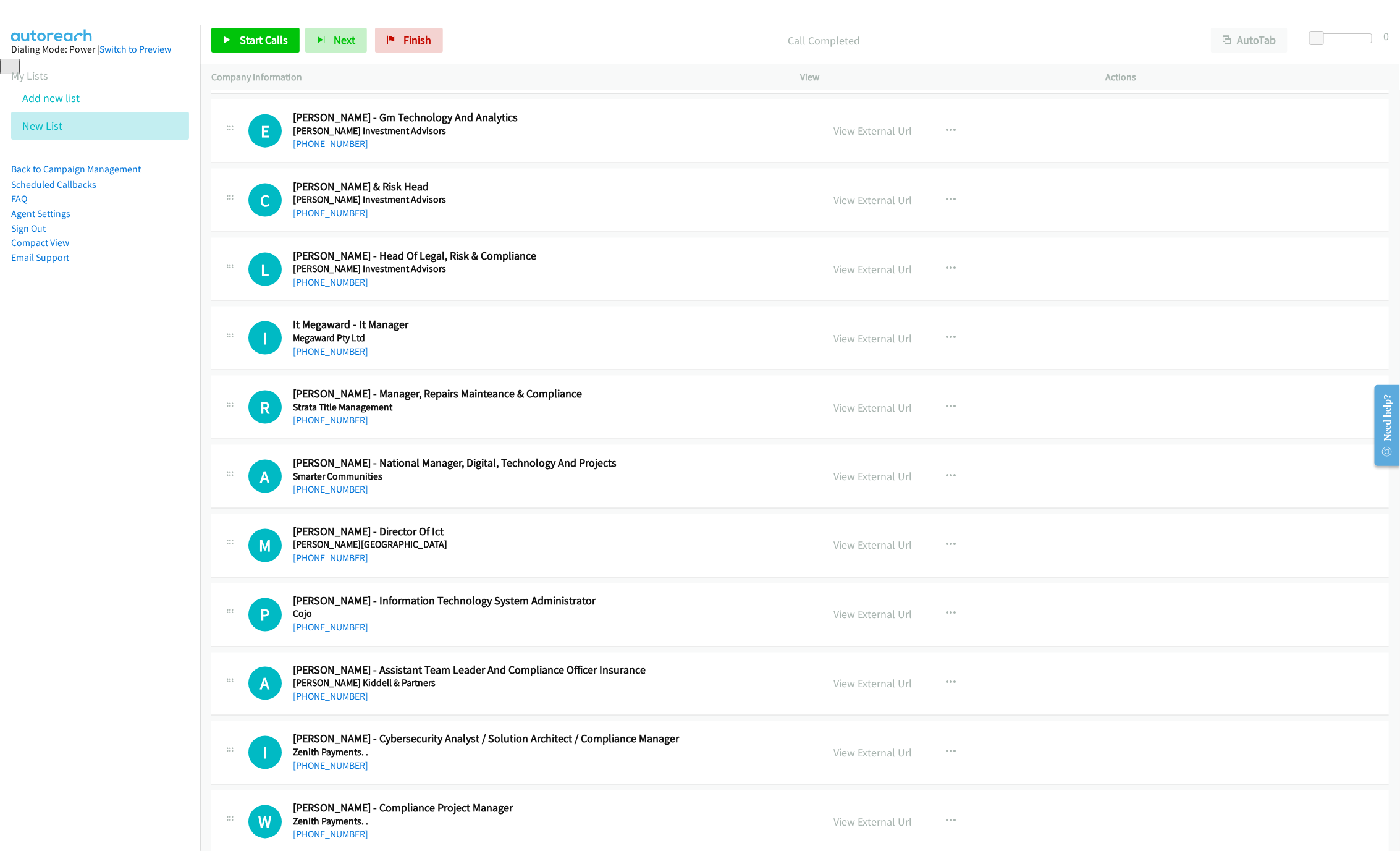
scroll to position [9397, 0]
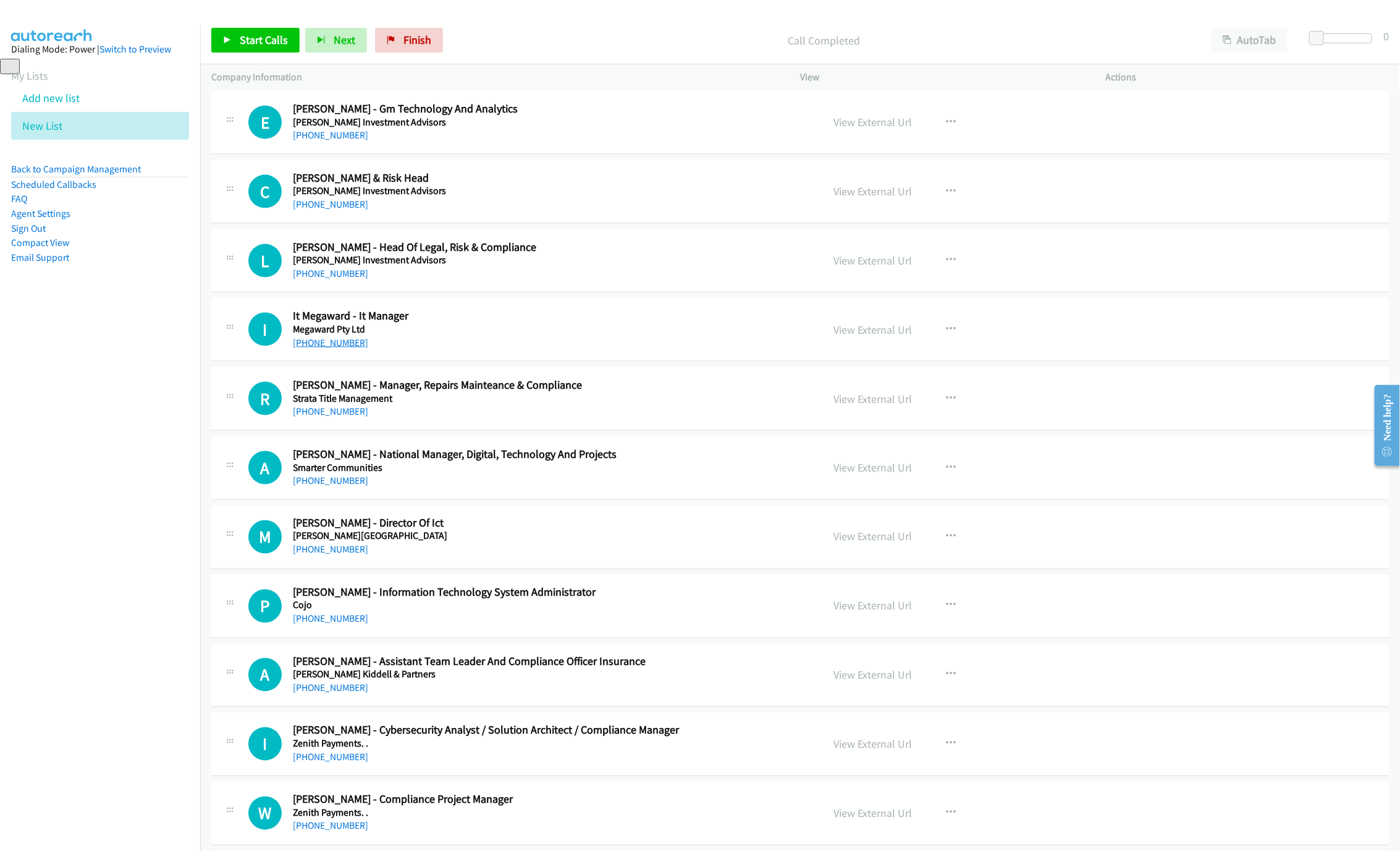
click at [312, 348] on link "[PHONE_NUMBER]" at bounding box center [331, 342] width 75 height 12
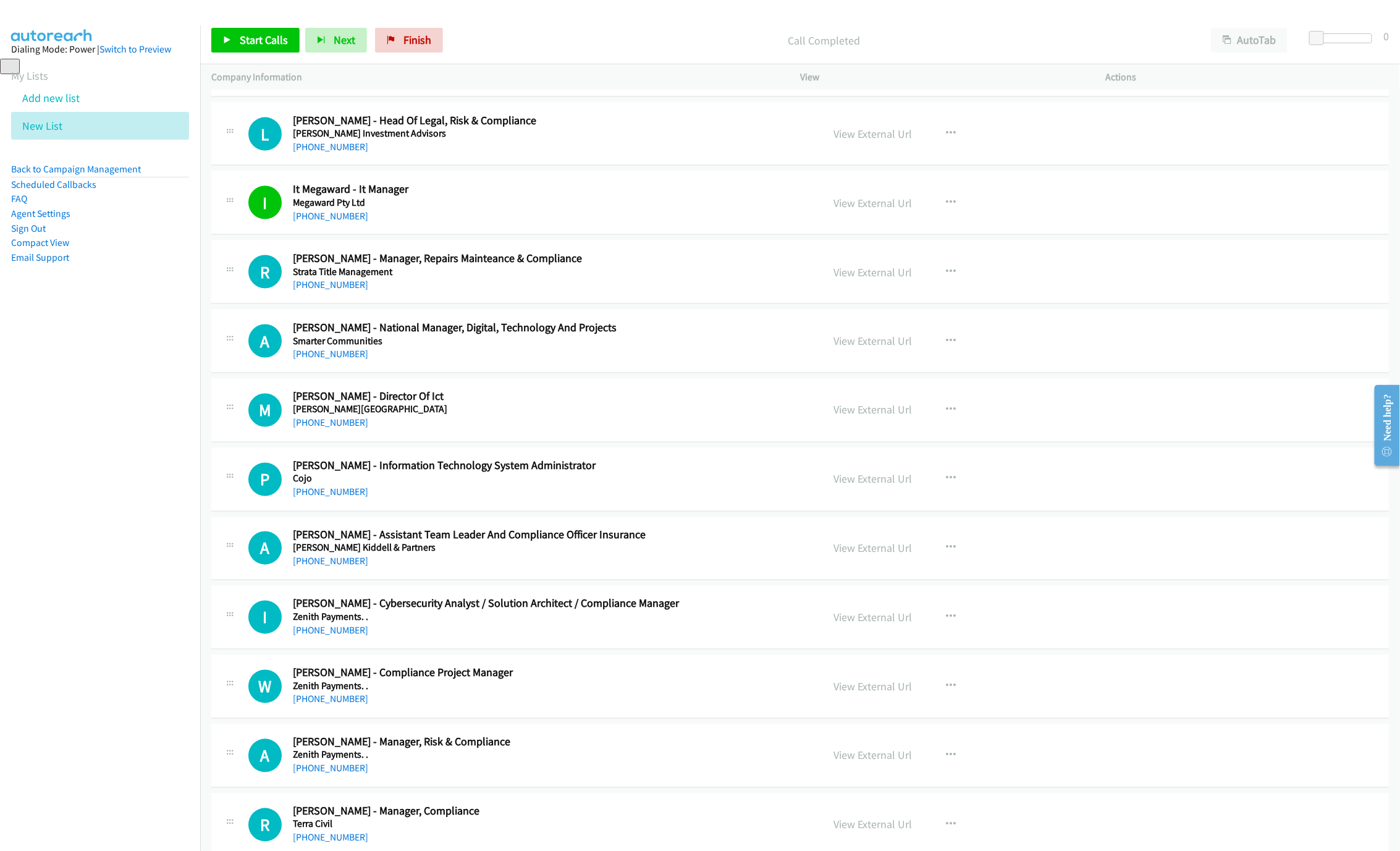
scroll to position [9675, 0]
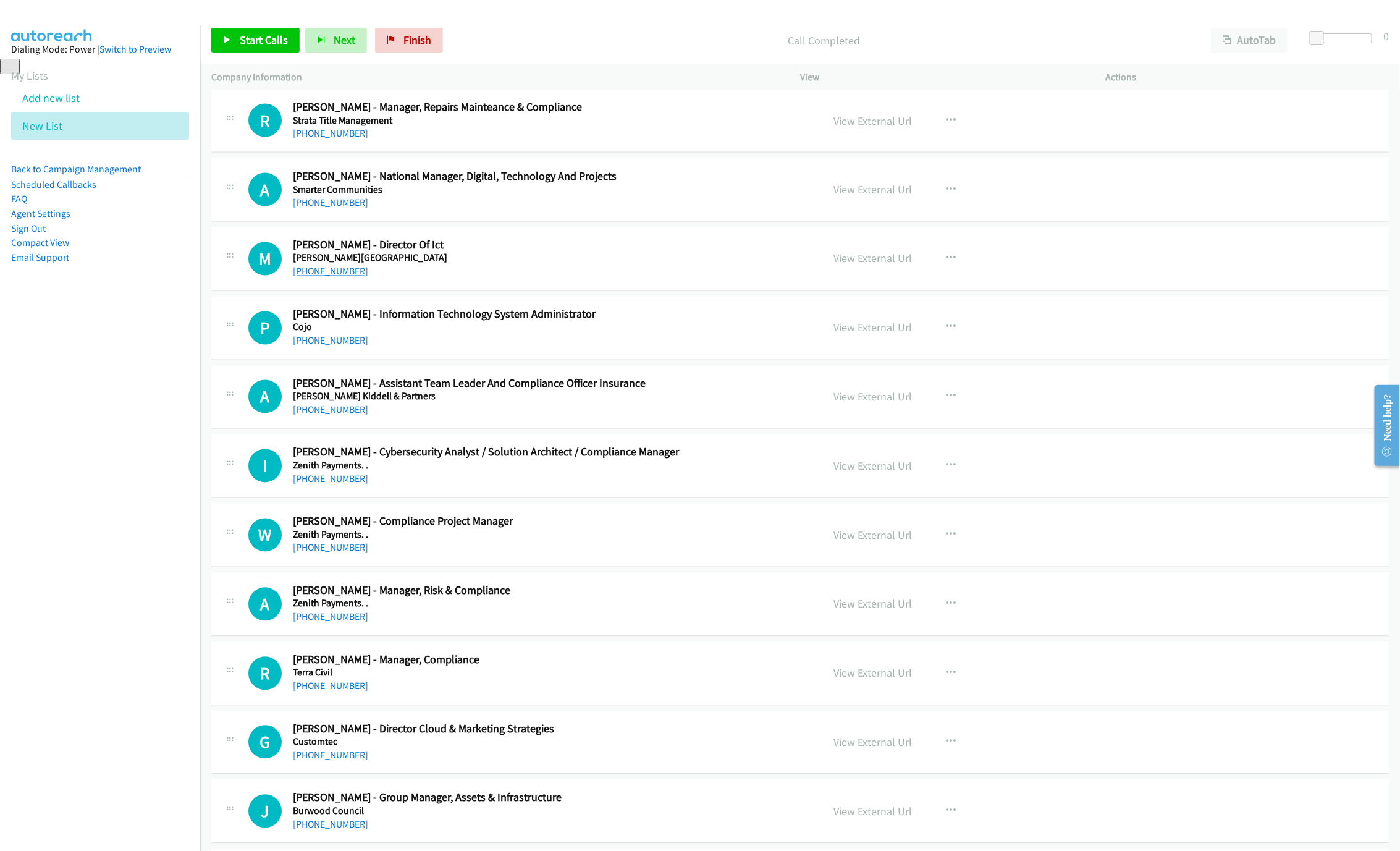
click at [325, 277] on link "[PHONE_NUMBER]" at bounding box center [331, 271] width 75 height 12
click at [346, 485] on link "[PHONE_NUMBER]" at bounding box center [331, 479] width 75 height 12
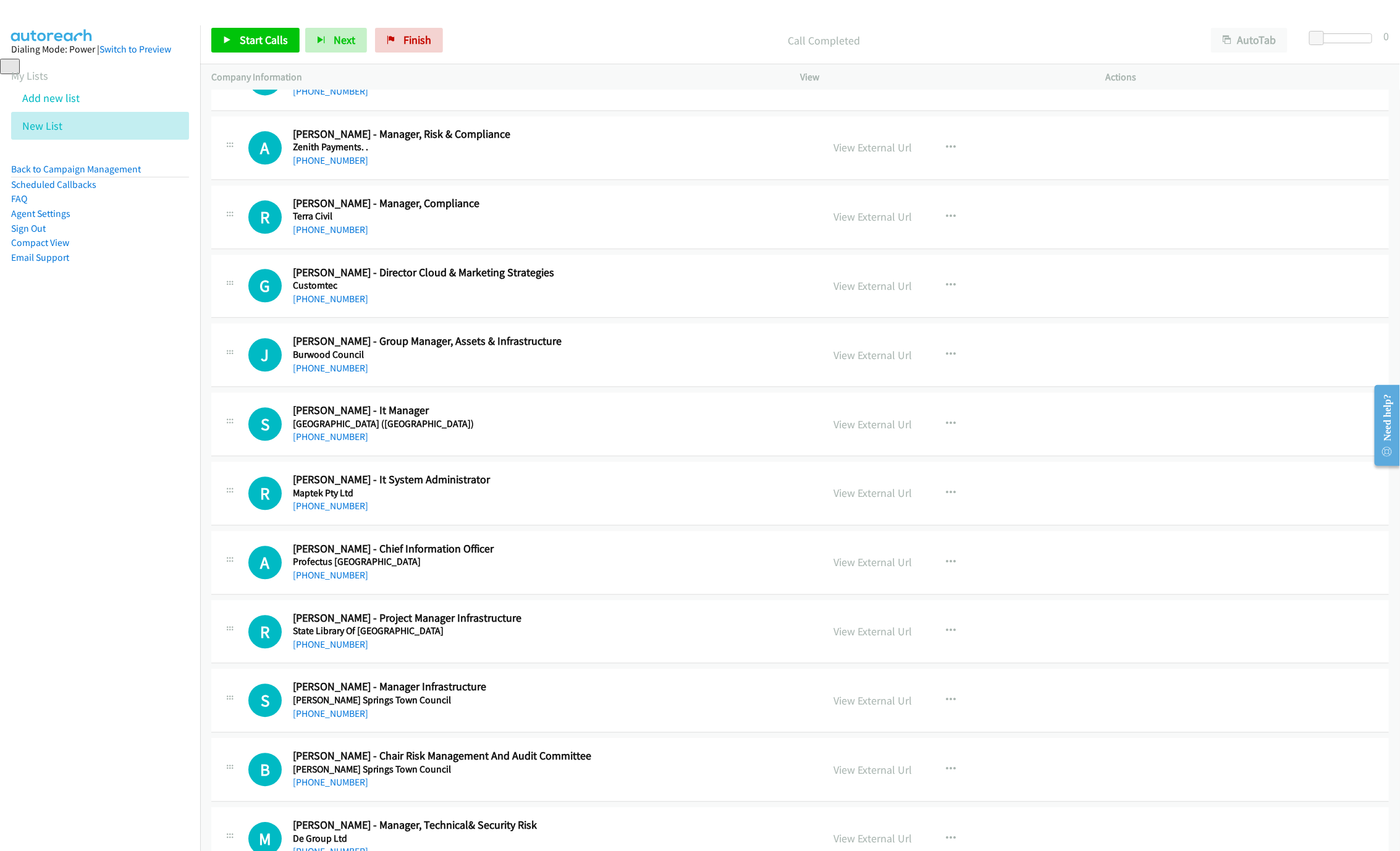
scroll to position [10138, 0]
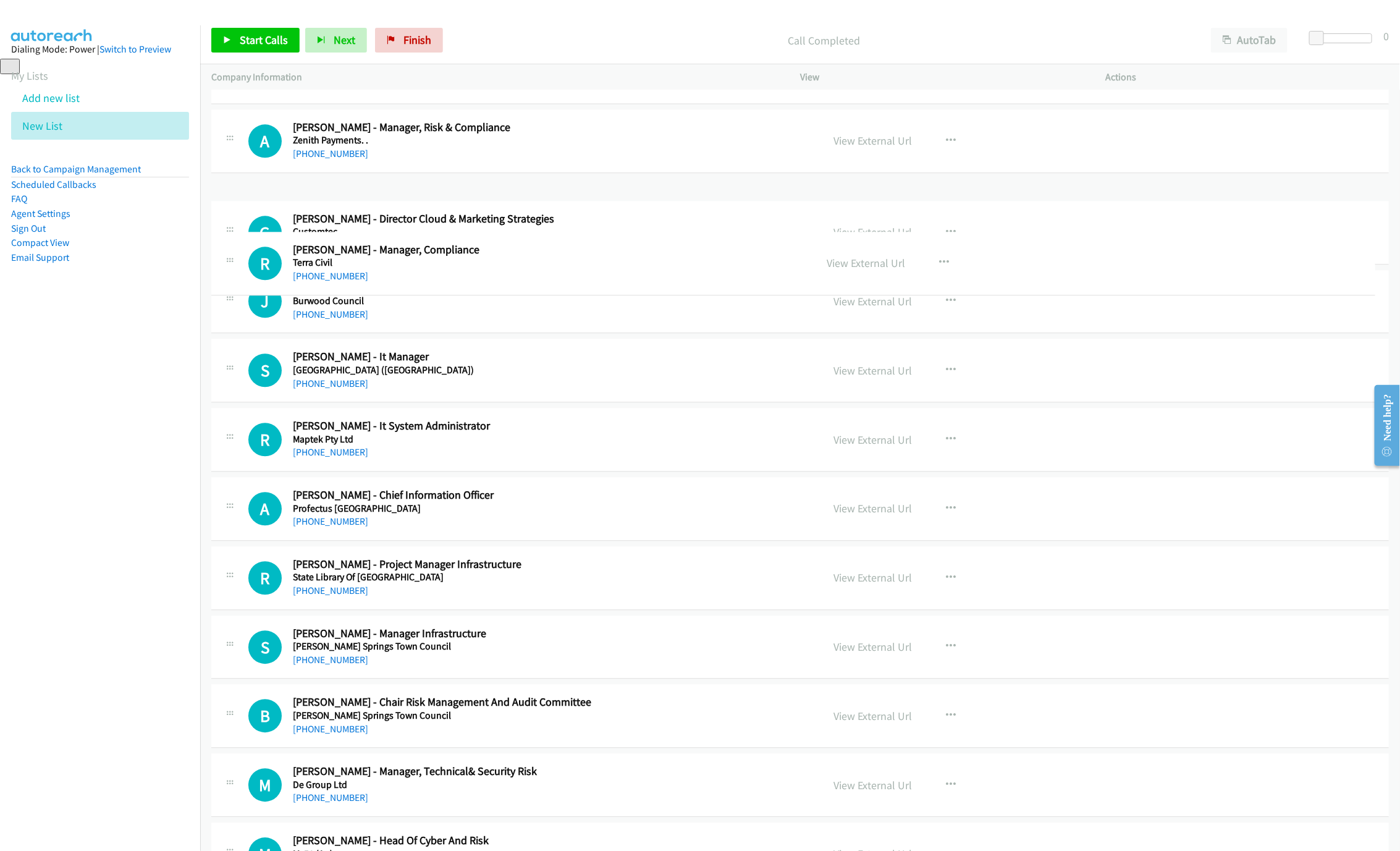
drag, startPoint x: 294, startPoint y: 240, endPoint x: 343, endPoint y: 247, distance: 49.5
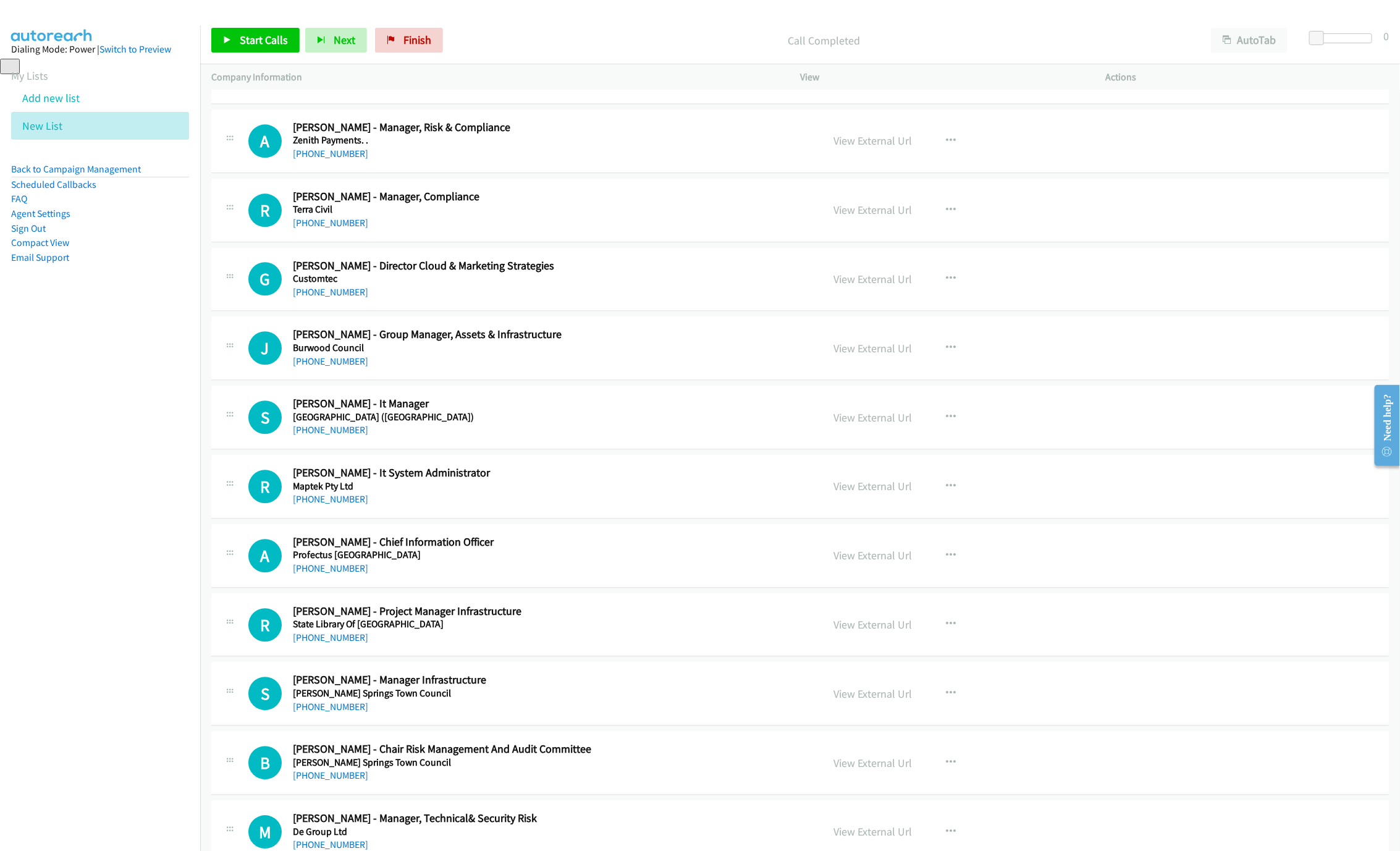
click at [409, 300] on div "[PHONE_NUMBER]" at bounding box center [548, 292] width 511 height 15
click at [331, 435] on link "[PHONE_NUMBER]" at bounding box center [331, 429] width 75 height 12
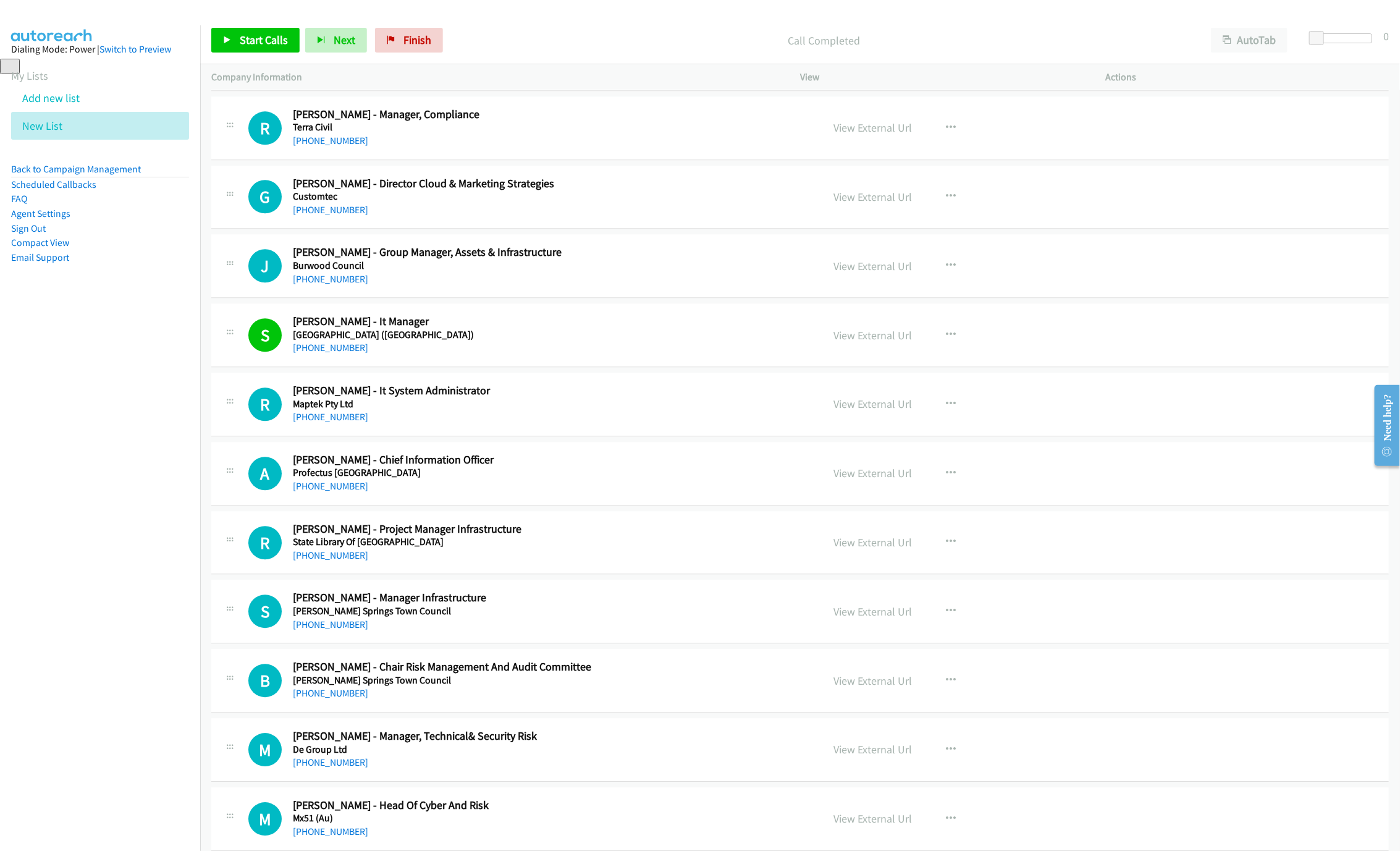
scroll to position [10230, 0]
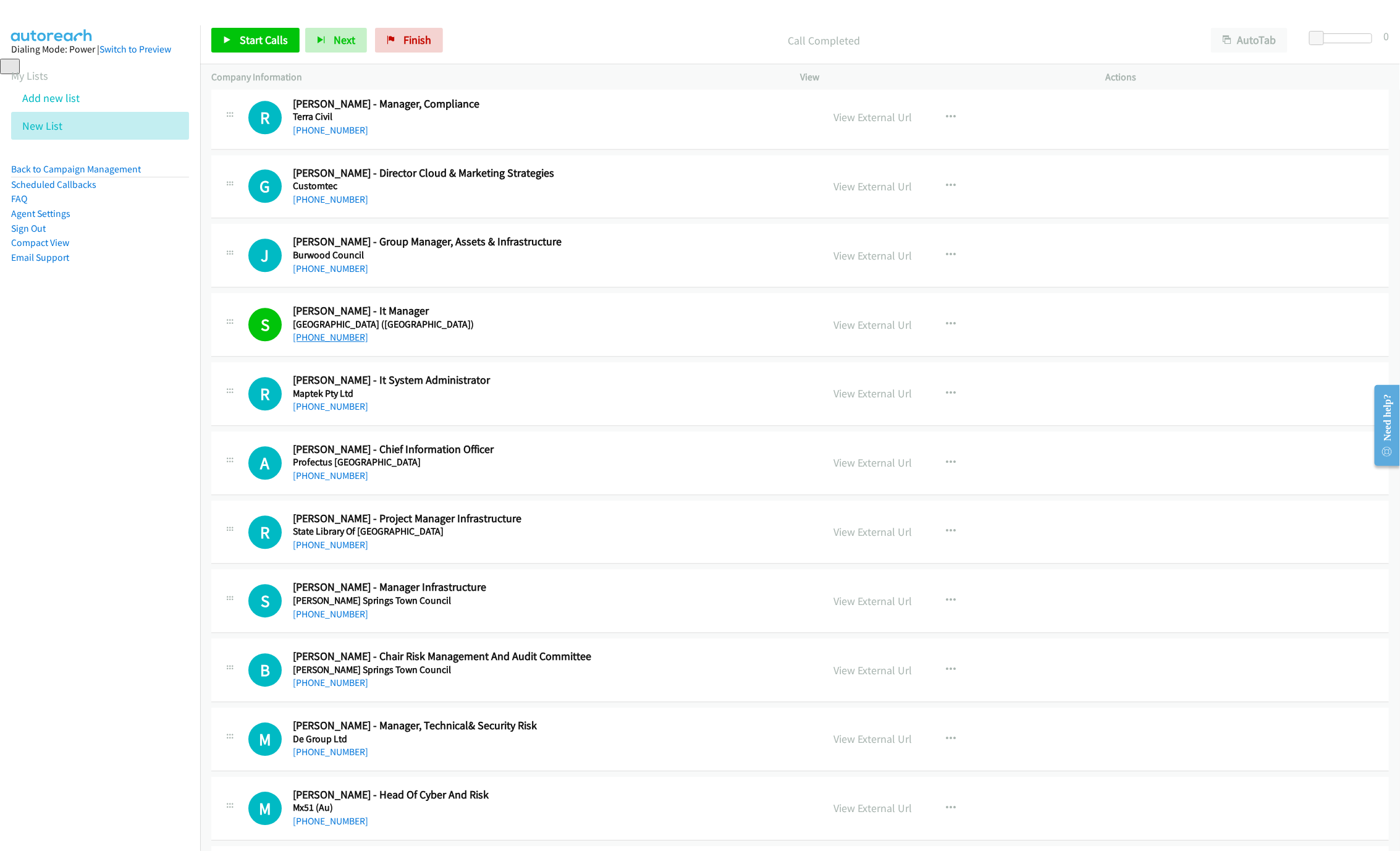
click at [316, 343] on link "[PHONE_NUMBER]" at bounding box center [331, 337] width 75 height 12
drag, startPoint x: 321, startPoint y: 447, endPoint x: 1316, endPoint y: 670, distance: 1019.7
click at [321, 412] on link "[PHONE_NUMBER]" at bounding box center [331, 406] width 75 height 12
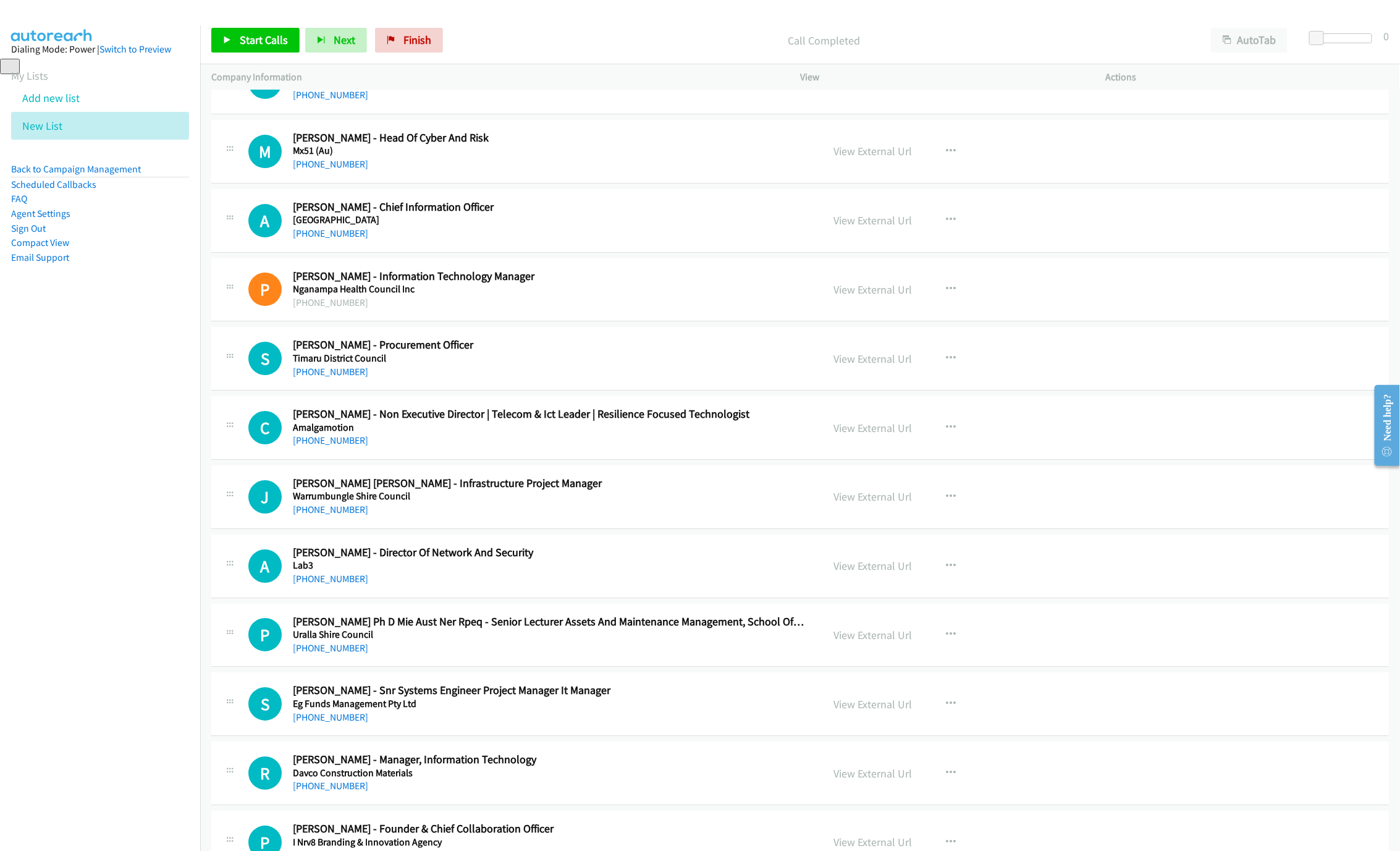
scroll to position [10880, 0]
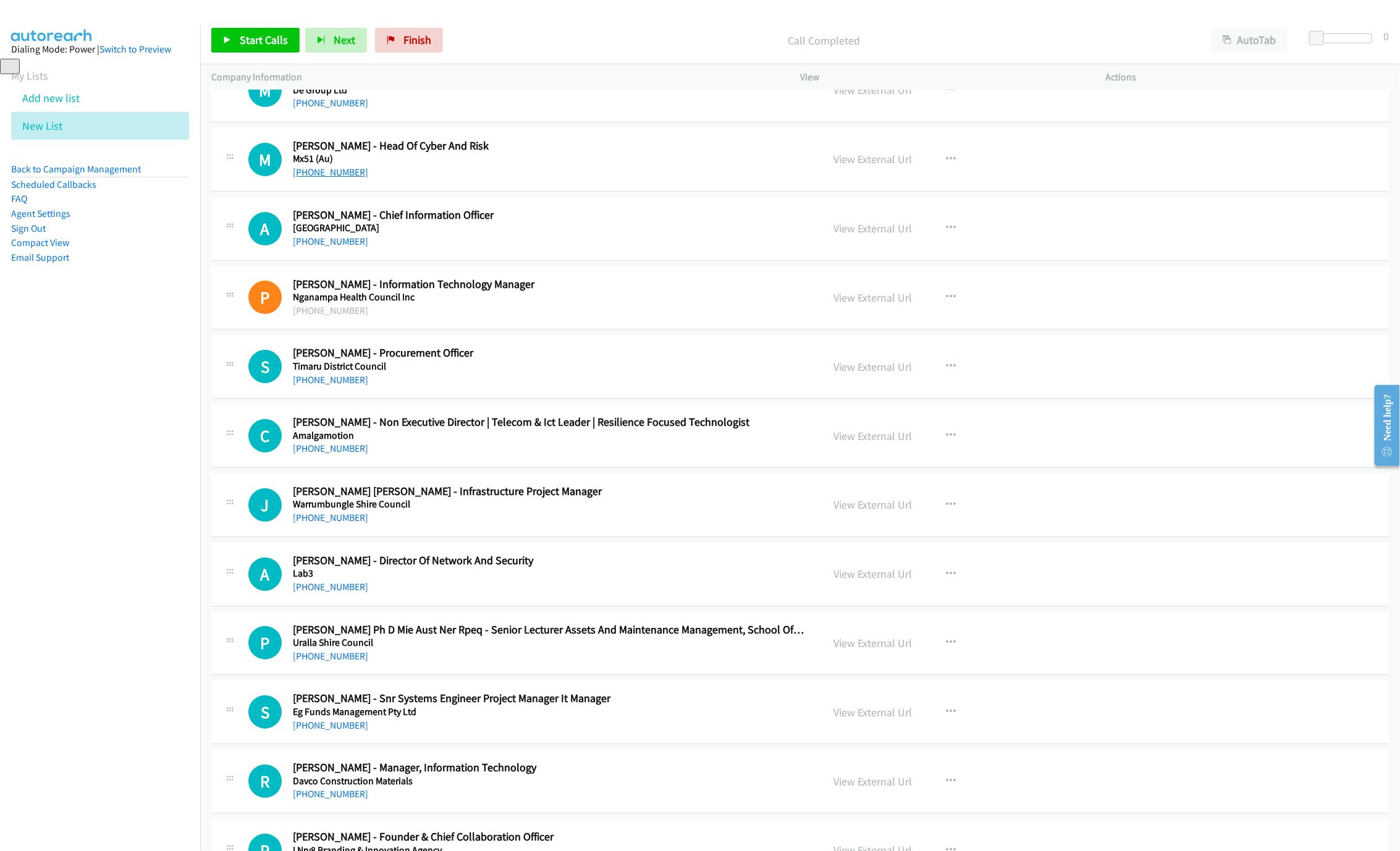
click at [325, 178] on link "[PHONE_NUMBER]" at bounding box center [331, 172] width 75 height 12
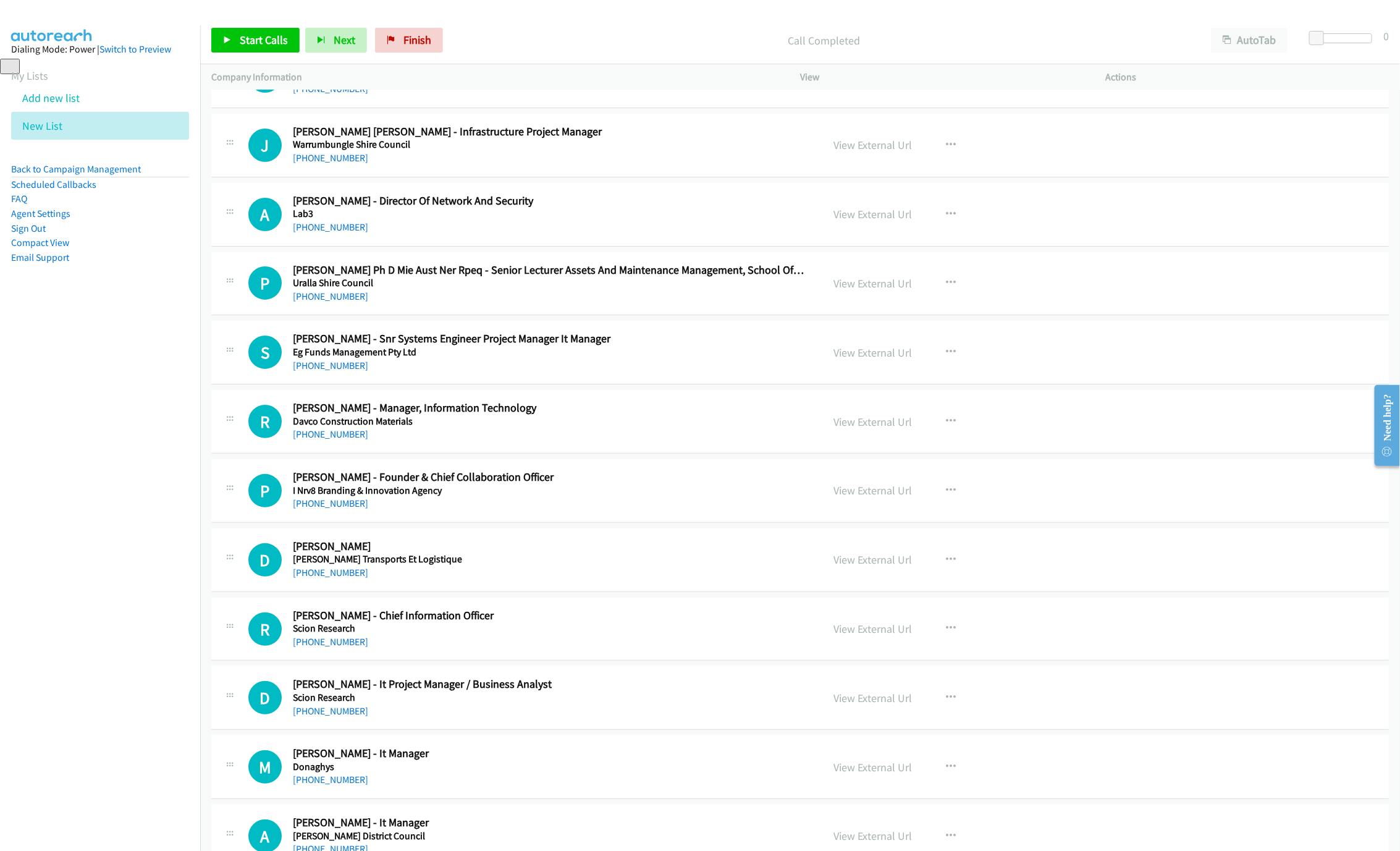
scroll to position [11250, 0]
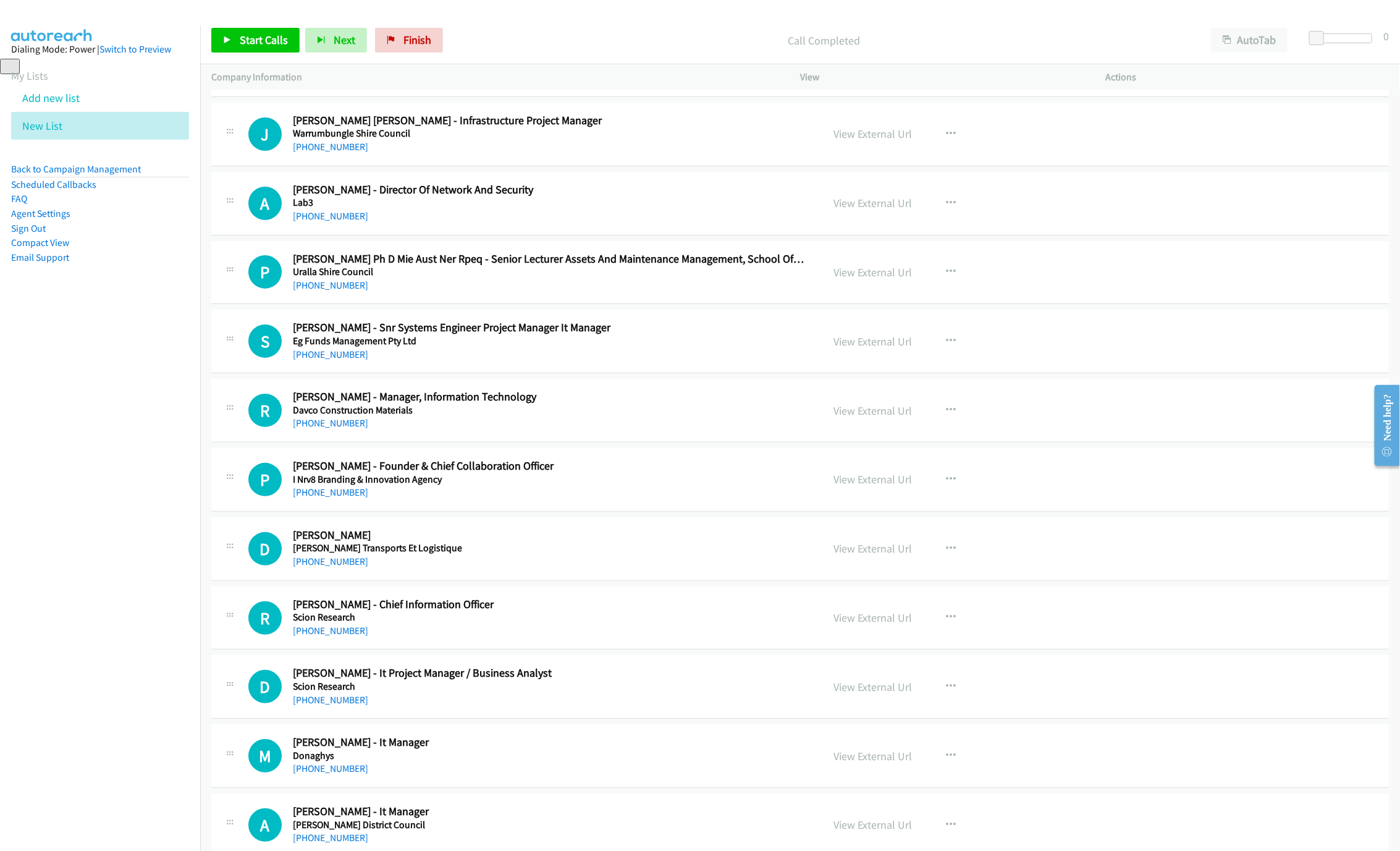
drag, startPoint x: 345, startPoint y: 477, endPoint x: 679, endPoint y: 512, distance: 335.8
click at [345, 429] on link "[PHONE_NUMBER]" at bounding box center [331, 422] width 75 height 12
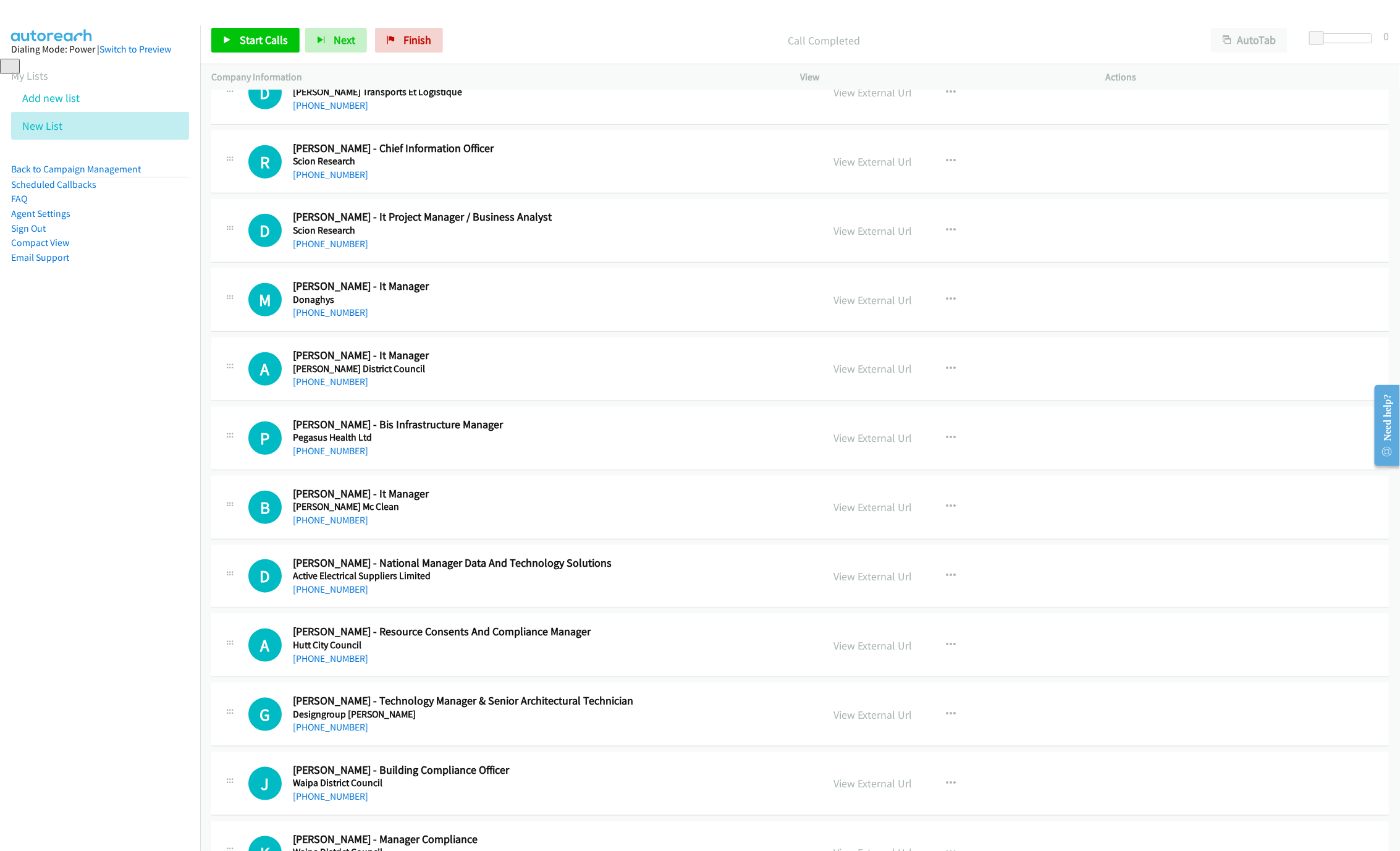
scroll to position [11713, 0]
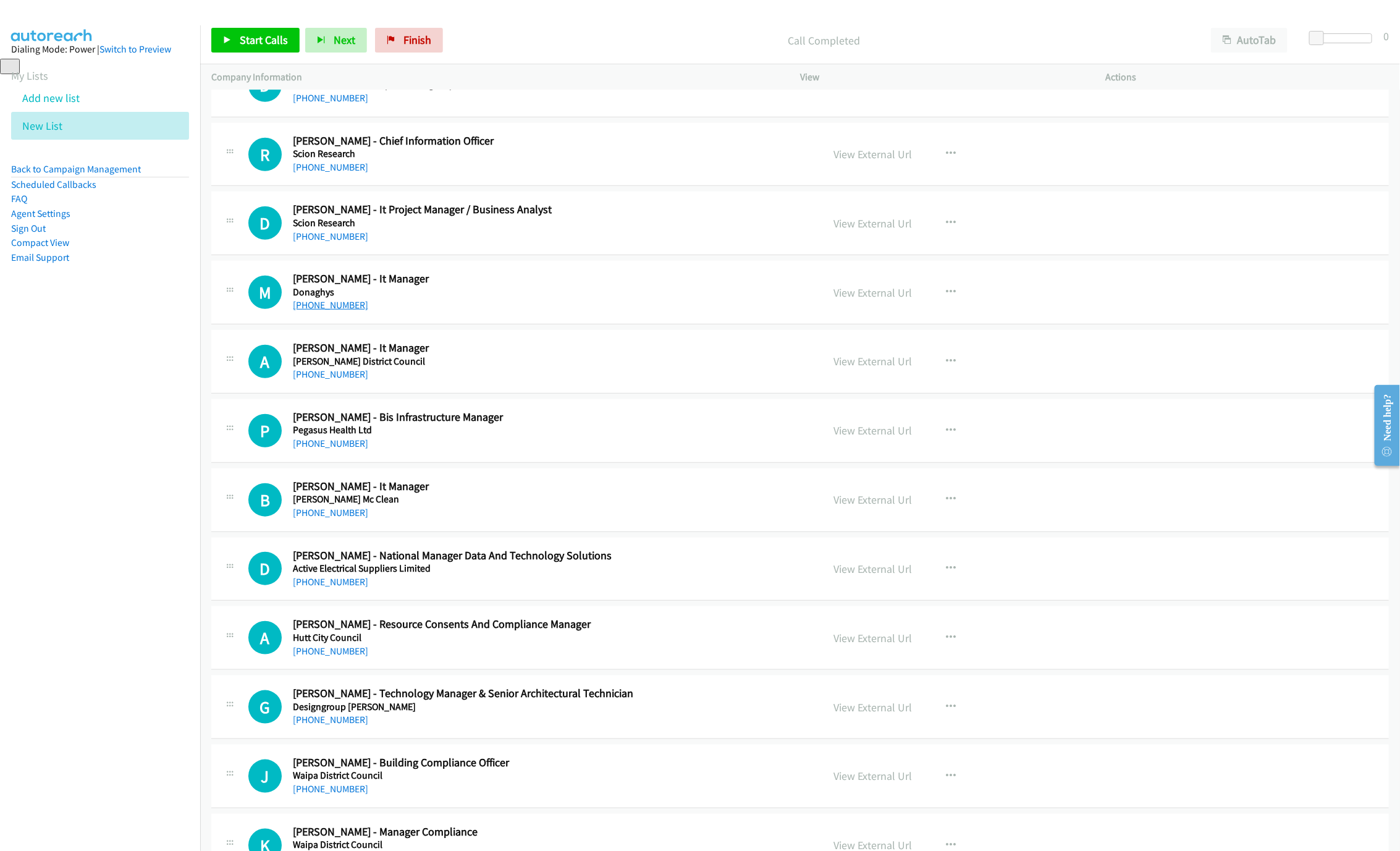
click at [332, 311] on link "[PHONE_NUMBER]" at bounding box center [331, 305] width 75 height 12
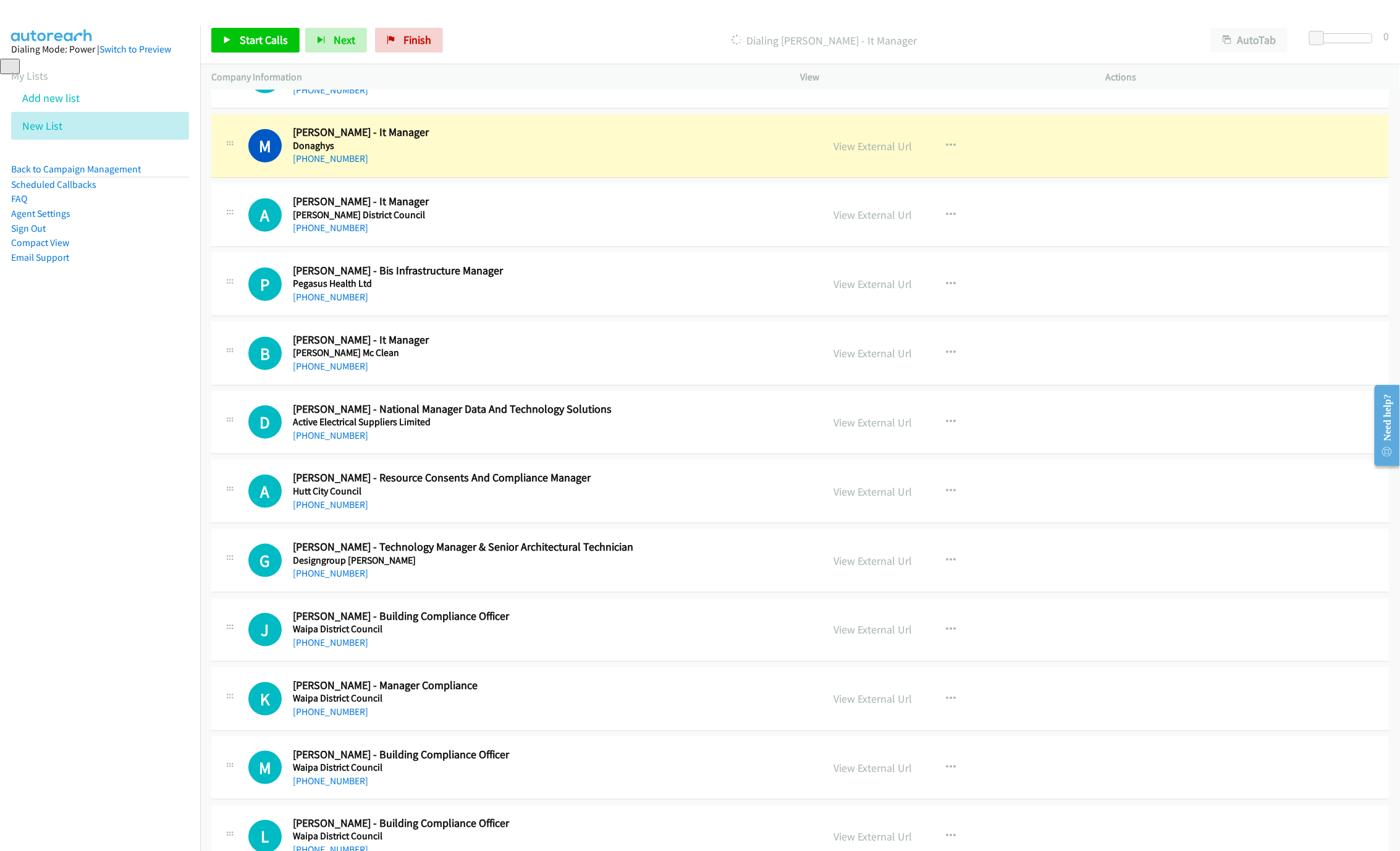
scroll to position [11899, 0]
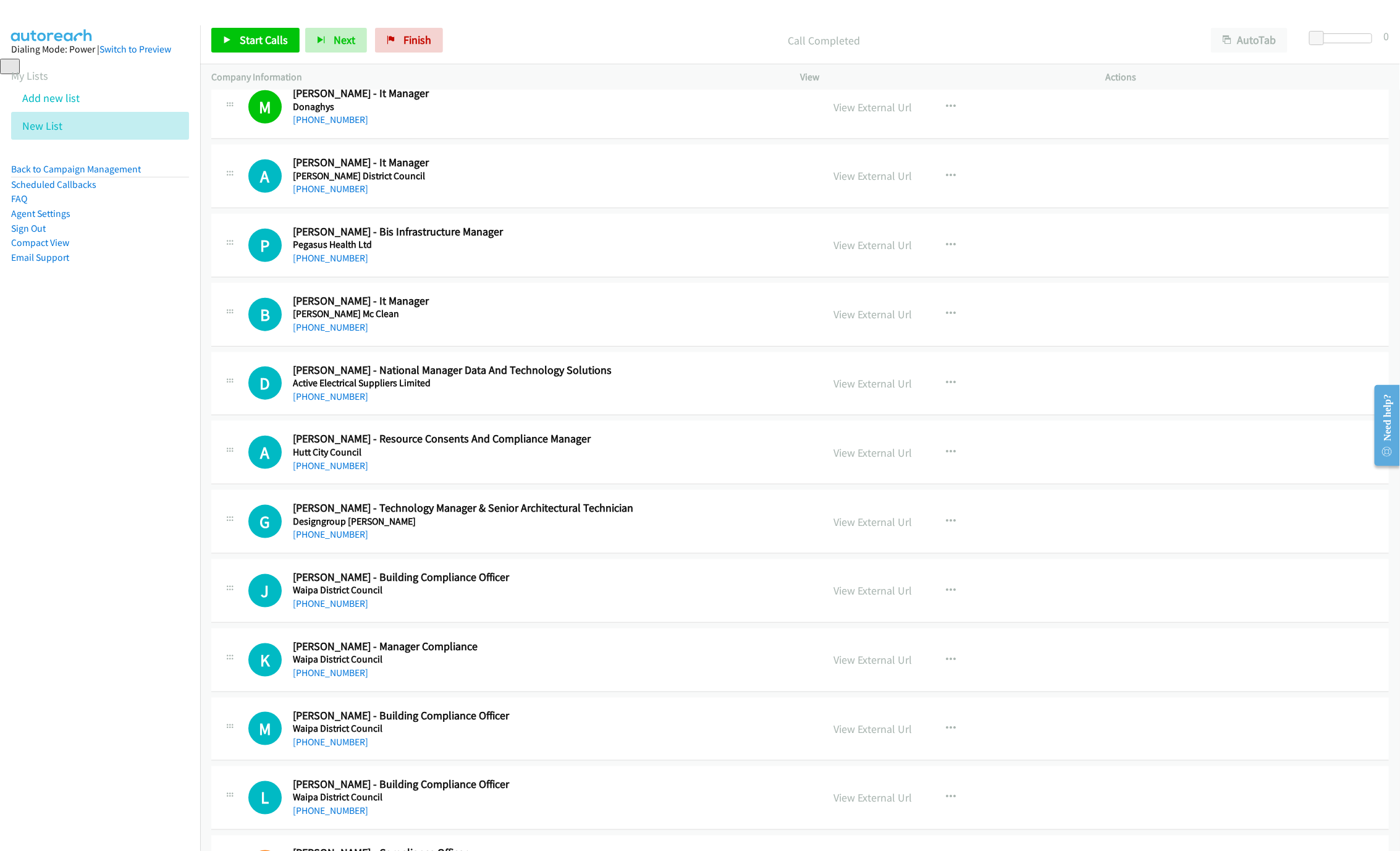
click at [338, 196] on div "[PHONE_NUMBER]" at bounding box center [548, 189] width 511 height 15
click at [336, 194] on link "[PHONE_NUMBER]" at bounding box center [331, 188] width 75 height 12
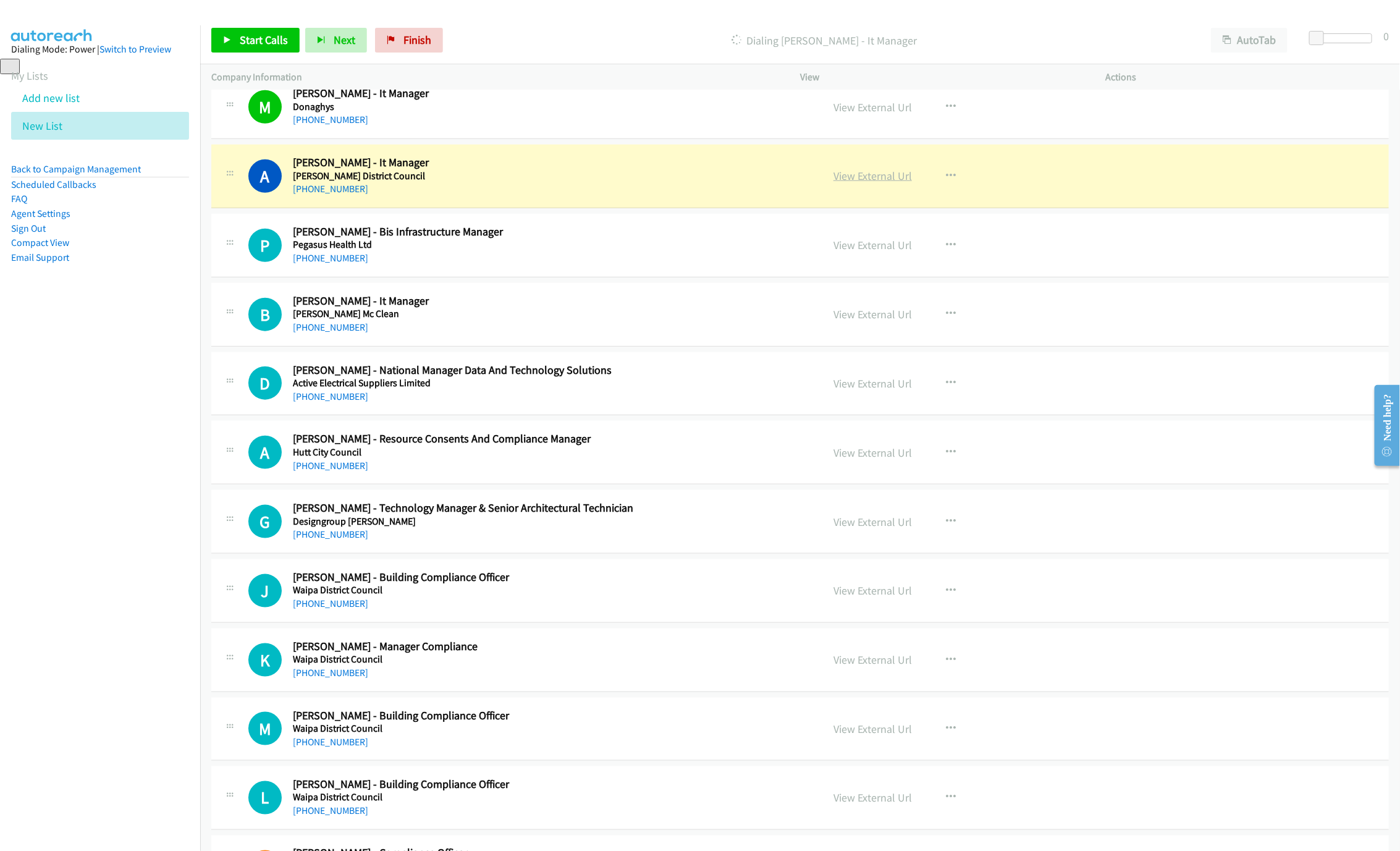
click at [878, 183] on link "View External Url" at bounding box center [872, 175] width 79 height 14
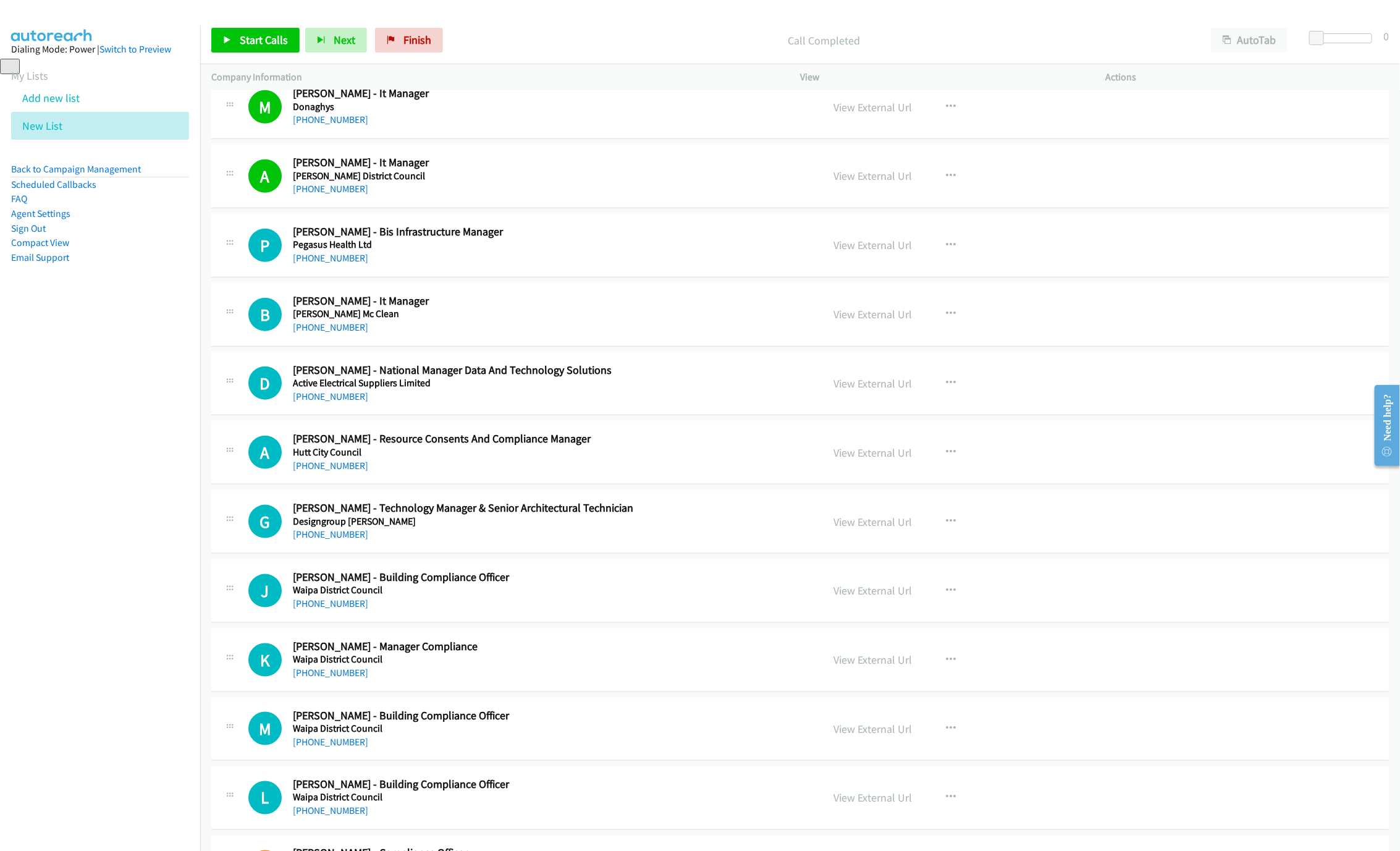
drag, startPoint x: 331, startPoint y: 380, endPoint x: 377, endPoint y: 377, distance: 46.1
click at [331, 333] on link "[PHONE_NUMBER]" at bounding box center [331, 327] width 75 height 12
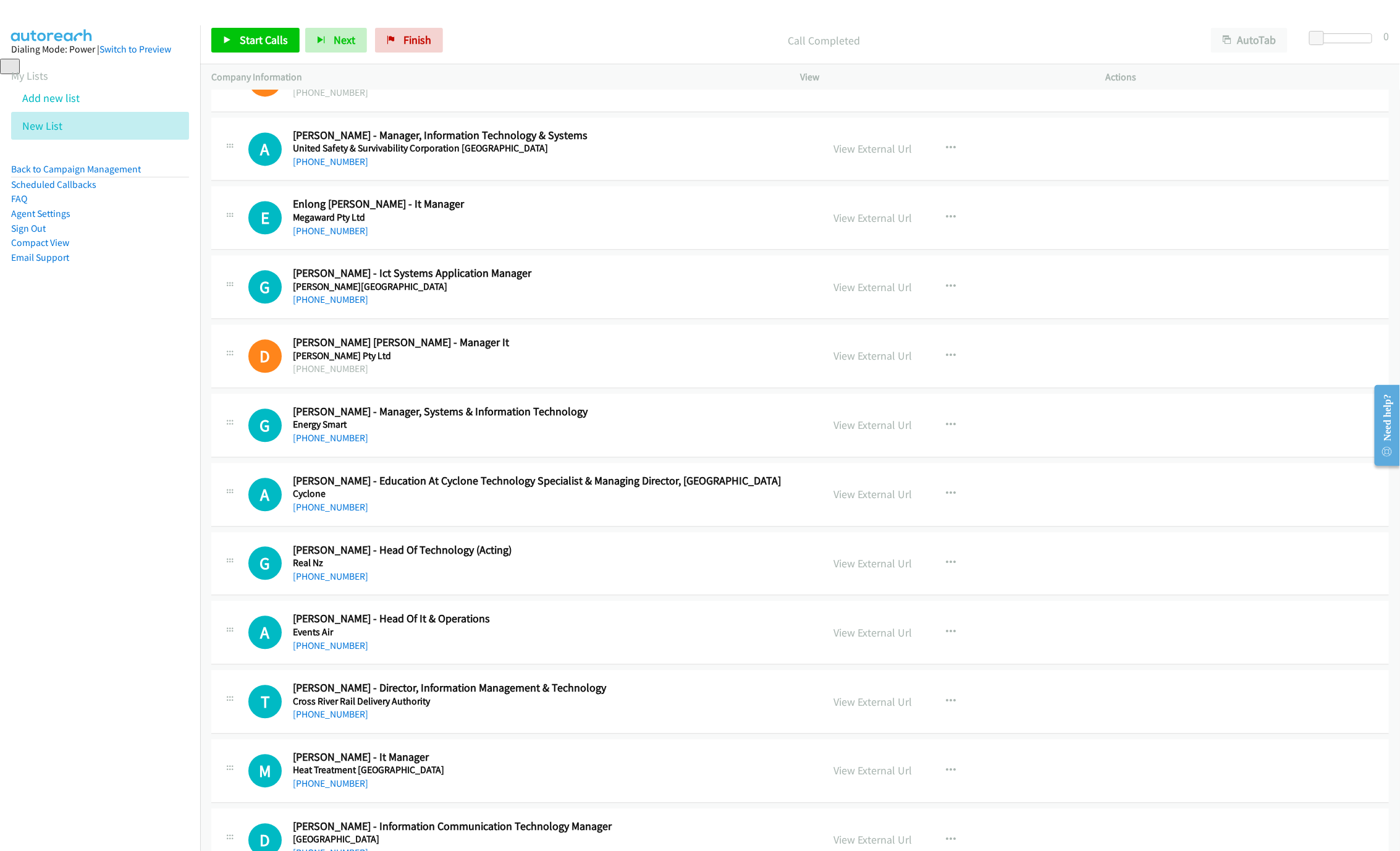
scroll to position [12825, 0]
drag, startPoint x: 323, startPoint y: 289, endPoint x: 1036, endPoint y: 552, distance: 760.0
click at [323, 236] on link "[PHONE_NUMBER]" at bounding box center [331, 229] width 75 height 12
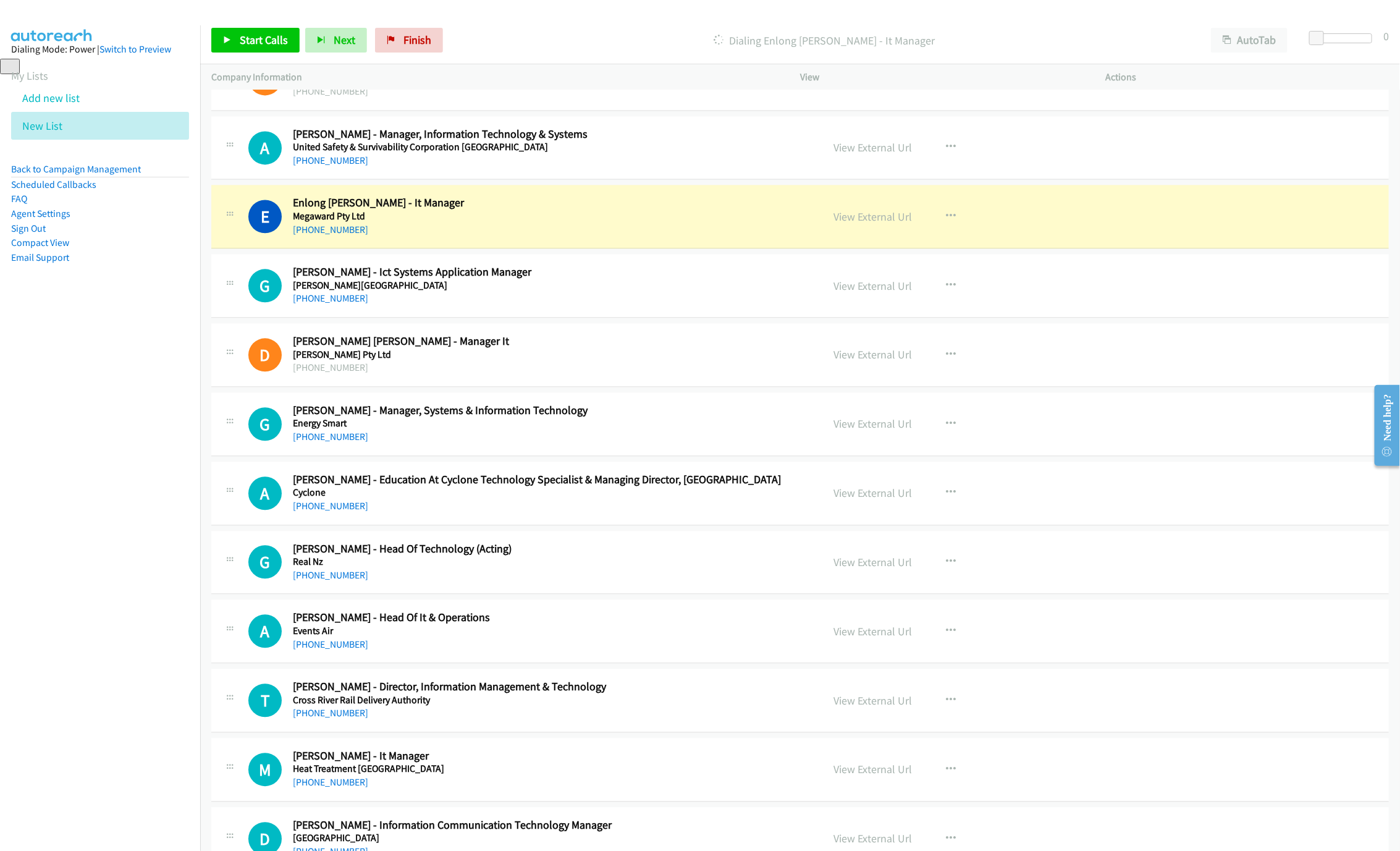
click at [801, 238] on div "[PHONE_NUMBER]" at bounding box center [548, 230] width 511 height 15
click at [892, 224] on link "View External Url" at bounding box center [872, 216] width 79 height 14
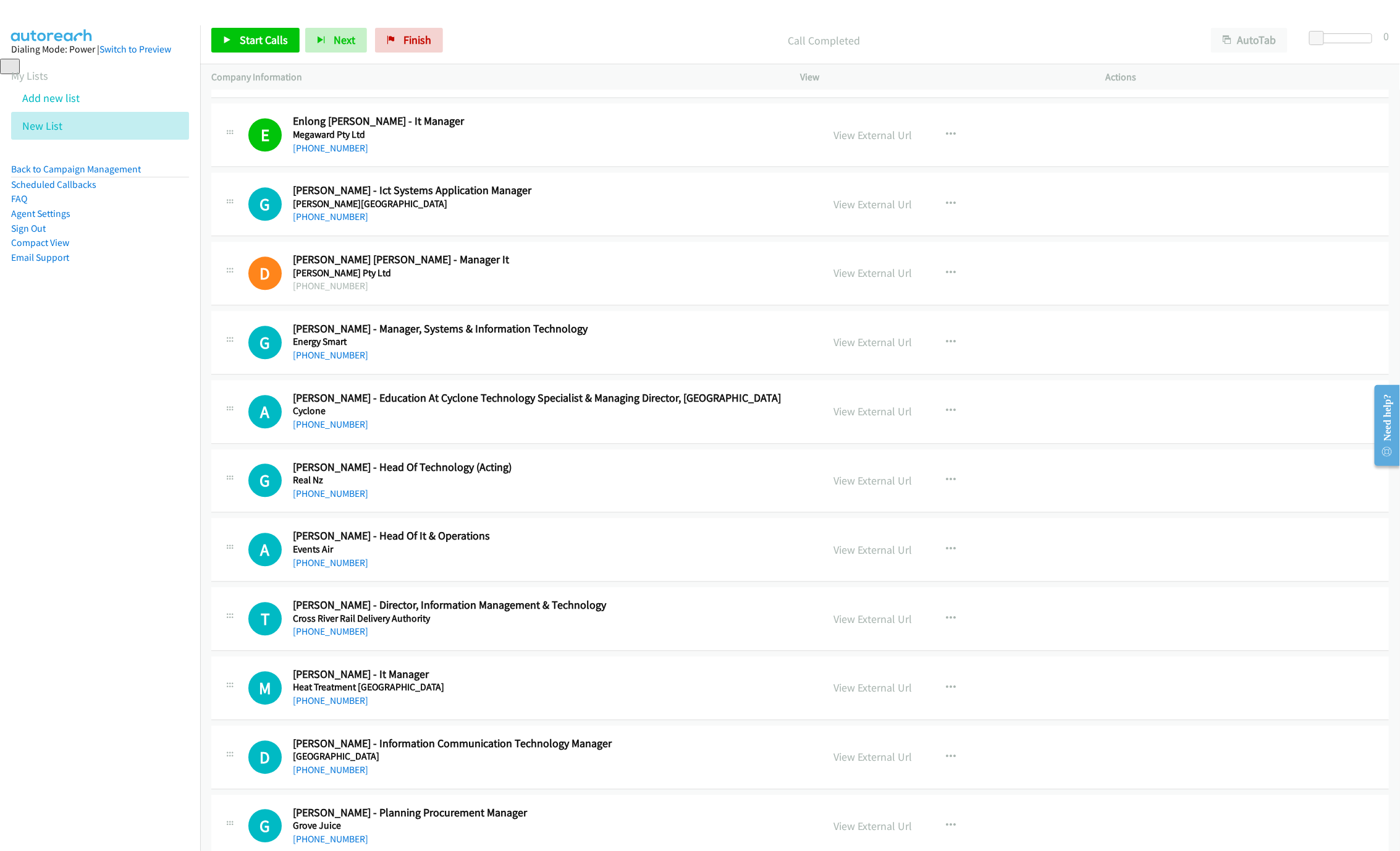
scroll to position [12918, 0]
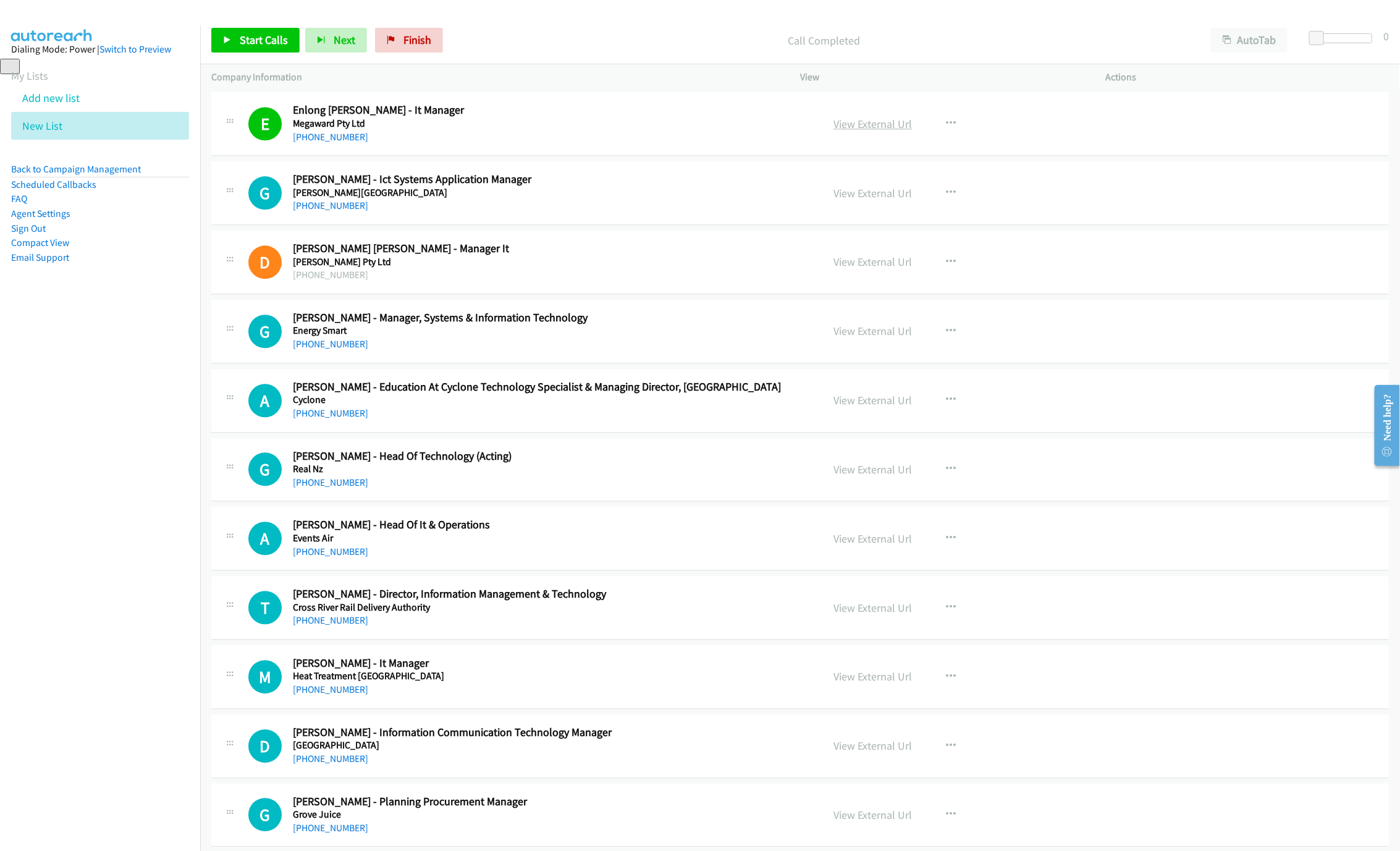
click at [884, 131] on link "View External Url" at bounding box center [872, 124] width 79 height 14
click at [322, 212] on link "[PHONE_NUMBER]" at bounding box center [331, 205] width 75 height 12
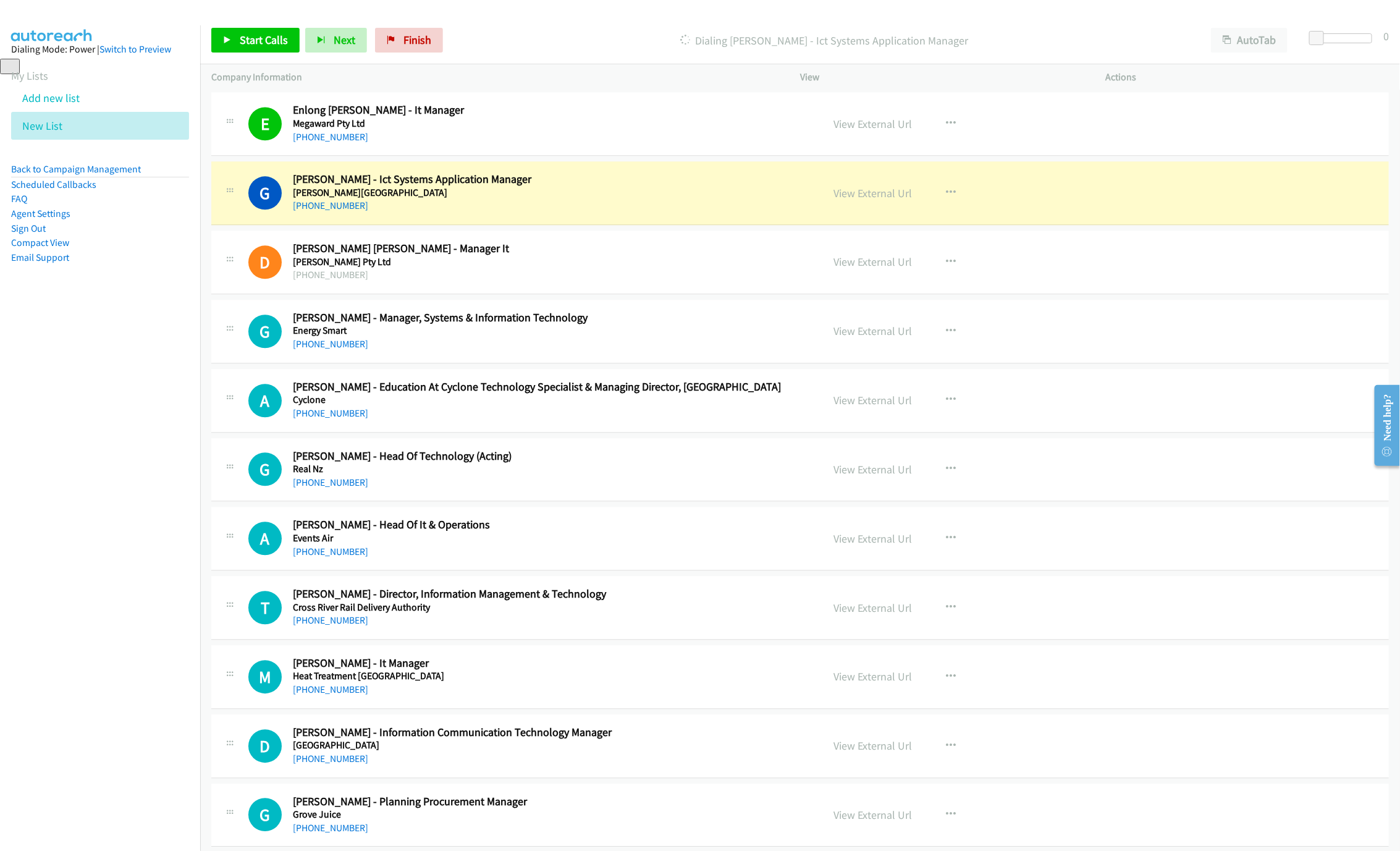
scroll to position [13011, 0]
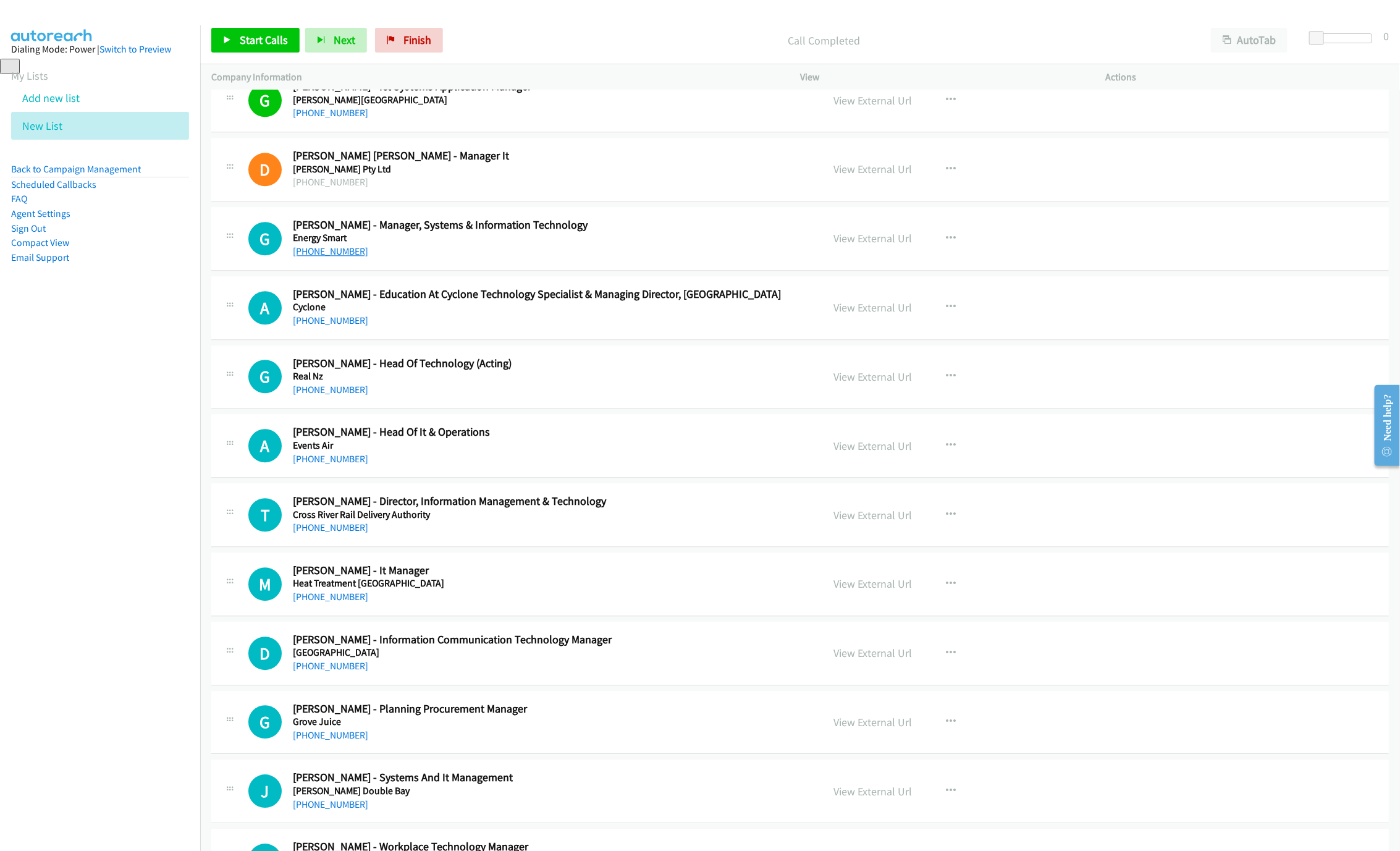
click at [321, 257] on link "[PHONE_NUMBER]" at bounding box center [331, 251] width 75 height 12
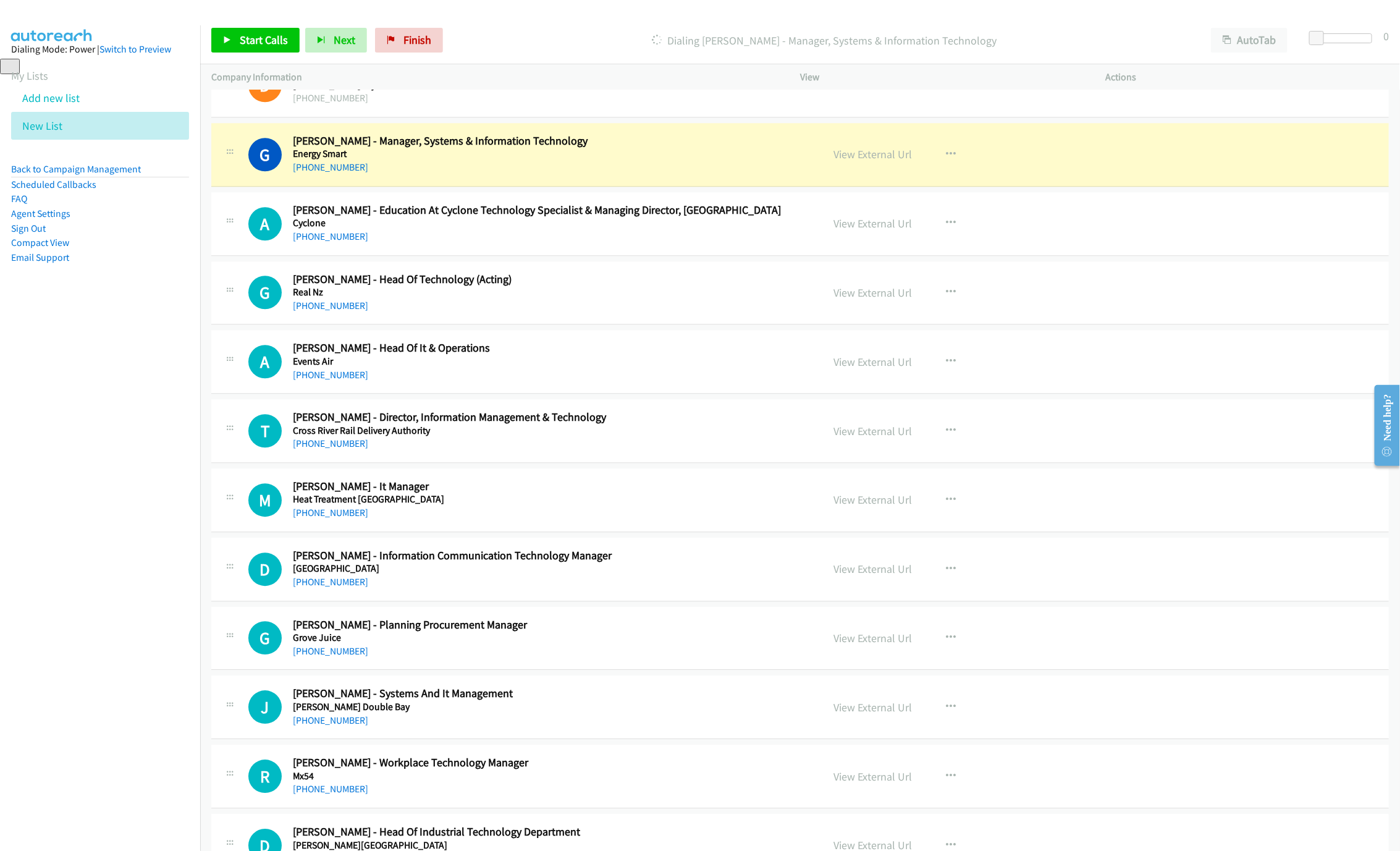
scroll to position [13103, 0]
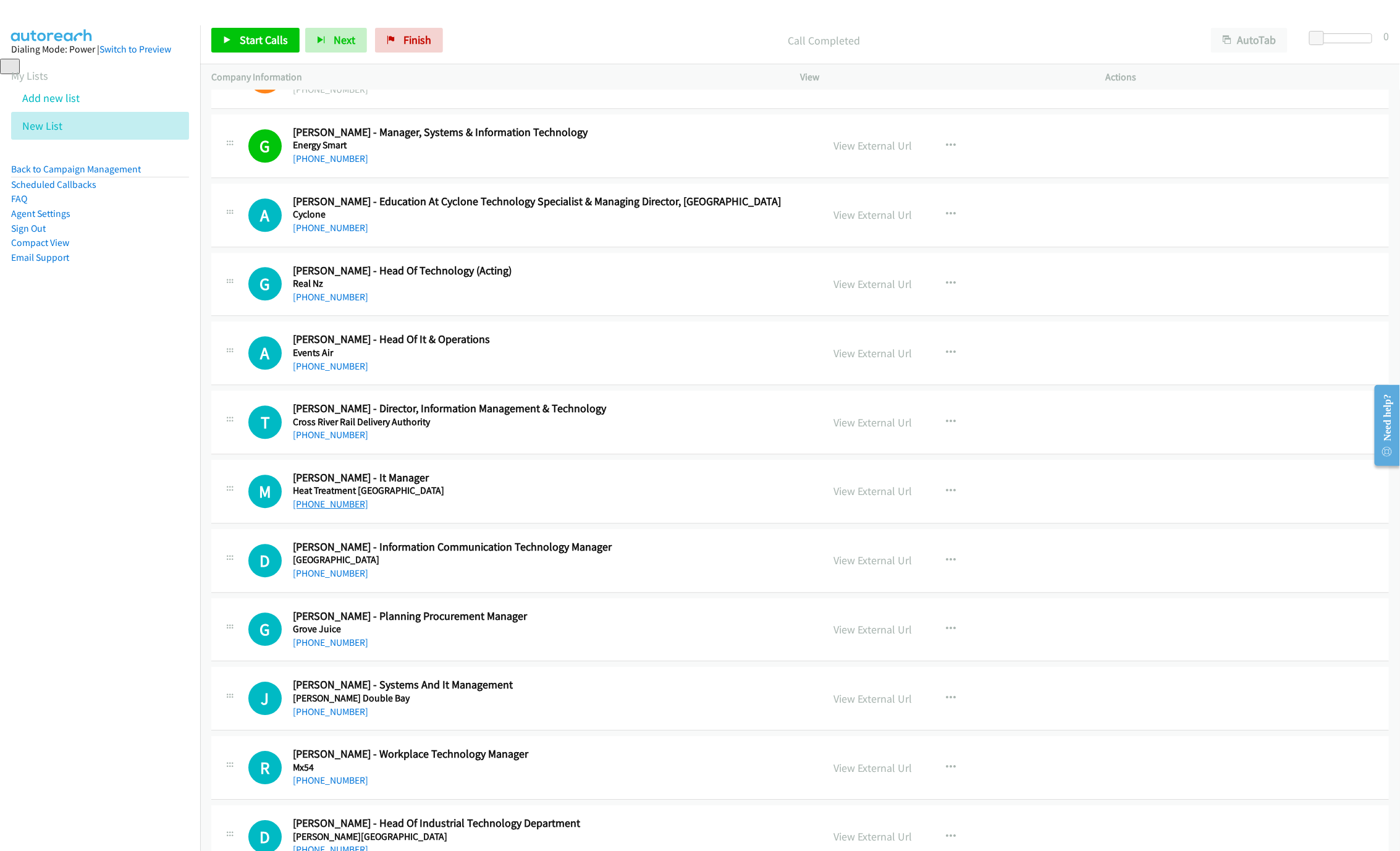
click at [343, 509] on link "[PHONE_NUMBER]" at bounding box center [331, 503] width 75 height 12
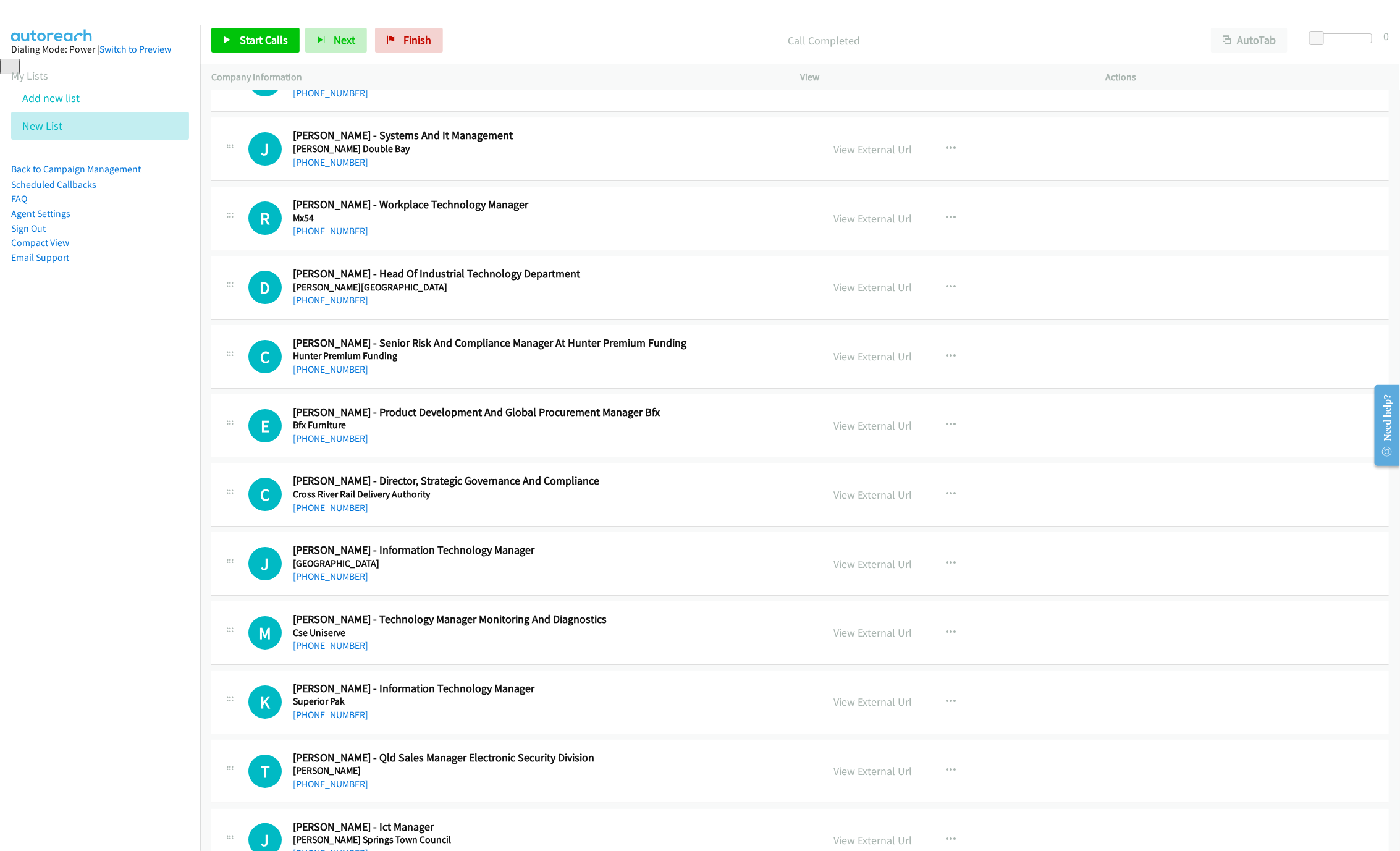
scroll to position [13659, 0]
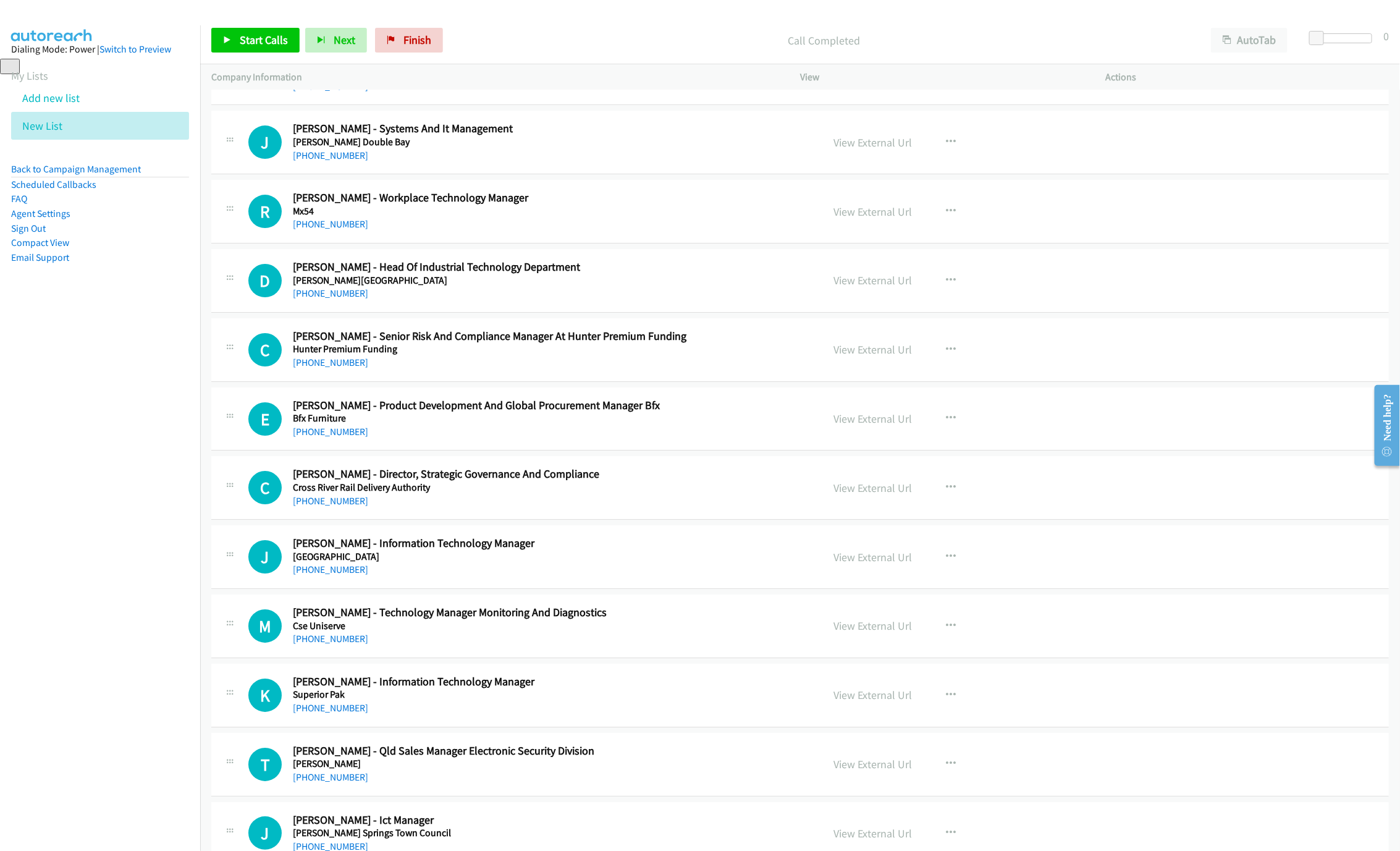
drag, startPoint x: 307, startPoint y: 221, endPoint x: 457, endPoint y: 295, distance: 167.3
click at [307, 162] on link "[PHONE_NUMBER]" at bounding box center [331, 155] width 75 height 12
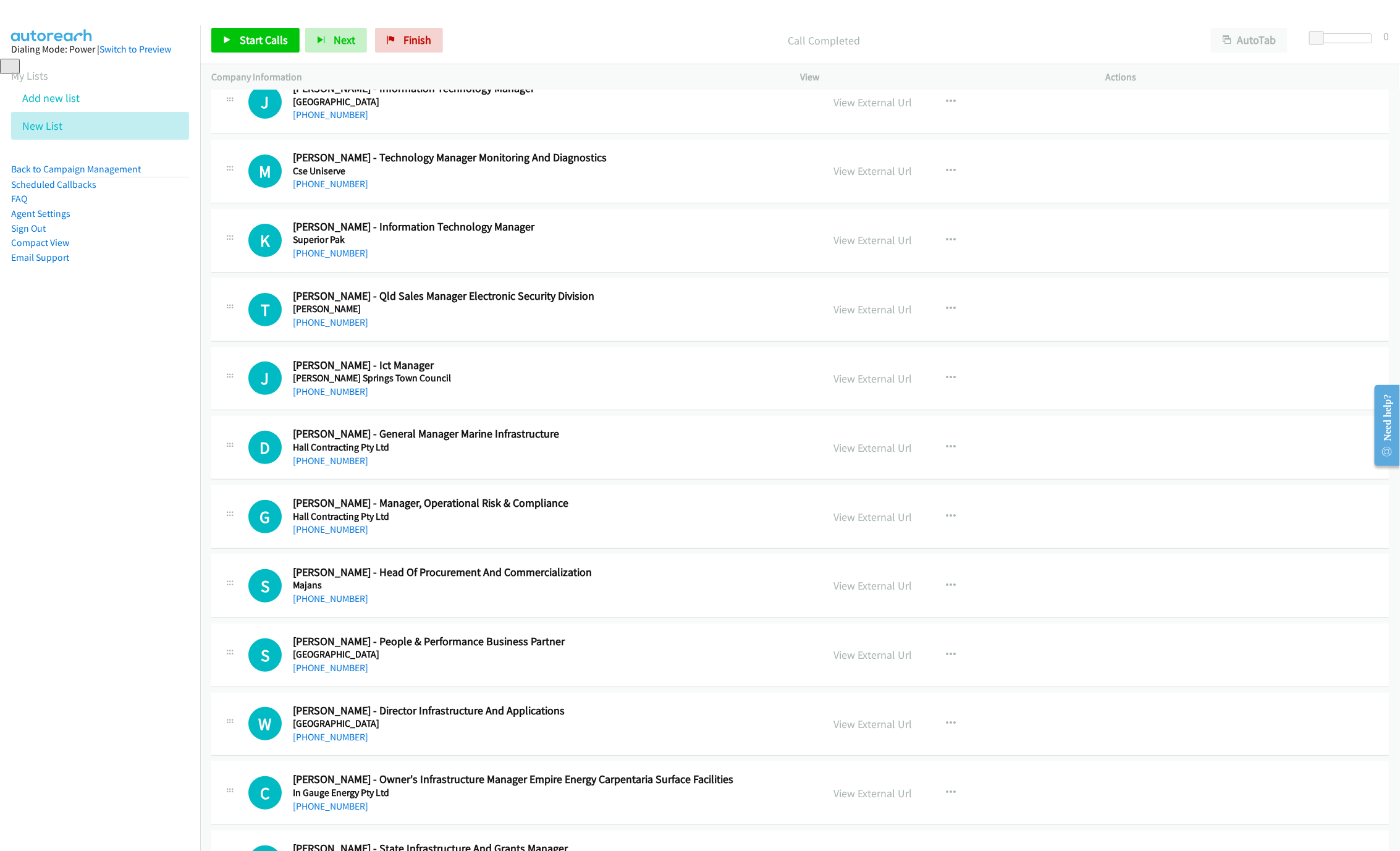
scroll to position [14123, 0]
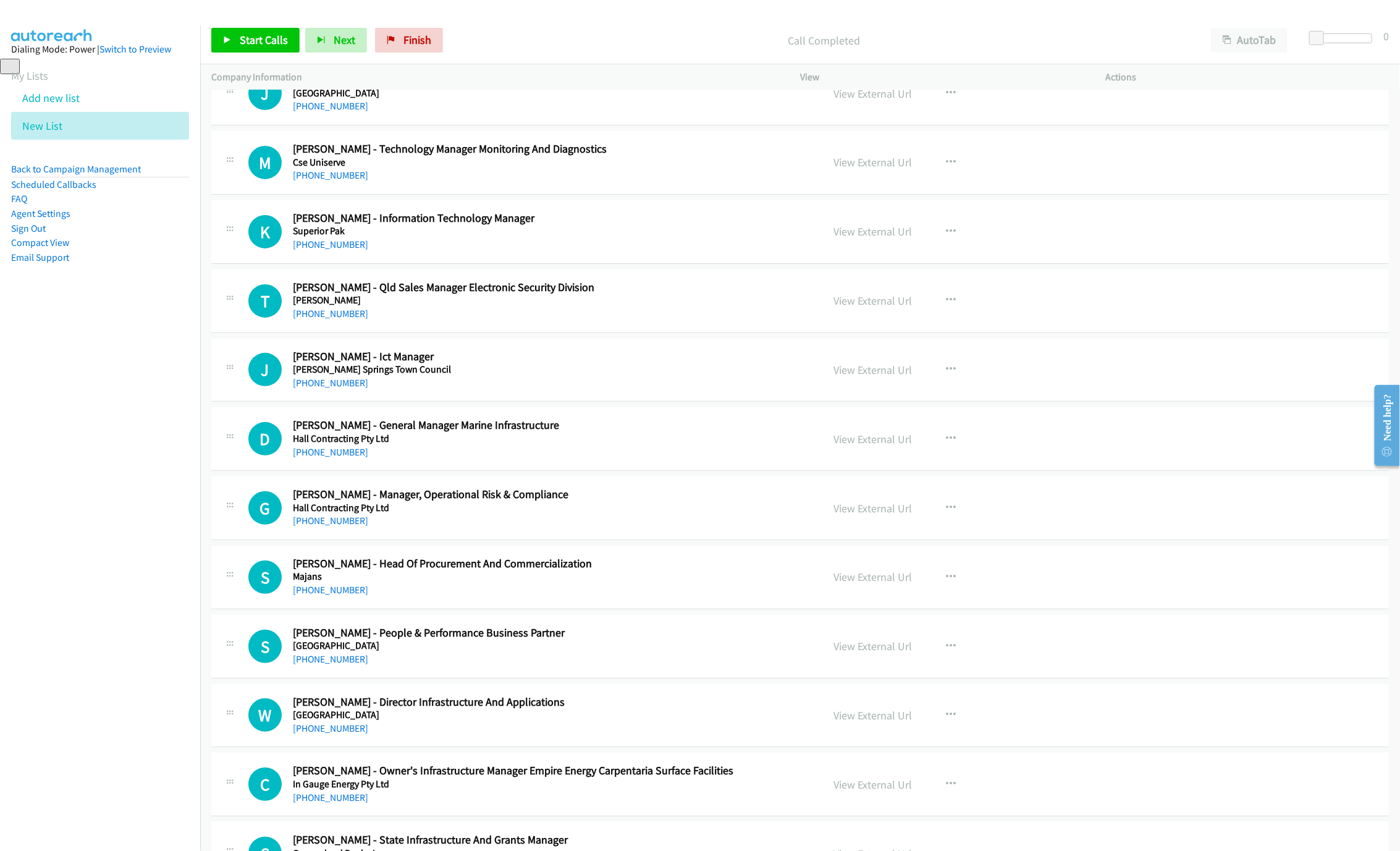
click at [326, 252] on div "[PHONE_NUMBER]" at bounding box center [548, 245] width 511 height 15
click at [324, 250] on link "[PHONE_NUMBER]" at bounding box center [331, 244] width 75 height 12
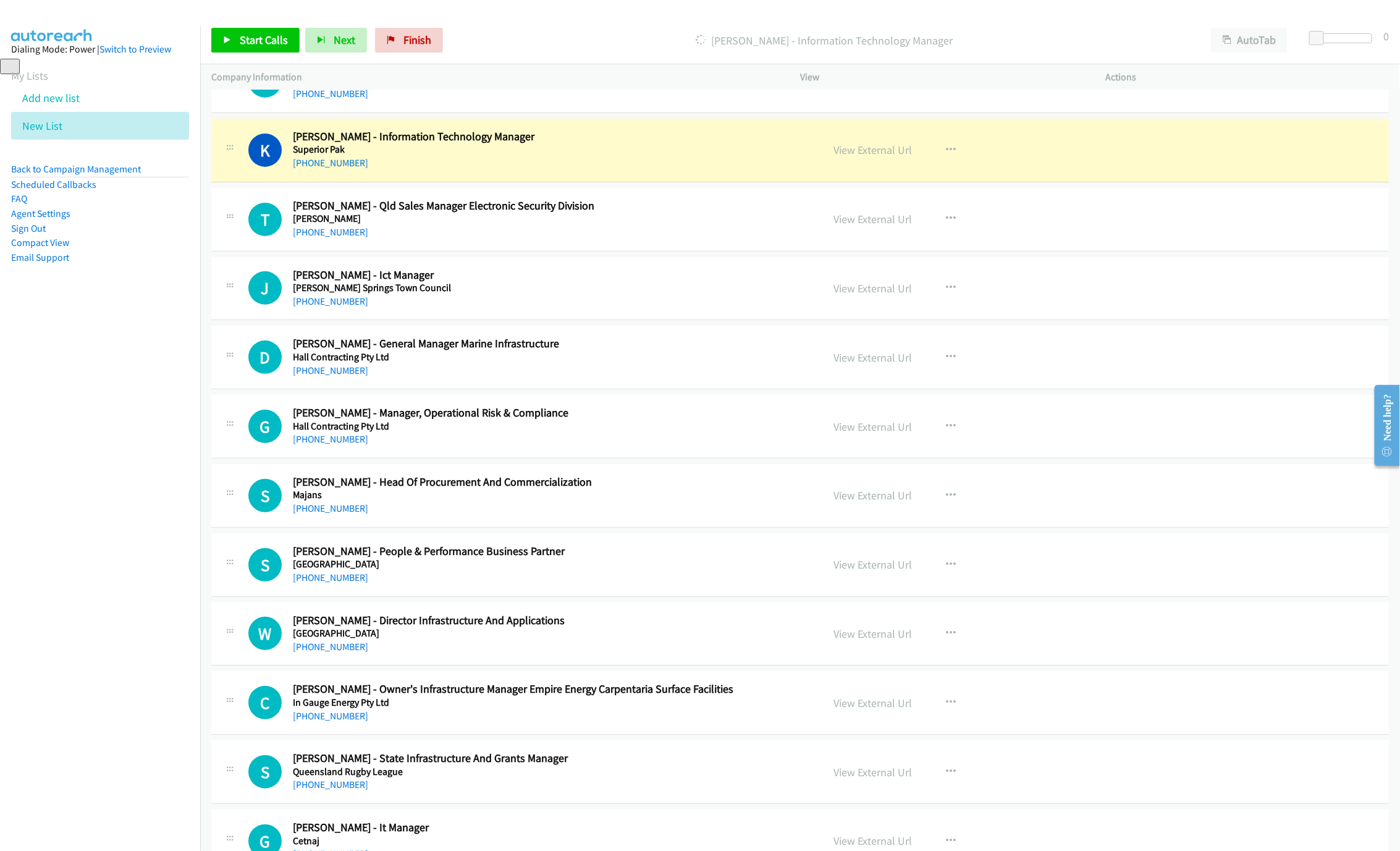
scroll to position [14216, 0]
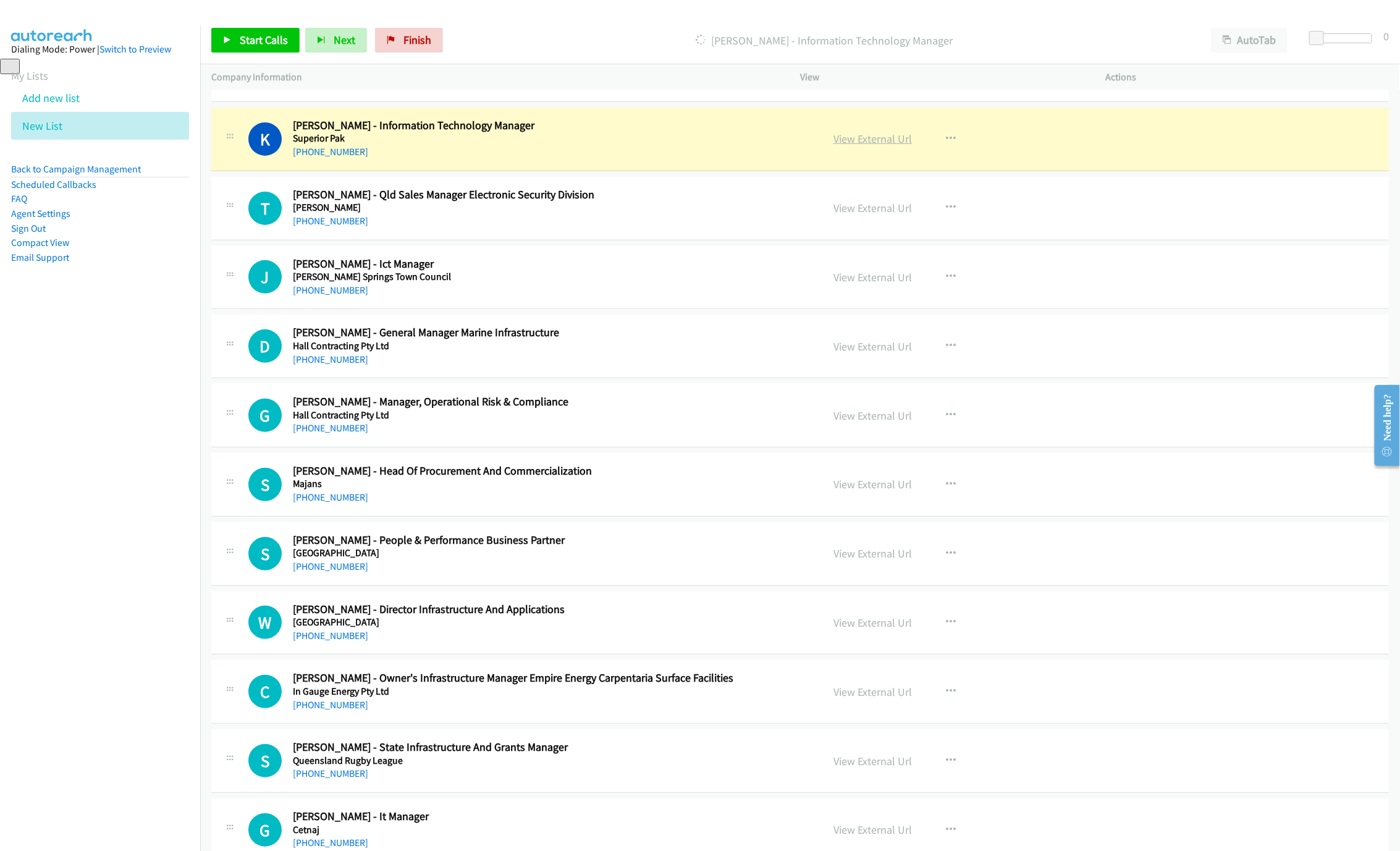
click at [845, 146] on link "View External Url" at bounding box center [872, 138] width 79 height 14
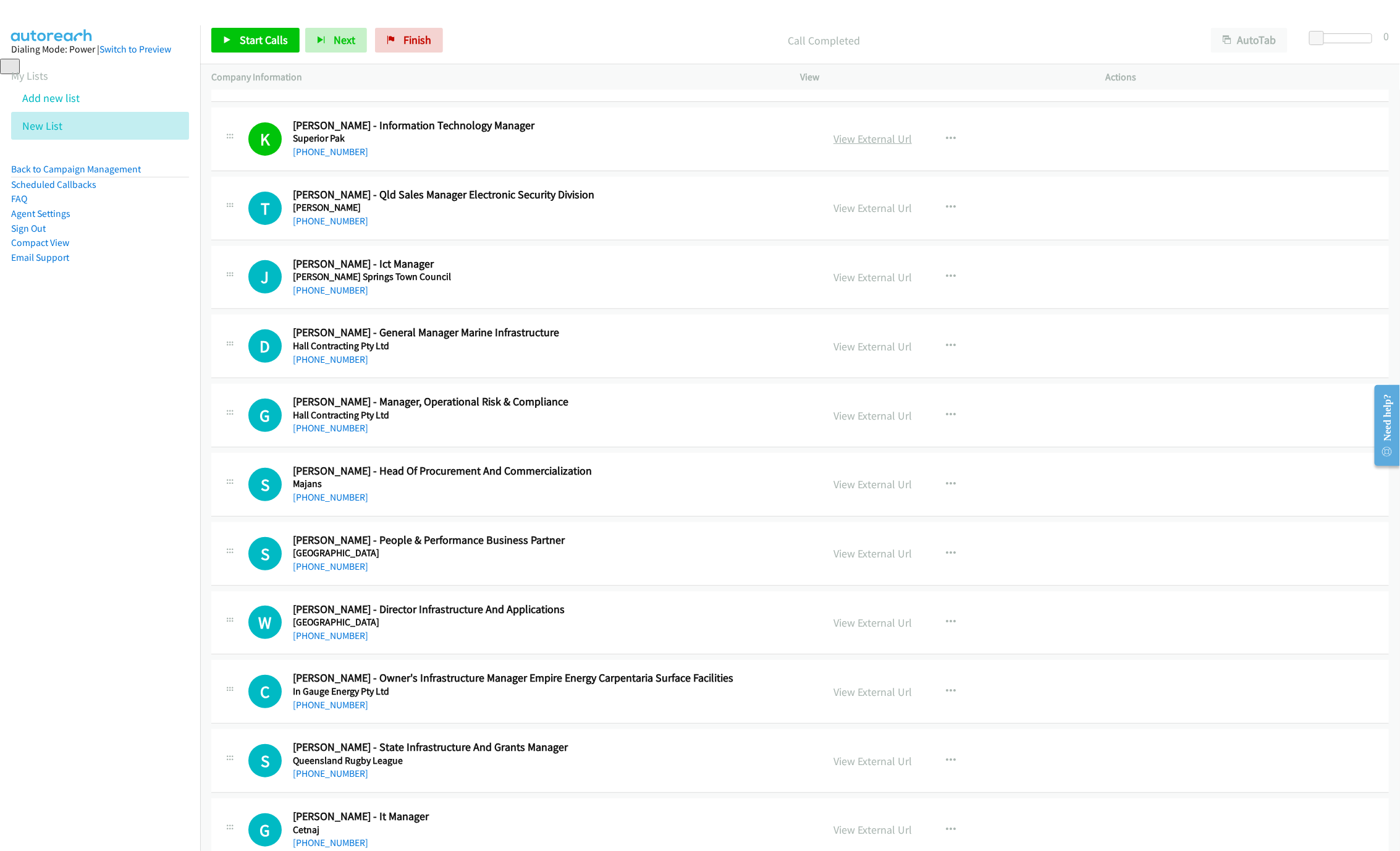
click at [862, 146] on link "View External Url" at bounding box center [872, 138] width 79 height 14
click at [320, 296] on link "[PHONE_NUMBER]" at bounding box center [331, 290] width 75 height 12
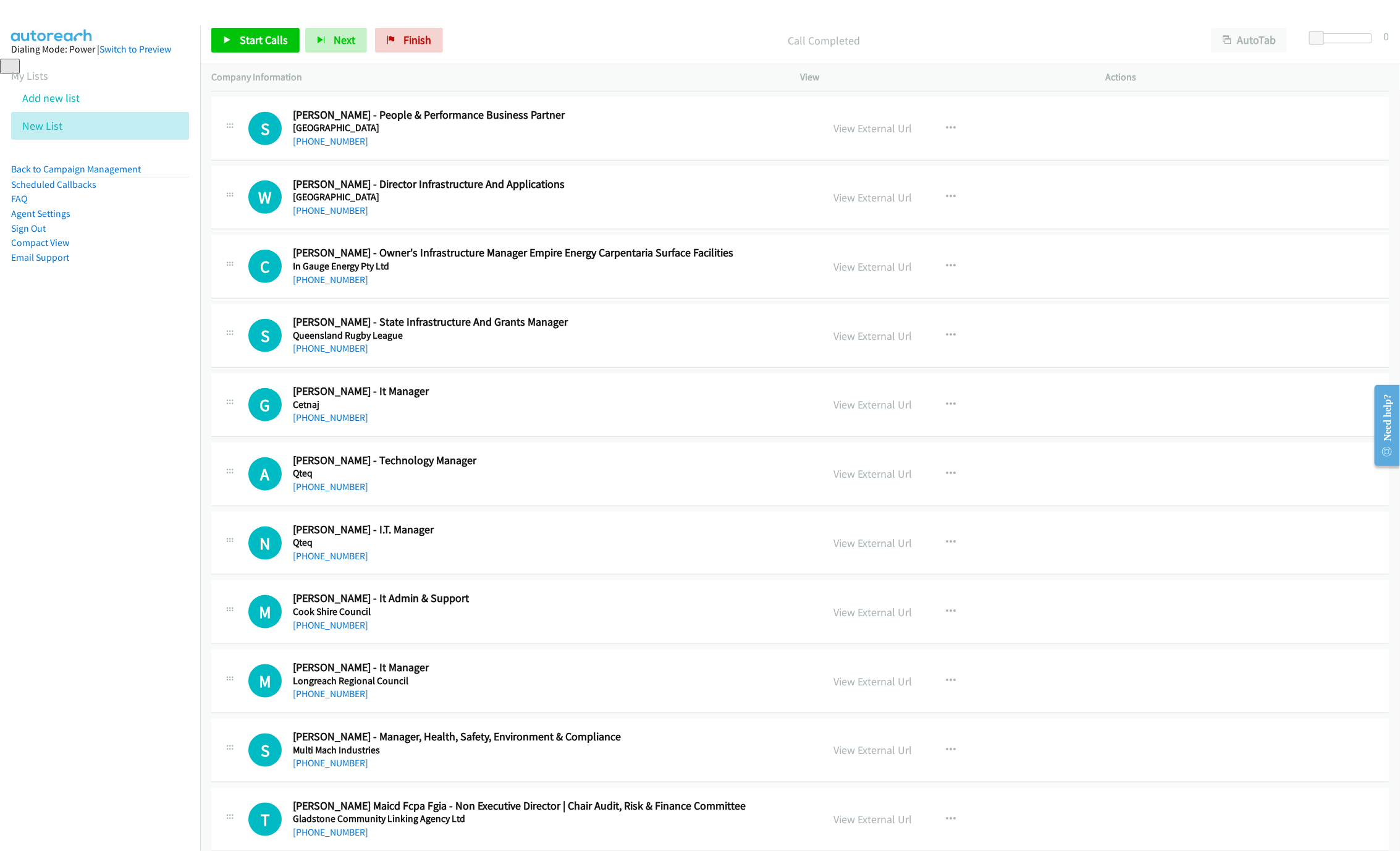
scroll to position [14679, 0]
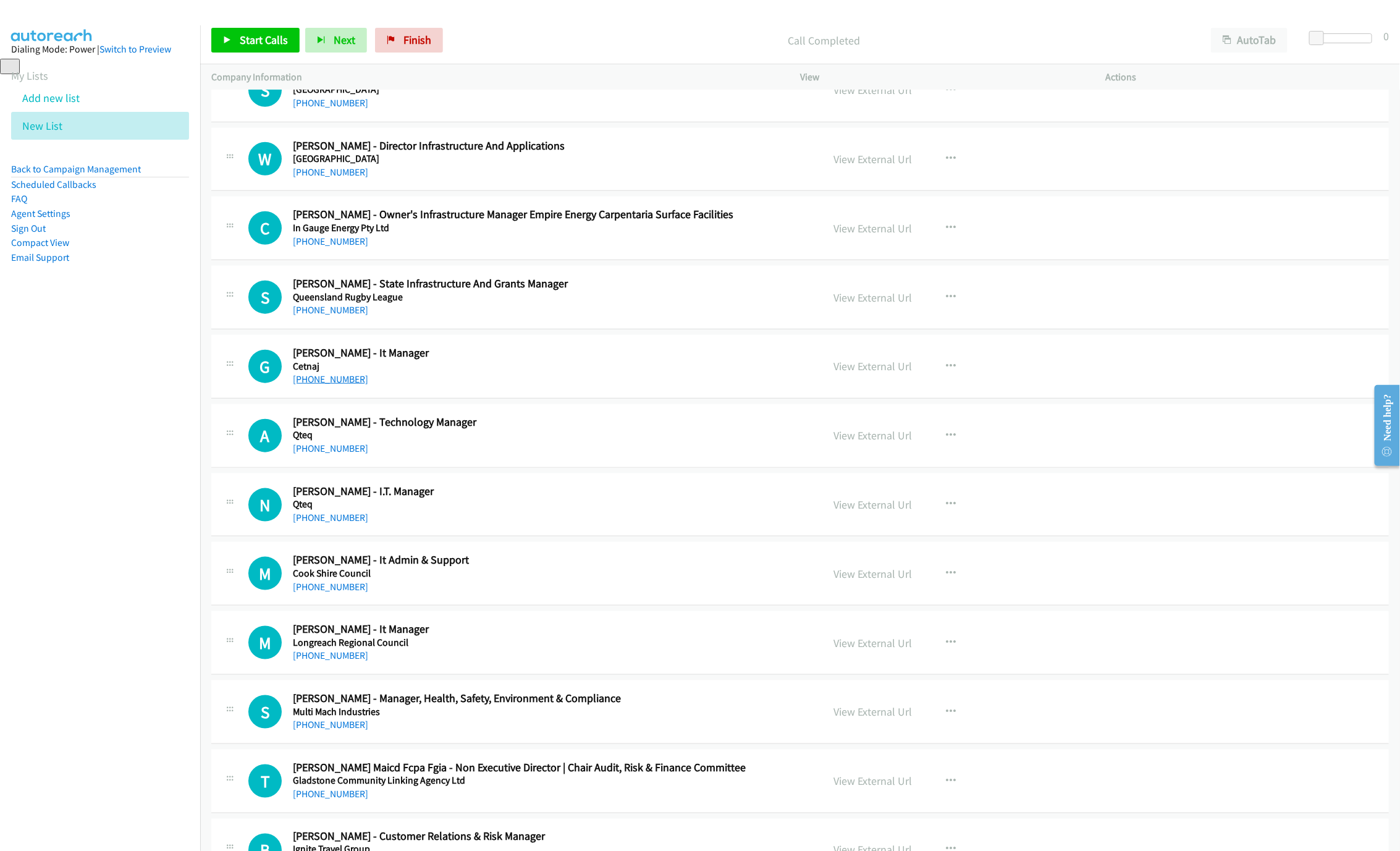
click at [326, 385] on link "[PHONE_NUMBER]" at bounding box center [331, 379] width 75 height 12
drag, startPoint x: 321, startPoint y: 585, endPoint x: 585, endPoint y: 618, distance: 266.1
click at [321, 523] on link "[PHONE_NUMBER]" at bounding box center [331, 517] width 75 height 12
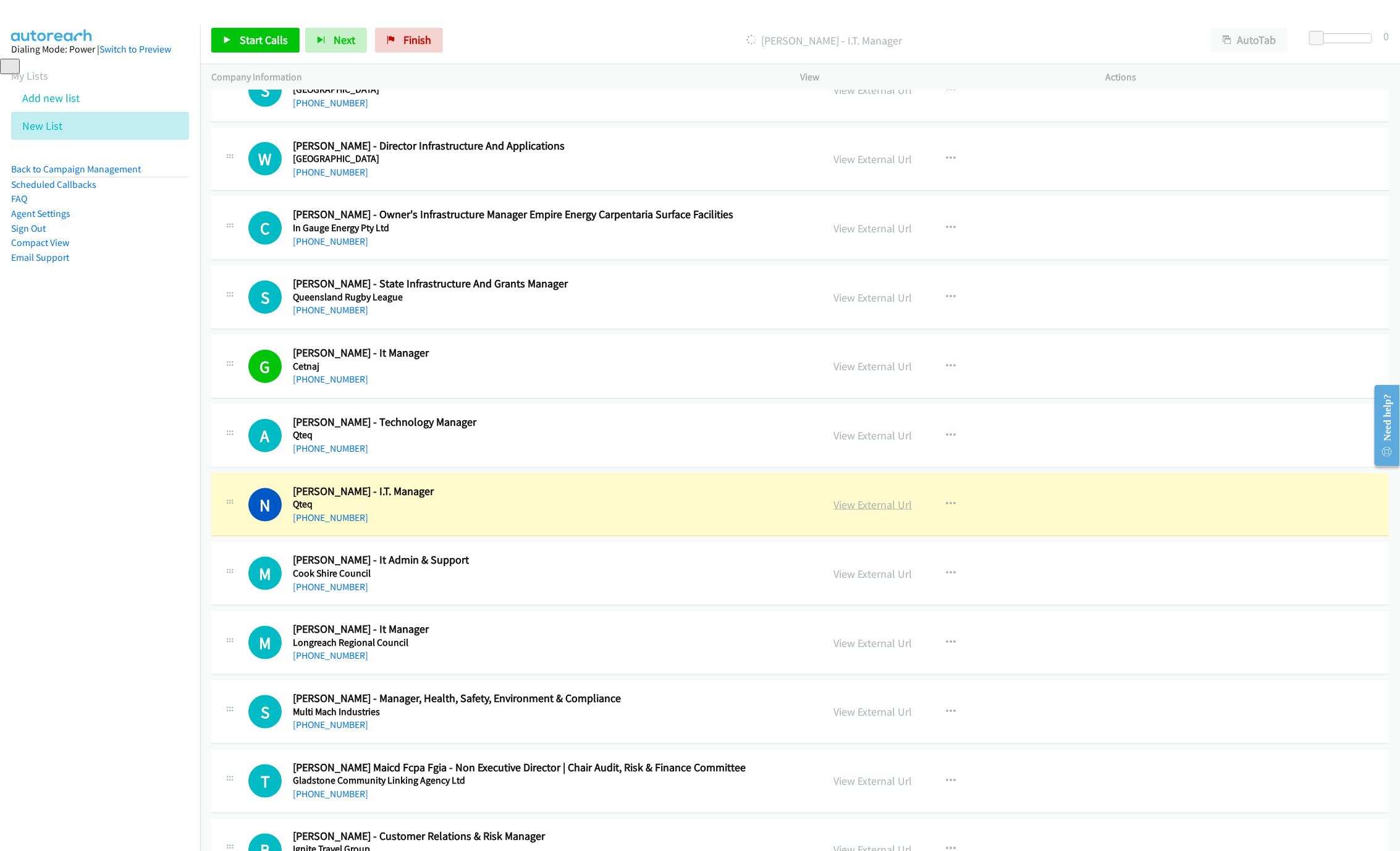
click at [844, 511] on link "View External Url" at bounding box center [872, 504] width 79 height 14
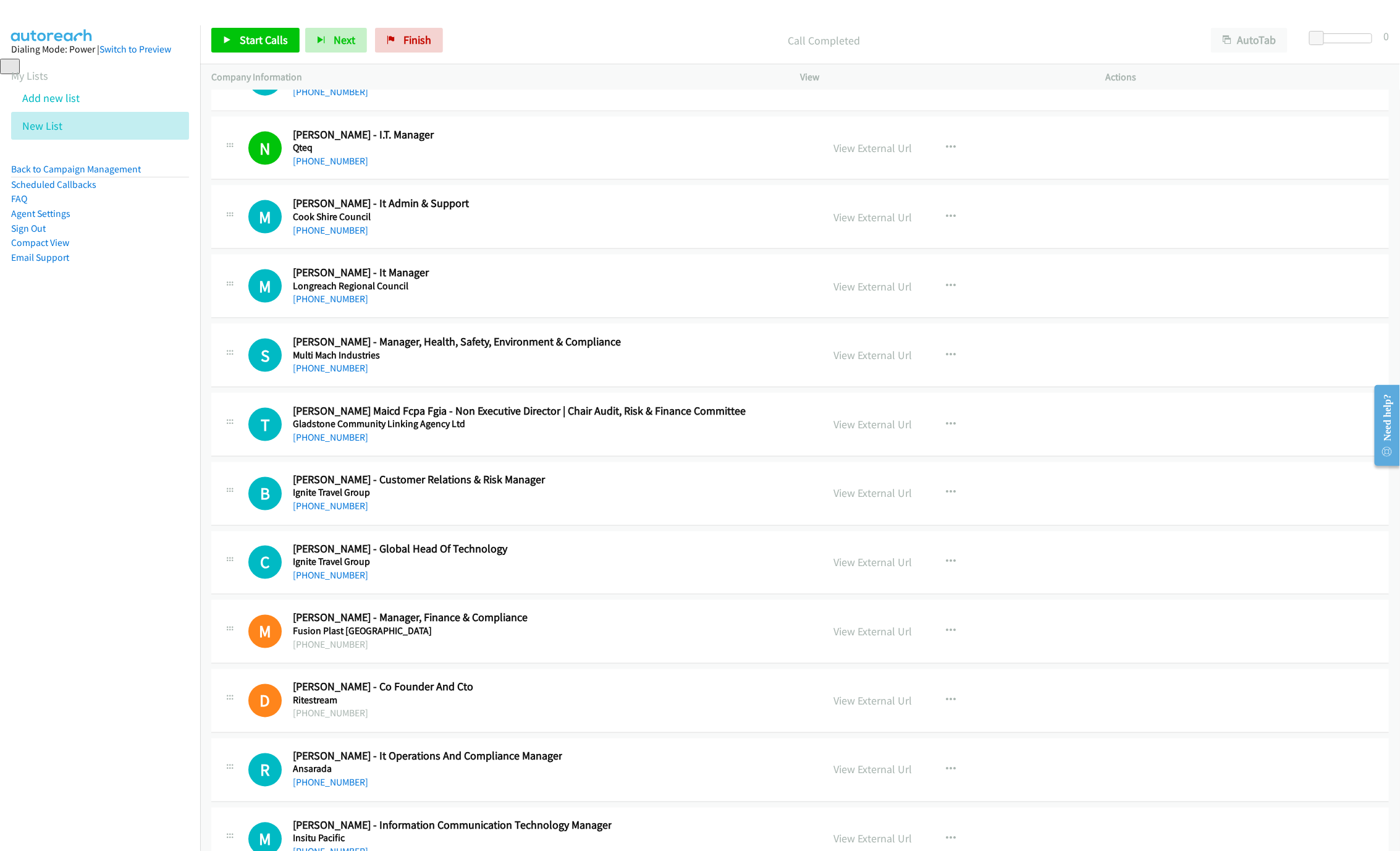
scroll to position [15050, 0]
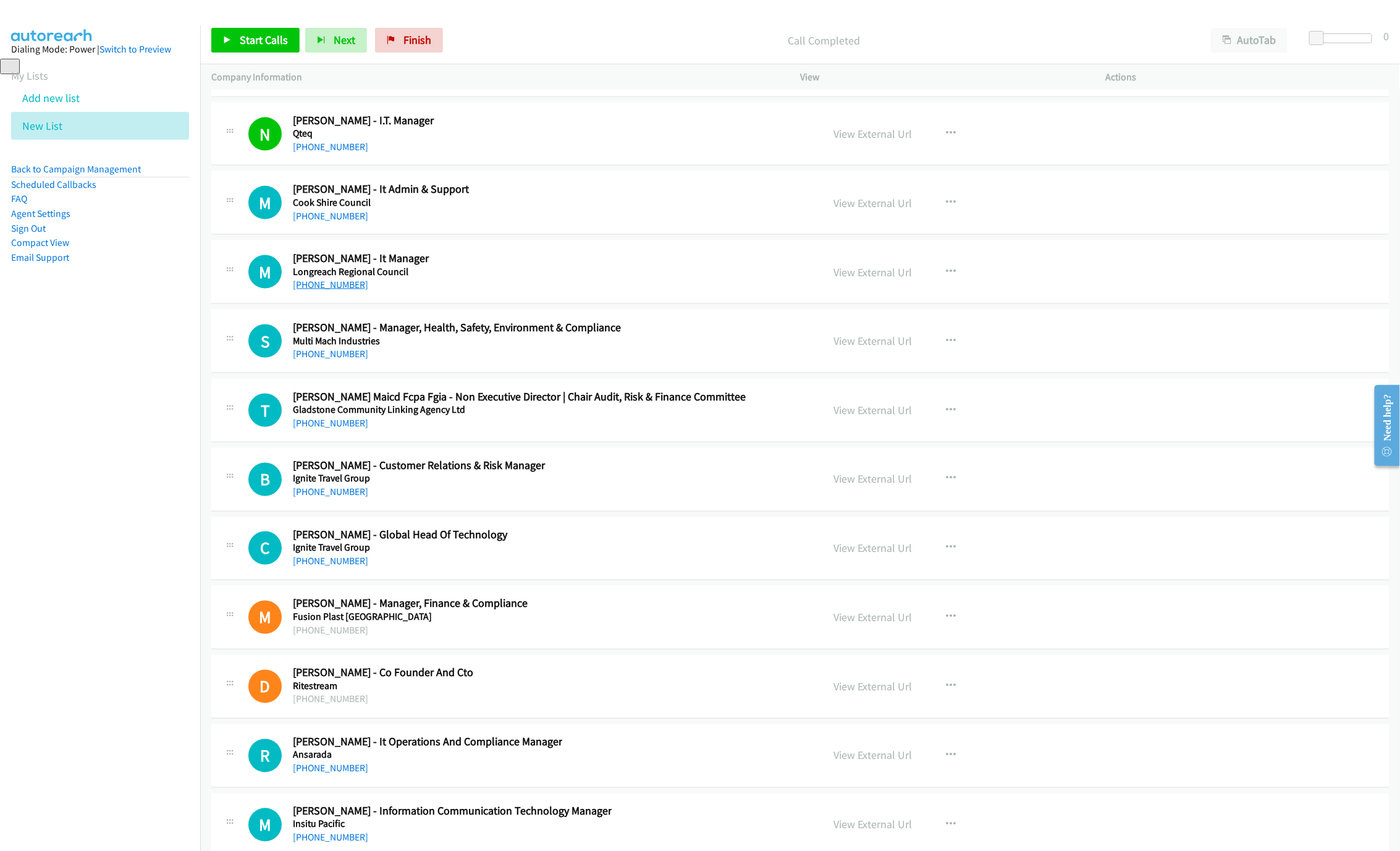
click at [314, 290] on link "[PHONE_NUMBER]" at bounding box center [331, 284] width 75 height 12
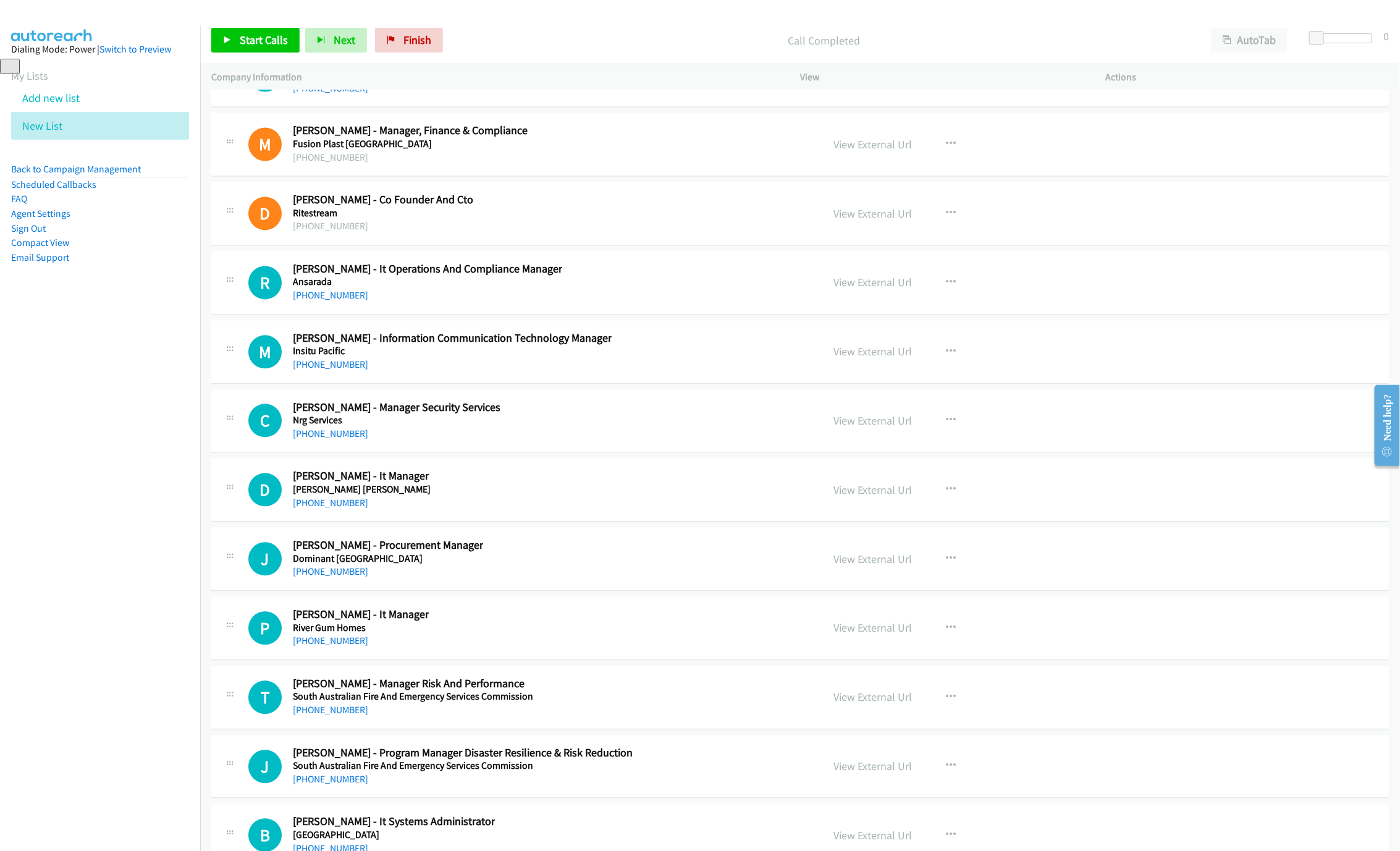
scroll to position [15606, 0]
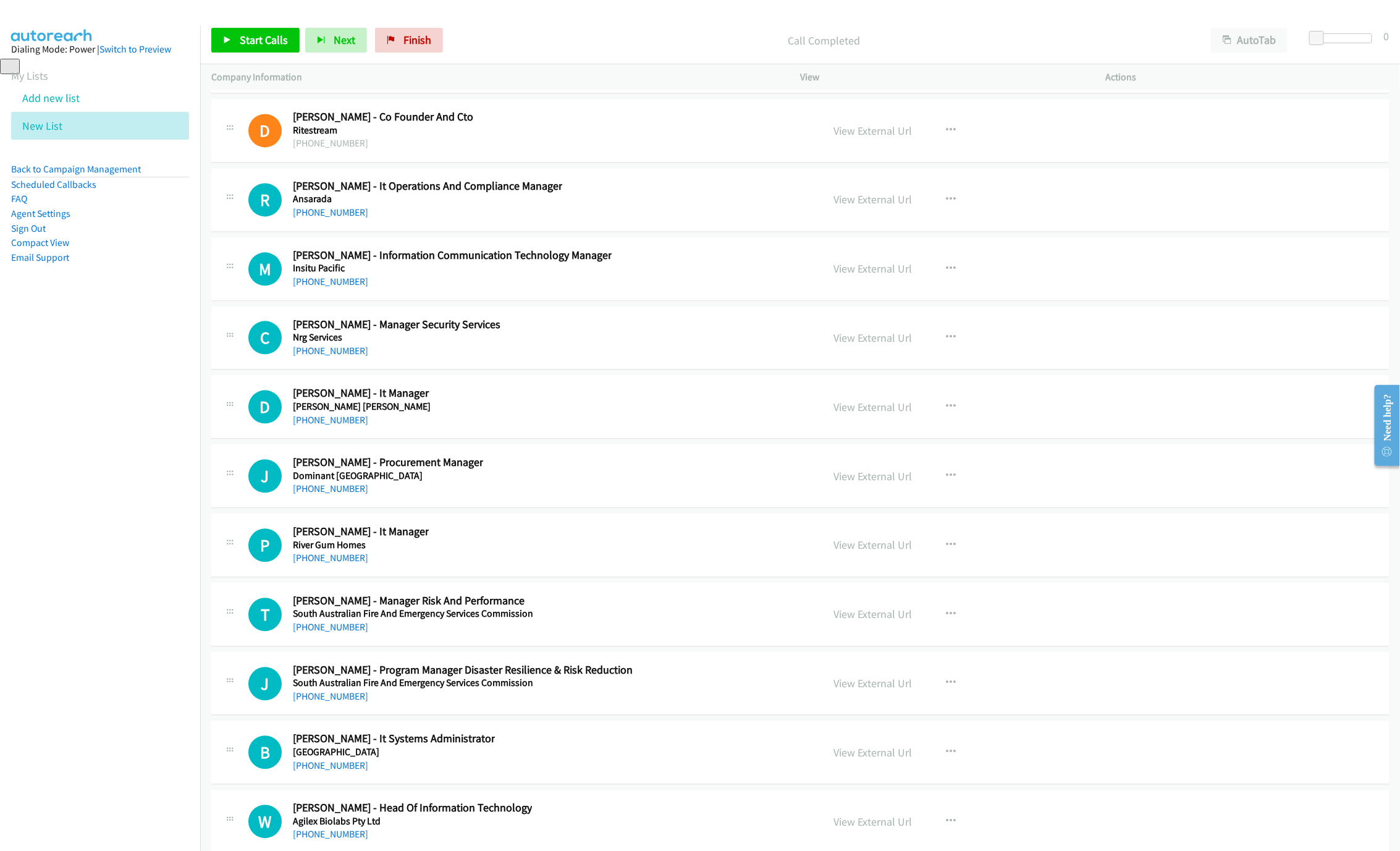
click at [332, 427] on div "[PHONE_NUMBER]" at bounding box center [361, 420] width 138 height 15
click at [330, 426] on link "[PHONE_NUMBER]" at bounding box center [331, 420] width 75 height 12
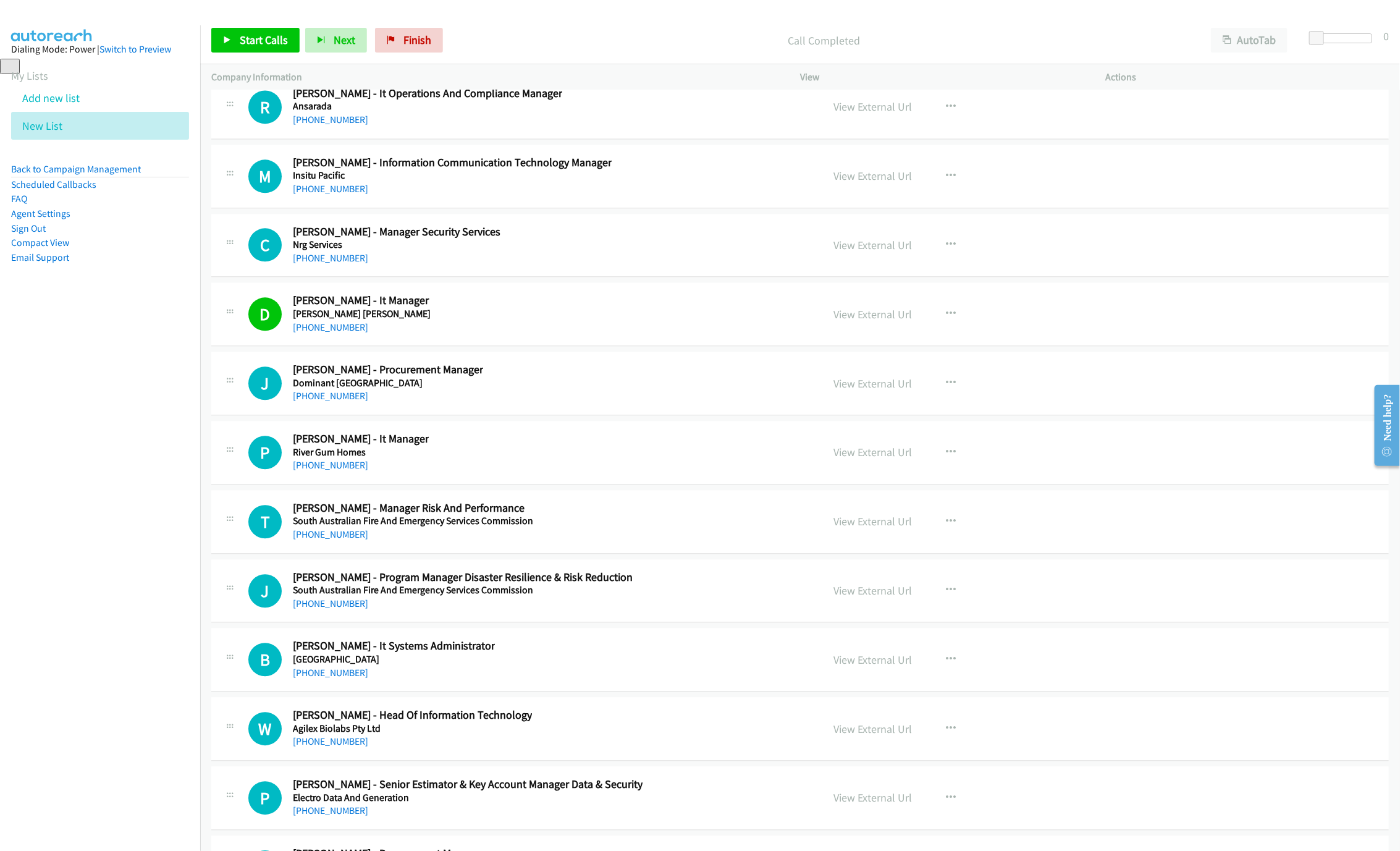
drag, startPoint x: 330, startPoint y: 537, endPoint x: 1009, endPoint y: 647, distance: 687.9
click at [330, 471] on link "[PHONE_NUMBER]" at bounding box center [331, 464] width 75 height 12
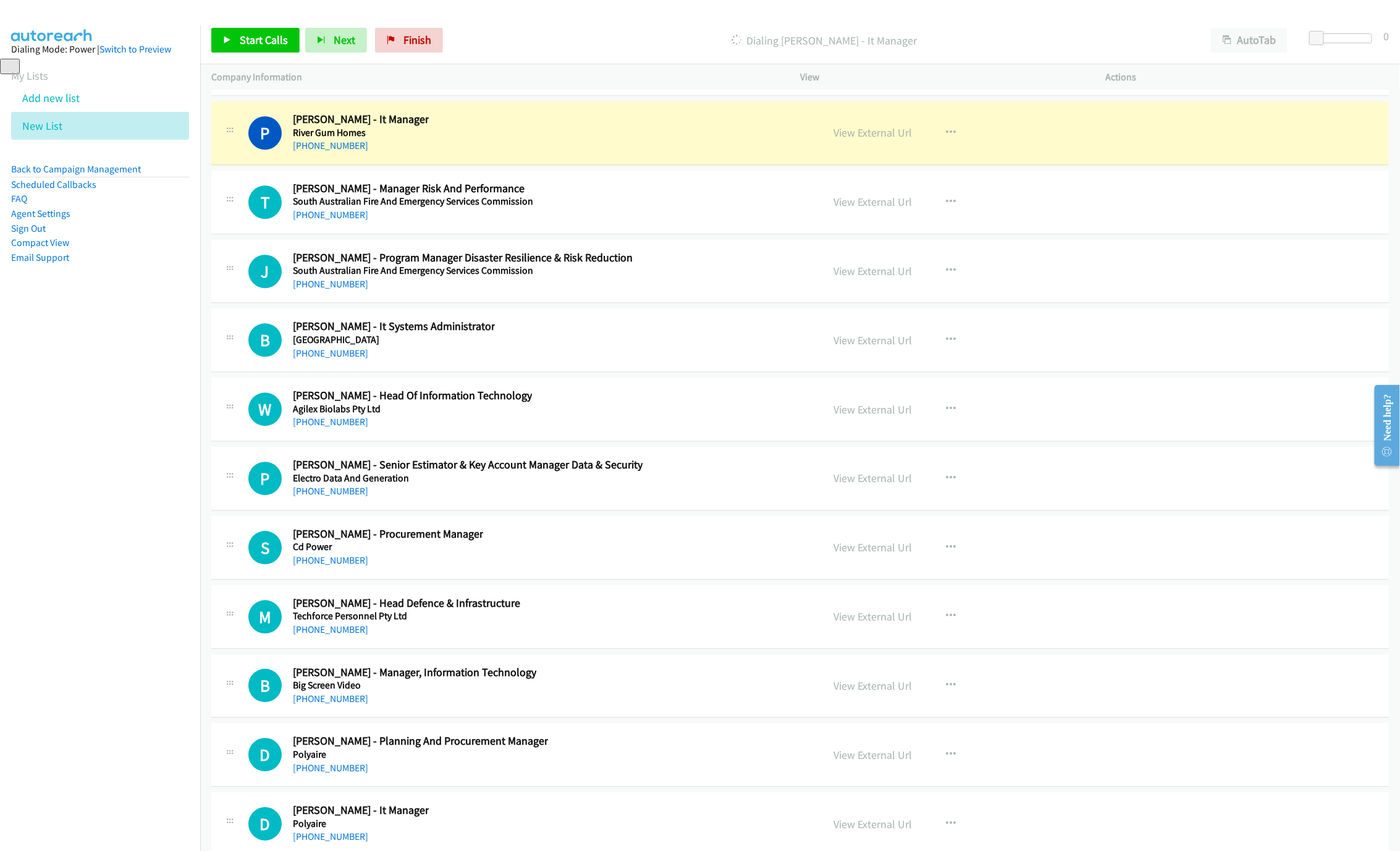
scroll to position [16069, 0]
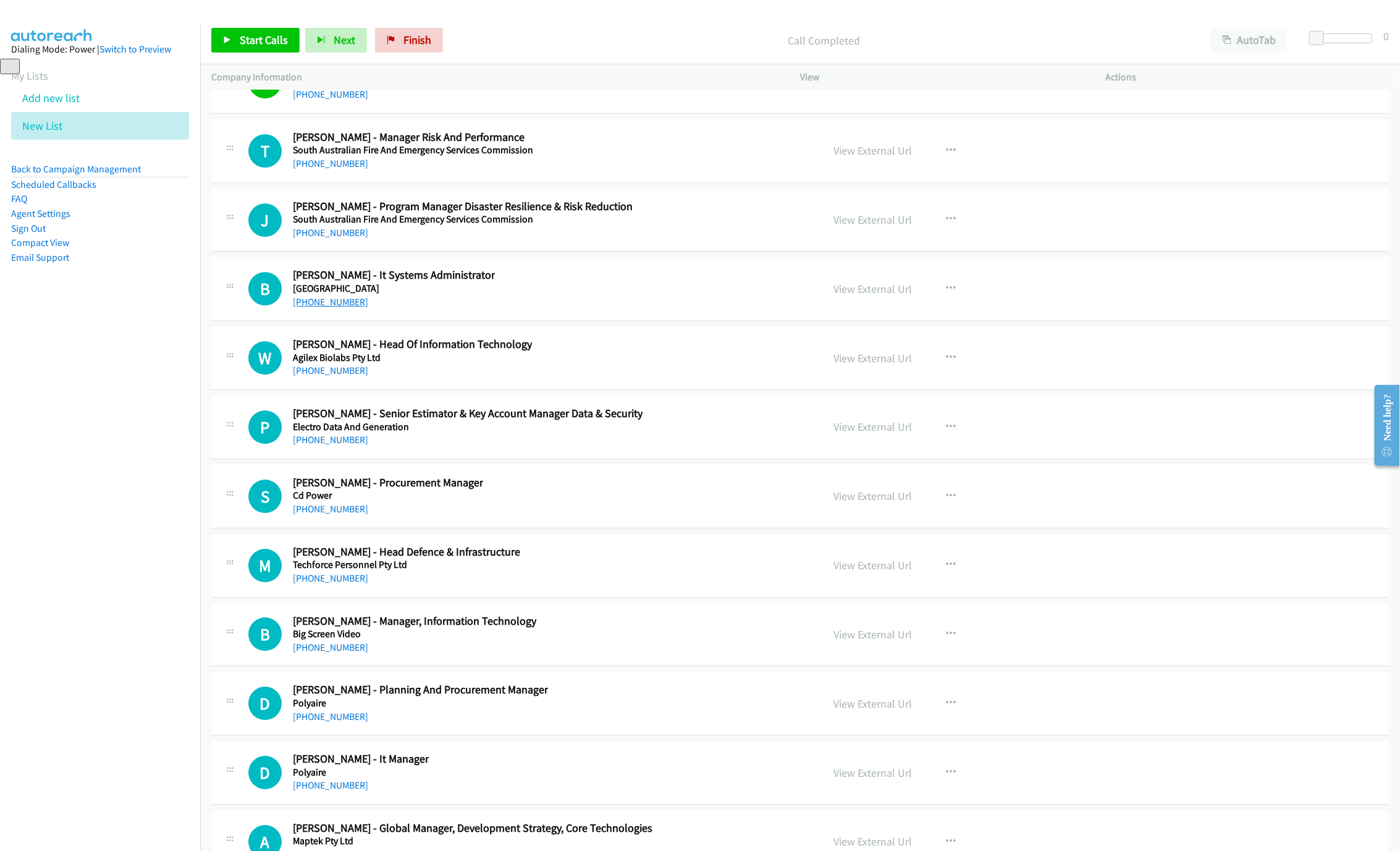
click at [344, 307] on link "[PHONE_NUMBER]" at bounding box center [331, 301] width 75 height 12
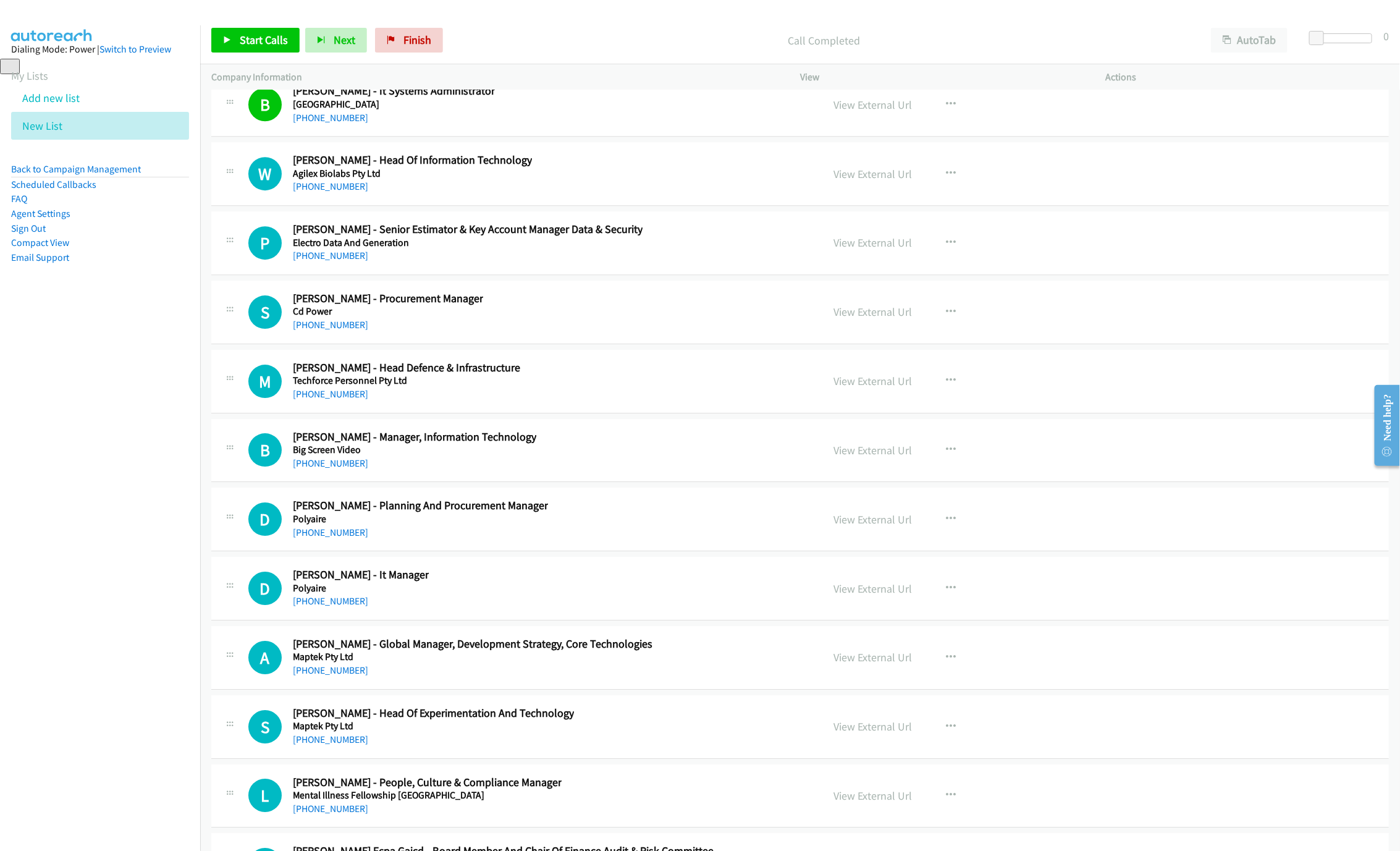
scroll to position [16254, 0]
click at [317, 191] on link "[PHONE_NUMBER]" at bounding box center [331, 185] width 75 height 12
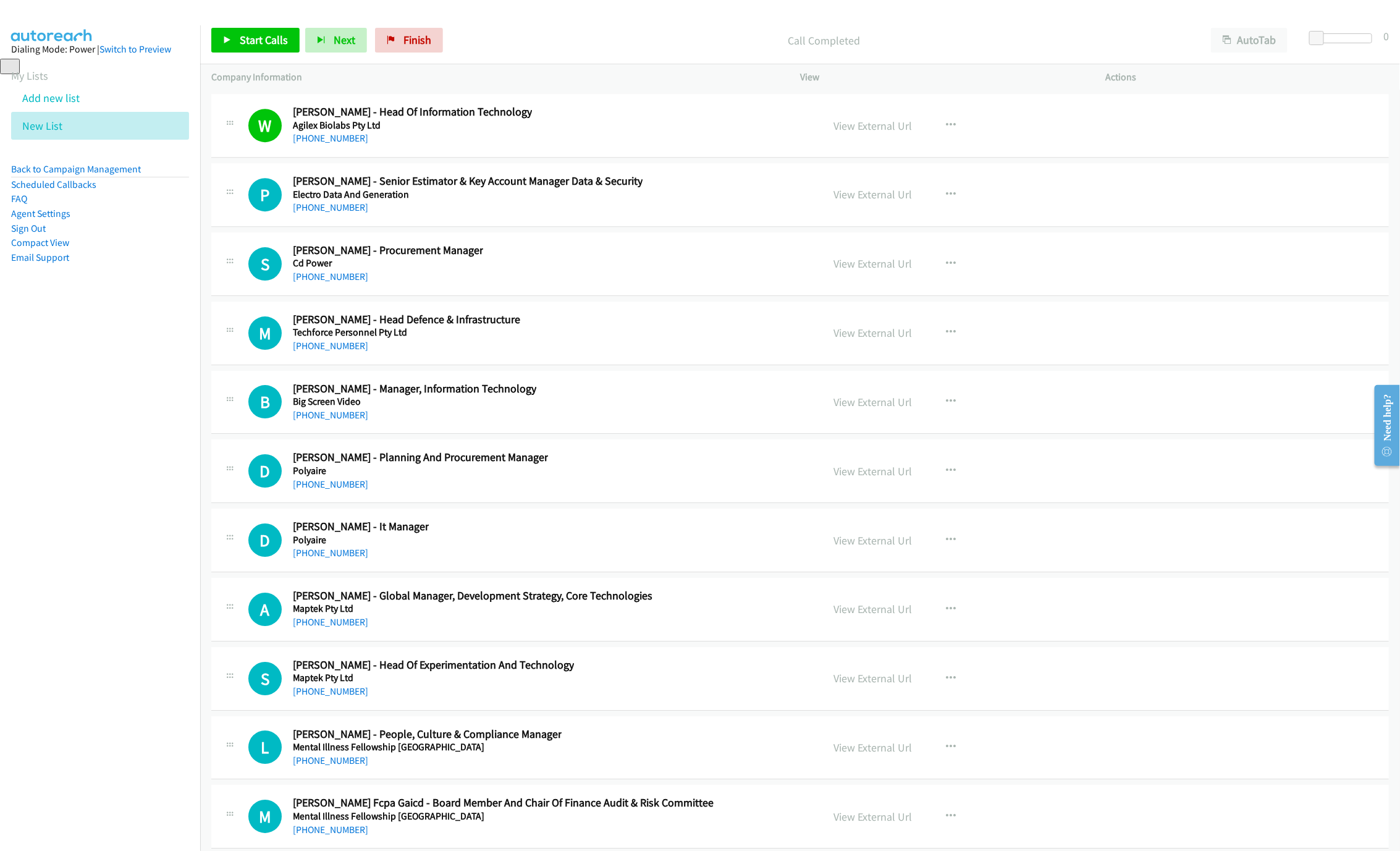
scroll to position [16532, 0]
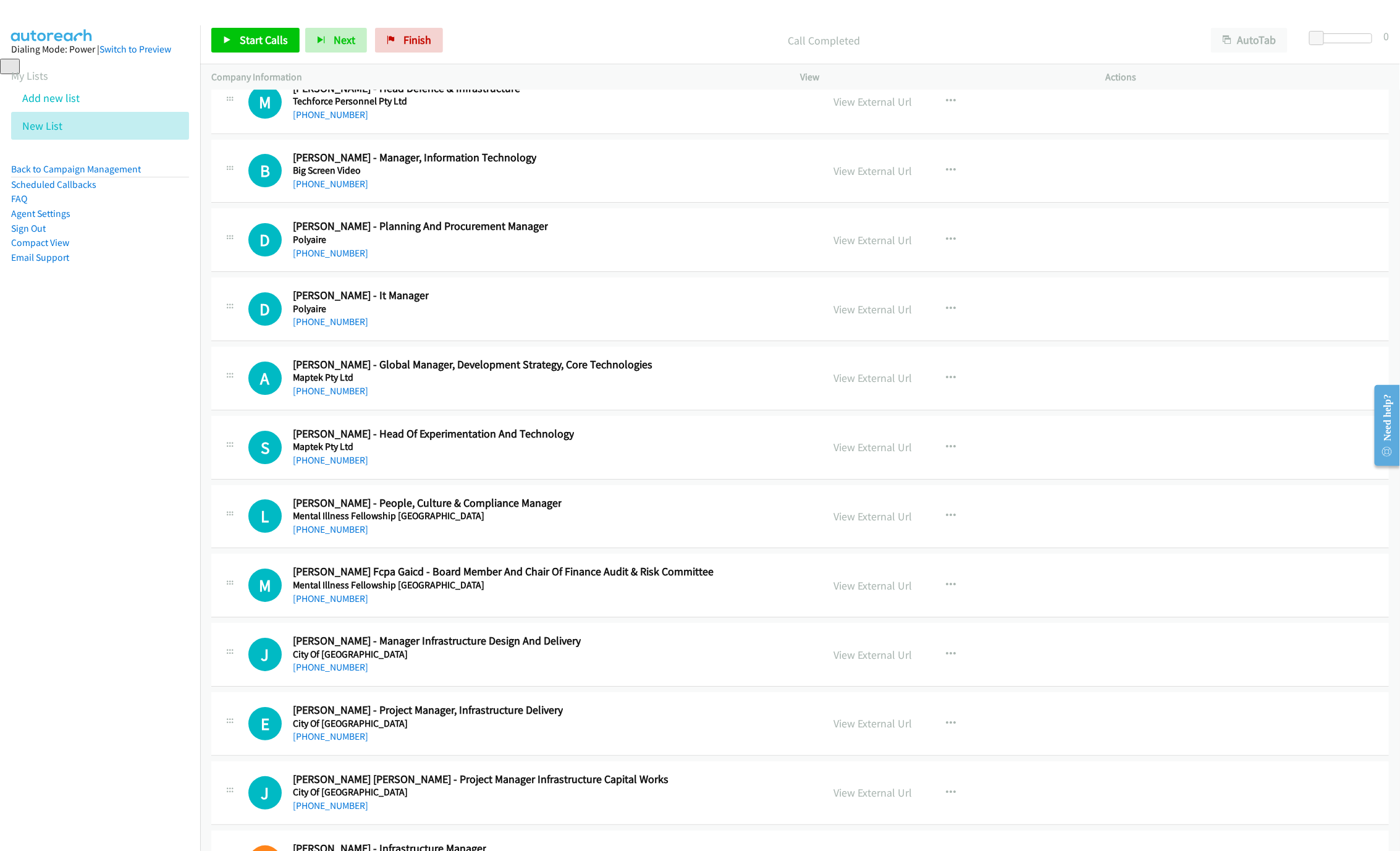
drag, startPoint x: 326, startPoint y: 262, endPoint x: 408, endPoint y: 433, distance: 189.6
click at [326, 190] on link "[PHONE_NUMBER]" at bounding box center [331, 183] width 75 height 12
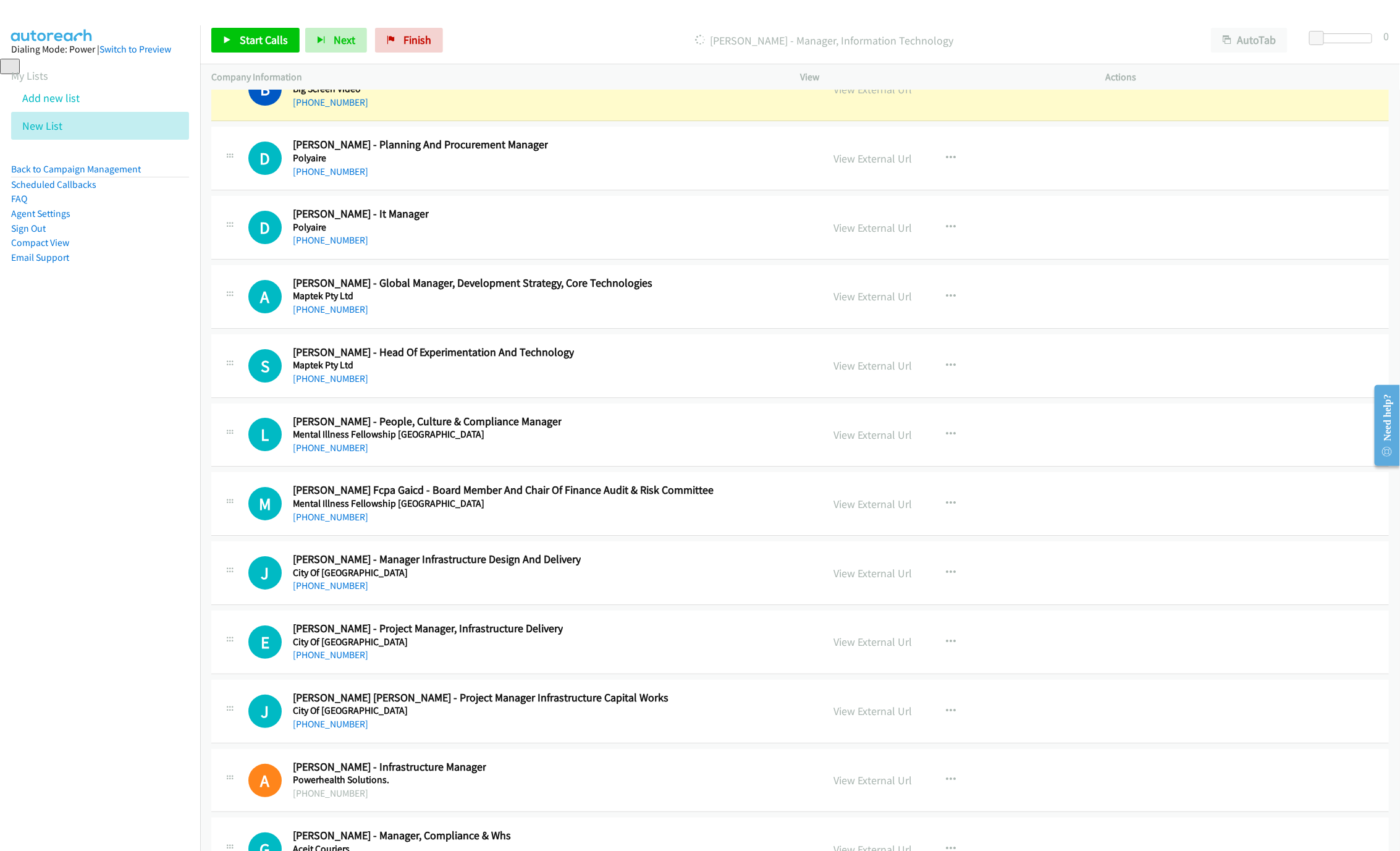
scroll to position [16625, 0]
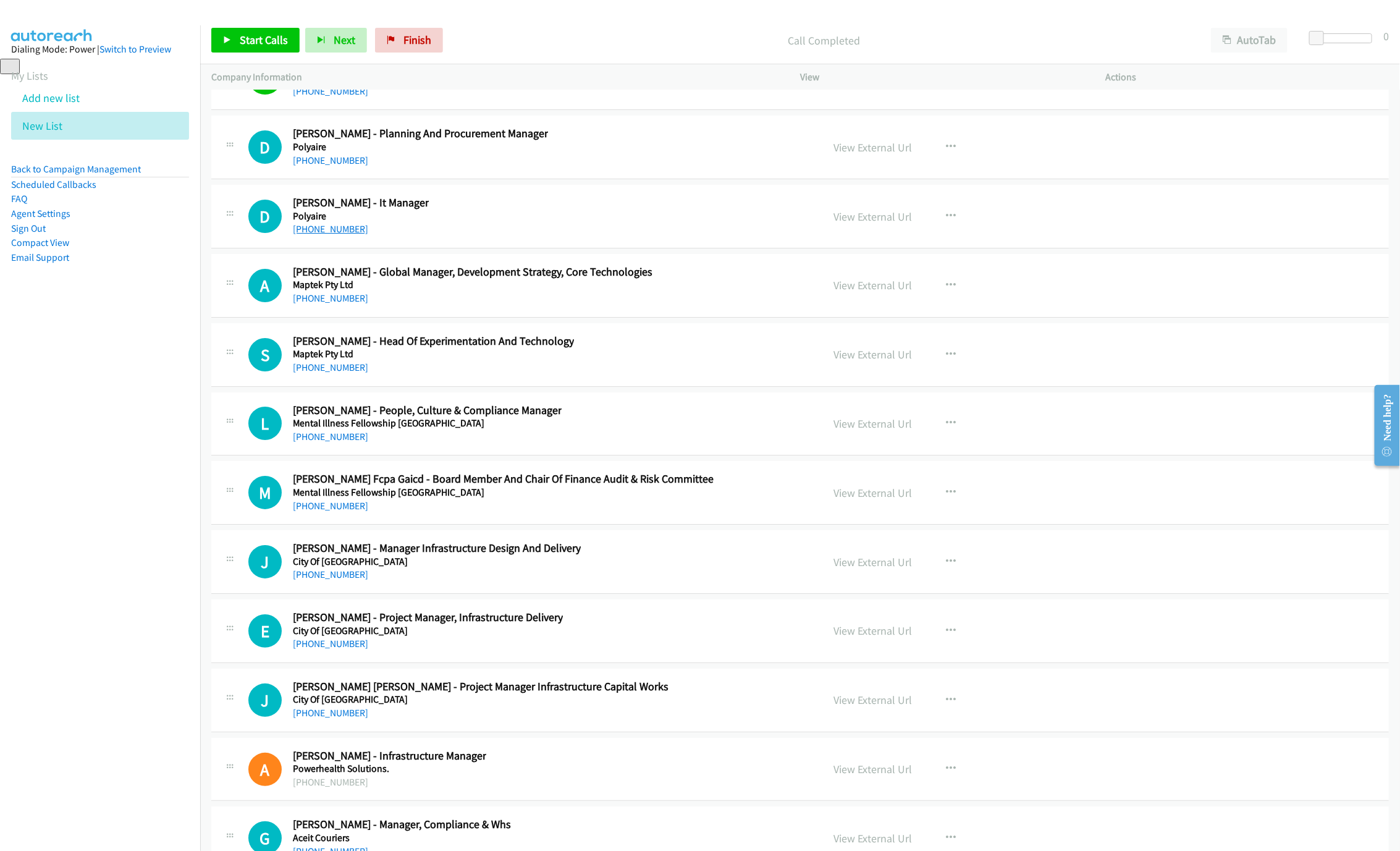
click at [333, 235] on link "[PHONE_NUMBER]" at bounding box center [331, 229] width 75 height 12
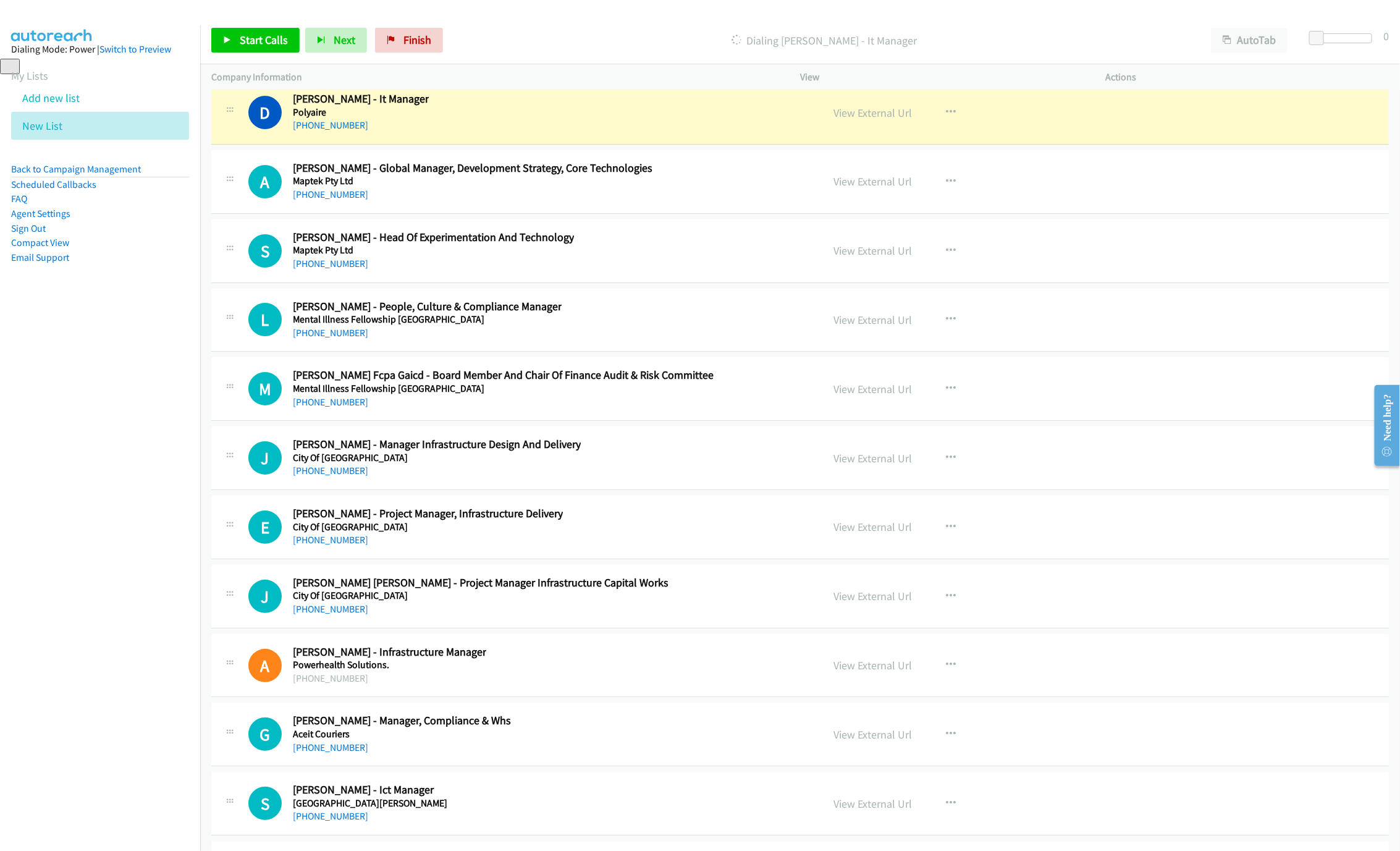
scroll to position [16717, 0]
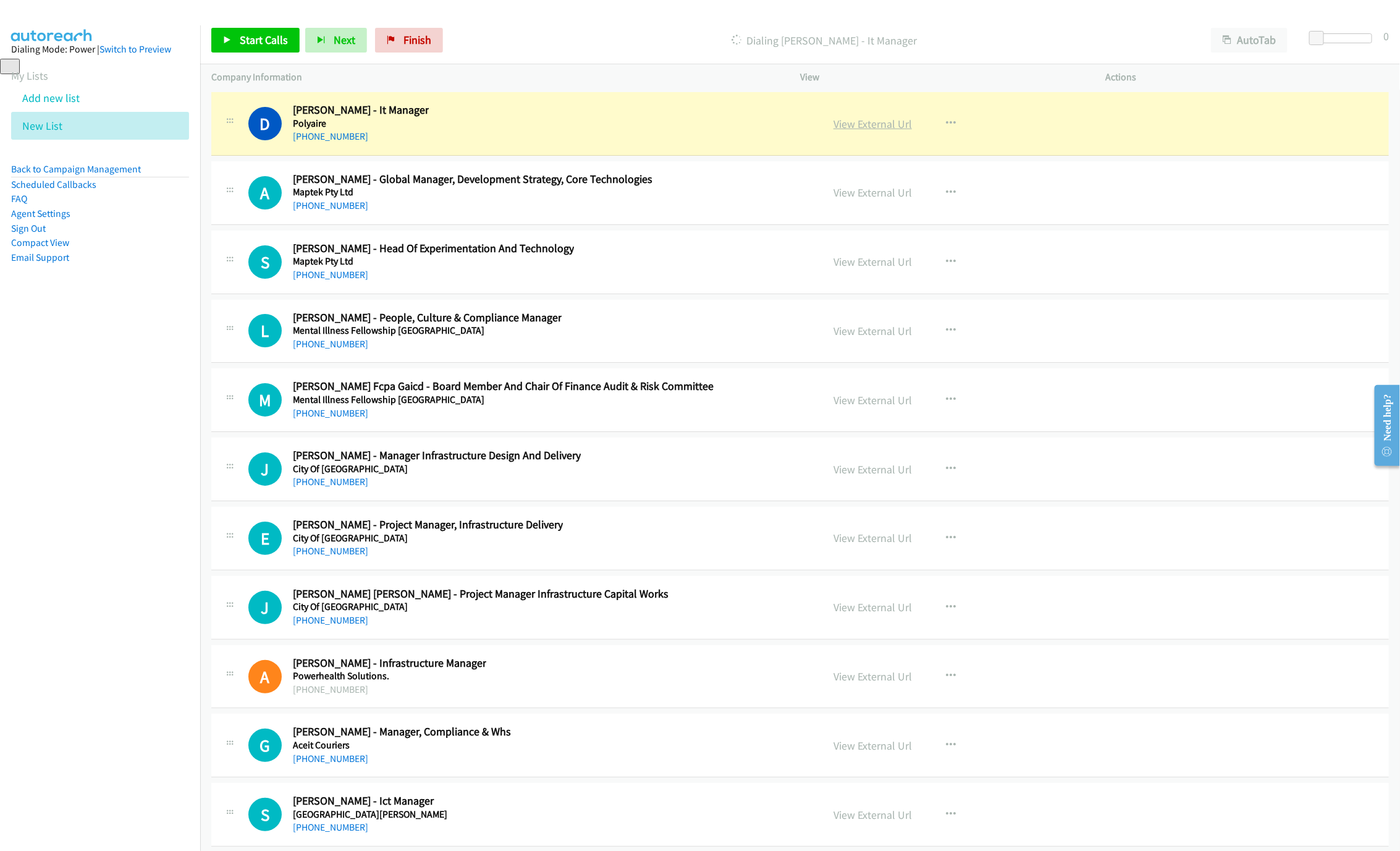
click at [862, 131] on link "View External Url" at bounding box center [872, 124] width 79 height 14
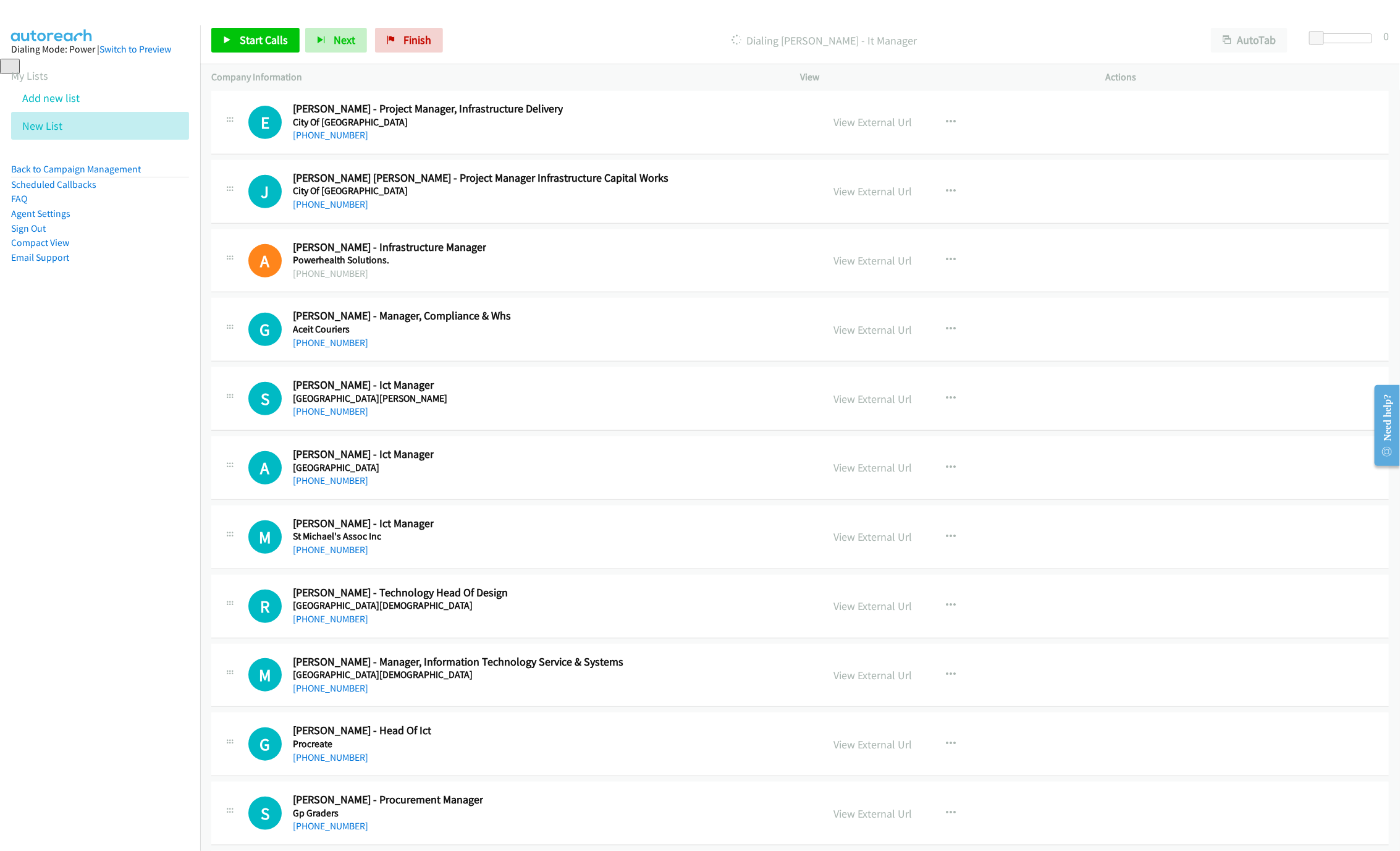
scroll to position [17181, 0]
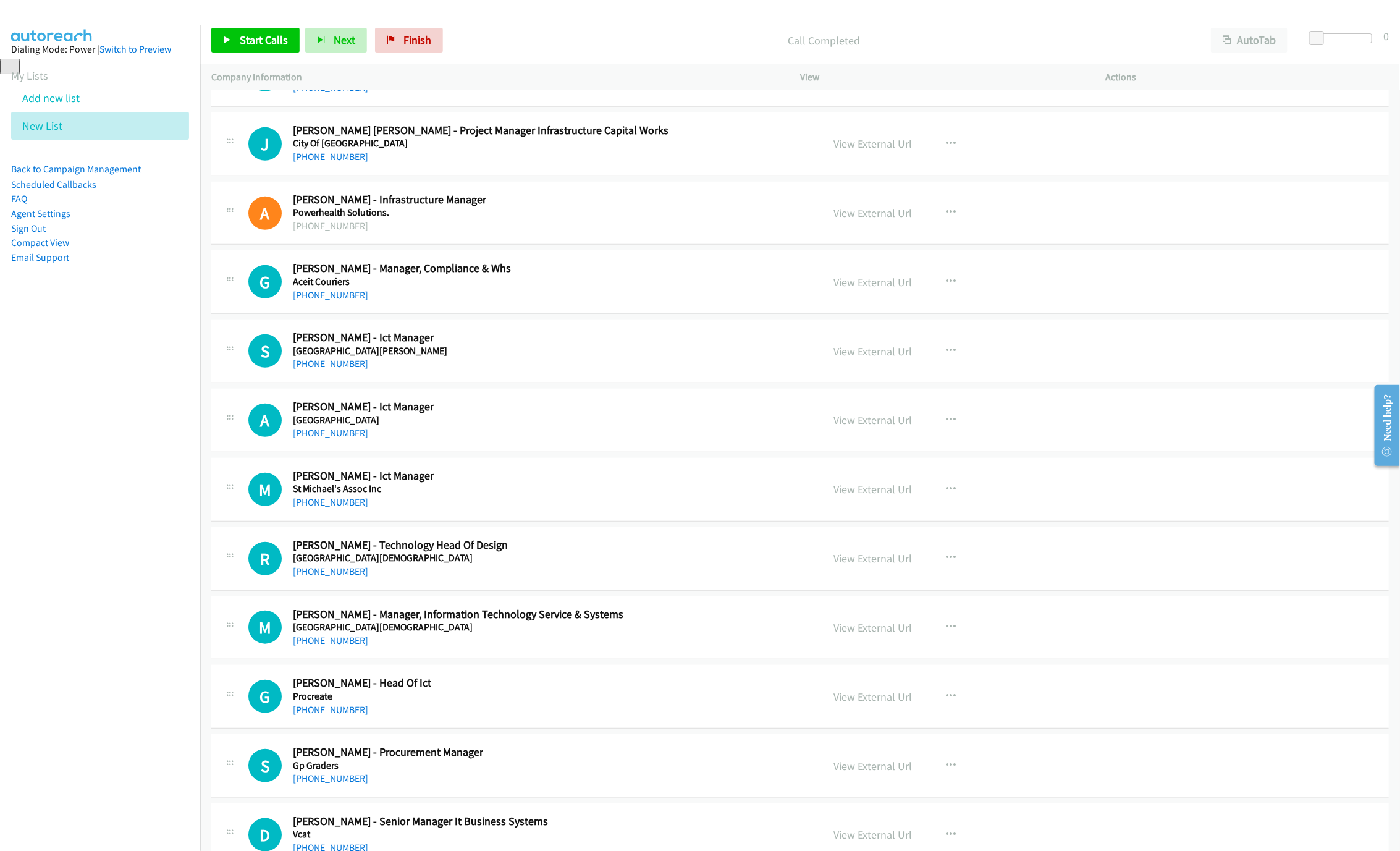
drag, startPoint x: 311, startPoint y: 444, endPoint x: 686, endPoint y: 510, distance: 380.8
click at [311, 370] on link "[PHONE_NUMBER]" at bounding box center [331, 363] width 75 height 12
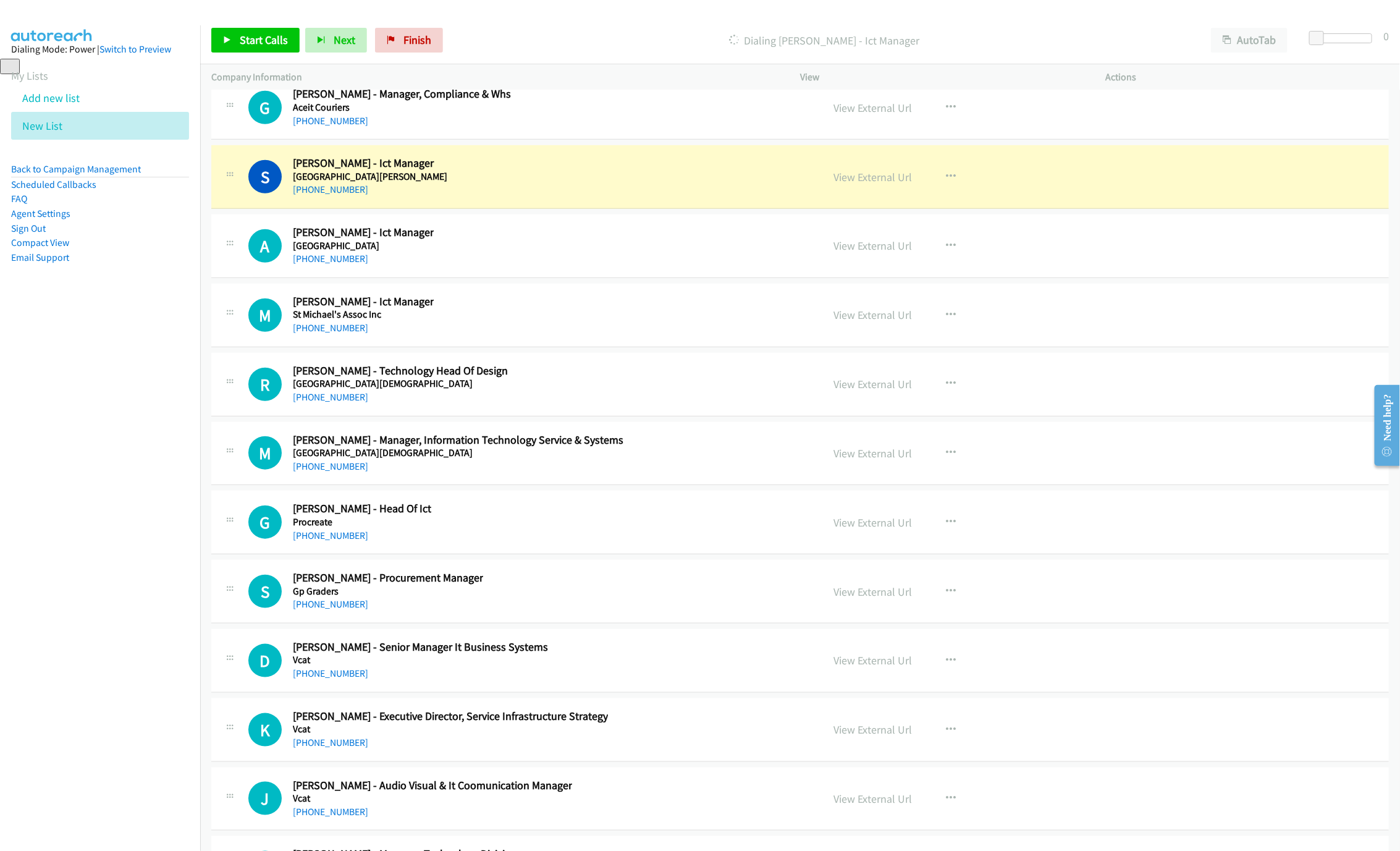
scroll to position [17459, 0]
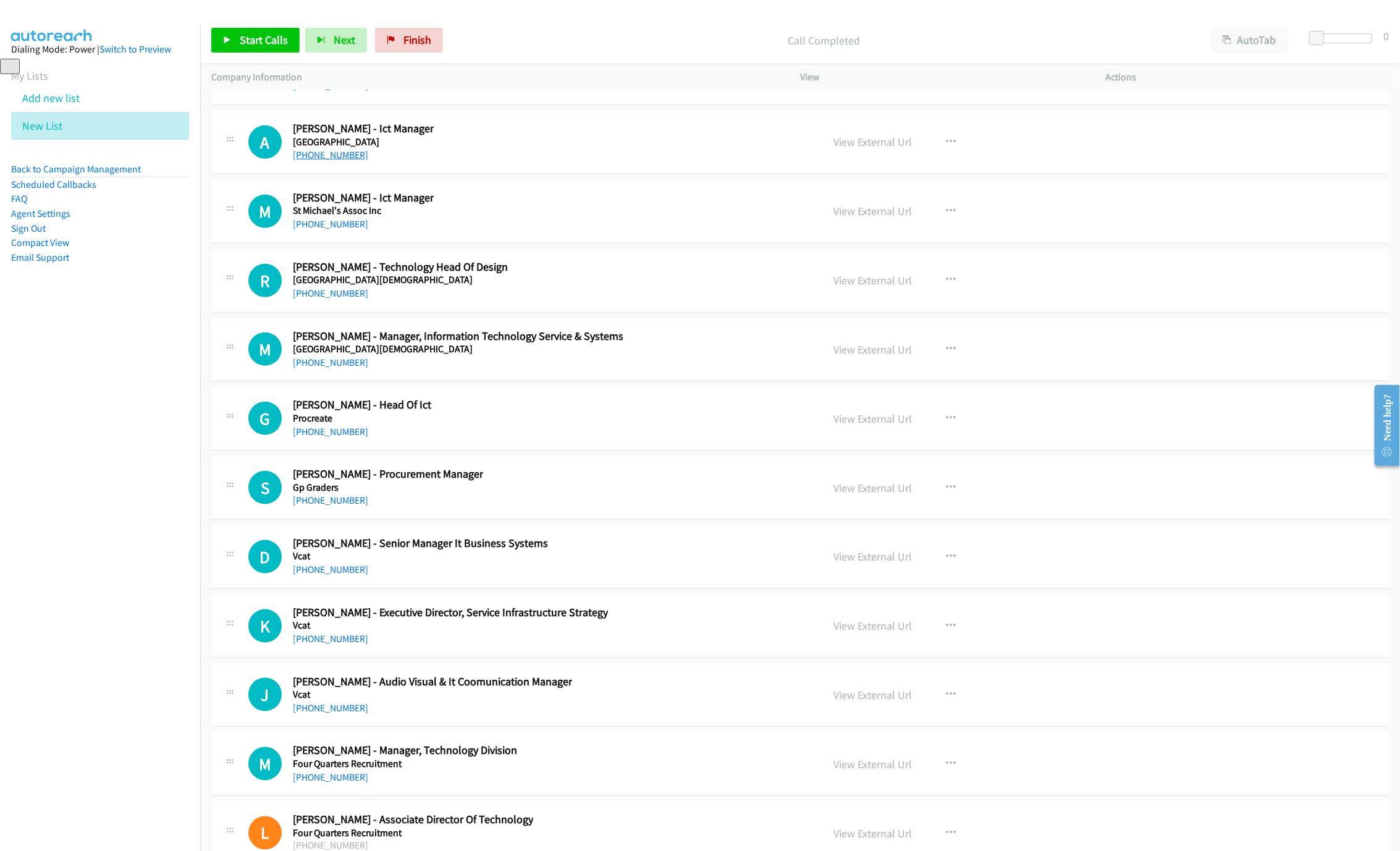
click at [335, 161] on link "[PHONE_NUMBER]" at bounding box center [331, 154] width 75 height 12
click at [316, 231] on div "[PHONE_NUMBER]" at bounding box center [364, 225] width 141 height 15
click at [319, 230] on link "[PHONE_NUMBER]" at bounding box center [331, 224] width 75 height 12
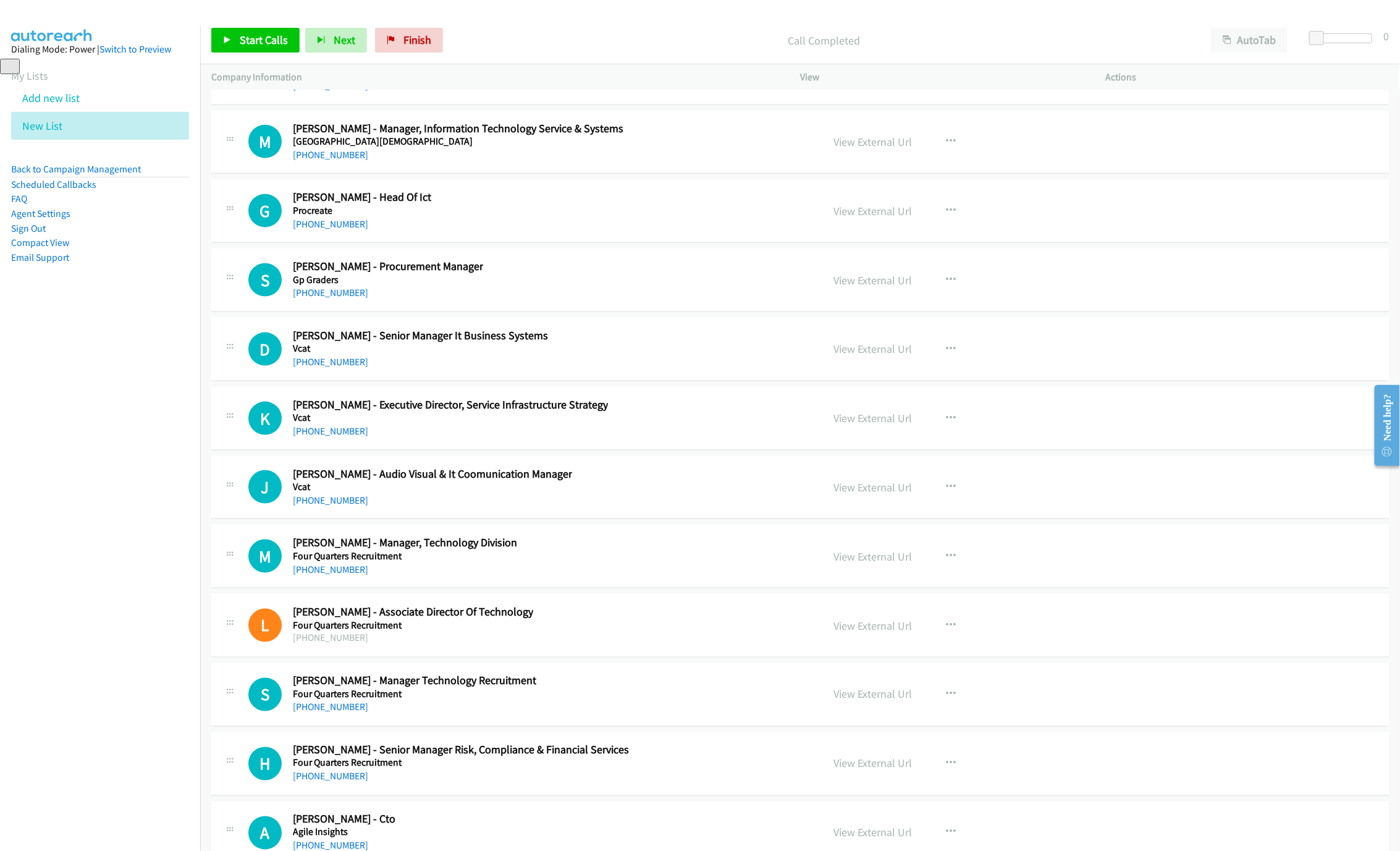
scroll to position [17737, 0]
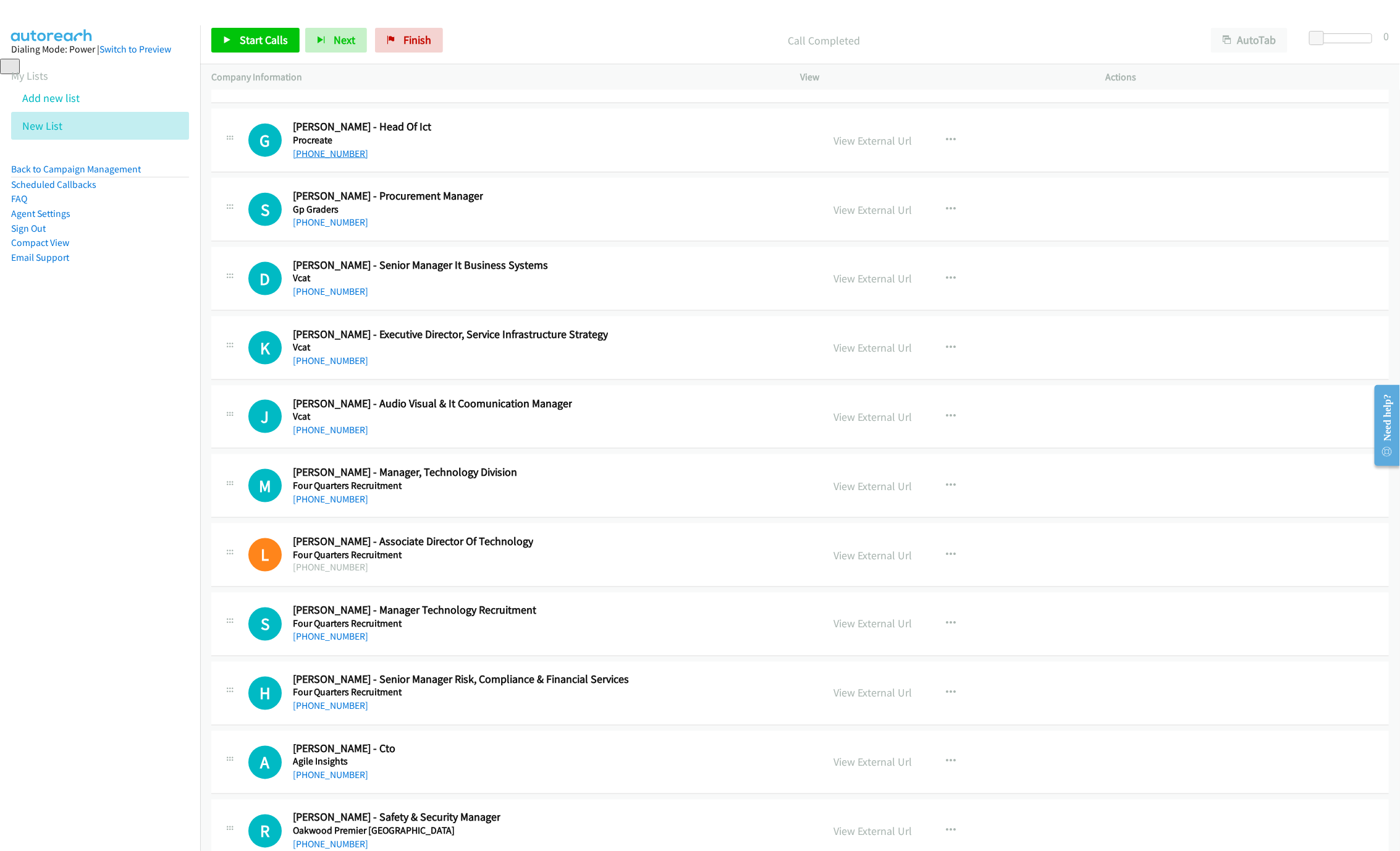
click at [319, 160] on link "[PHONE_NUMBER]" at bounding box center [331, 153] width 75 height 12
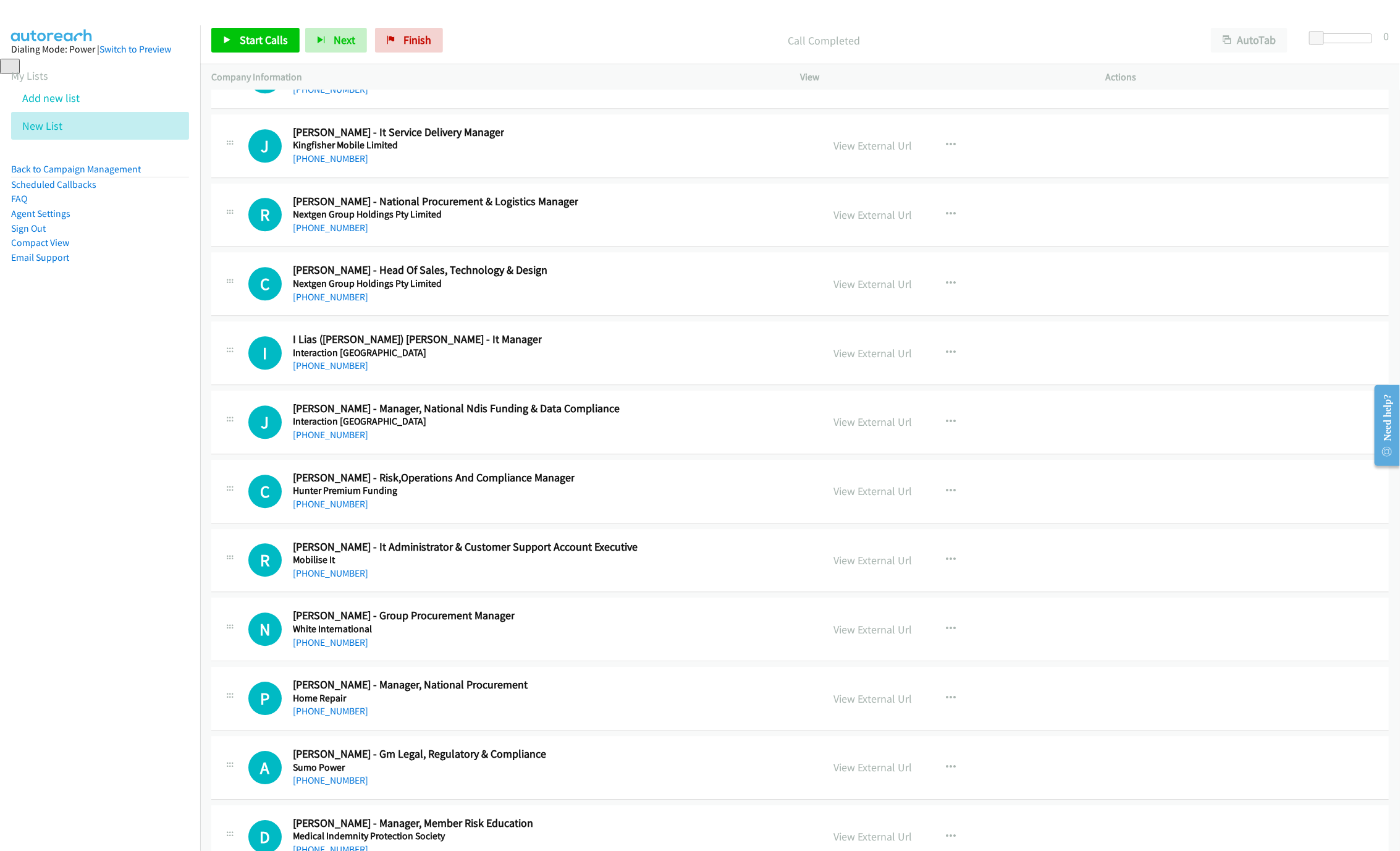
scroll to position [18756, 0]
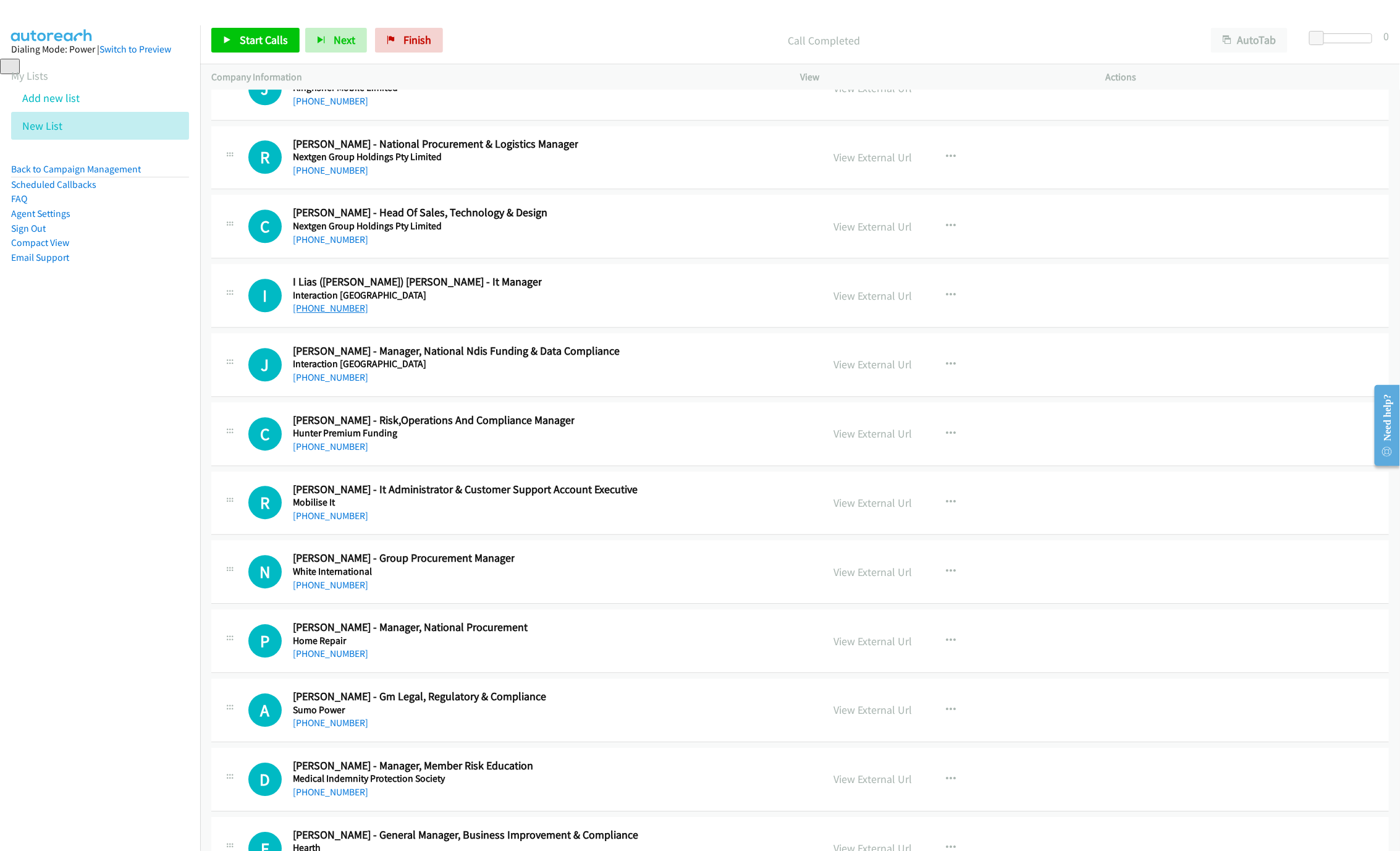
click at [332, 314] on link "[PHONE_NUMBER]" at bounding box center [331, 307] width 75 height 12
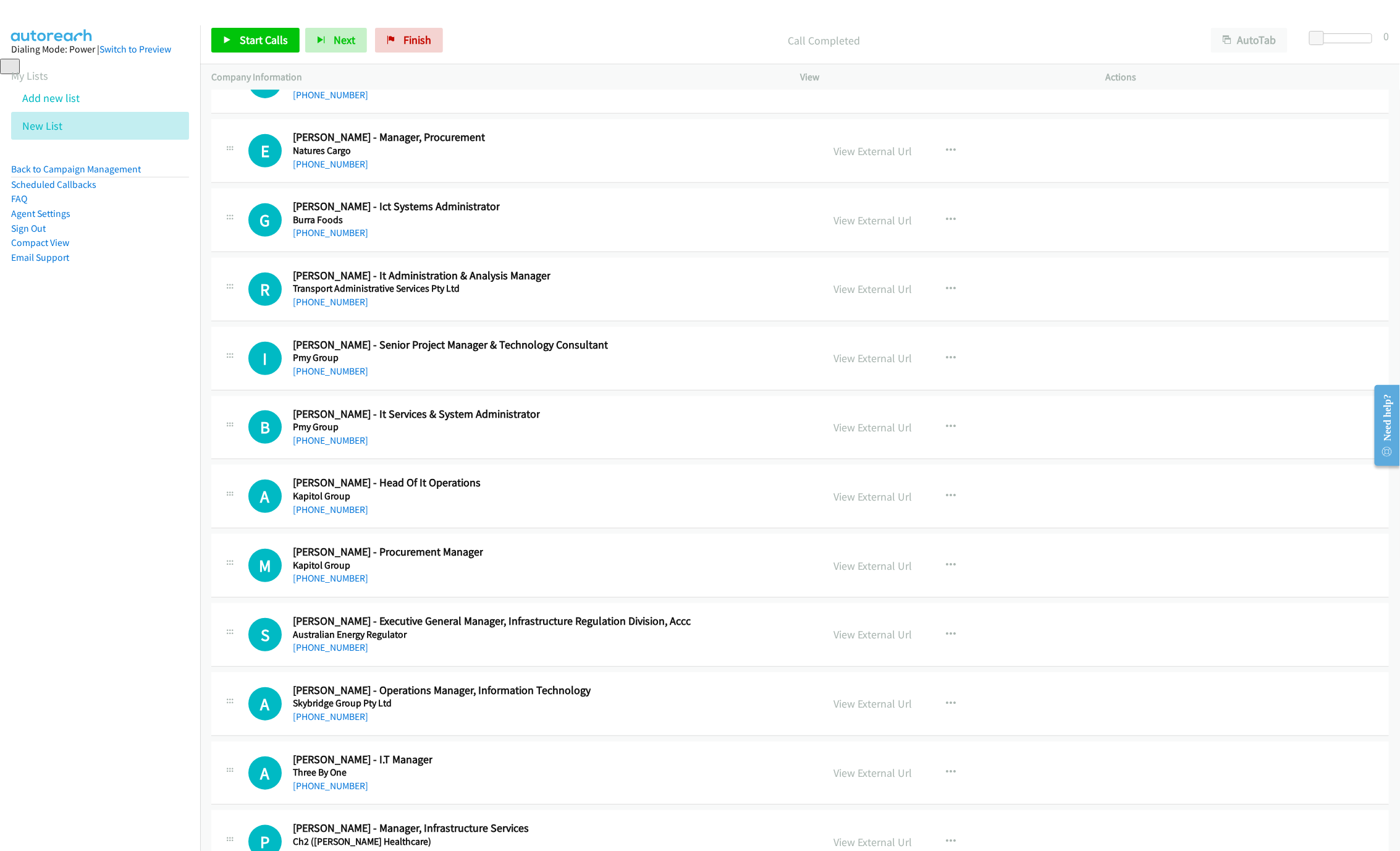
scroll to position [20054, 0]
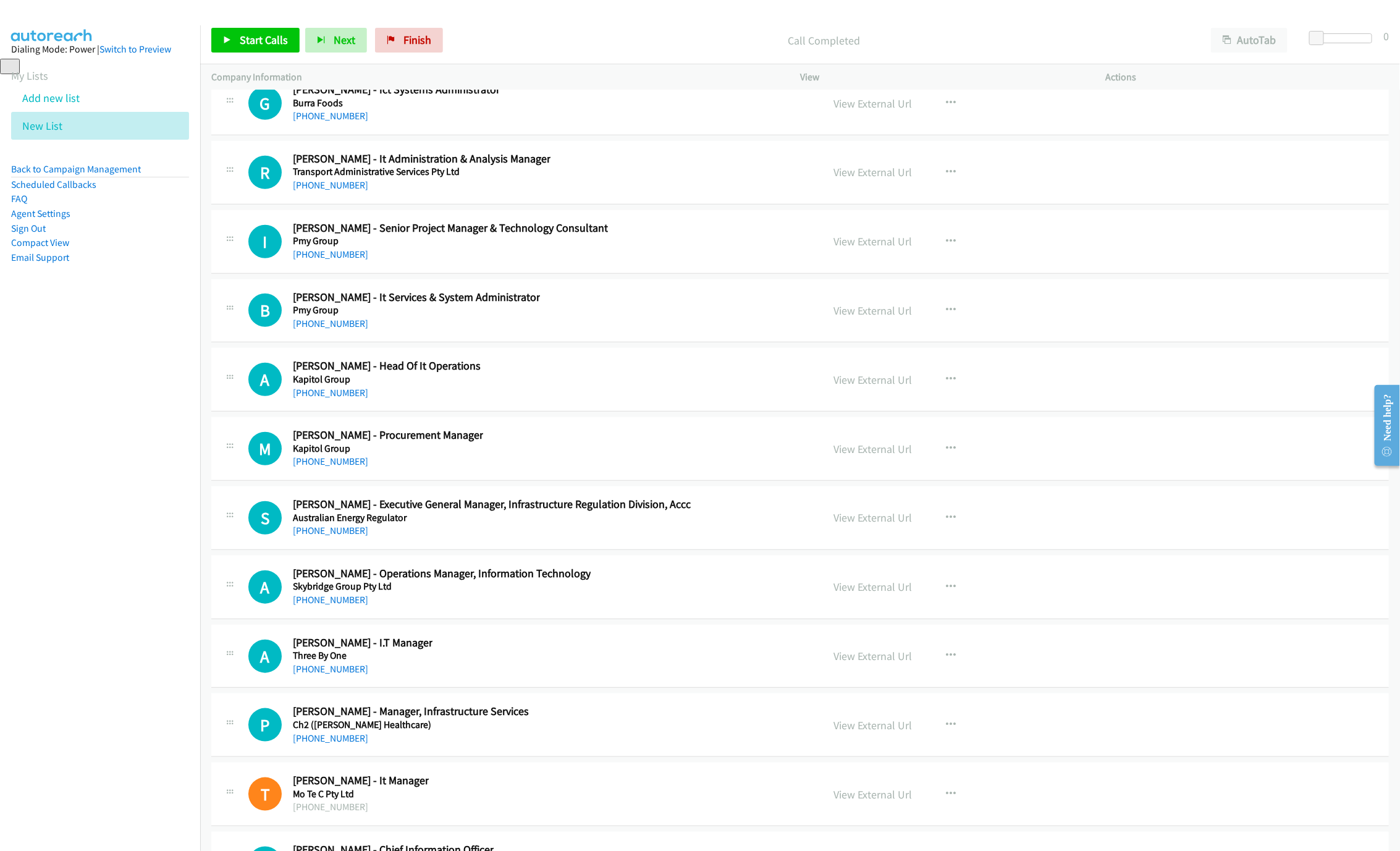
click at [324, 123] on div "[PHONE_NUMBER]" at bounding box center [396, 116] width 207 height 15
click at [333, 122] on link "[PHONE_NUMBER]" at bounding box center [331, 116] width 75 height 12
drag, startPoint x: 282, startPoint y: 269, endPoint x: 294, endPoint y: 276, distance: 13.9
click at [282, 189] on div "R" at bounding box center [270, 172] width 44 height 34
click at [305, 191] on link "[PHONE_NUMBER]" at bounding box center [331, 185] width 75 height 12
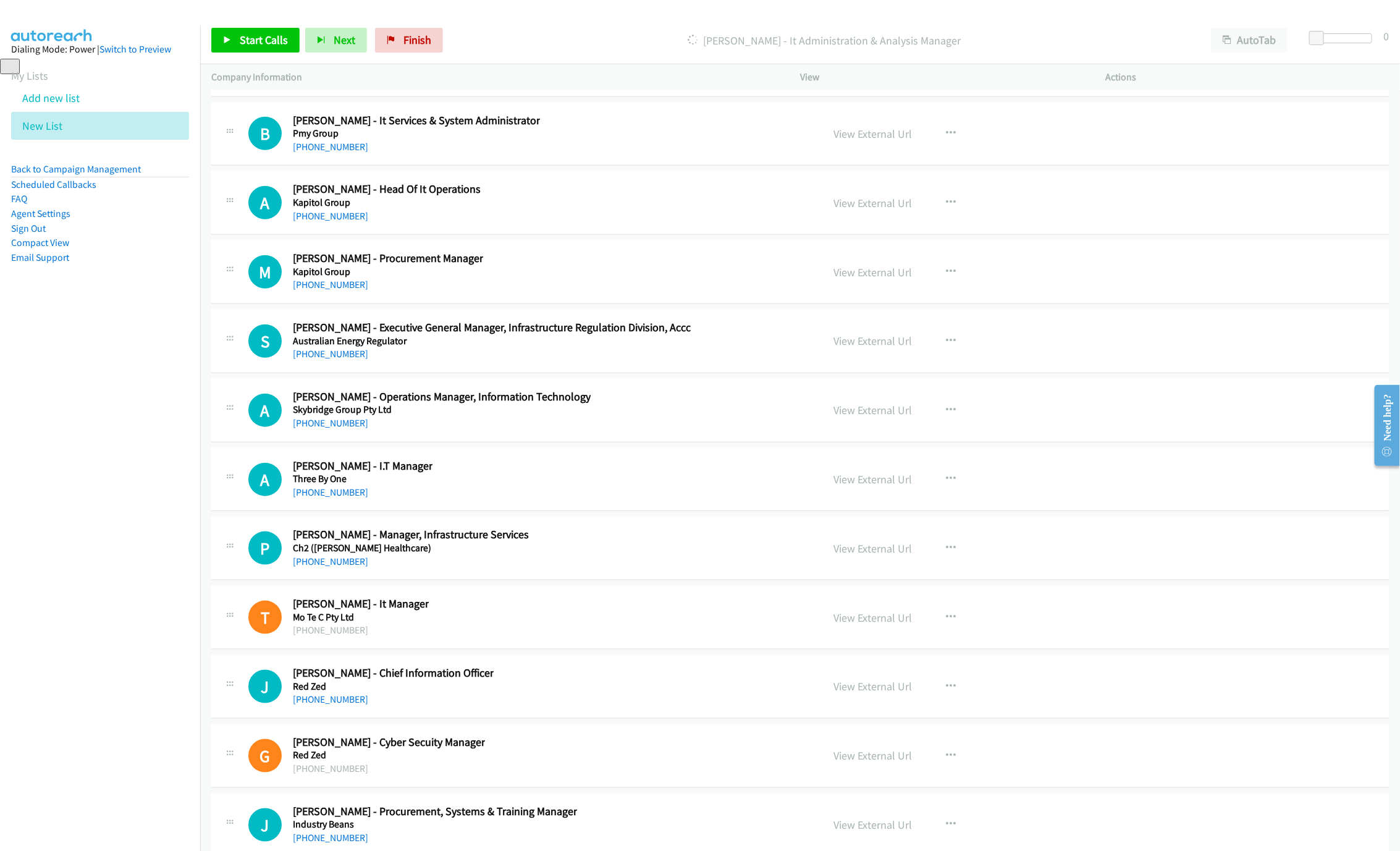
scroll to position [20239, 0]
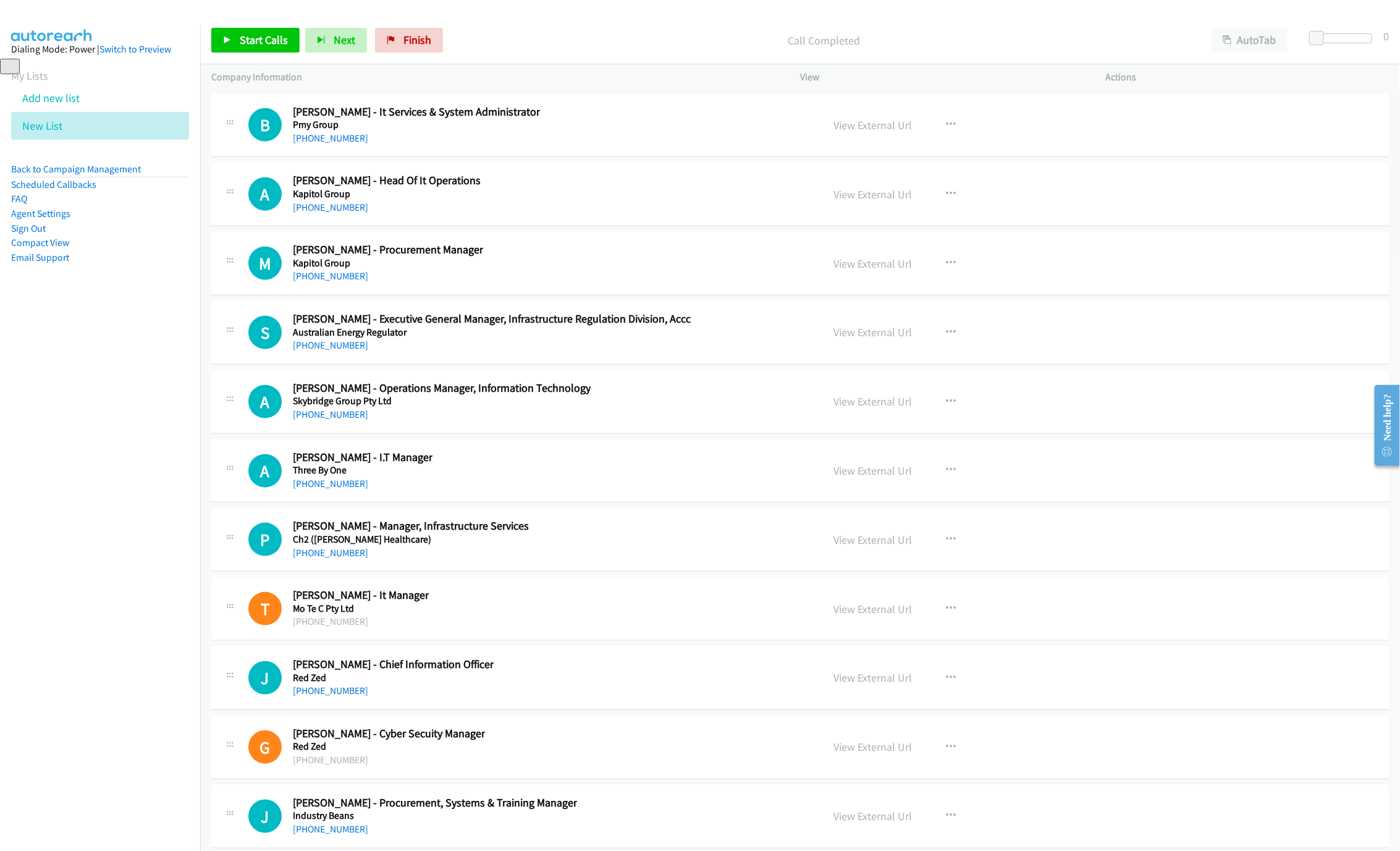
click at [332, 215] on div "[PHONE_NUMBER]" at bounding box center [387, 207] width 188 height 15
click at [312, 144] on link "[PHONE_NUMBER]" at bounding box center [331, 138] width 75 height 12
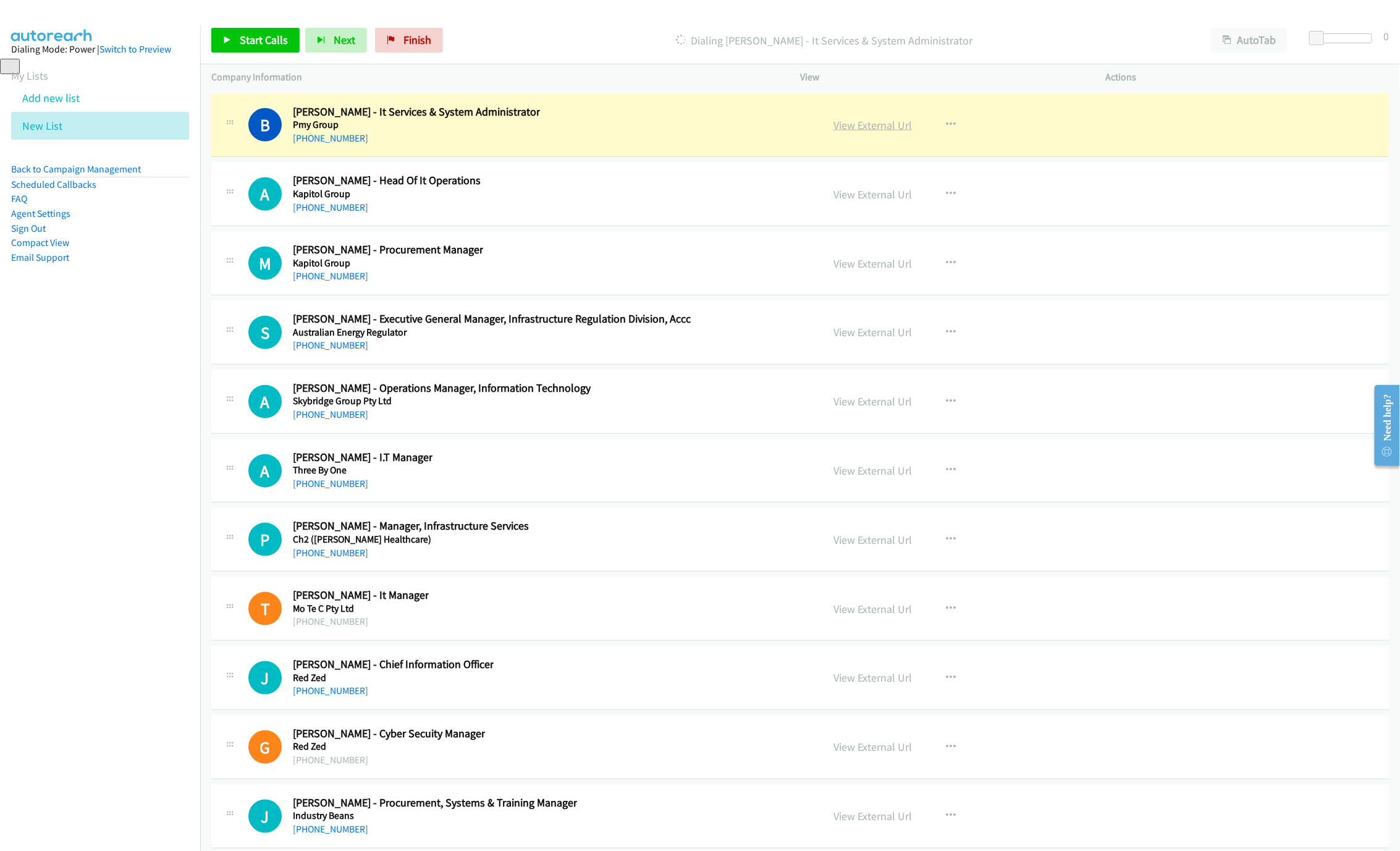
click at [844, 132] on link "View External Url" at bounding box center [872, 125] width 79 height 14
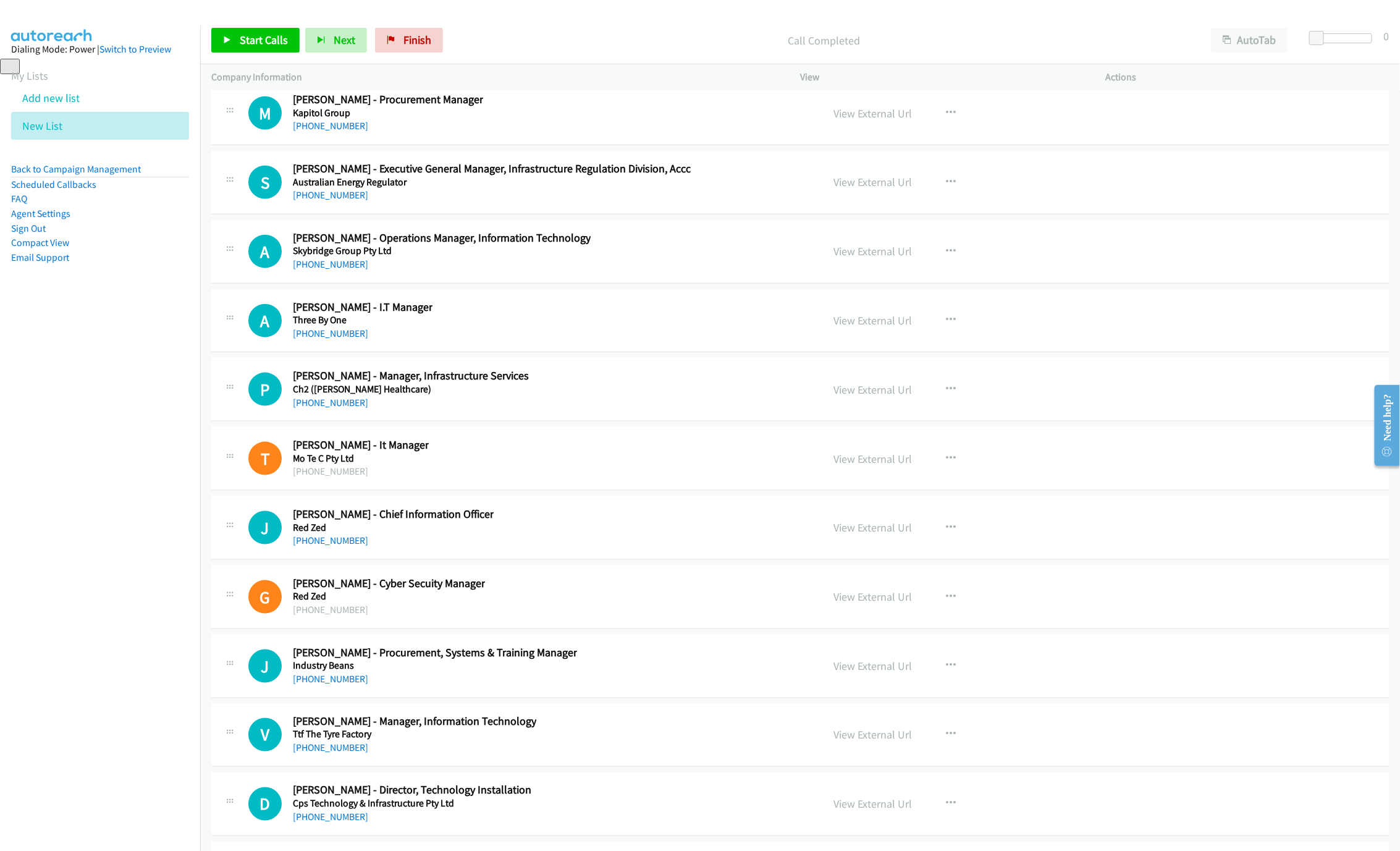
scroll to position [20424, 0]
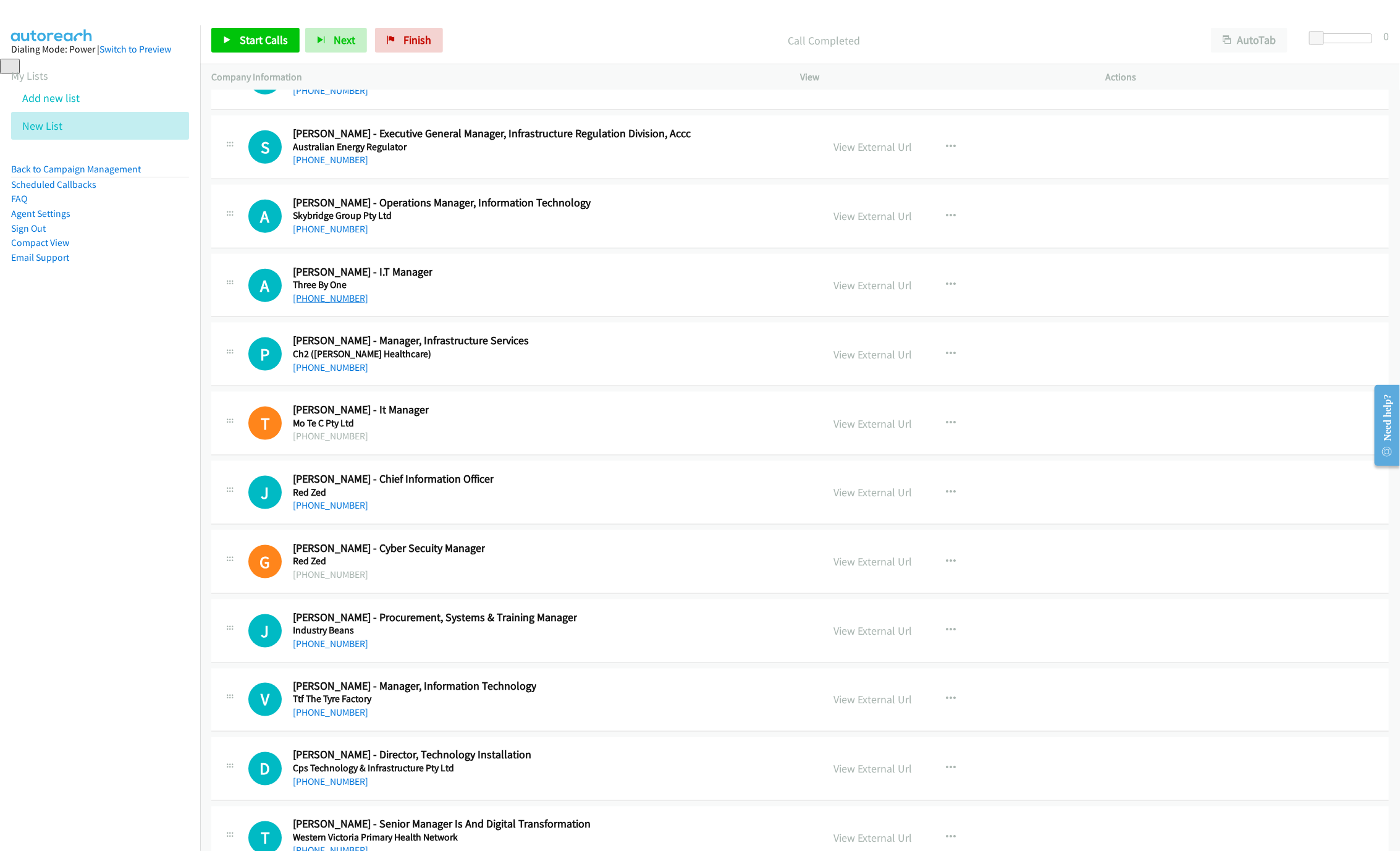
click at [327, 304] on link "[PHONE_NUMBER]" at bounding box center [331, 298] width 75 height 12
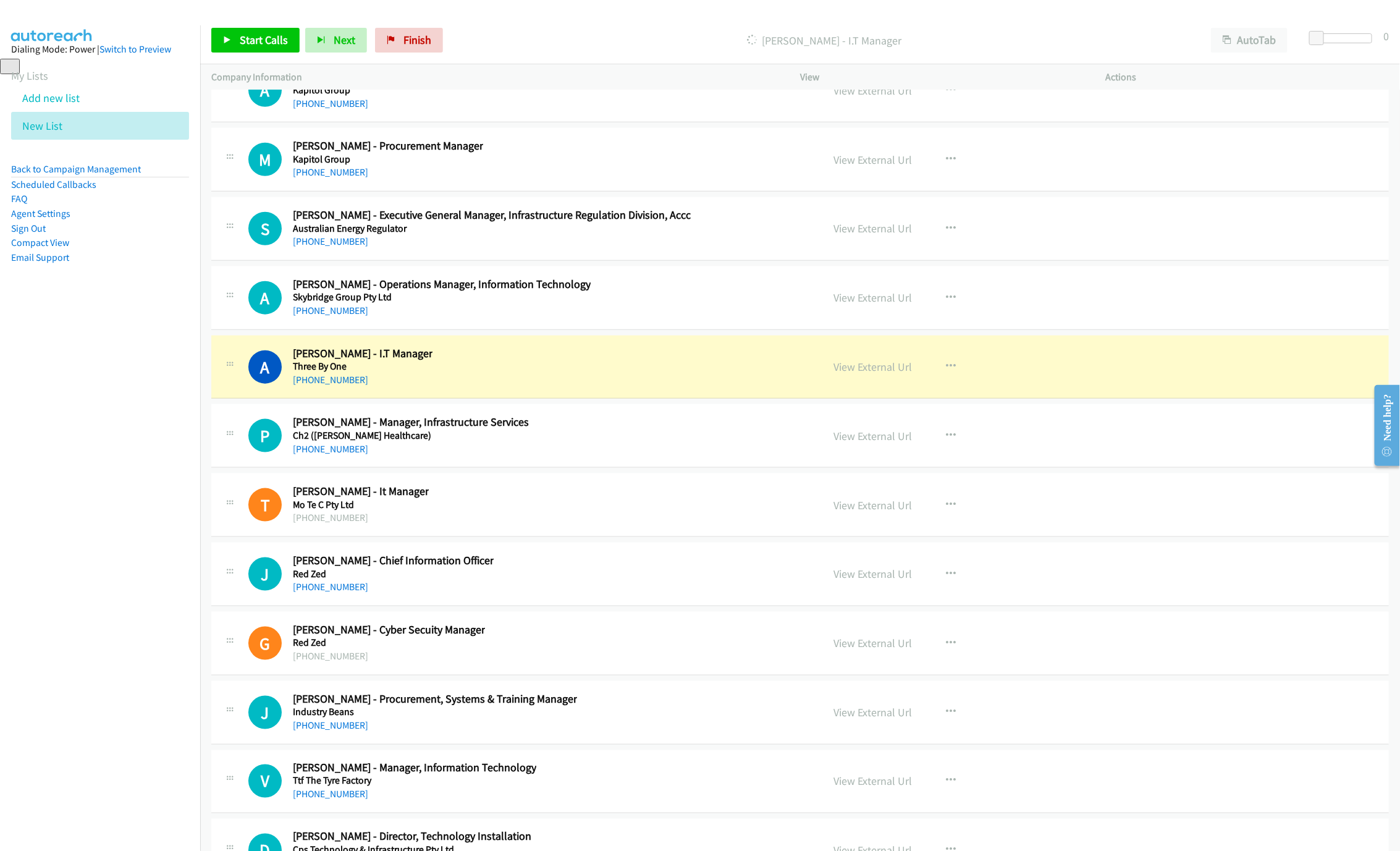
scroll to position [20332, 0]
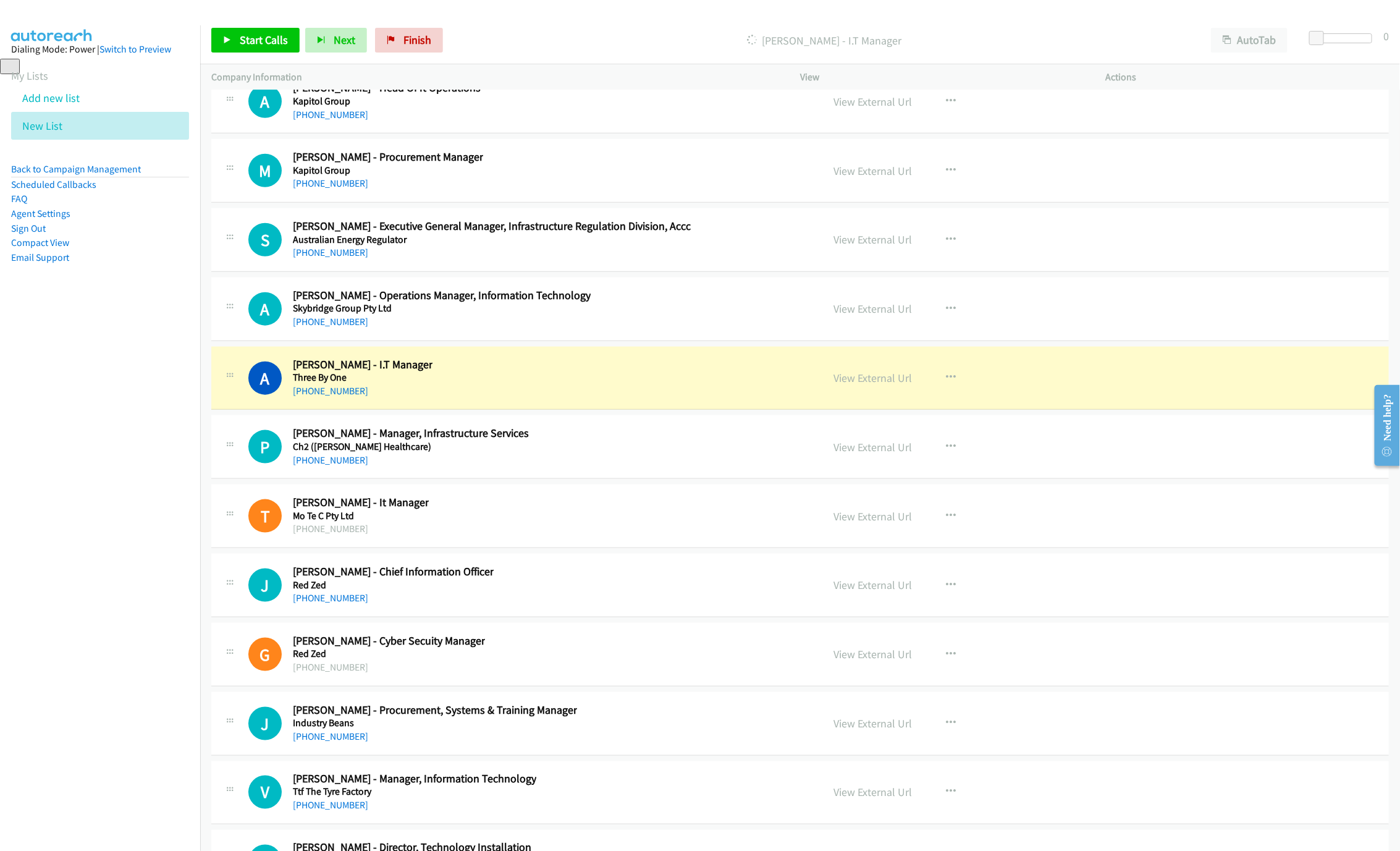
click at [833, 40] on link "View External Url" at bounding box center [872, 32] width 79 height 14
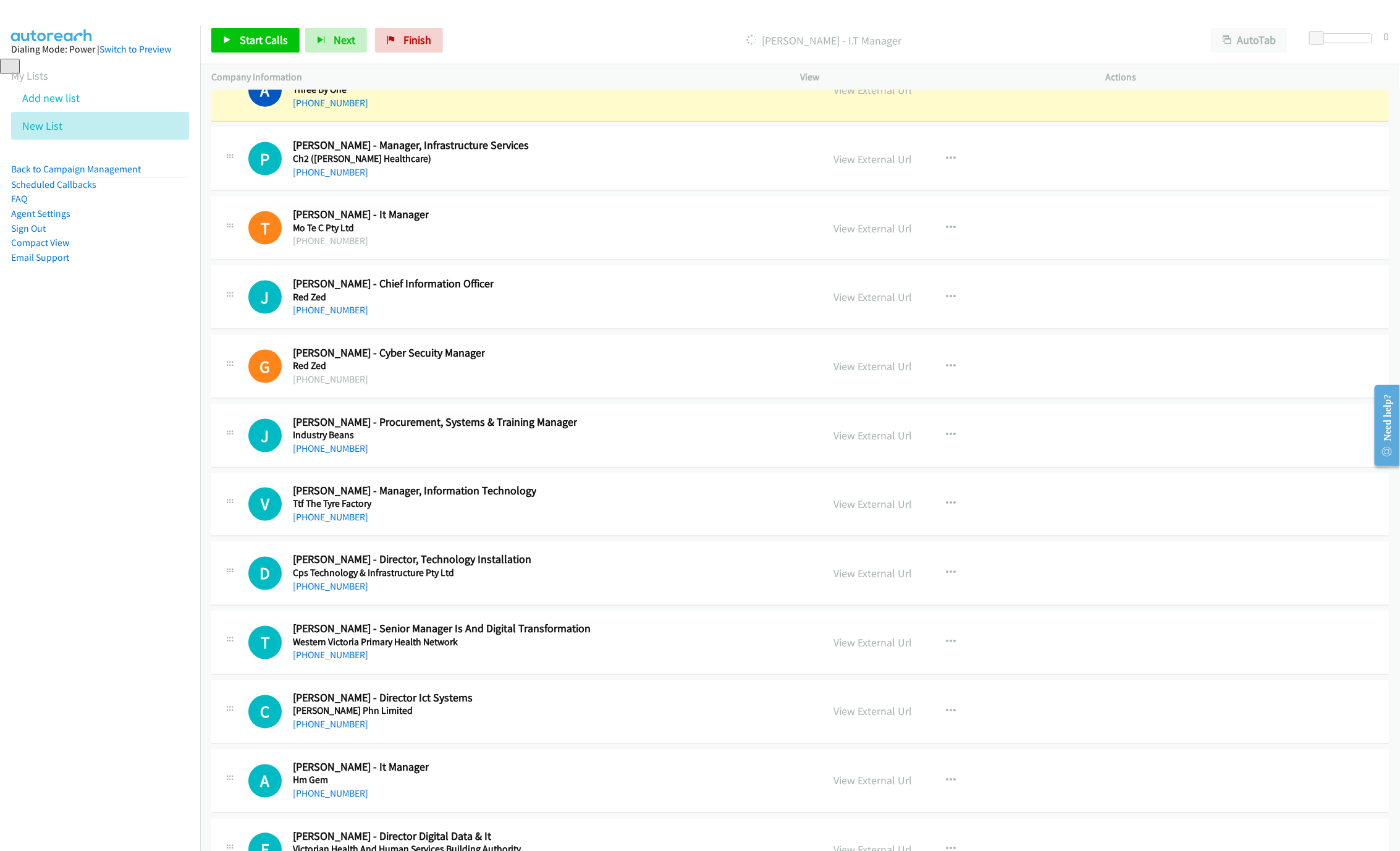
scroll to position [20610, 0]
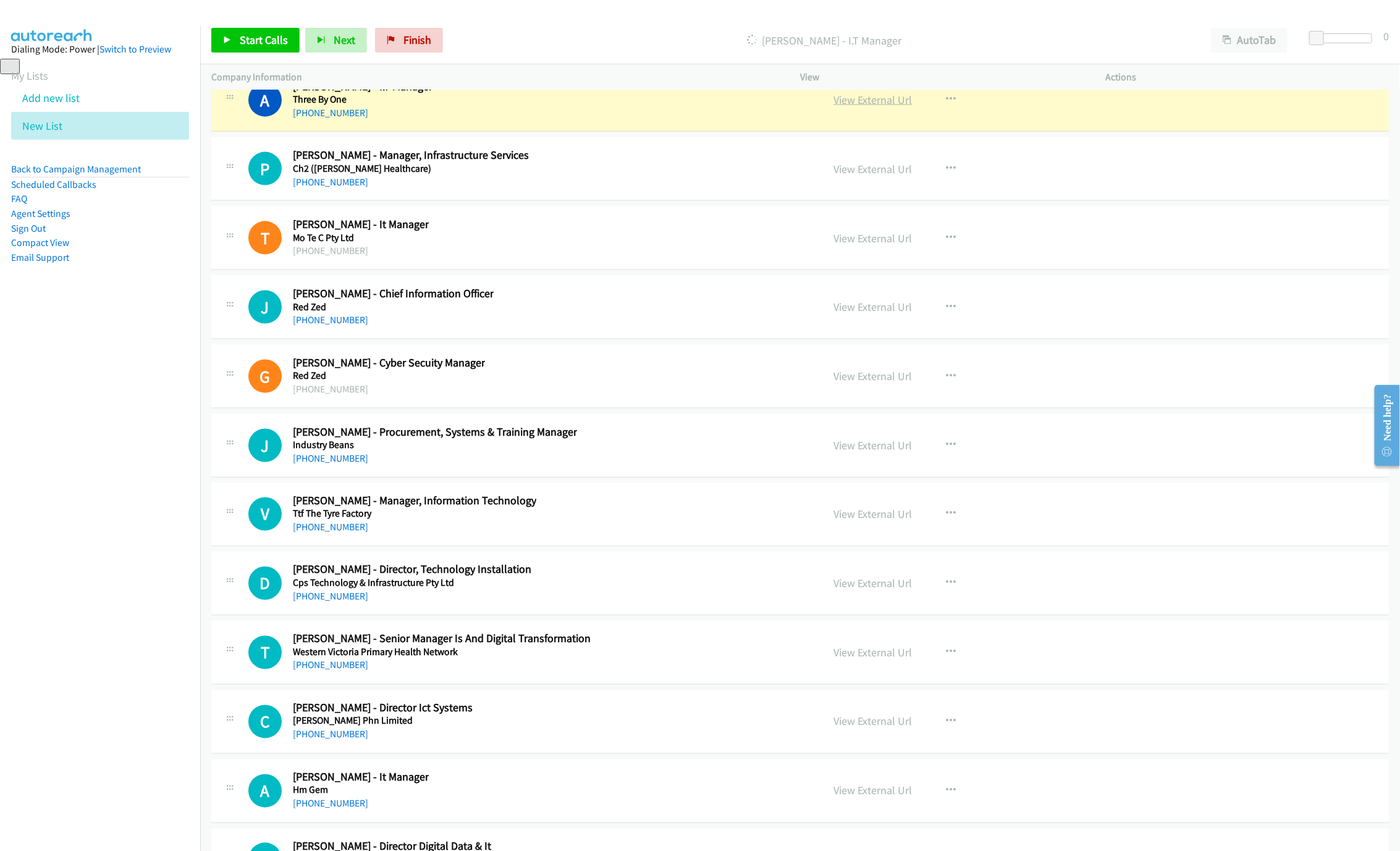
click at [837, 107] on link "View External Url" at bounding box center [872, 99] width 79 height 14
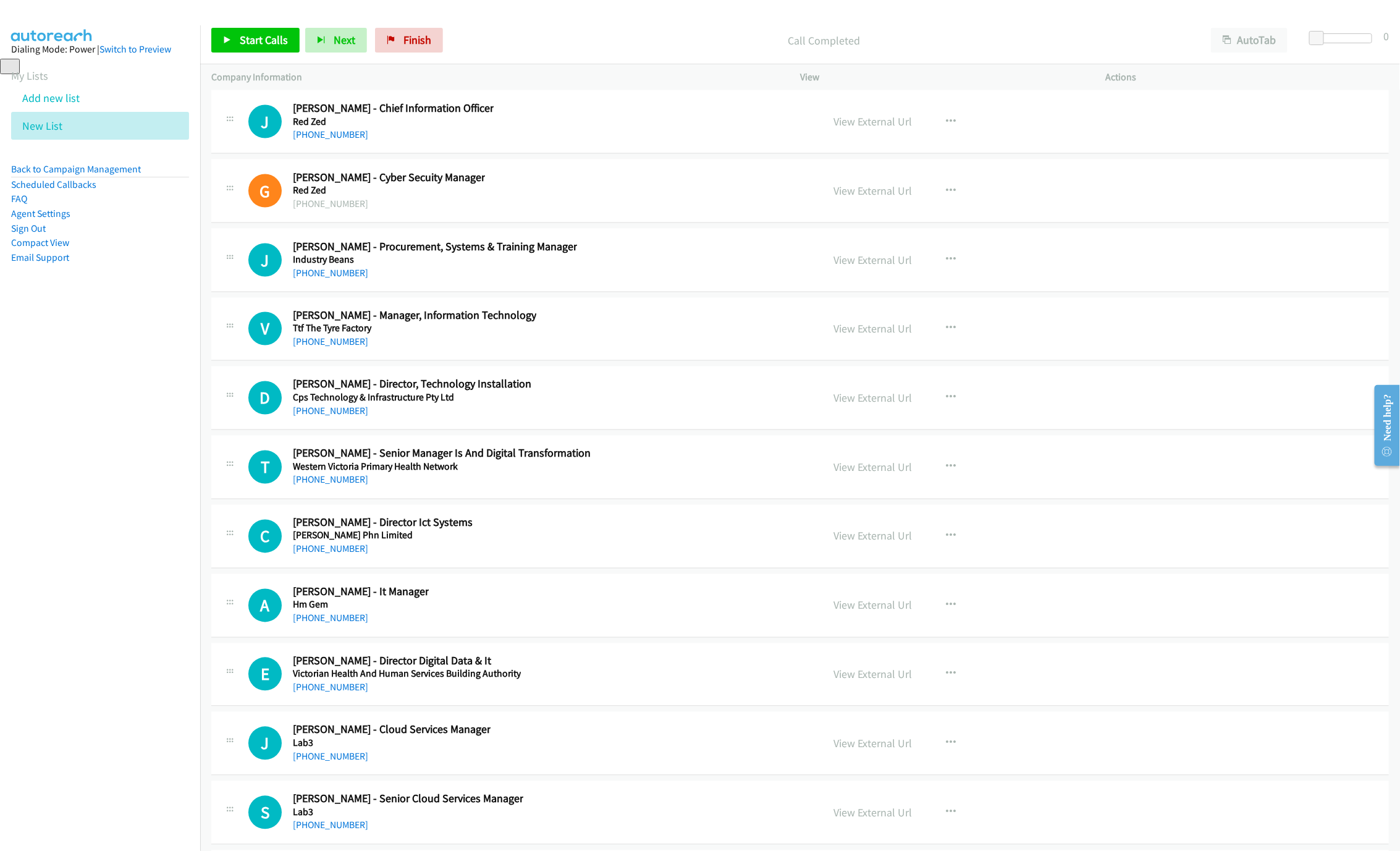
scroll to position [20887, 0]
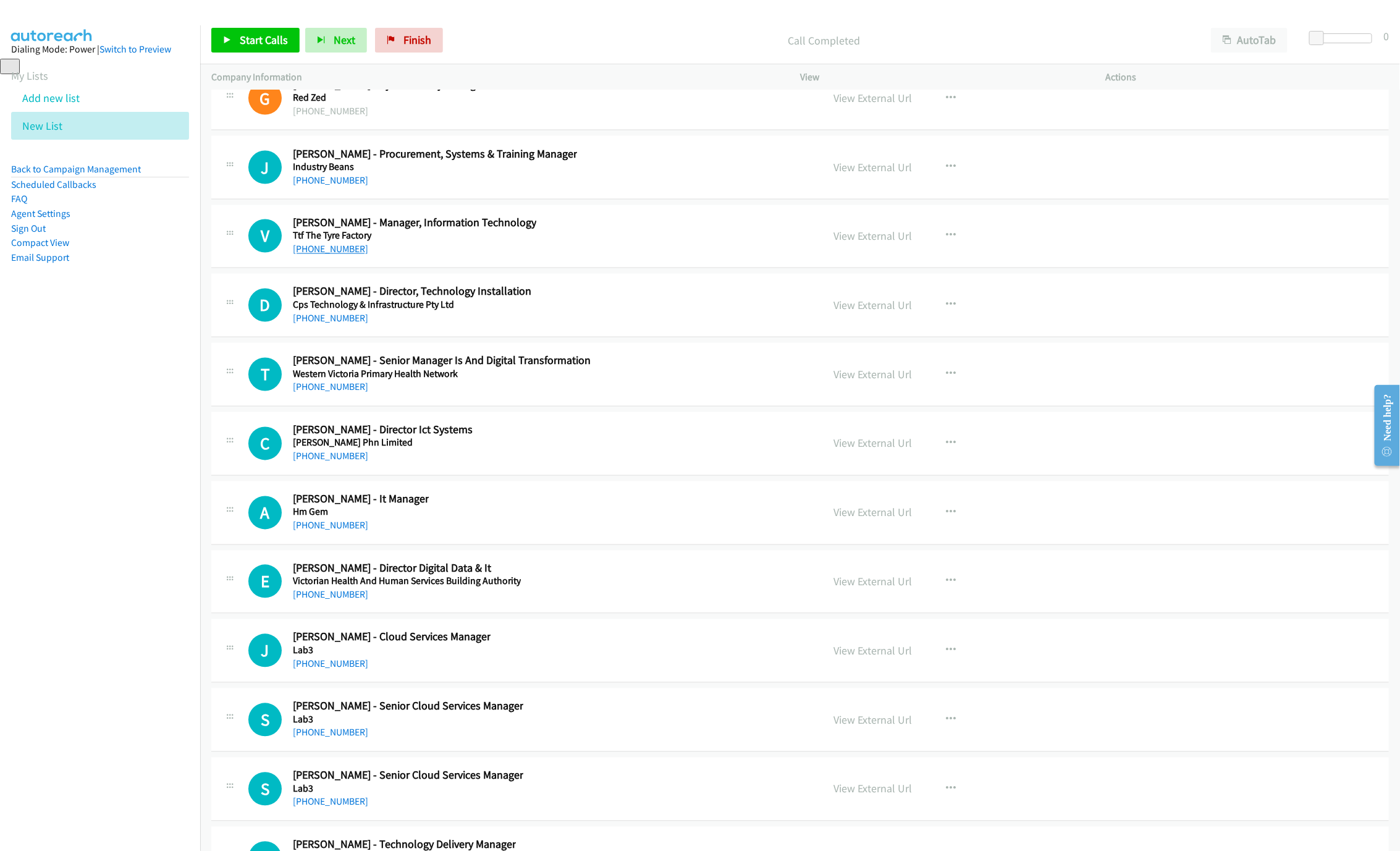
click at [336, 255] on link "[PHONE_NUMBER]" at bounding box center [331, 249] width 75 height 12
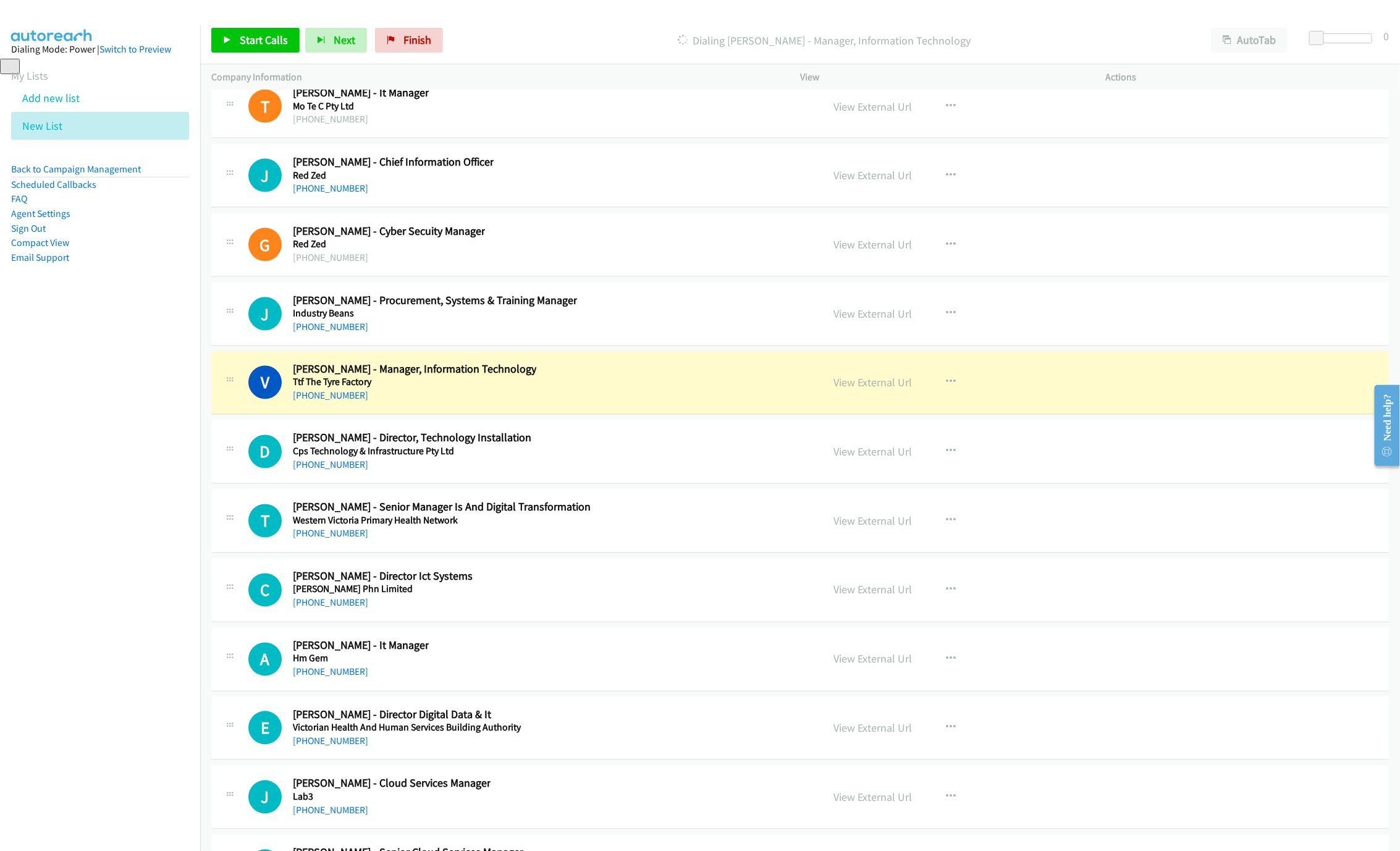
scroll to position [20610, 0]
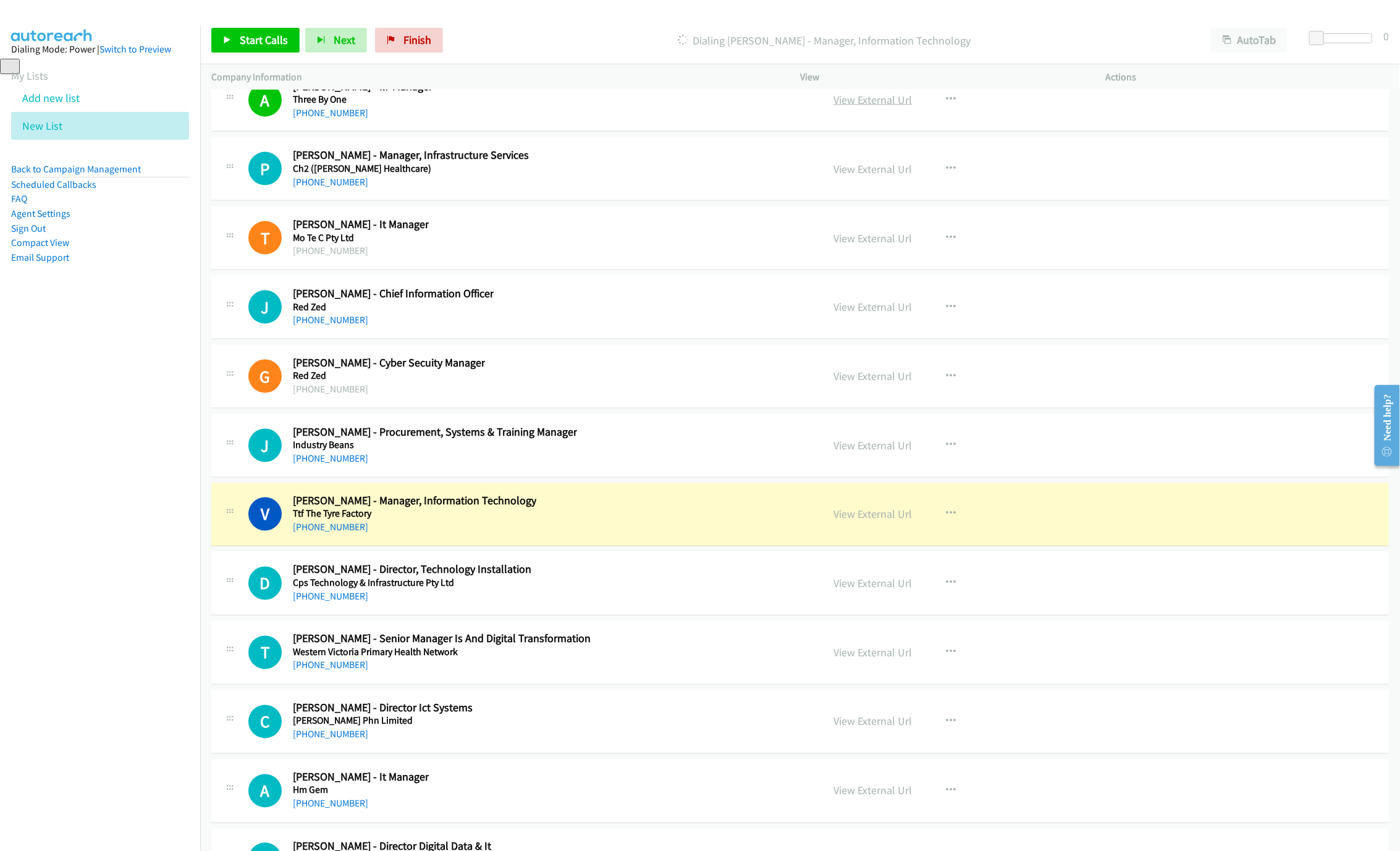
click at [875, 107] on link "View External Url" at bounding box center [872, 99] width 79 height 14
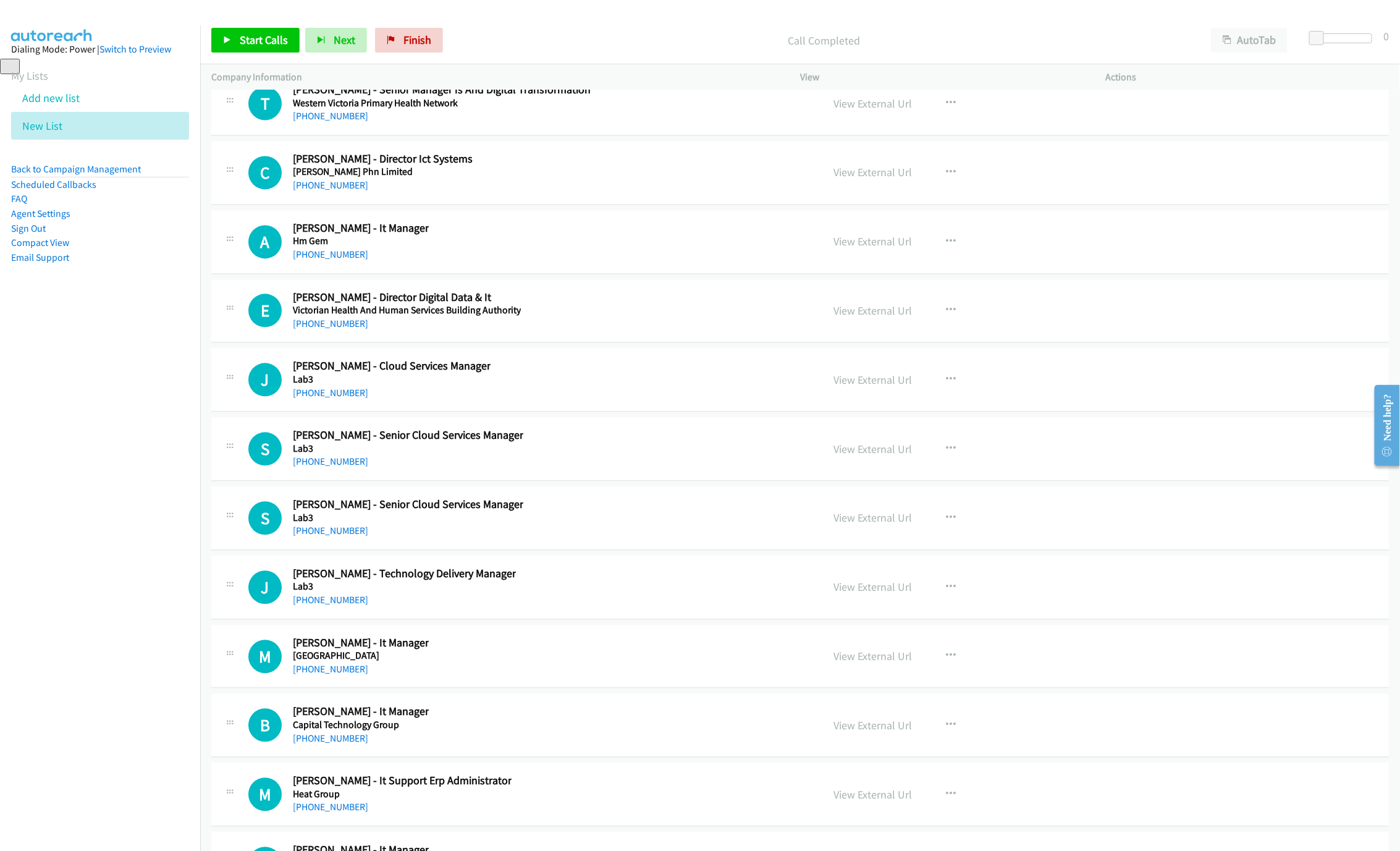
scroll to position [21165, 0]
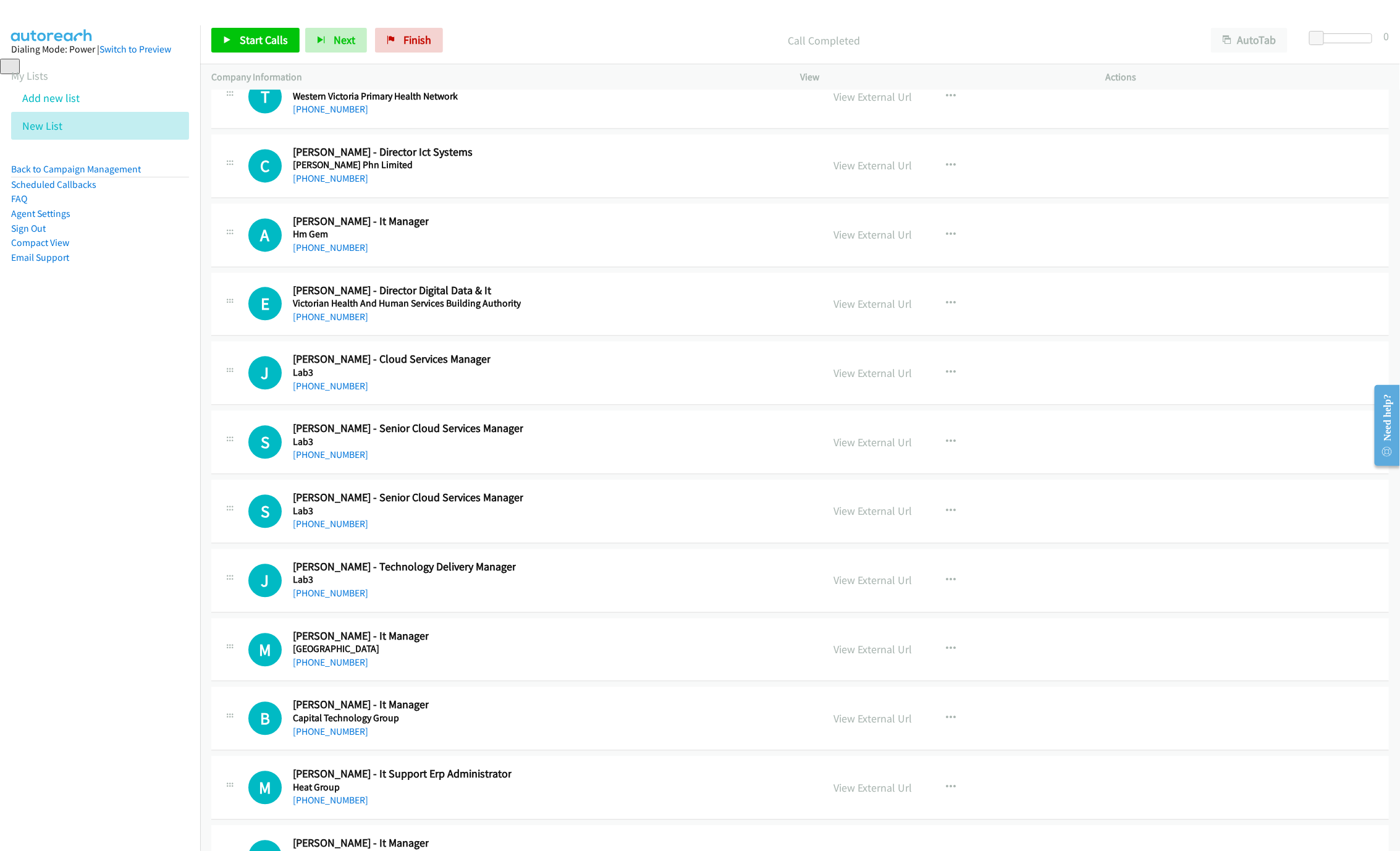
drag, startPoint x: 305, startPoint y: 341, endPoint x: 1012, endPoint y: 554, distance: 738.4
click at [305, 253] on link "[PHONE_NUMBER]" at bounding box center [331, 247] width 75 height 12
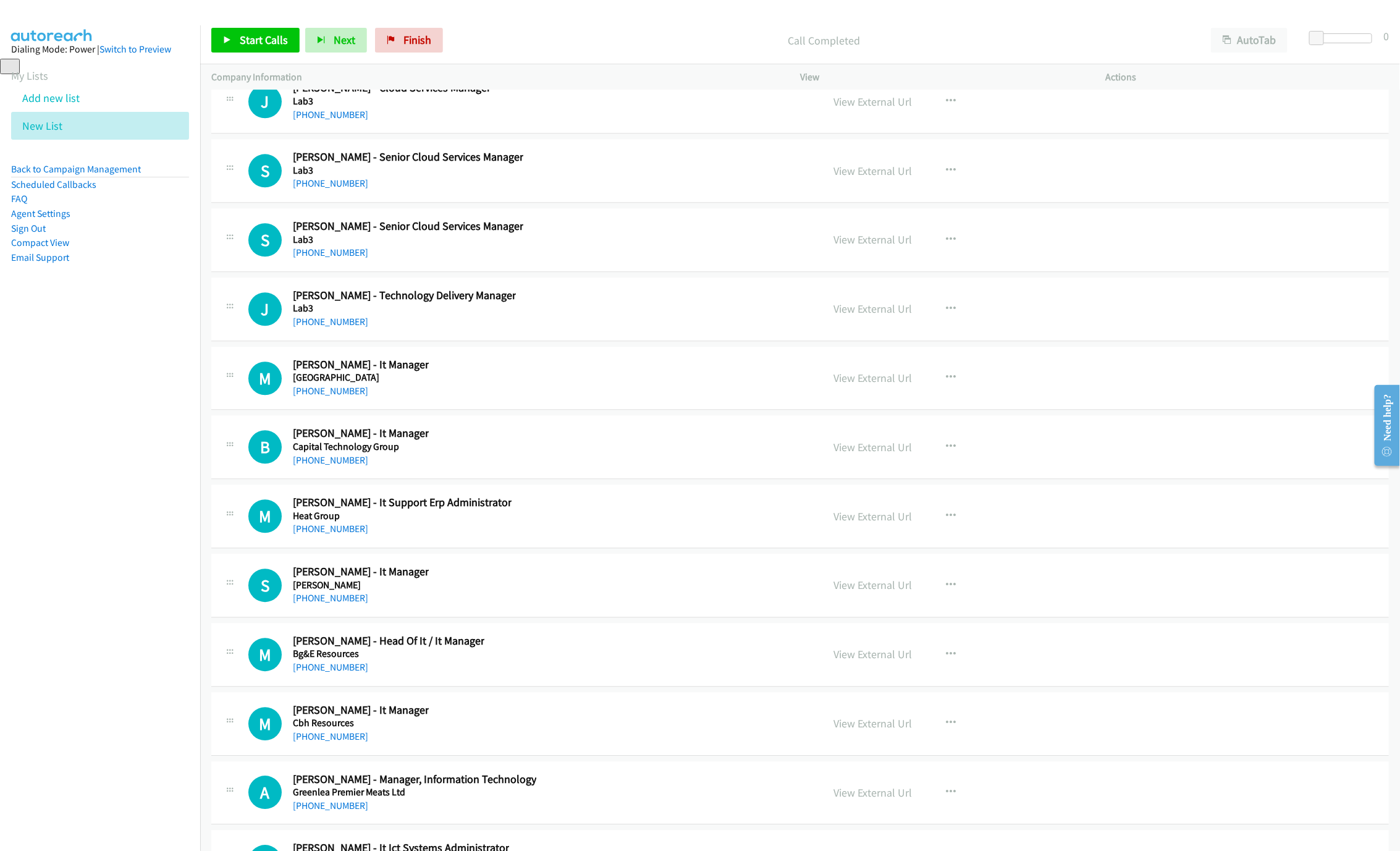
scroll to position [21443, 0]
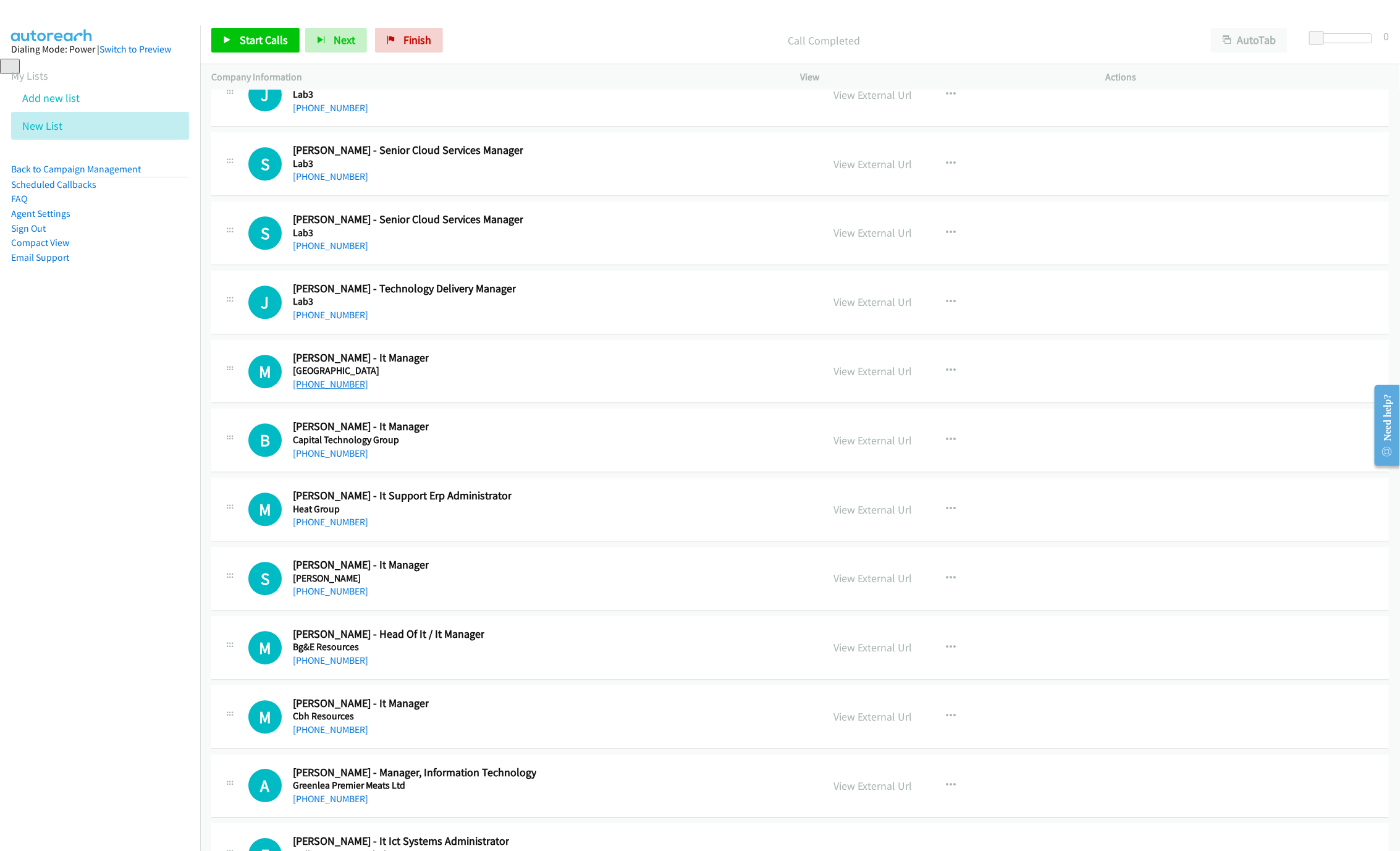
click at [335, 390] on link "[PHONE_NUMBER]" at bounding box center [331, 383] width 75 height 12
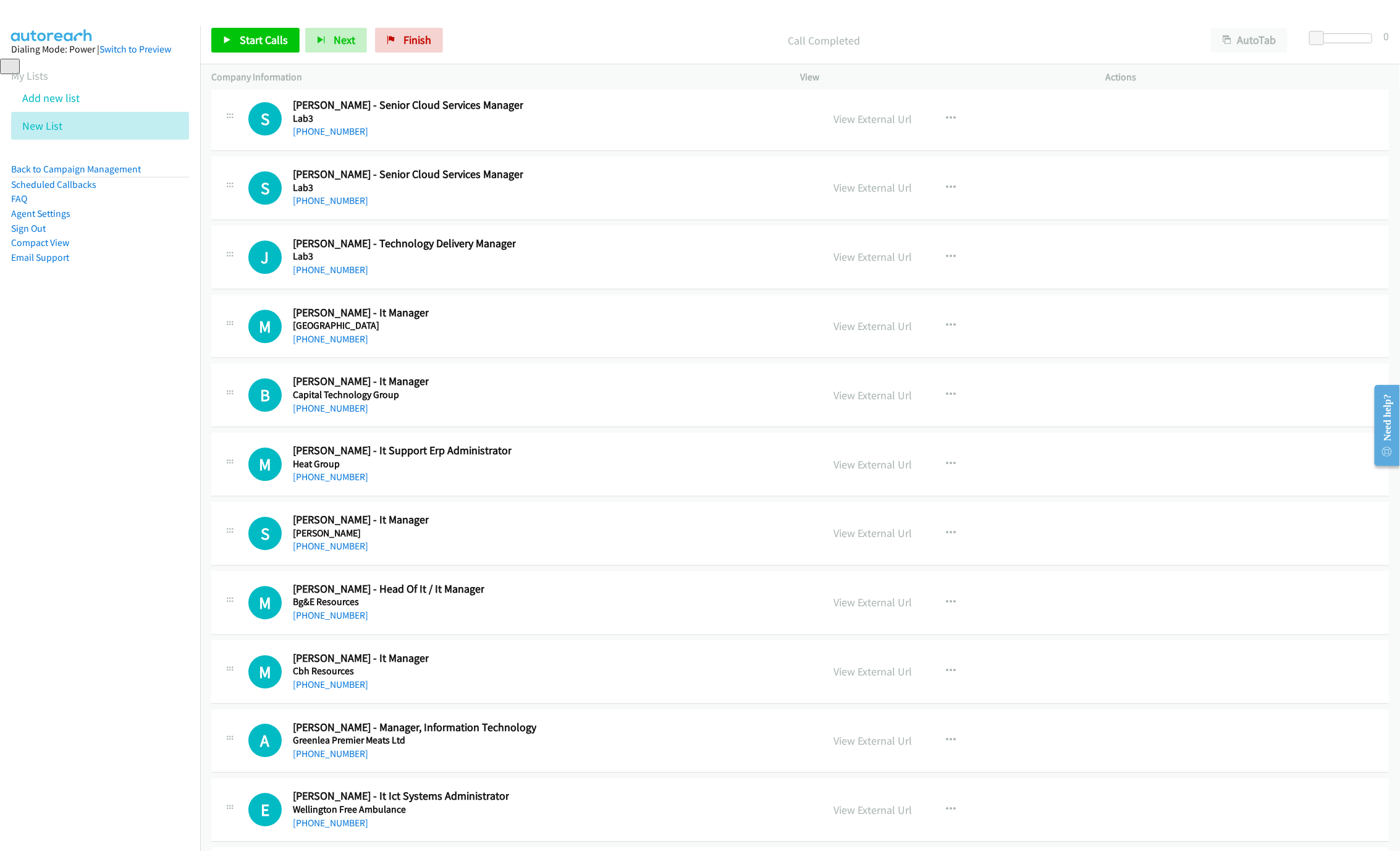
scroll to position [21721, 0]
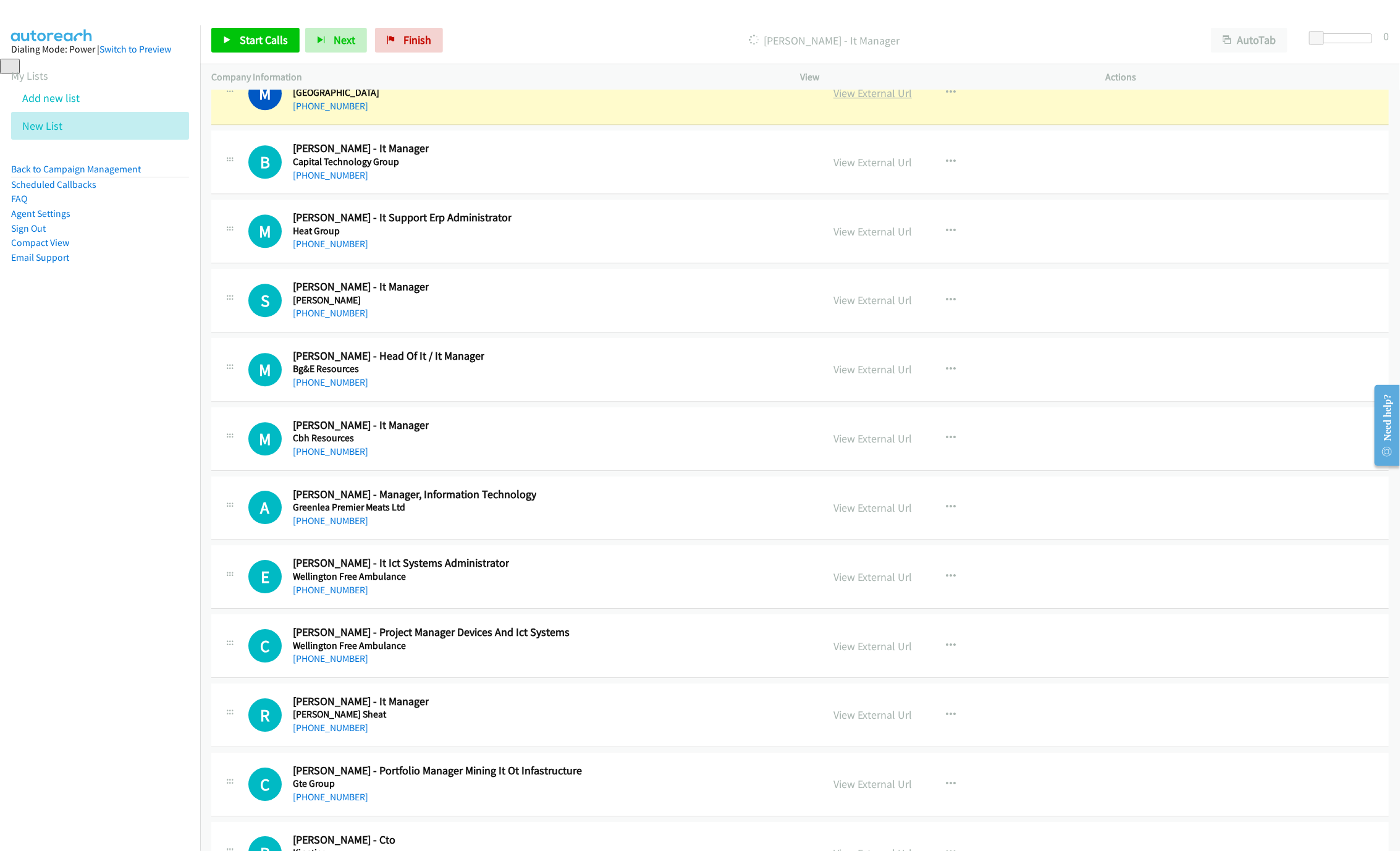
click at [858, 100] on link "View External Url" at bounding box center [872, 92] width 79 height 14
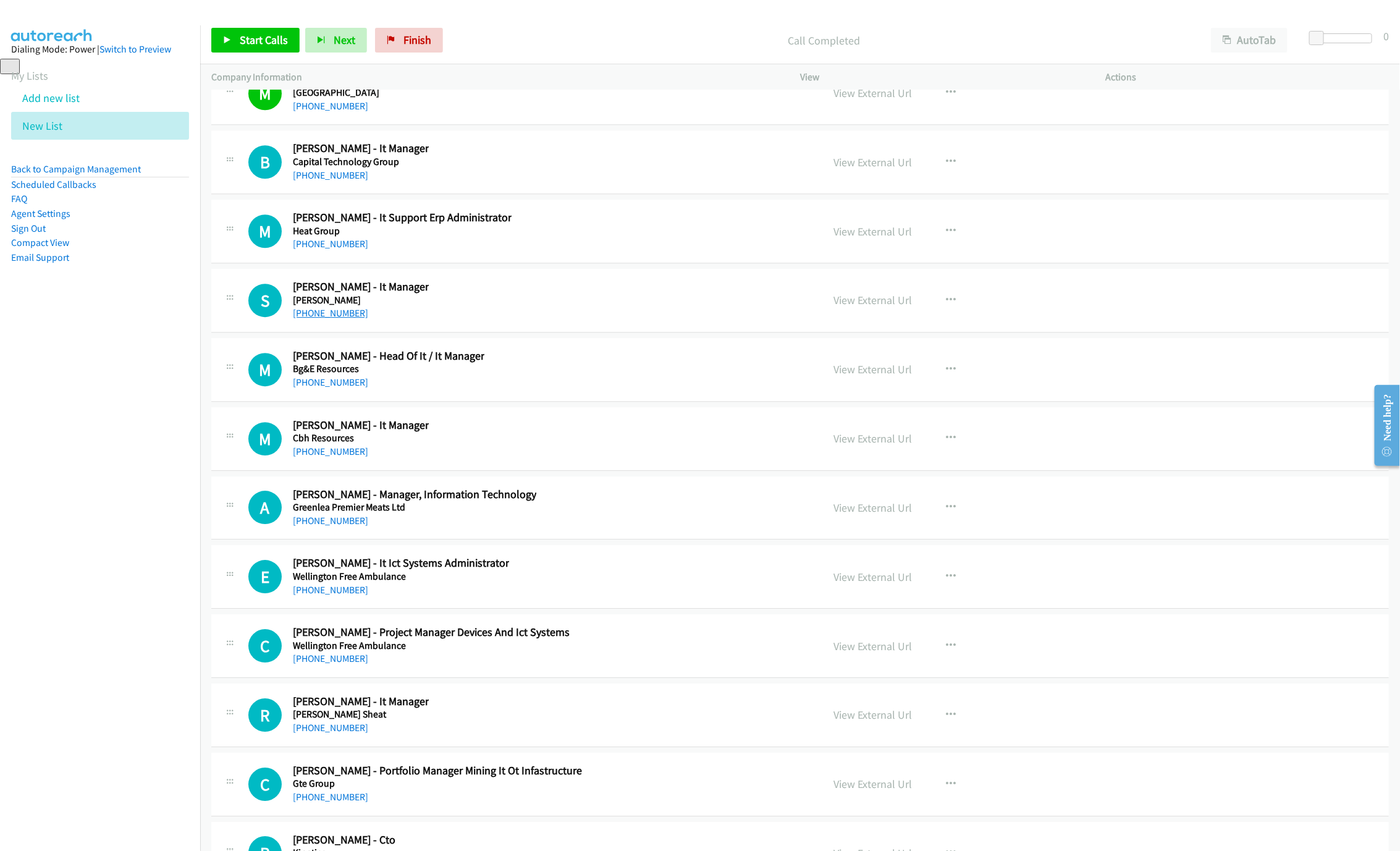
click at [328, 319] on link "[PHONE_NUMBER]" at bounding box center [331, 312] width 75 height 12
drag, startPoint x: 334, startPoint y: 486, endPoint x: 334, endPoint y: 479, distance: 7.0
click at [334, 390] on div "[PHONE_NUMBER]" at bounding box center [389, 383] width 192 height 15
click at [334, 388] on link "[PHONE_NUMBER]" at bounding box center [331, 382] width 75 height 12
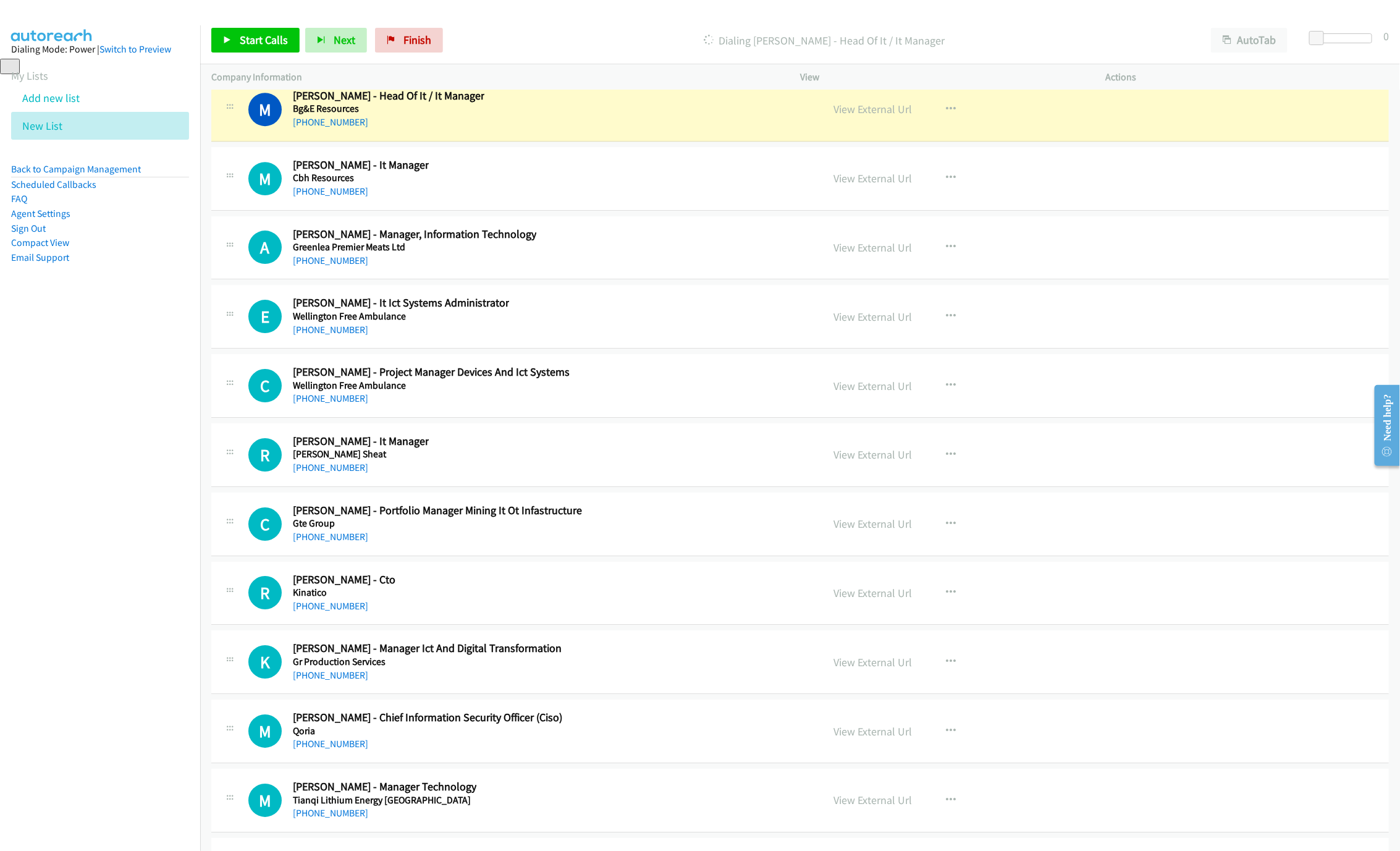
scroll to position [21999, 0]
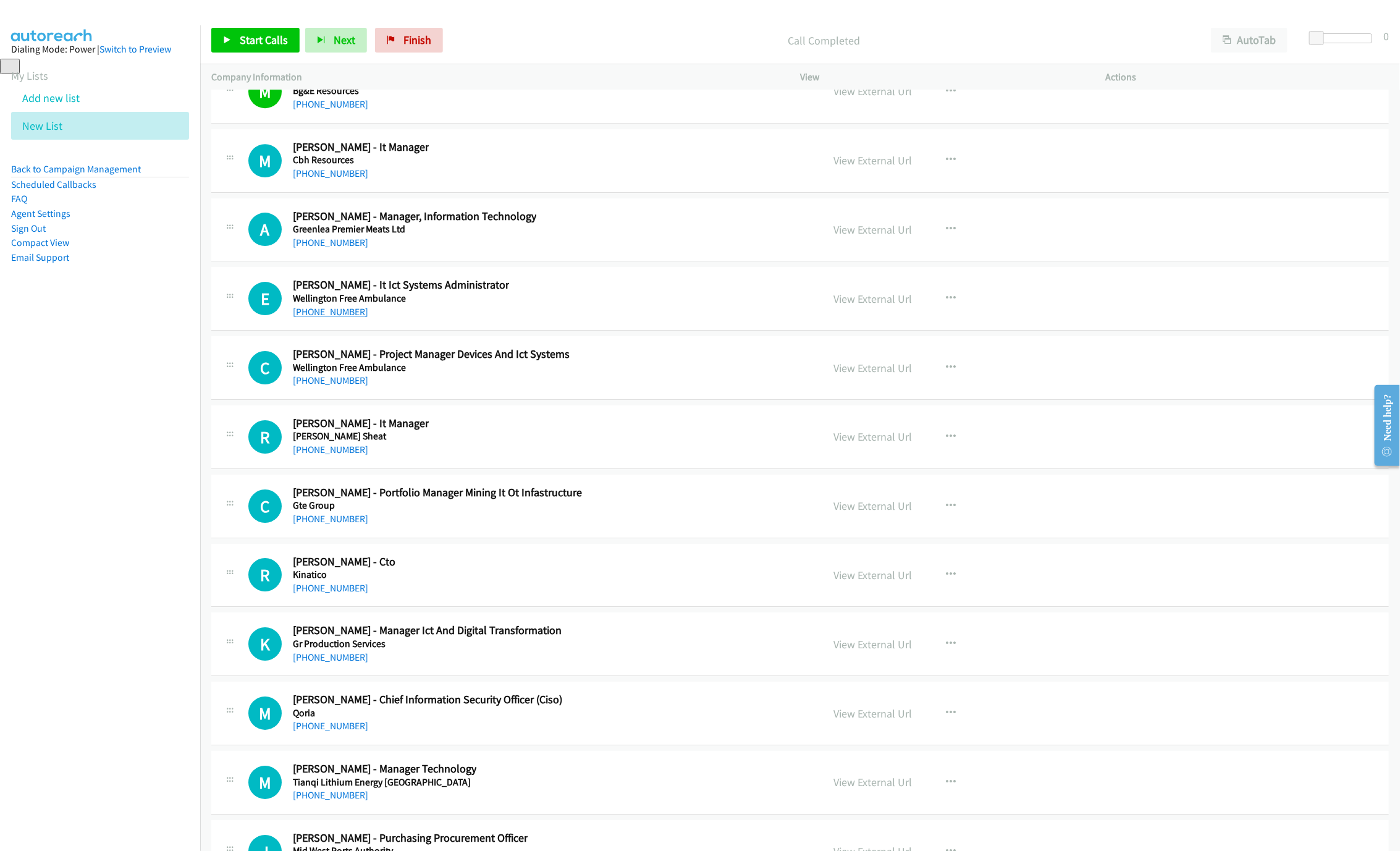
click at [325, 318] on link "[PHONE_NUMBER]" at bounding box center [331, 312] width 75 height 12
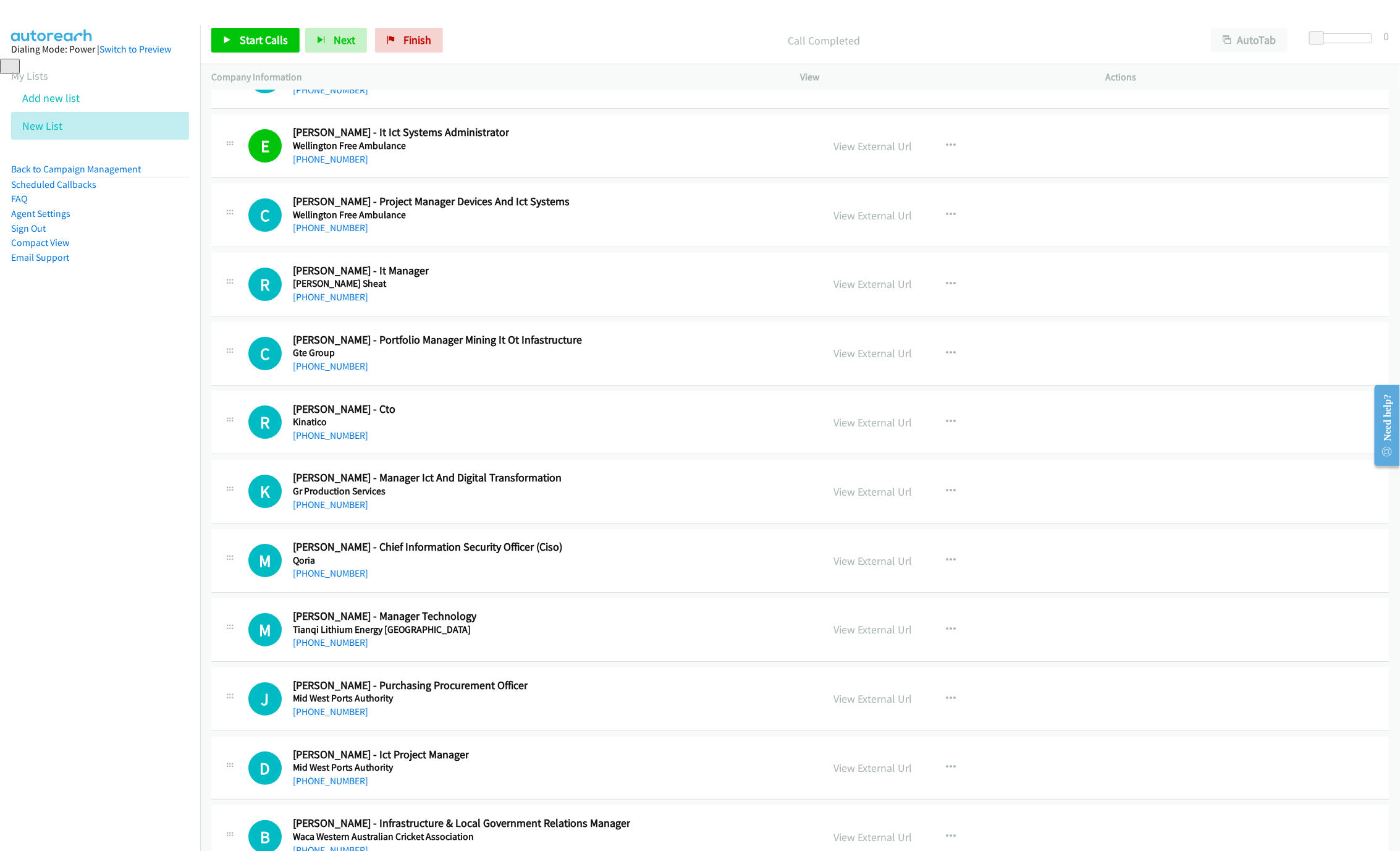
scroll to position [22185, 0]
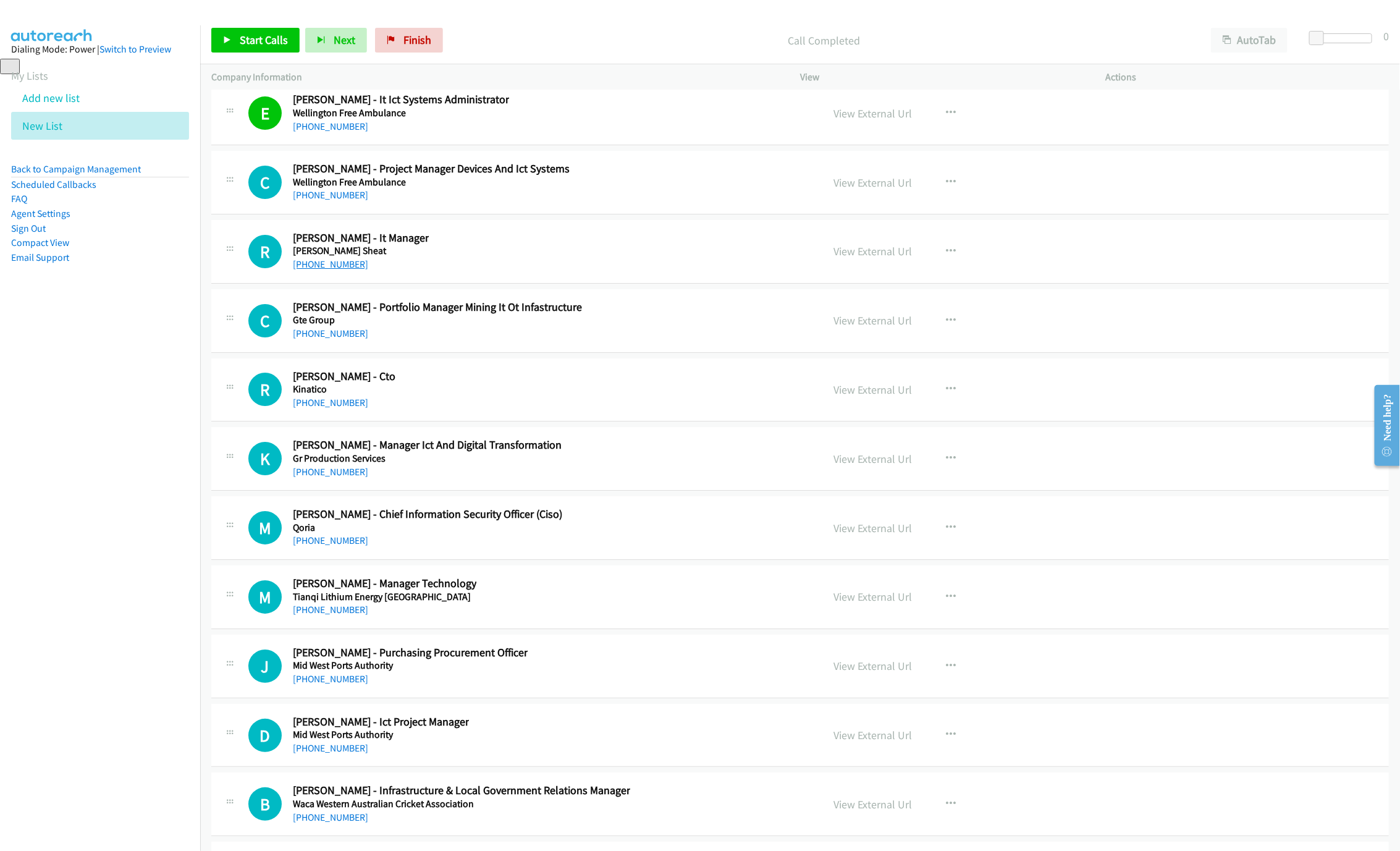
click at [321, 270] on link "[PHONE_NUMBER]" at bounding box center [331, 264] width 75 height 12
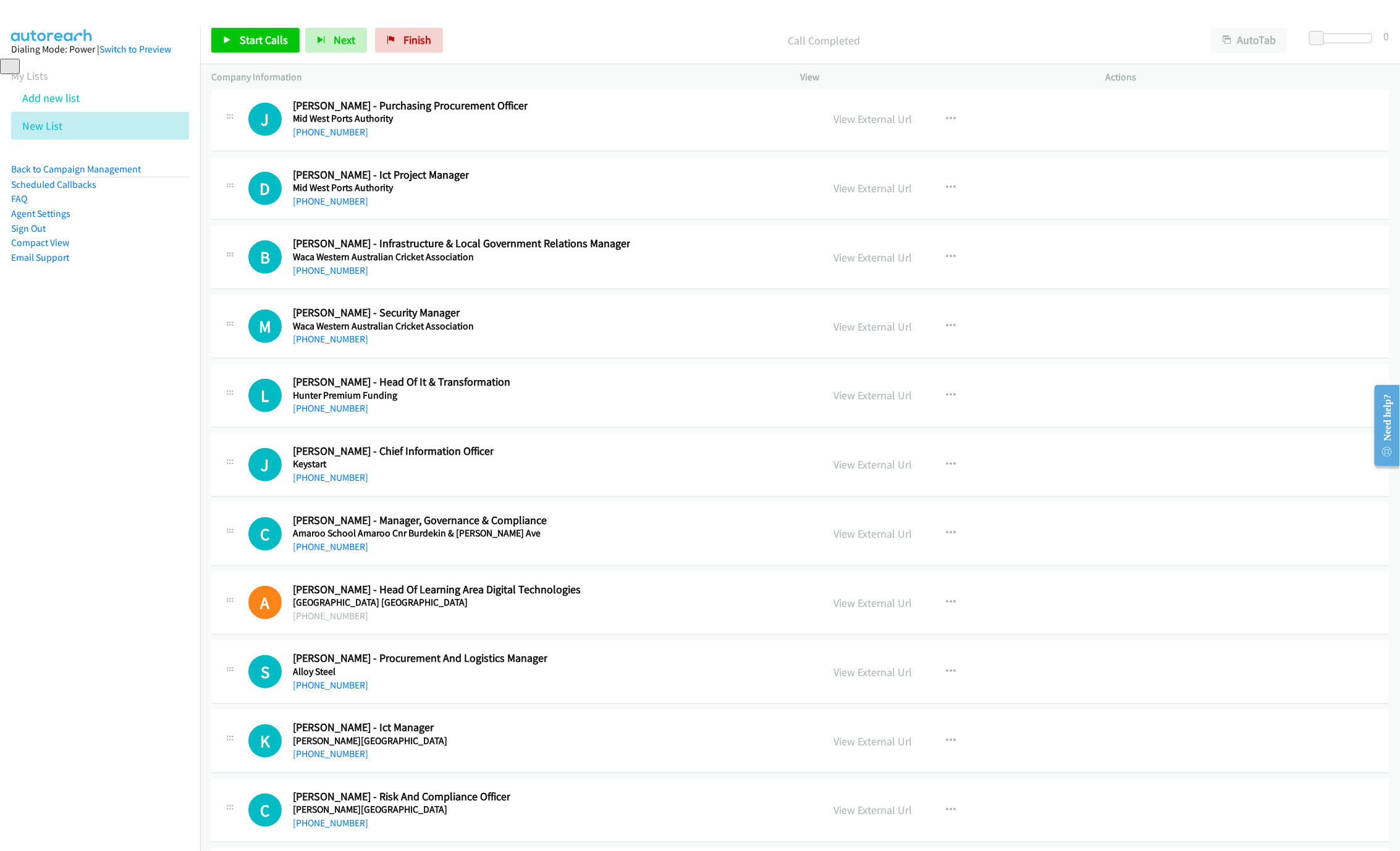
scroll to position [22926, 0]
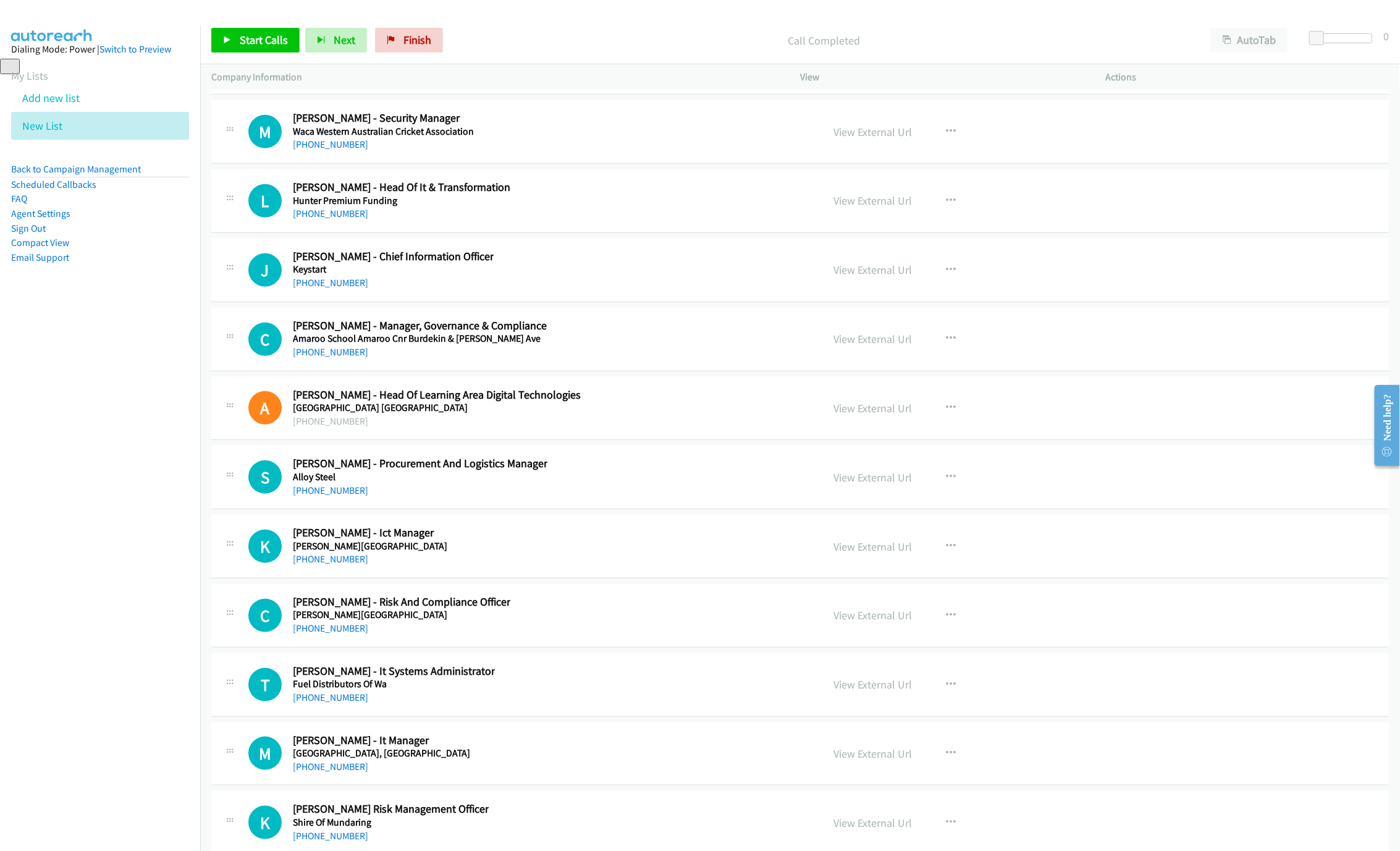
drag, startPoint x: 343, startPoint y: 661, endPoint x: 453, endPoint y: 685, distance: 112.6
click at [343, 565] on link "[PHONE_NUMBER]" at bounding box center [331, 559] width 75 height 12
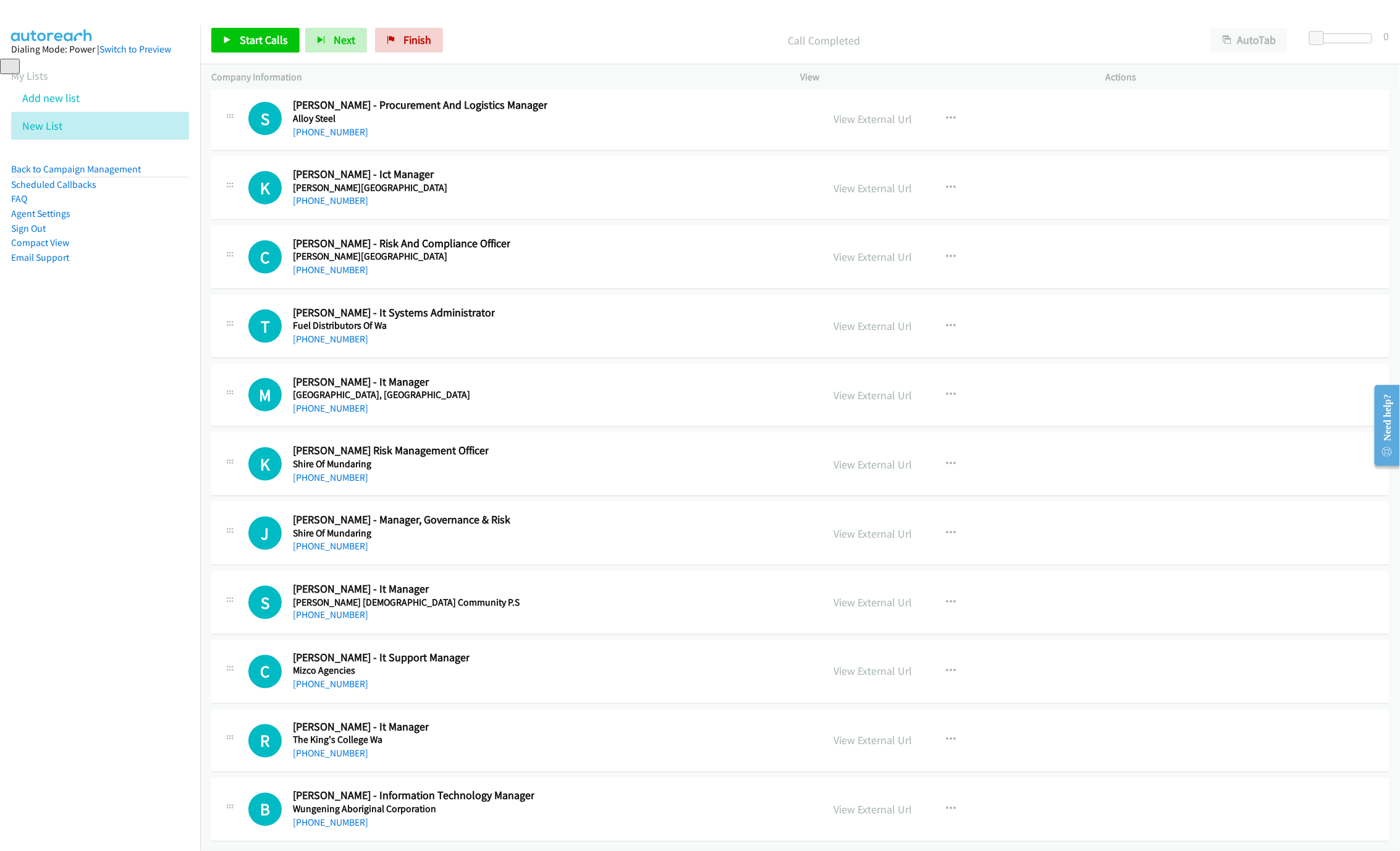
scroll to position [23297, 0]
drag, startPoint x: 334, startPoint y: 497, endPoint x: 623, endPoint y: 585, distance: 302.1
click at [334, 414] on link "[PHONE_NUMBER]" at bounding box center [331, 407] width 75 height 12
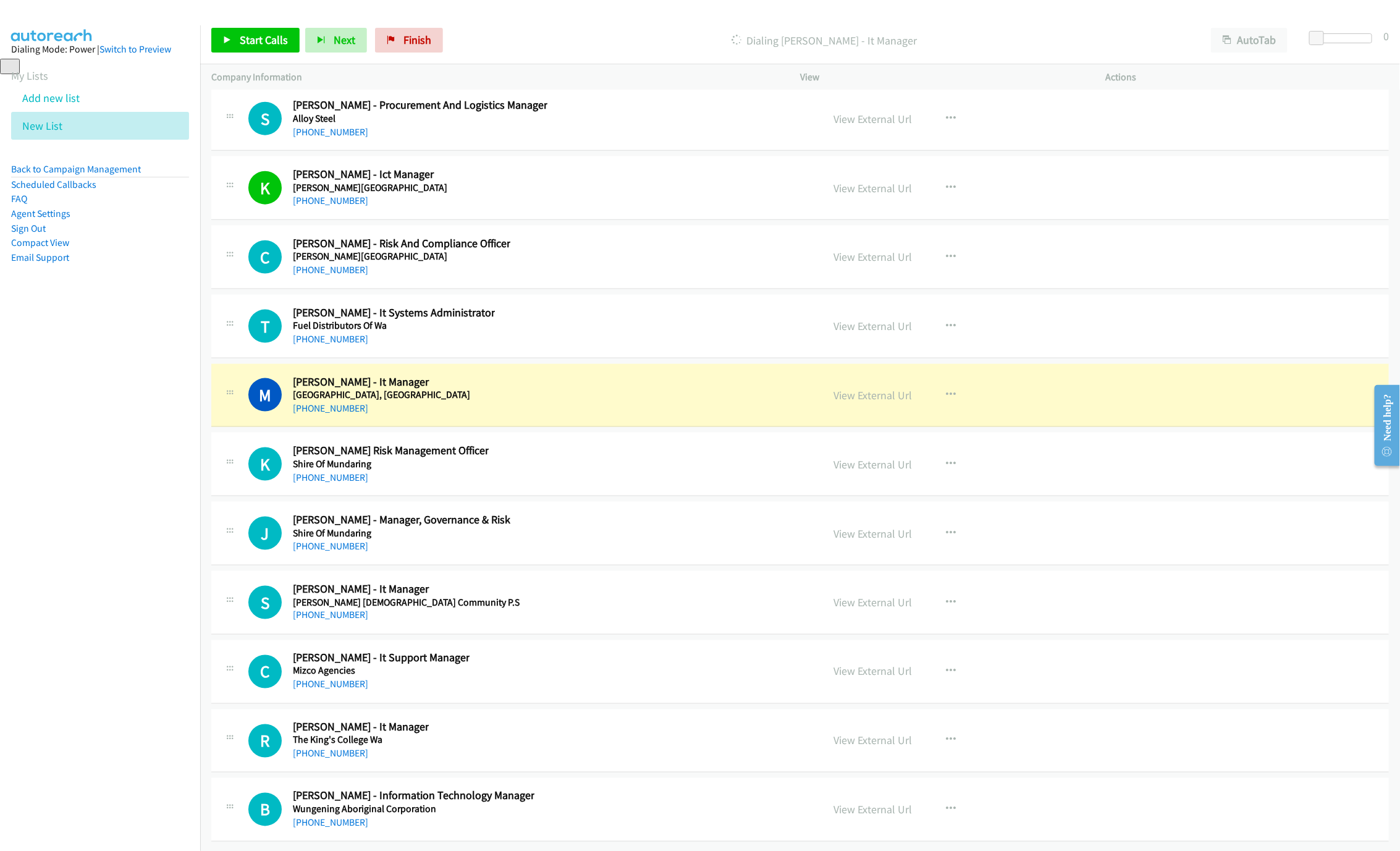
scroll to position [23405, 0]
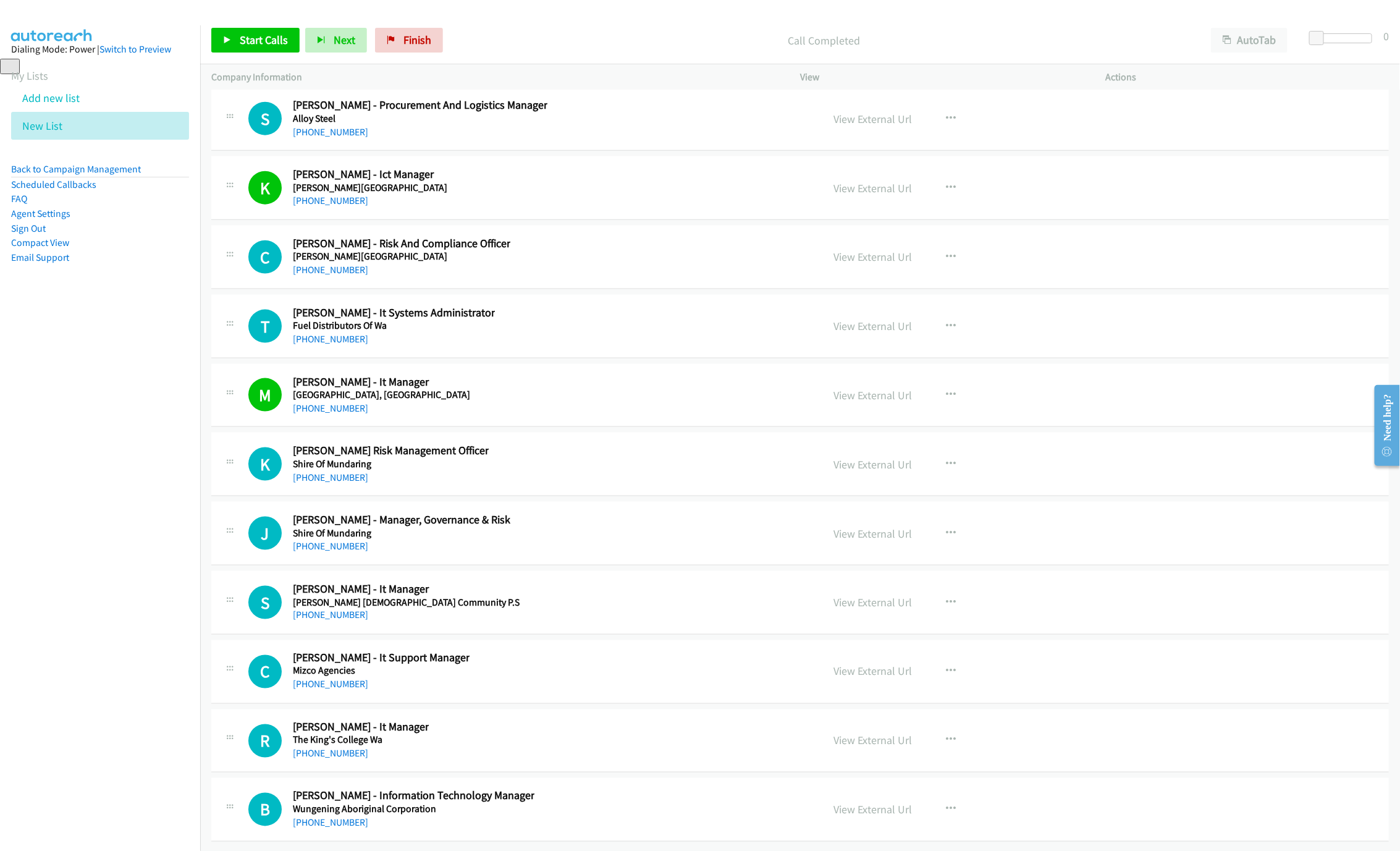
drag, startPoint x: 340, startPoint y: 603, endPoint x: 375, endPoint y: 609, distance: 35.5
click at [340, 609] on link "[PHONE_NUMBER]" at bounding box center [331, 615] width 75 height 12
click at [339, 609] on link "[PHONE_NUMBER]" at bounding box center [331, 615] width 75 height 12
click at [318, 678] on link "[PHONE_NUMBER]" at bounding box center [331, 684] width 75 height 12
drag, startPoint x: 332, startPoint y: 739, endPoint x: 1246, endPoint y: 751, distance: 914.1
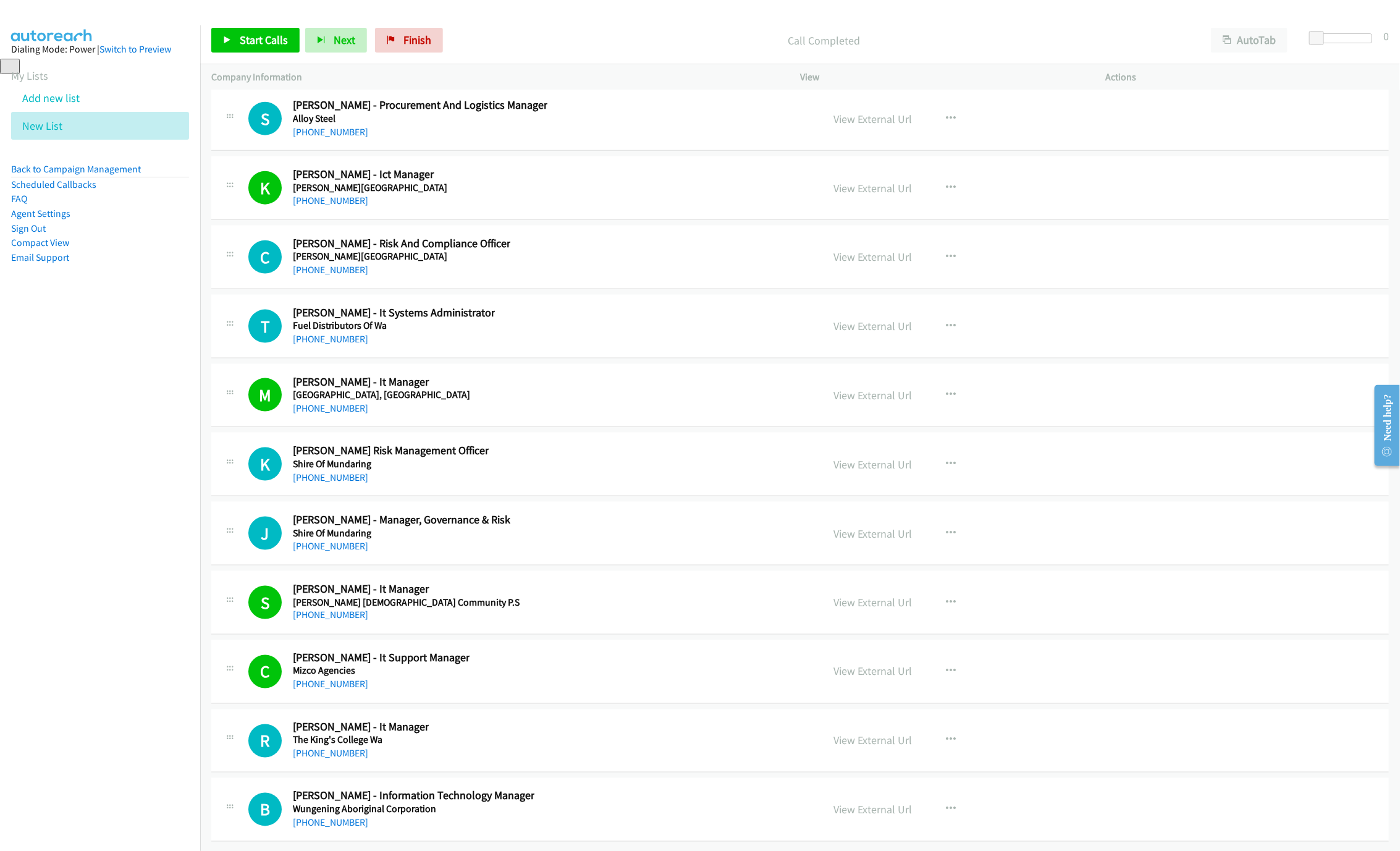
click at [332, 748] on link "[PHONE_NUMBER]" at bounding box center [331, 753] width 75 height 12
drag, startPoint x: 333, startPoint y: 813, endPoint x: 542, endPoint y: 801, distance: 209.3
click at [333, 817] on link "[PHONE_NUMBER]" at bounding box center [331, 822] width 75 height 12
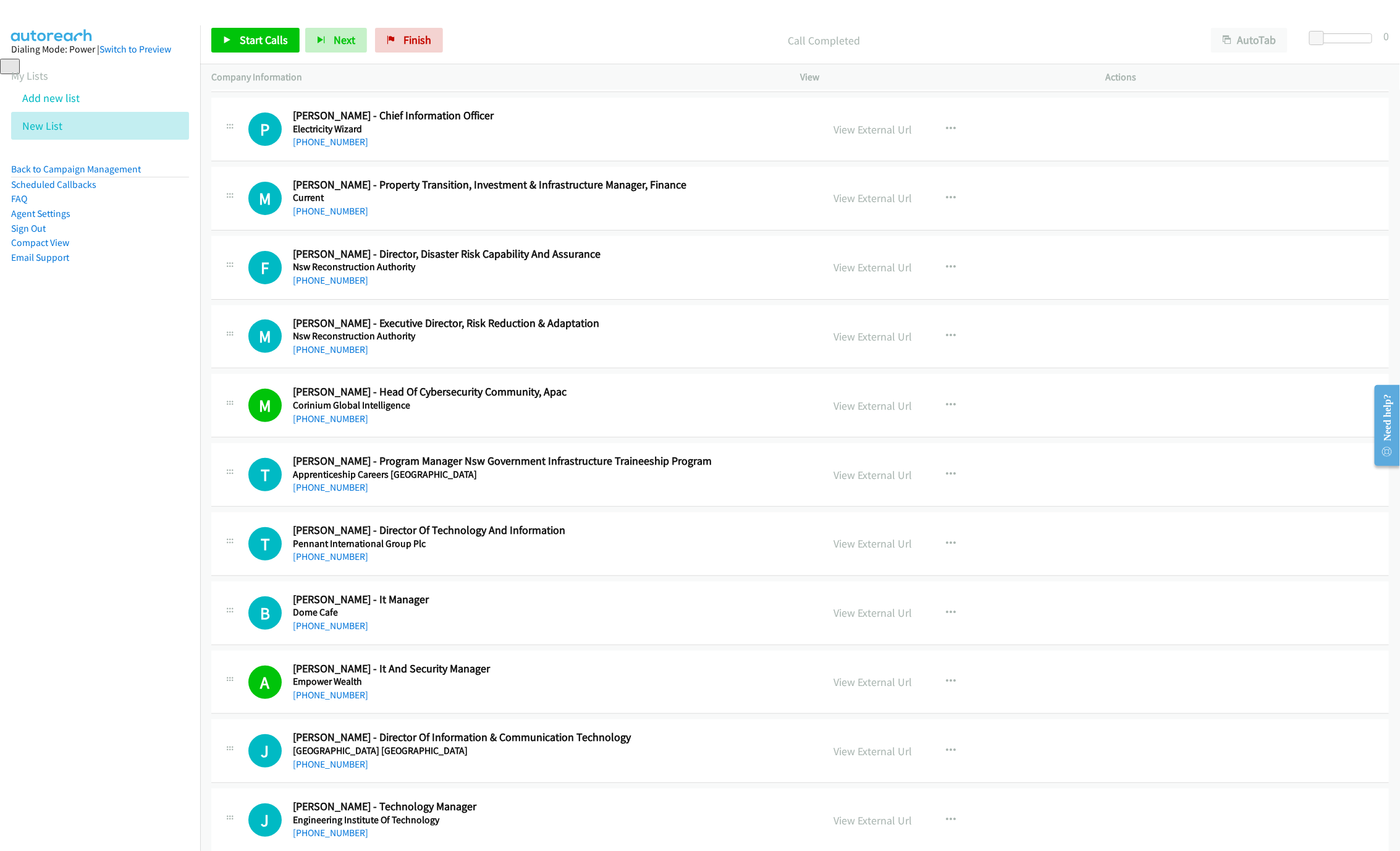
scroll to position [186, 0]
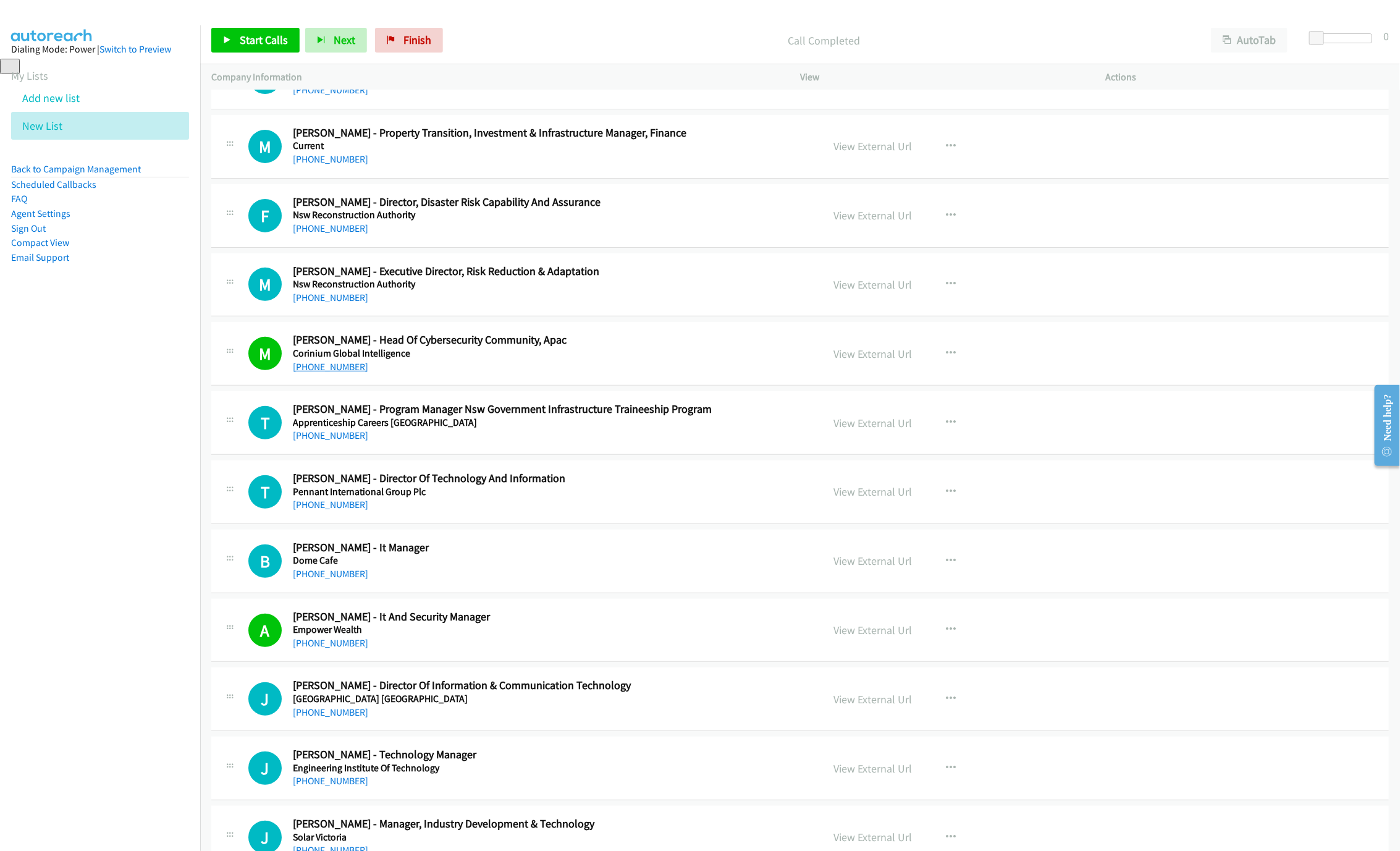
click at [352, 367] on link "[PHONE_NUMBER]" at bounding box center [331, 366] width 75 height 12
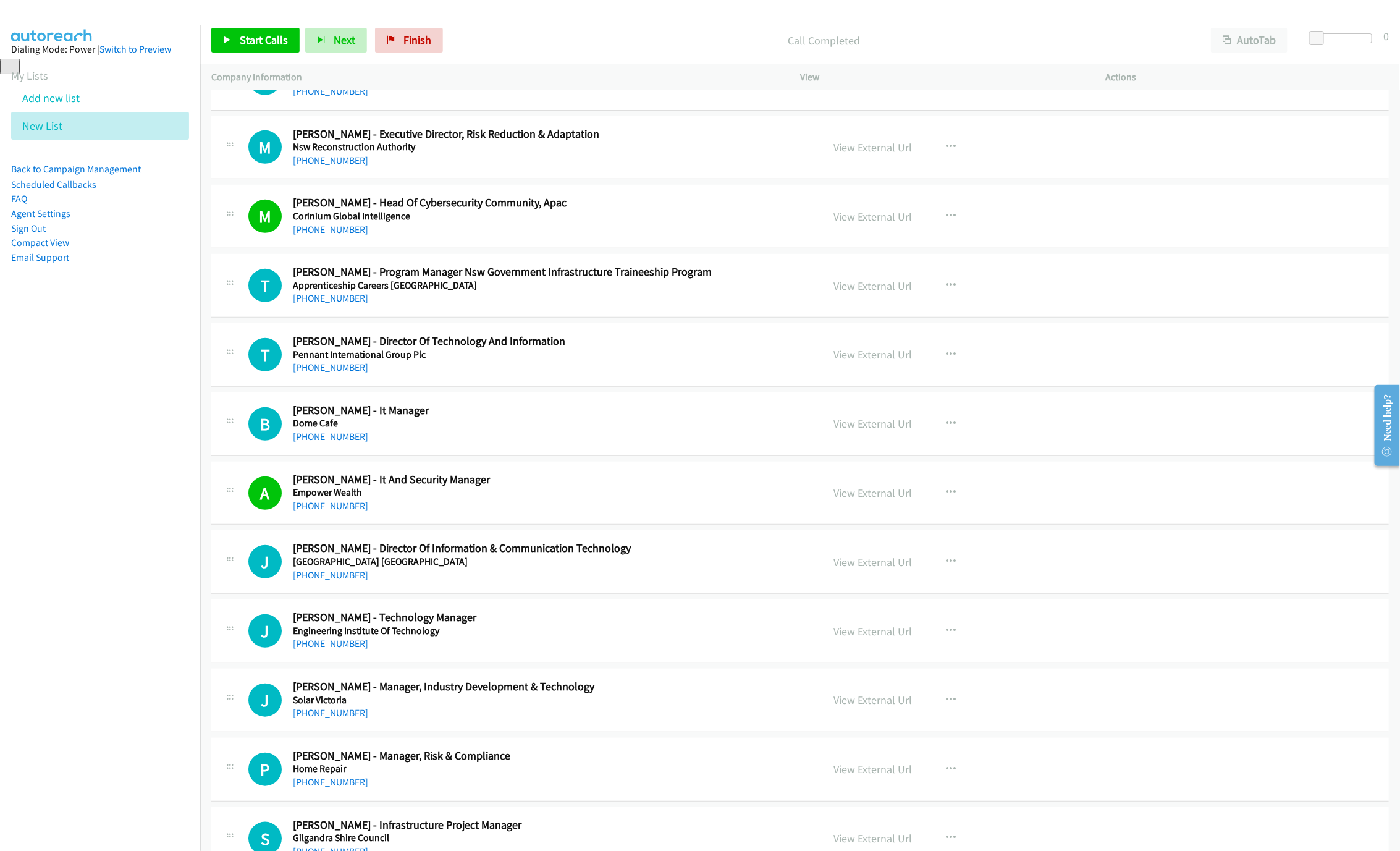
scroll to position [370, 0]
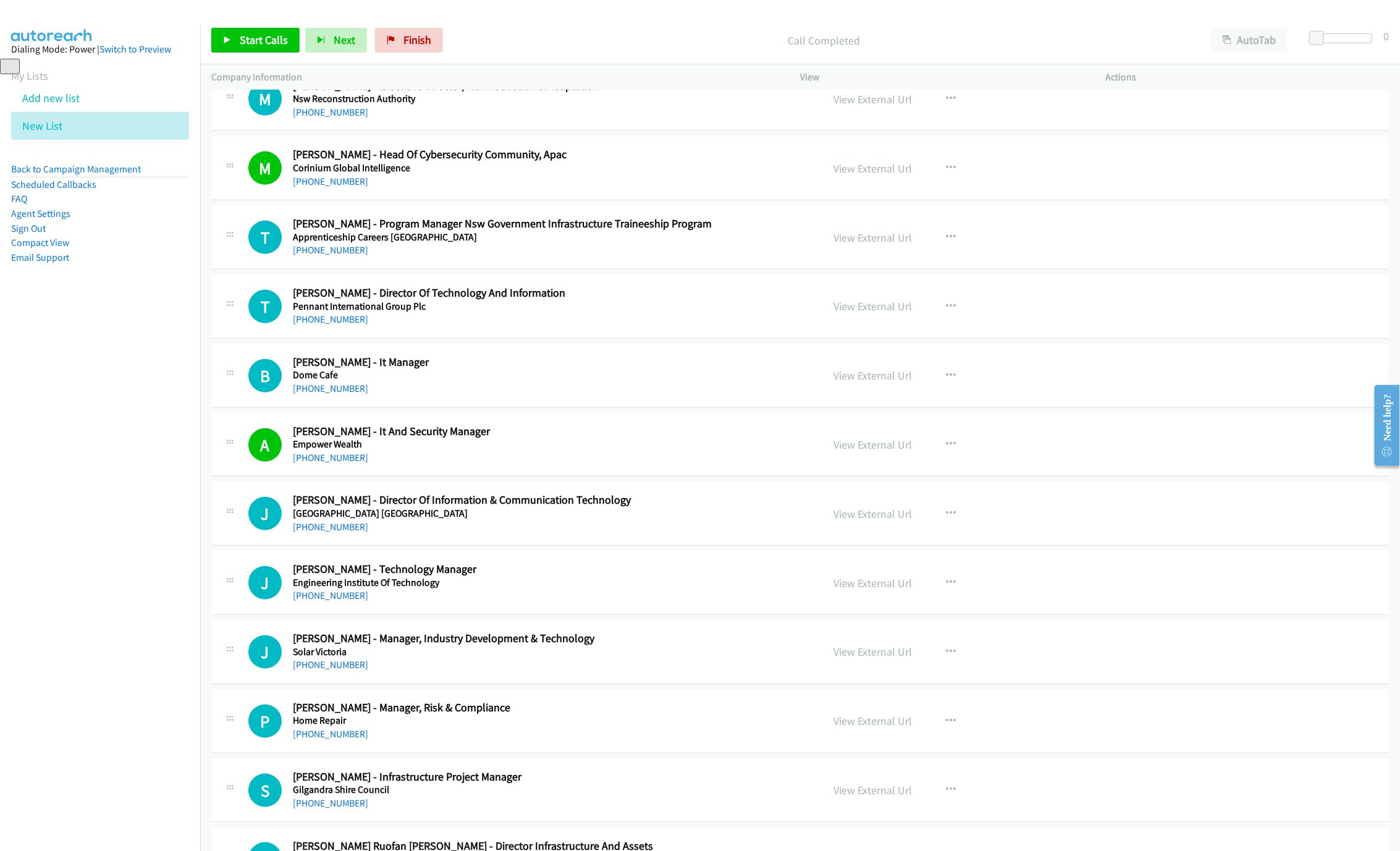
drag, startPoint x: 749, startPoint y: 453, endPoint x: 779, endPoint y: 448, distance: 30.4
click at [749, 453] on div "[PHONE_NUMBER]" at bounding box center [548, 458] width 511 height 15
click at [841, 441] on link "View External Url" at bounding box center [872, 444] width 79 height 14
click at [317, 459] on link "[PHONE_NUMBER]" at bounding box center [331, 457] width 75 height 12
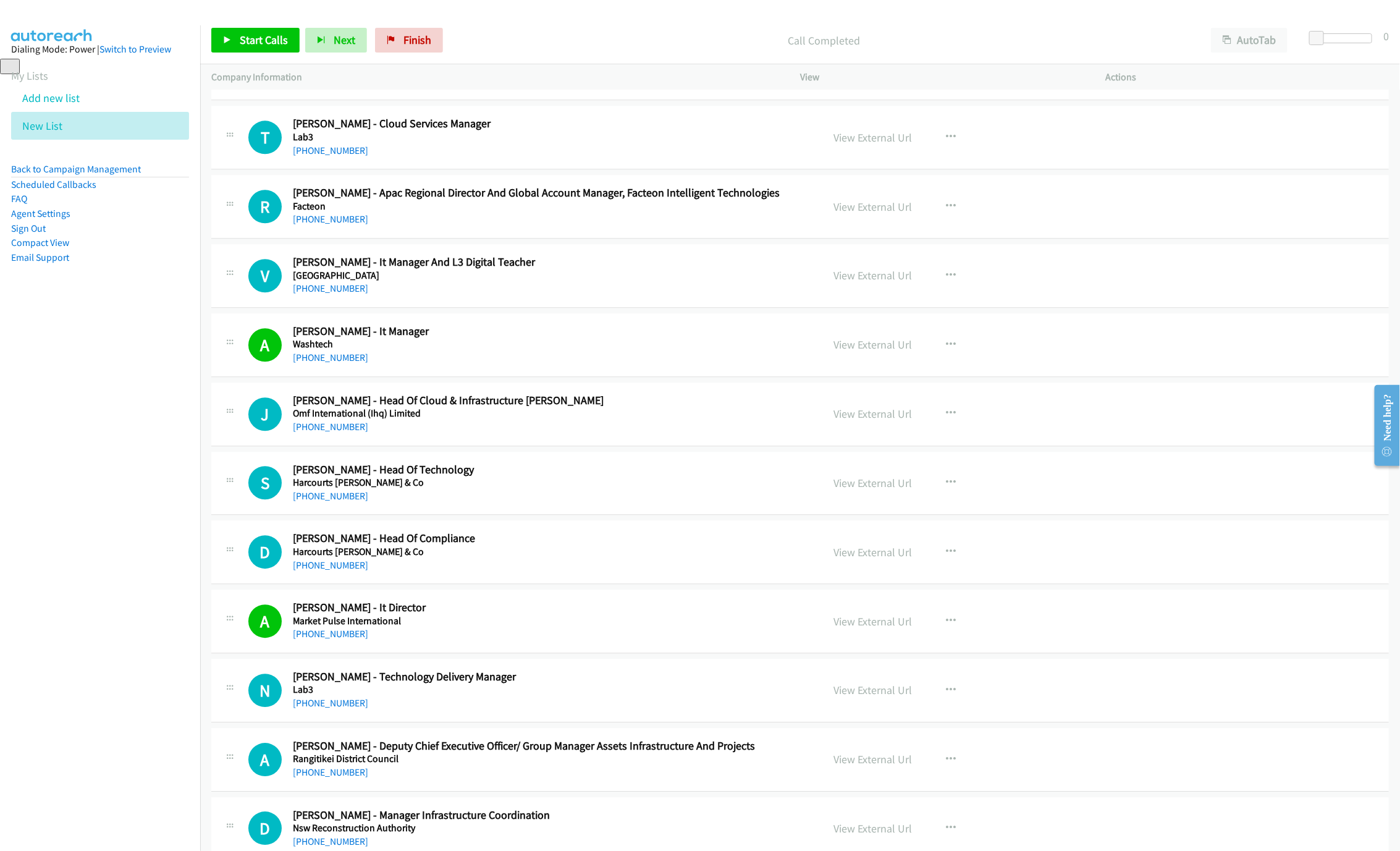
scroll to position [1853, 0]
drag, startPoint x: 327, startPoint y: 367, endPoint x: 492, endPoint y: 386, distance: 166.1
click at [327, 362] on link "[PHONE_NUMBER]" at bounding box center [331, 356] width 75 height 12
drag, startPoint x: 667, startPoint y: 335, endPoint x: 808, endPoint y: 362, distance: 143.6
click at [667, 335] on h2 "[PERSON_NAME] - It Manager" at bounding box center [548, 330] width 511 height 14
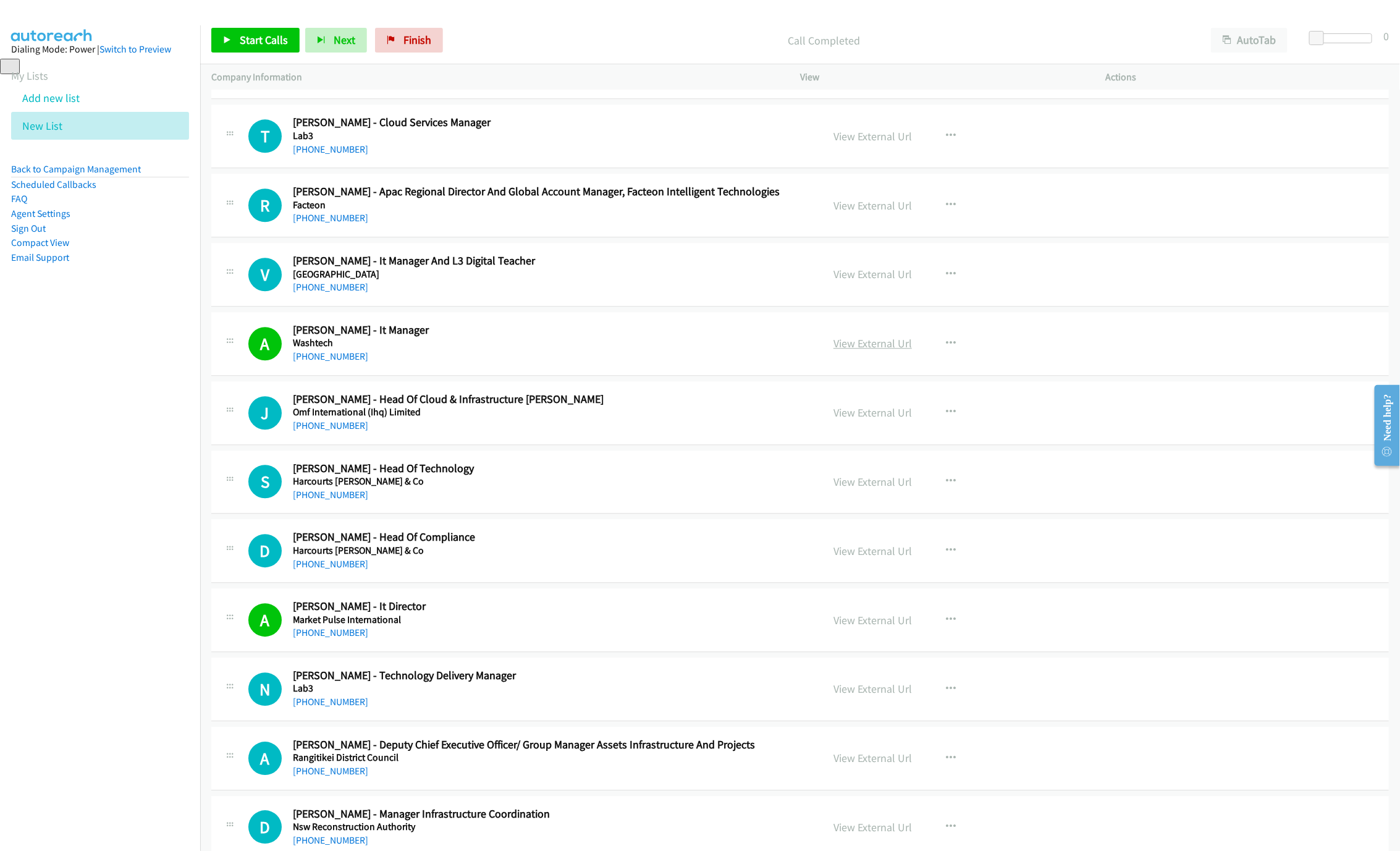
click at [882, 351] on link "View External Url" at bounding box center [872, 343] width 79 height 14
